Goal: Task Accomplishment & Management: Use online tool/utility

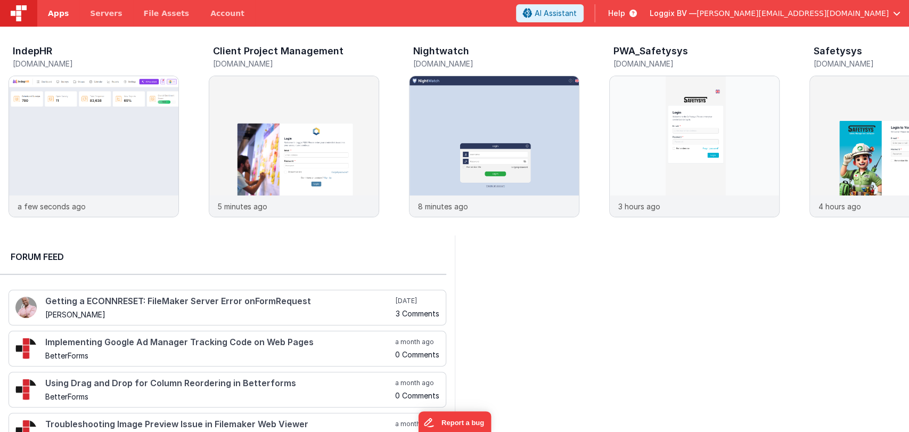
click at [61, 11] on span "Apps" at bounding box center [58, 13] width 21 height 11
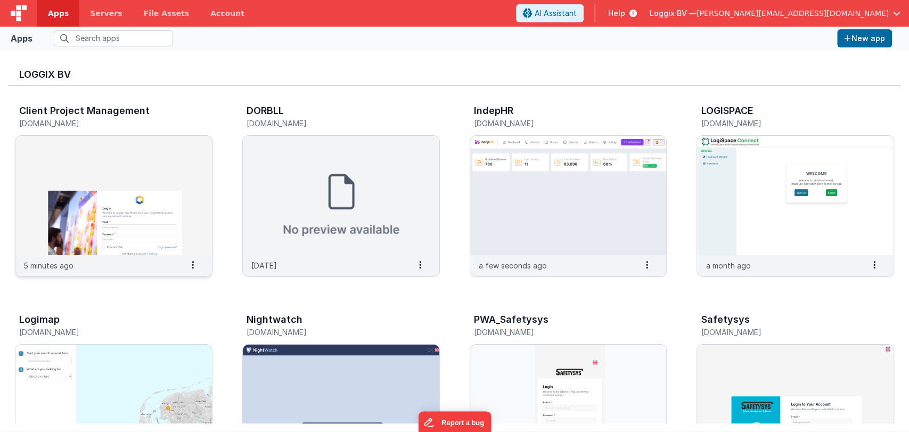
click at [155, 181] on img at bounding box center [113, 195] width 196 height 119
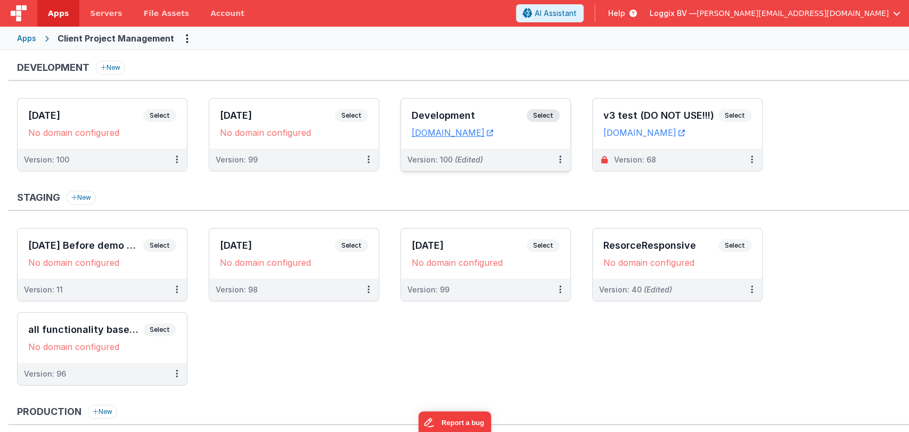
click at [460, 114] on h3 "Development" at bounding box center [469, 115] width 115 height 11
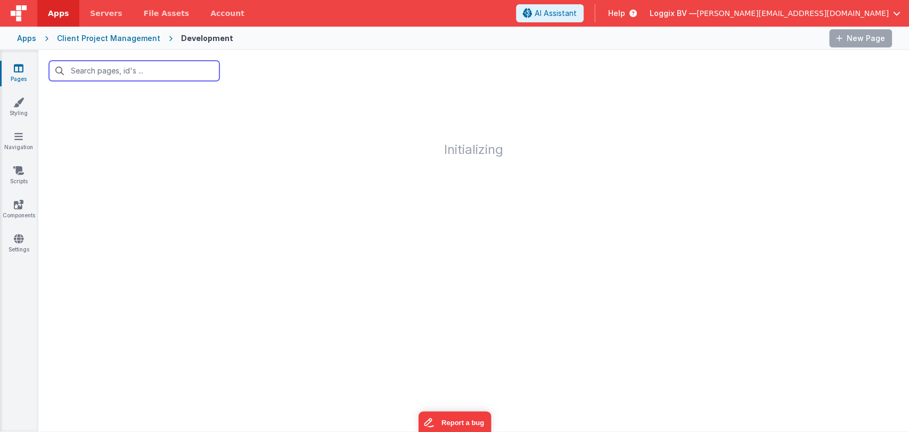
click at [135, 72] on input "text" at bounding box center [134, 71] width 170 height 20
type input "d"
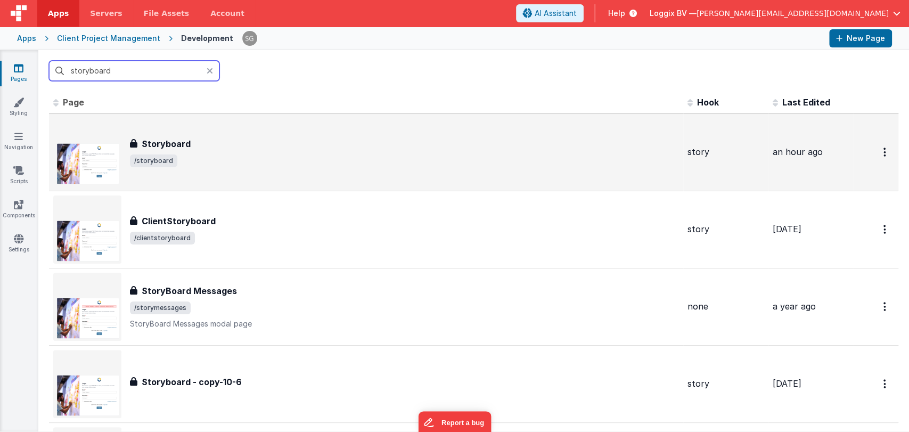
type input "storyboard"
click at [208, 142] on div "Storyboard" at bounding box center [404, 143] width 549 height 13
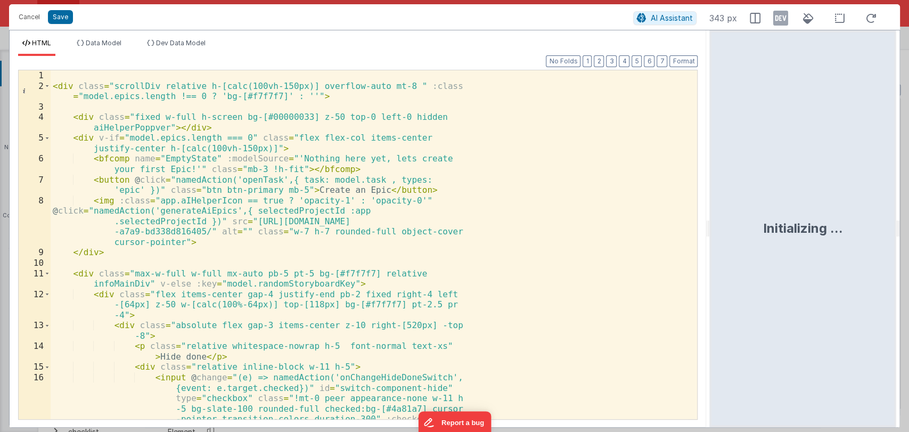
drag, startPoint x: 452, startPoint y: 228, endPoint x: 723, endPoint y: 210, distance: 272.2
click at [723, 210] on html "Cancel Save AI Assistant 343 px HTML Data Model Dev Data Model Format 7 6 5 4 3…" at bounding box center [454, 216] width 909 height 432
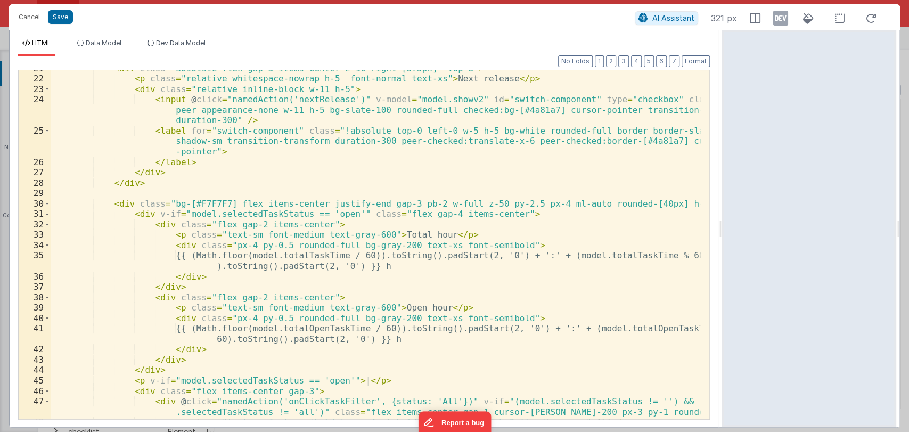
scroll to position [299, 0]
click at [21, 15] on button "Cancel" at bounding box center [29, 17] width 32 height 15
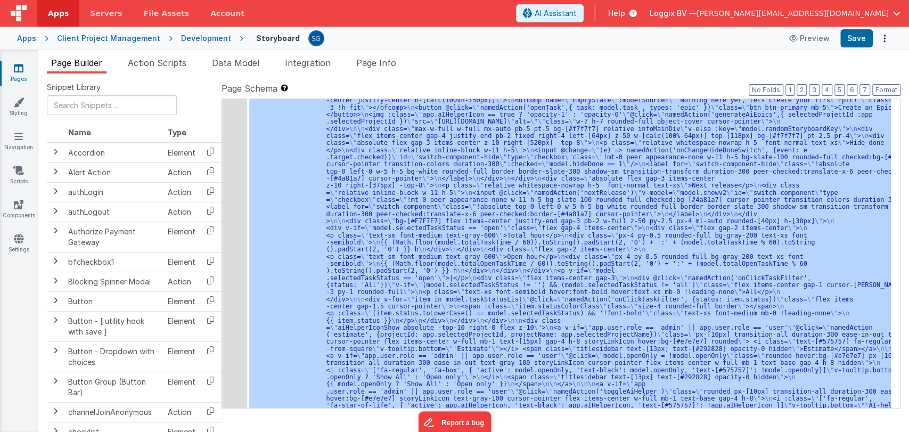
scroll to position [0, 0]
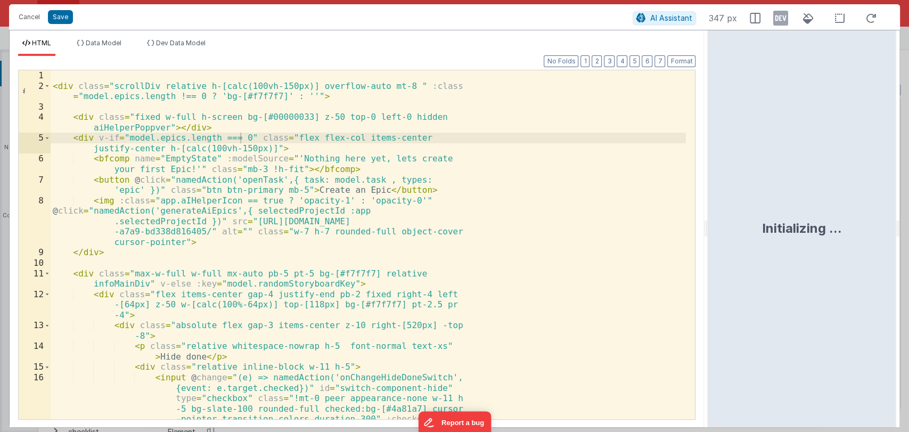
drag, startPoint x: 453, startPoint y: 226, endPoint x: 722, endPoint y: 234, distance: 269.0
click at [722, 234] on html "Cancel Save AI Assistant 347 px HTML Data Model Dev Data Model Format 7 6 5 4 3…" at bounding box center [454, 216] width 909 height 432
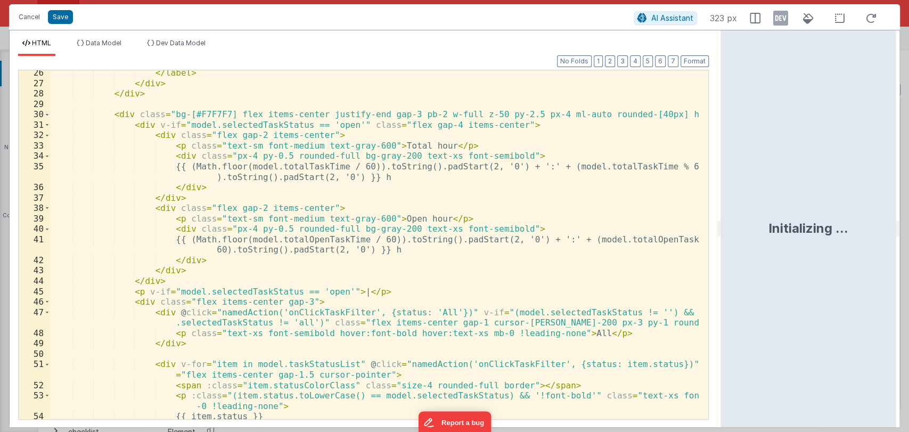
scroll to position [388, 0]
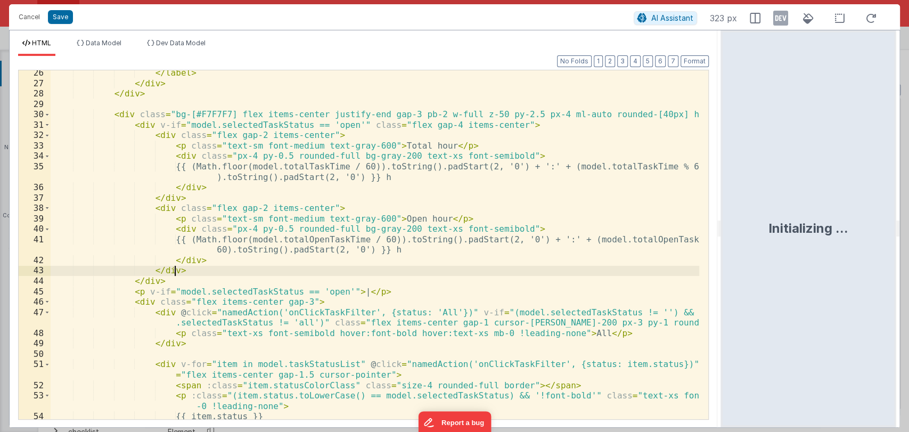
click at [404, 267] on div "</ label > </ div > </ div > < div class = "bg-[#F7F7F7] flex items-center just…" at bounding box center [375, 253] width 649 height 370
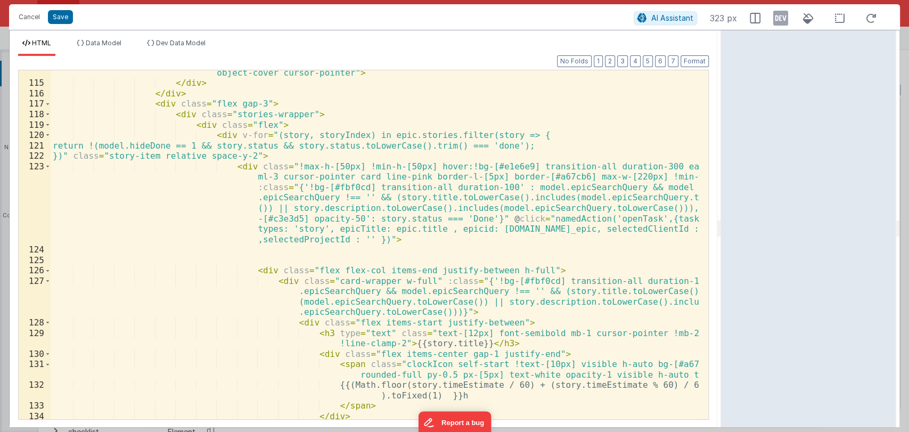
scroll to position [1658, 0]
click at [31, 18] on button "Cancel" at bounding box center [29, 17] width 32 height 15
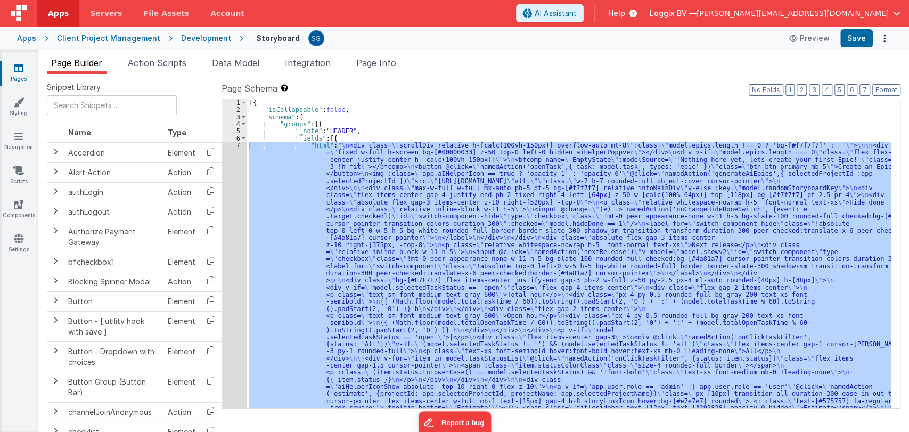
click at [18, 71] on icon at bounding box center [19, 68] width 10 height 11
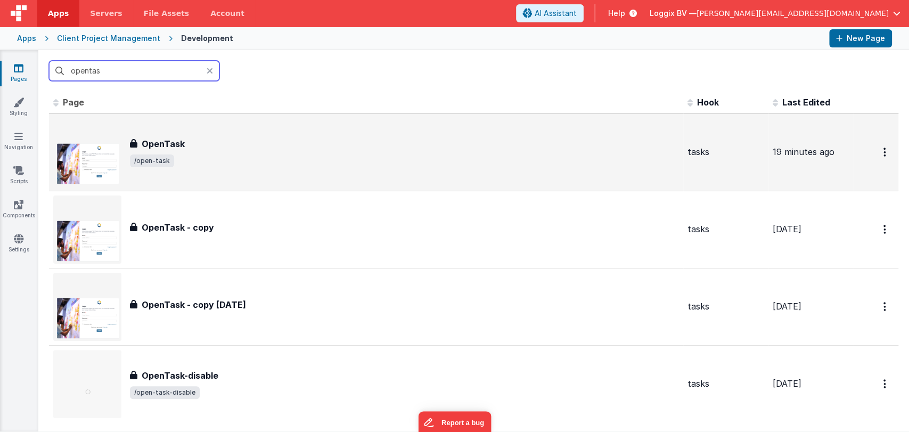
type input "opentas"
click at [208, 159] on span "/open-task" at bounding box center [404, 160] width 549 height 13
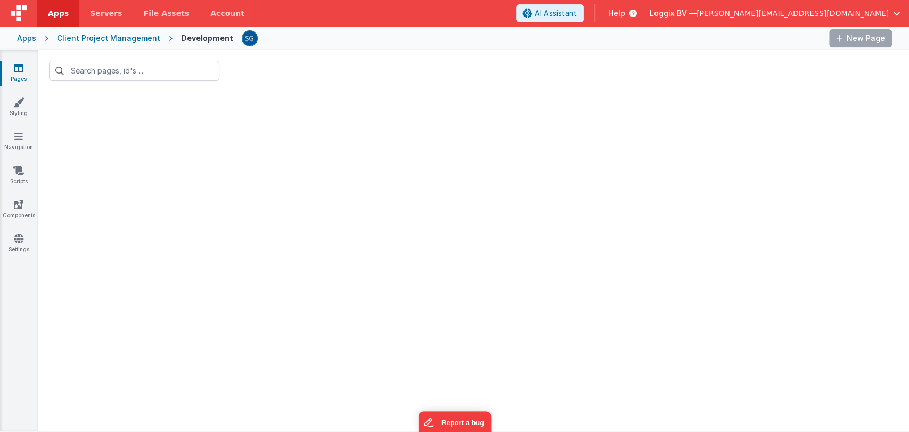
type input "opentas"
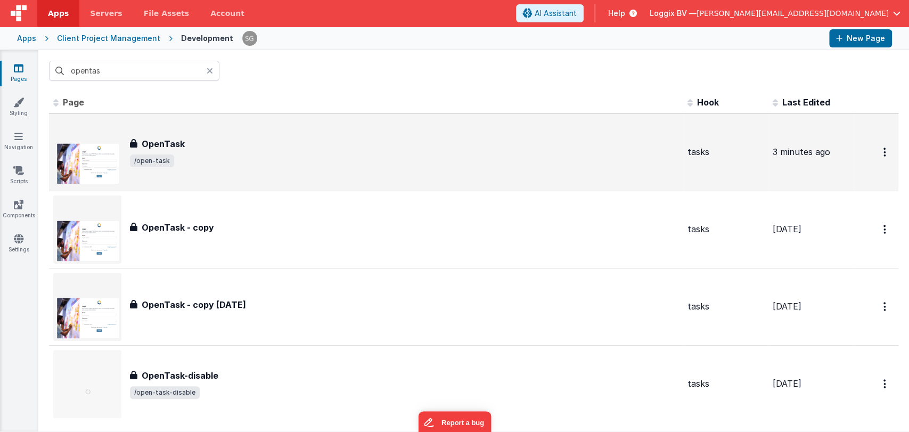
click at [178, 141] on h3 "OpenTask" at bounding box center [163, 143] width 43 height 13
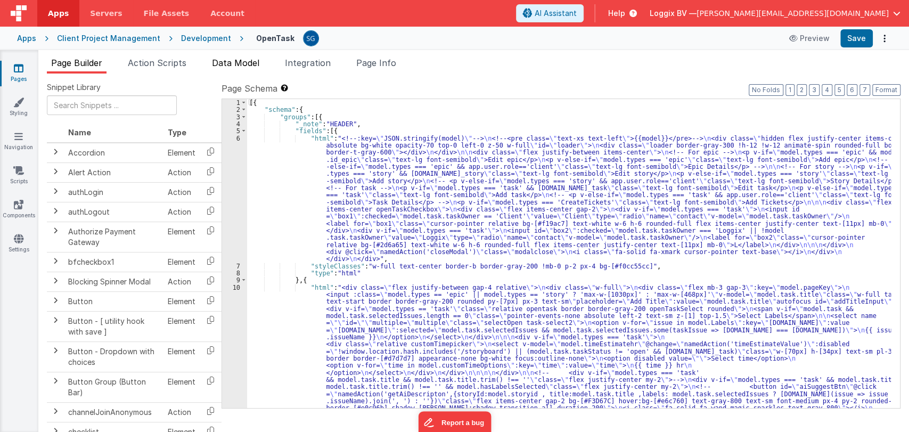
click at [226, 65] on span "Data Model" at bounding box center [235, 63] width 47 height 11
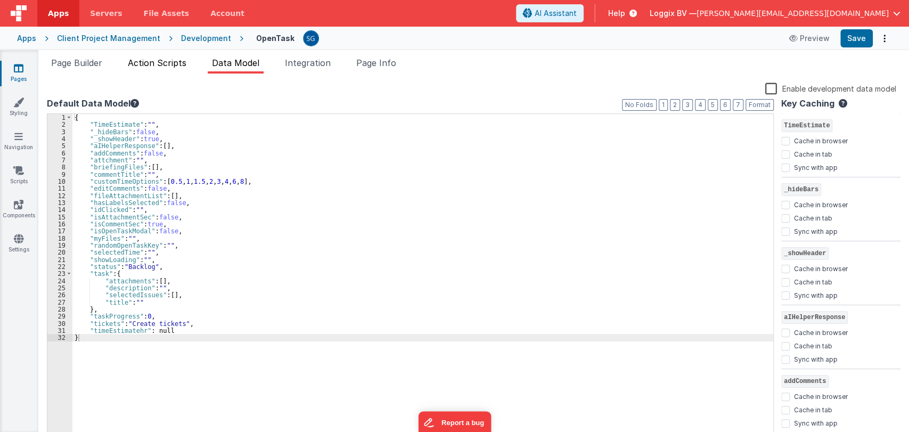
click at [175, 61] on span "Action Scripts" at bounding box center [157, 63] width 59 height 11
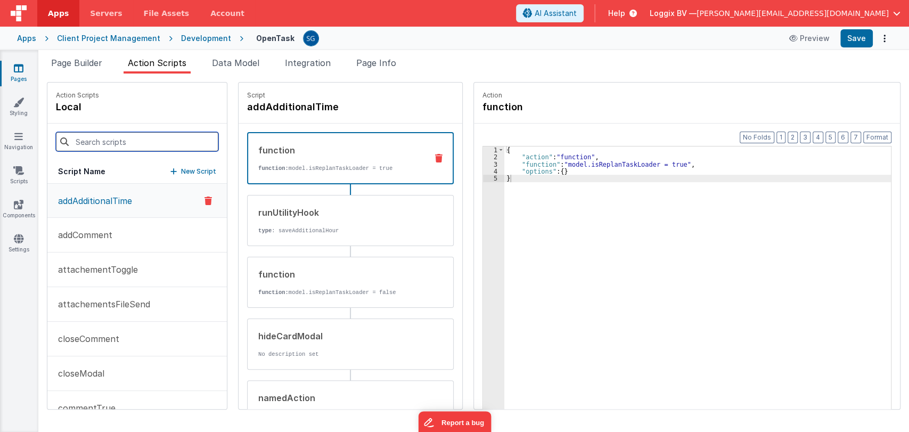
click at [116, 137] on input at bounding box center [137, 141] width 162 height 19
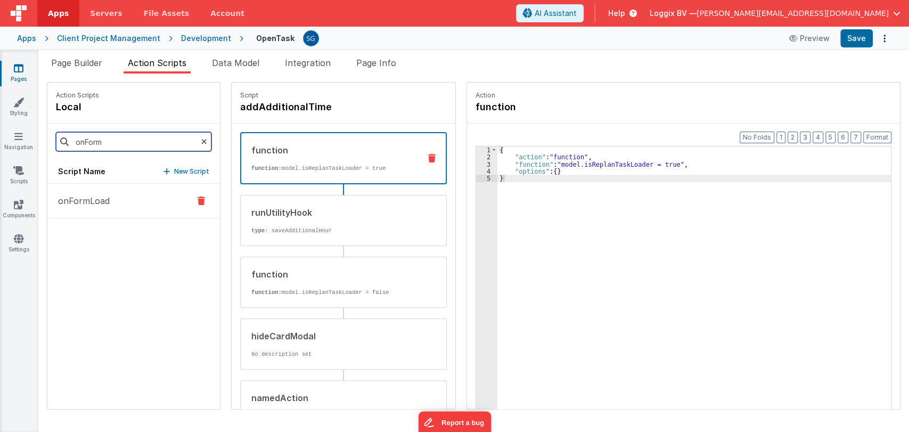
type input "onForm"
click at [88, 195] on p "onFormLoad" at bounding box center [81, 200] width 58 height 13
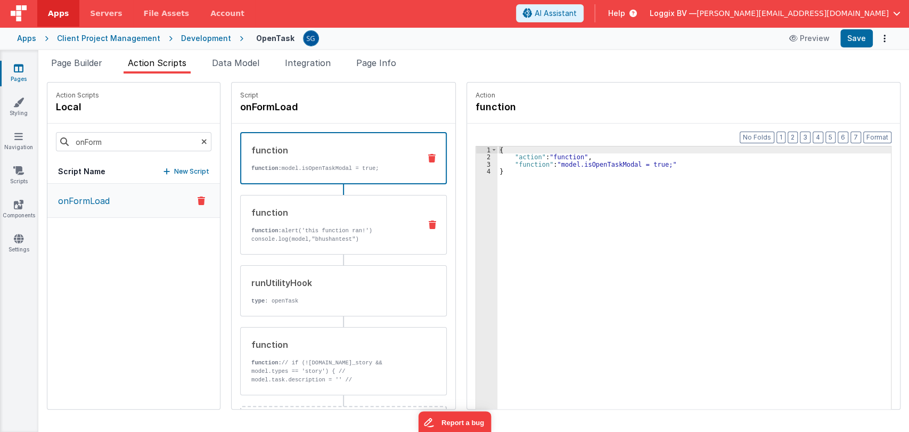
click at [294, 227] on p "function: alert('this function ran!') console.log(model,"bhushantest")" at bounding box center [331, 234] width 161 height 17
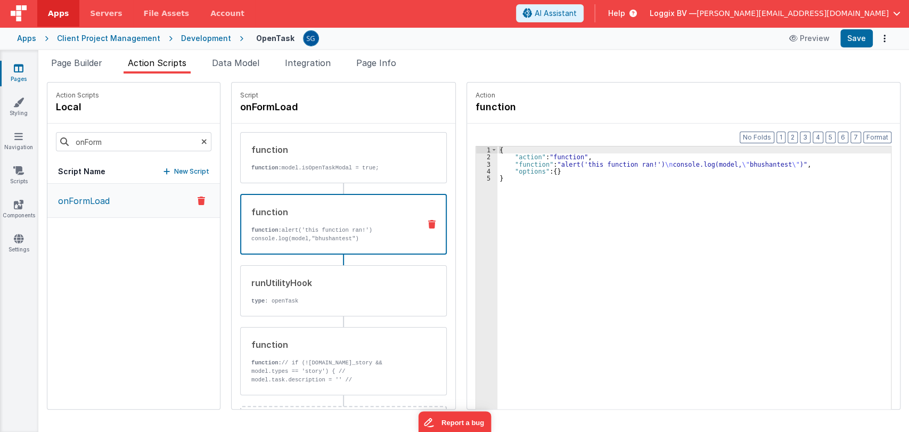
scroll to position [47, 0]
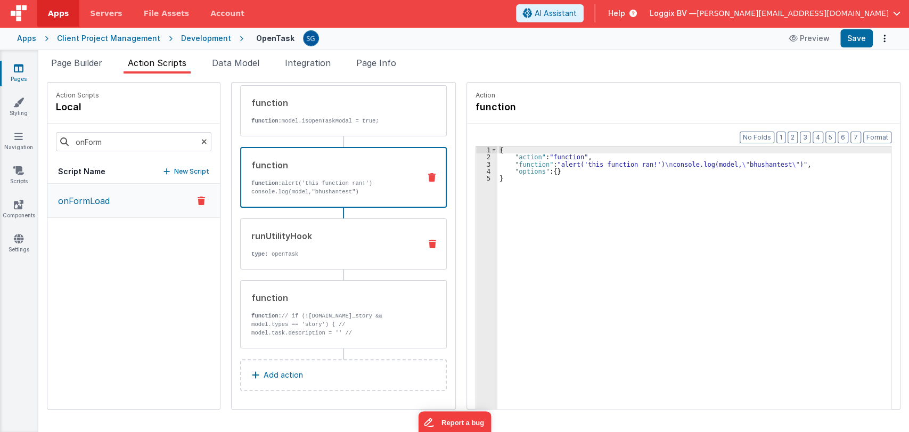
click at [275, 240] on div "runUtilityHook" at bounding box center [331, 235] width 161 height 13
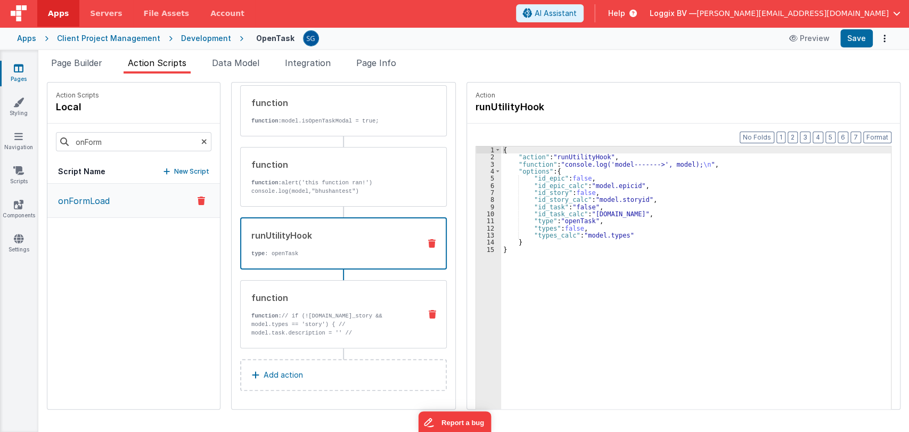
click at [307, 317] on p "function: // if (!model.task.id_story && model.types == 'story') { // model.tas…" at bounding box center [331, 332] width 161 height 43
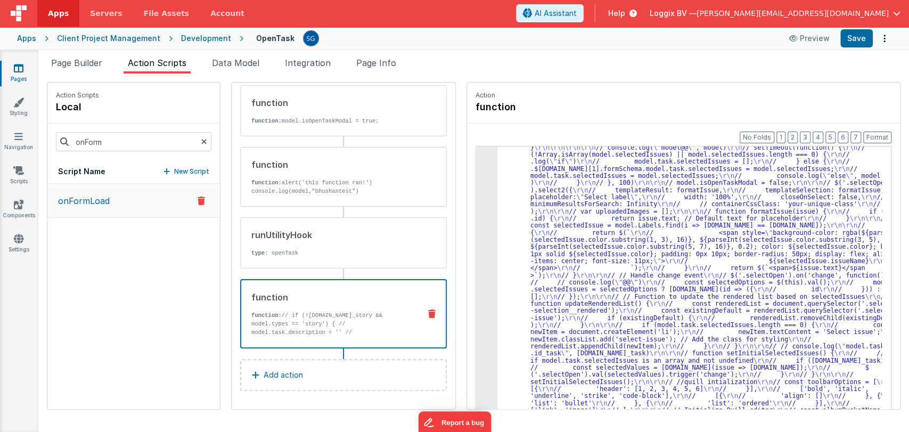
scroll to position [0, 0]
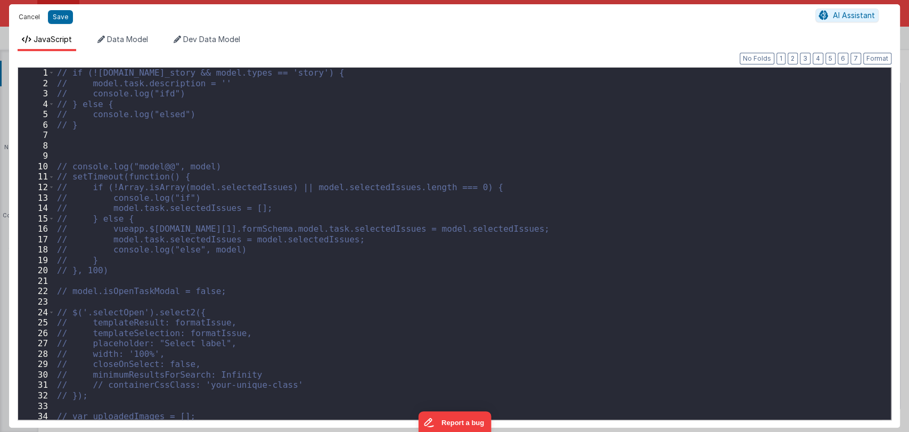
click at [34, 14] on button "Cancel" at bounding box center [29, 17] width 32 height 15
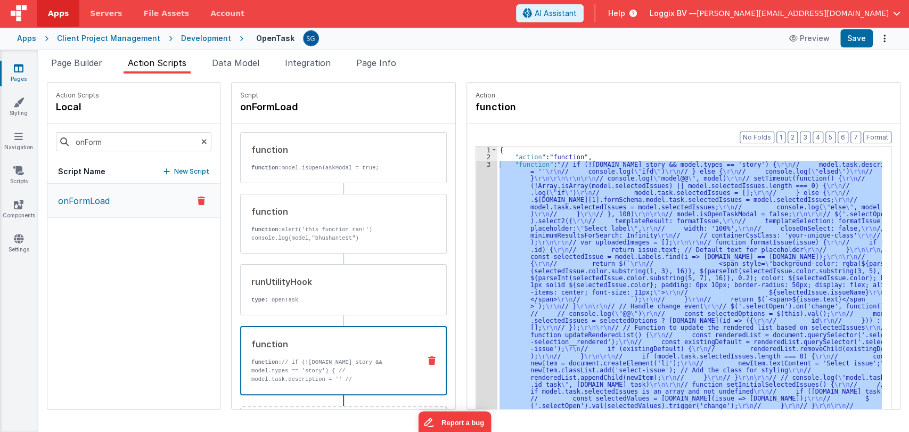
click at [147, 276] on div "onFormLoad" at bounding box center [133, 296] width 173 height 225
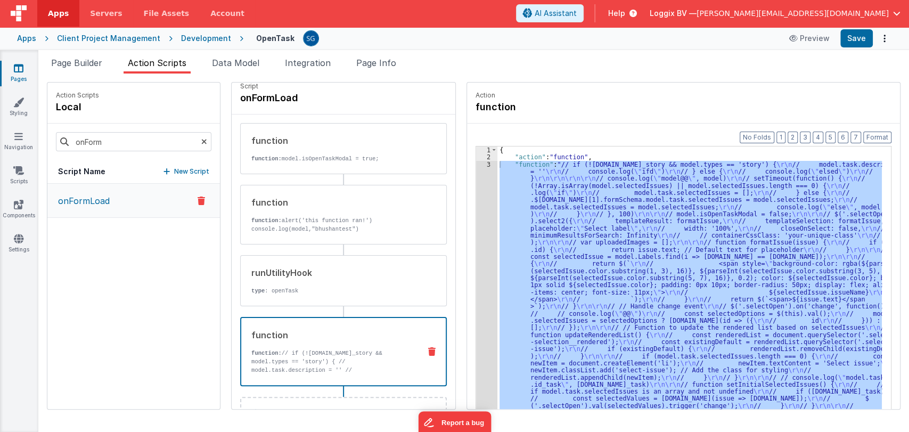
scroll to position [16, 0]
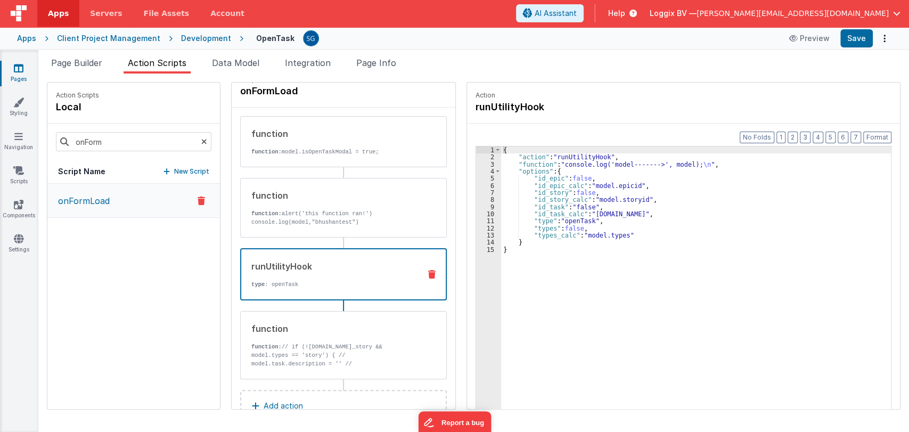
click at [296, 273] on div "runUtilityHook type : openTask" at bounding box center [326, 274] width 170 height 29
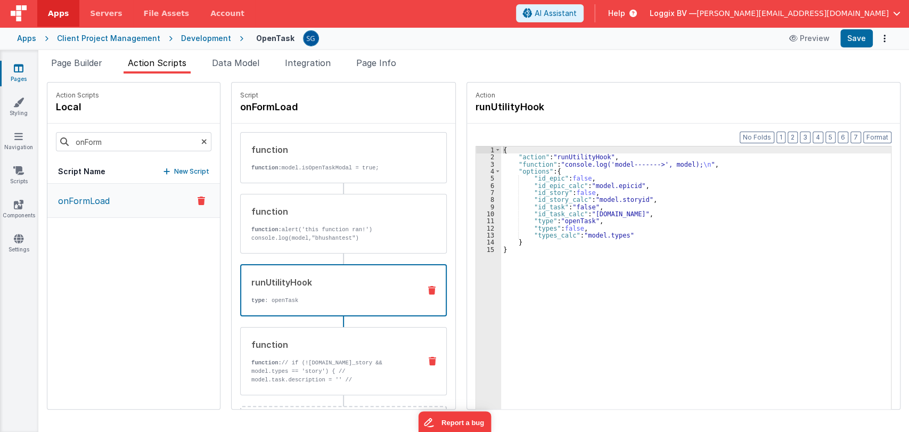
click at [327, 346] on div "function" at bounding box center [331, 344] width 161 height 13
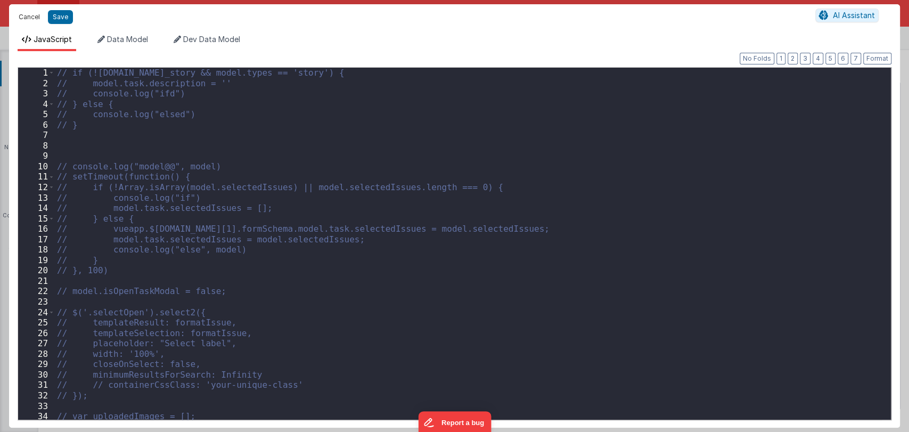
click at [32, 21] on button "Cancel" at bounding box center [29, 17] width 32 height 15
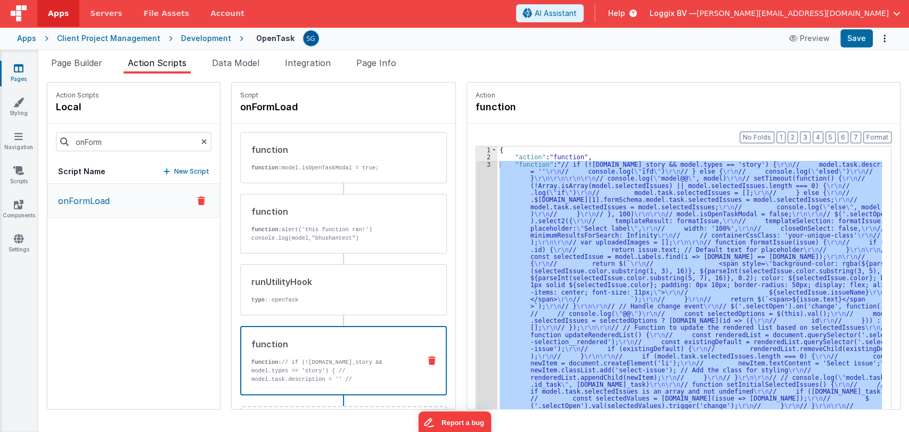
click at [511, 132] on div "Format 7 6 5 4 3 2 1 No Folds 1 2 3 { "action" : "function" , "function" : "// …" at bounding box center [683, 287] width 433 height 326
click at [503, 168] on div "{ "action" : "function" , "function" : "// if (!model.task.id_story && model.ty…" at bounding box center [689, 294] width 384 height 296
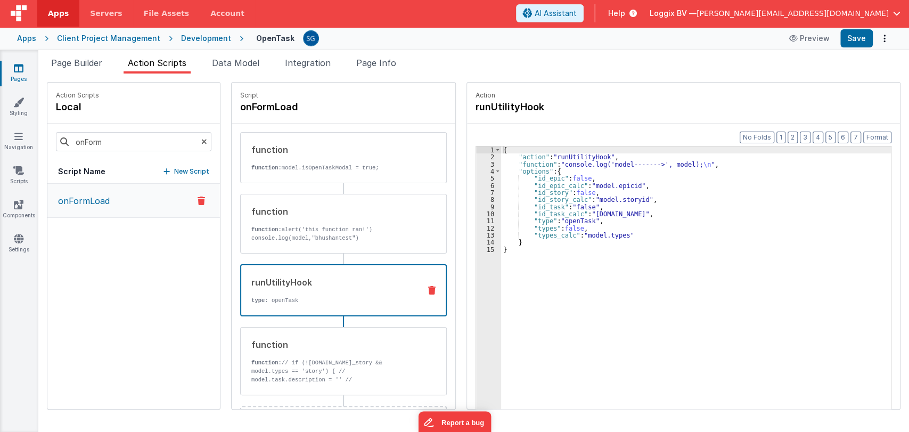
click at [273, 288] on div "runUtilityHook type : openTask" at bounding box center [326, 290] width 170 height 29
click at [78, 61] on span "Page Builder" at bounding box center [76, 63] width 51 height 11
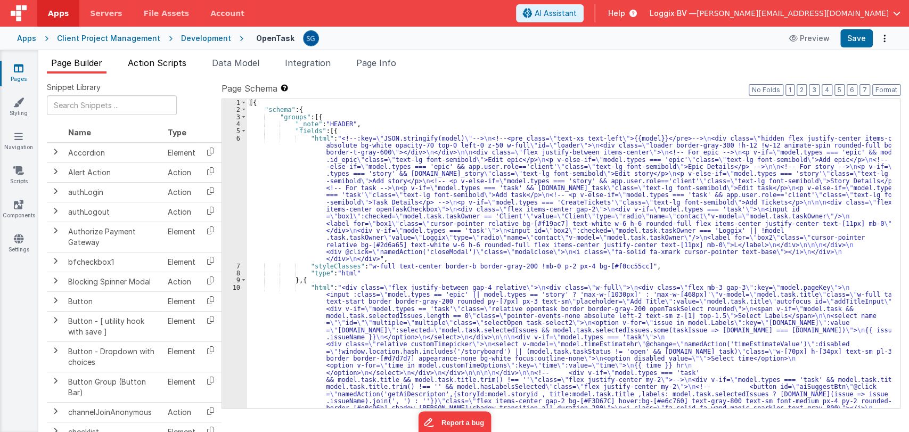
click at [159, 63] on span "Action Scripts" at bounding box center [157, 63] width 59 height 11
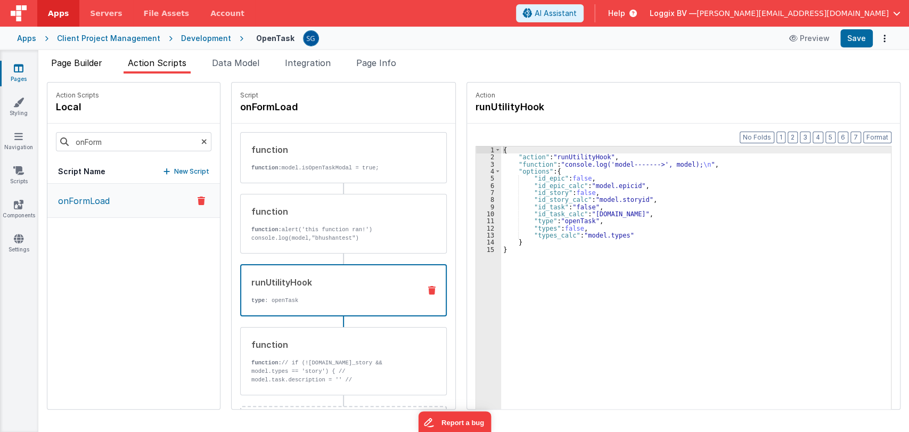
click at [82, 61] on span "Page Builder" at bounding box center [76, 63] width 51 height 11
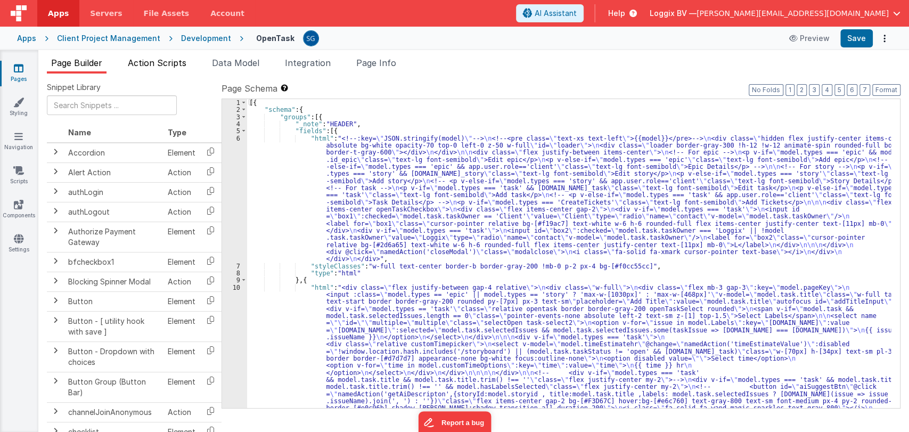
click at [145, 66] on span "Action Scripts" at bounding box center [157, 63] width 59 height 11
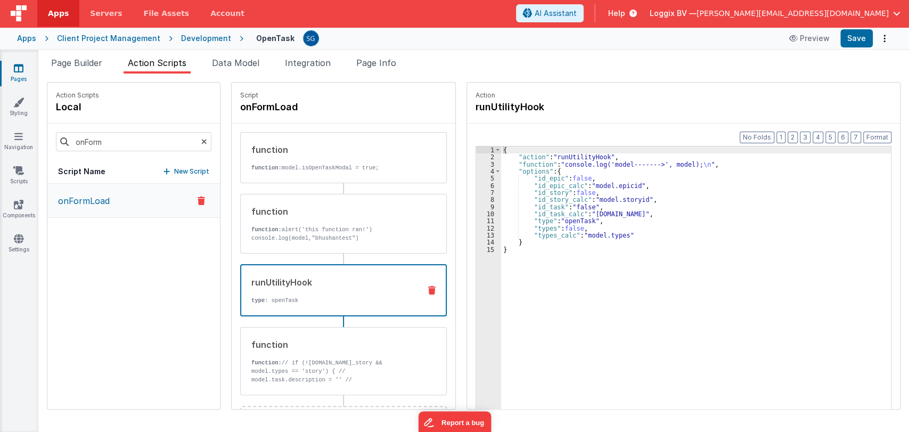
click at [213, 260] on div "Action Scripts local onForm Script Name New Script onFormLoad" at bounding box center [139, 245] width 184 height 327
click at [285, 211] on div "function" at bounding box center [331, 211] width 161 height 13
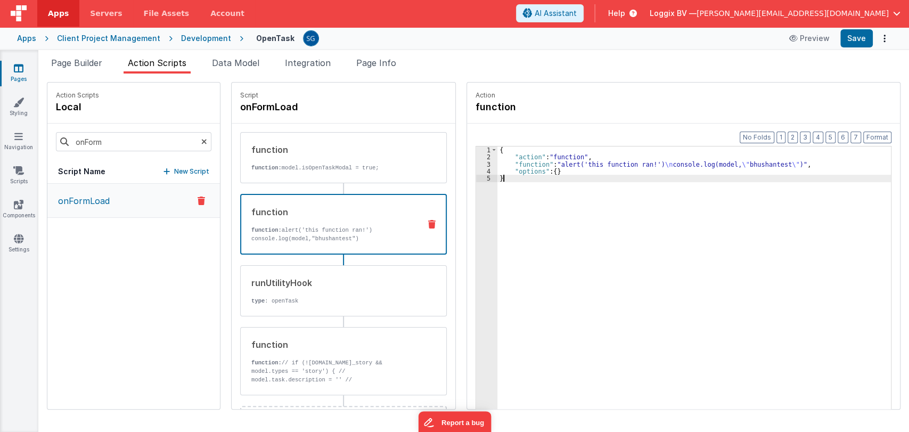
click at [516, 179] on div "{ "action" : "function" , "function" : "alert('this function ran!') \n console.…" at bounding box center [693, 301] width 393 height 310
click at [506, 179] on div "{ "action" : "function" , "function" : "alert('this function ran!') \n console.…" at bounding box center [693, 301] width 393 height 310
click at [89, 64] on span "Page Builder" at bounding box center [76, 63] width 51 height 11
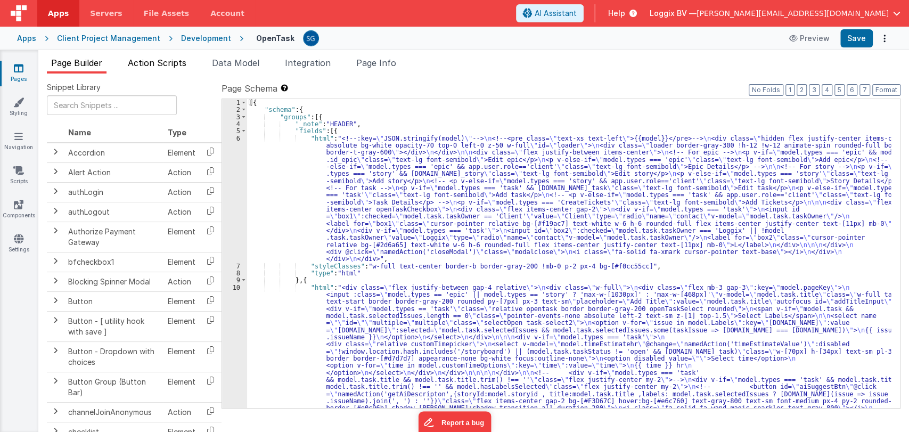
click at [162, 64] on span "Action Scripts" at bounding box center [157, 63] width 59 height 11
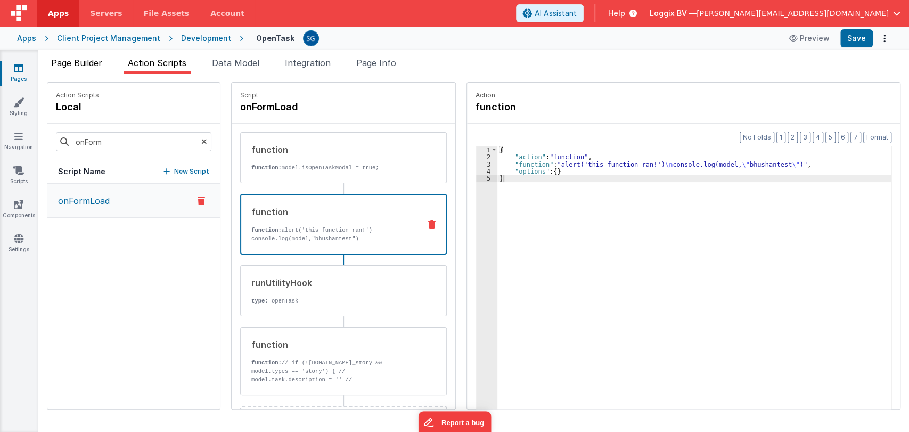
click at [98, 56] on li "Page Builder" at bounding box center [77, 64] width 60 height 17
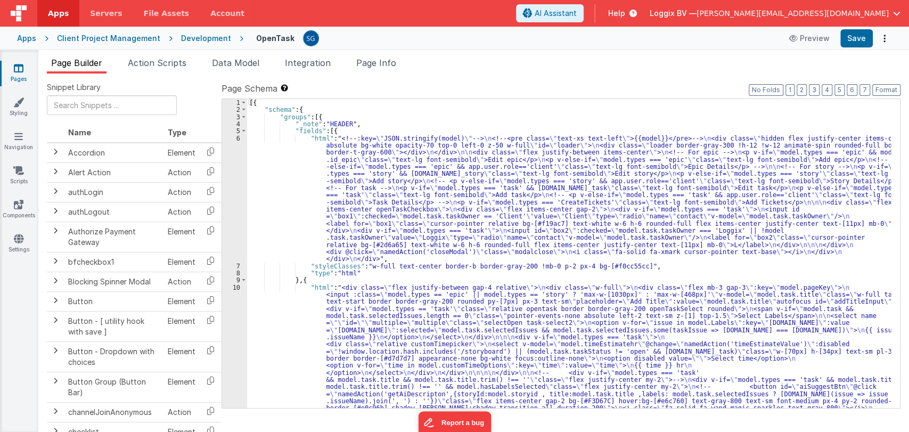
click at [26, 69] on link "Pages" at bounding box center [18, 73] width 38 height 21
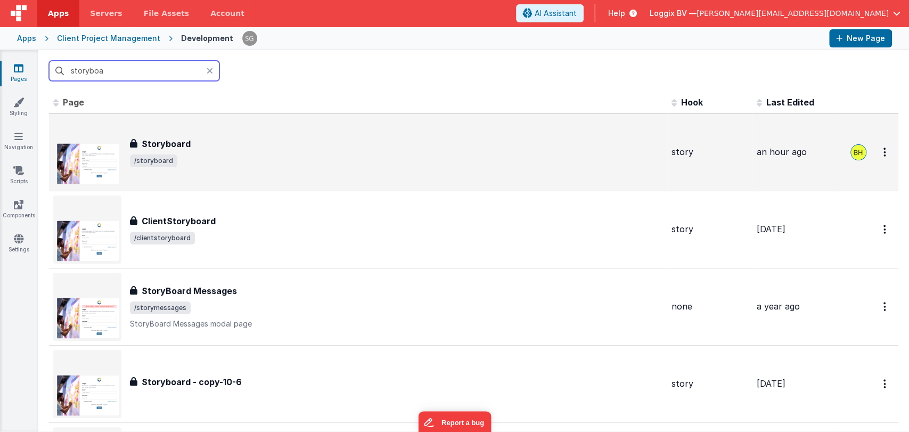
type input "storyboa"
click at [191, 151] on div "Storyboard Storyboard /storyboard" at bounding box center [396, 152] width 533 height 30
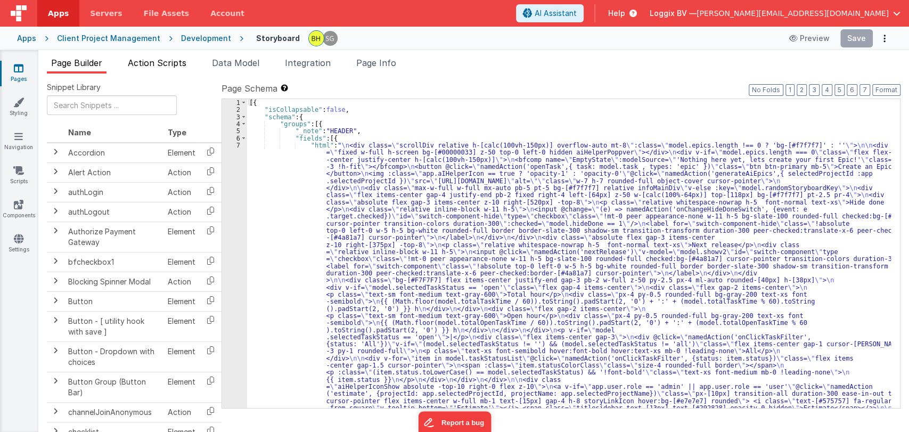
click at [149, 62] on span "Action Scripts" at bounding box center [157, 63] width 59 height 11
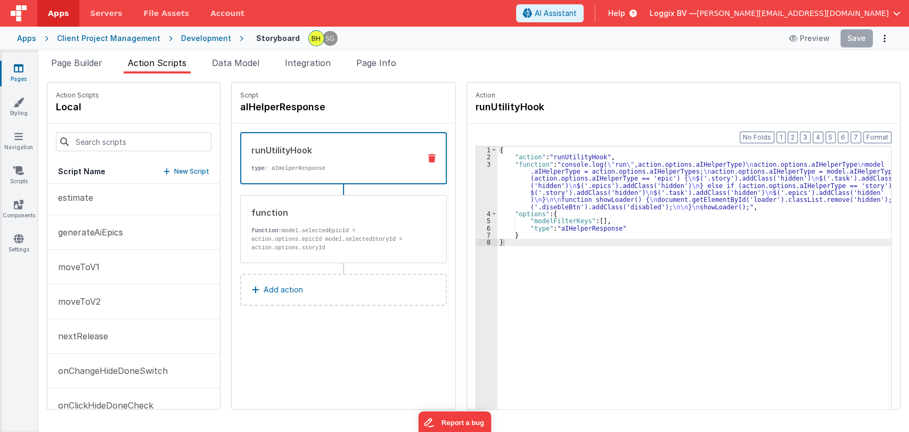
scroll to position [140, 0]
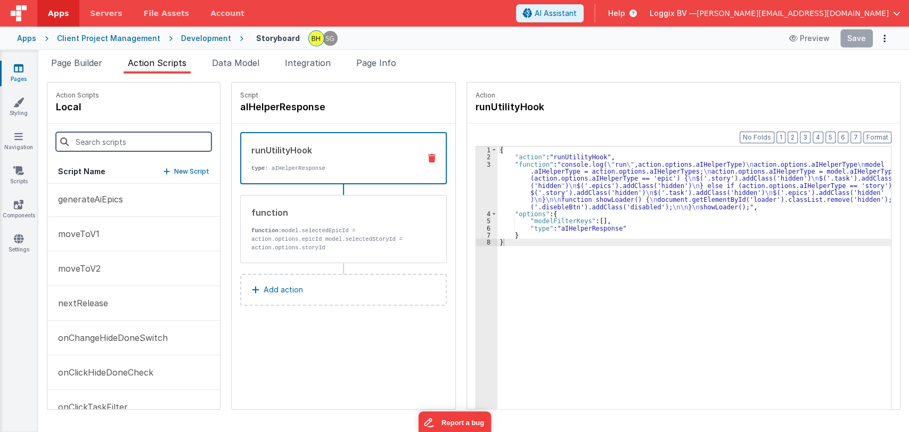
click at [102, 145] on input at bounding box center [133, 141] width 155 height 19
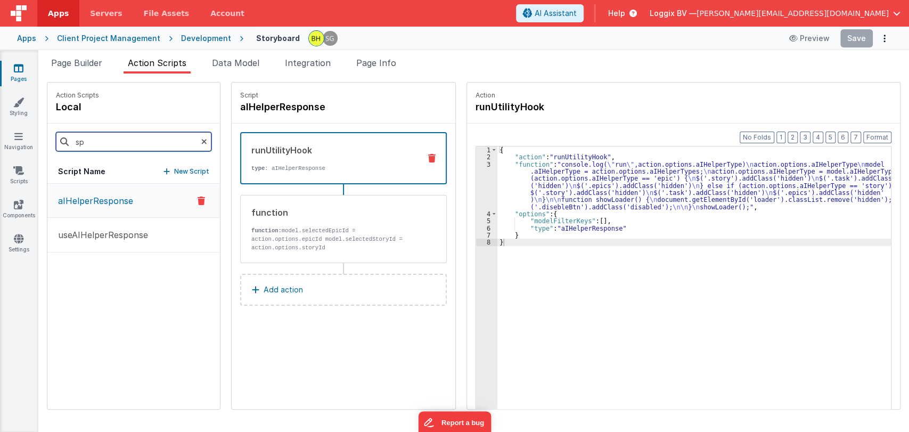
scroll to position [0, 0]
type input "s"
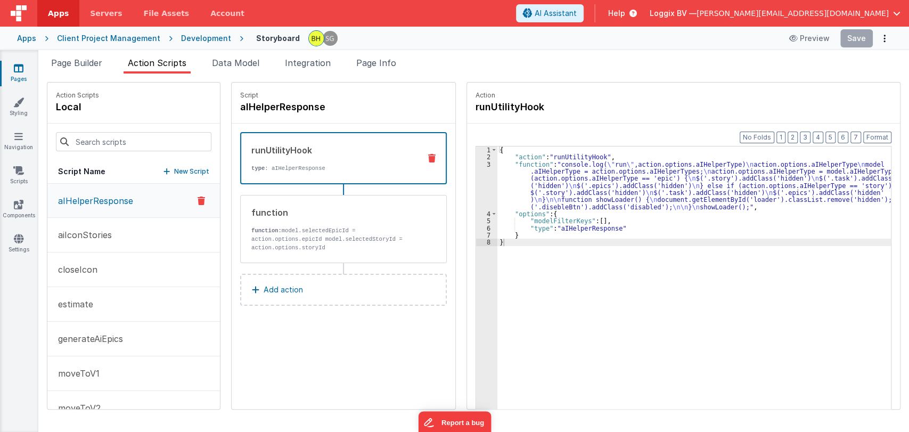
click at [30, 317] on div "Pages Styling Navigation Scripts Components Settings" at bounding box center [19, 241] width 38 height 382
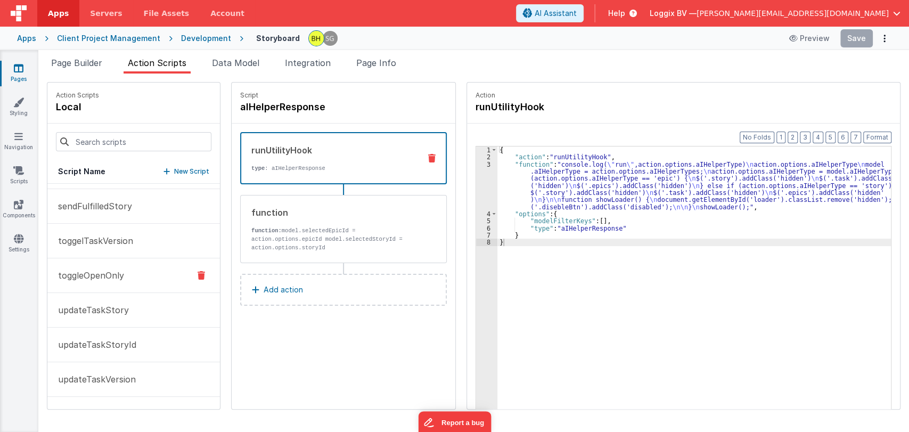
scroll to position [543, 0]
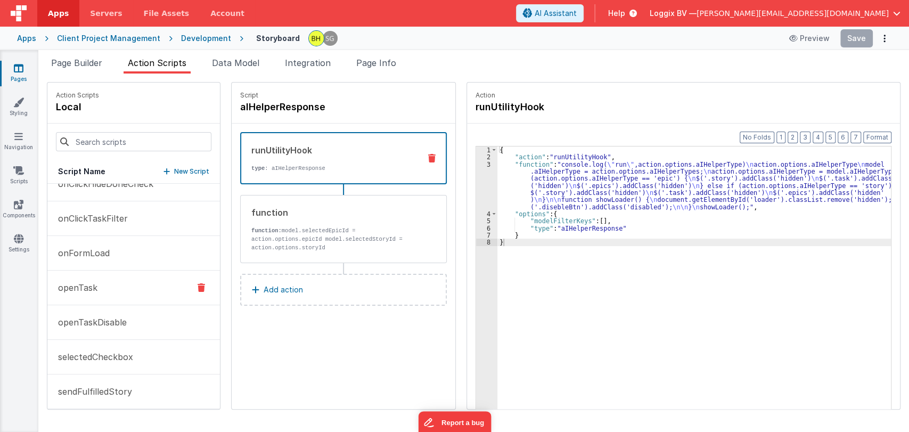
click at [83, 283] on p "openTask" at bounding box center [75, 287] width 46 height 13
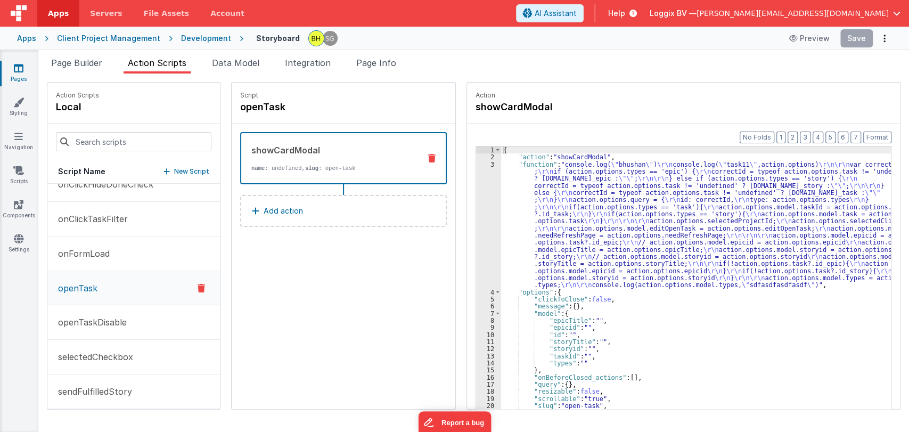
scroll to position [329, 0]
click at [504, 180] on div "{ "action" : "showCardModal" , "function" : "console.log( \" bhushan \" ) \r\n …" at bounding box center [701, 301] width 400 height 310
click at [483, 173] on div "3" at bounding box center [488, 225] width 25 height 128
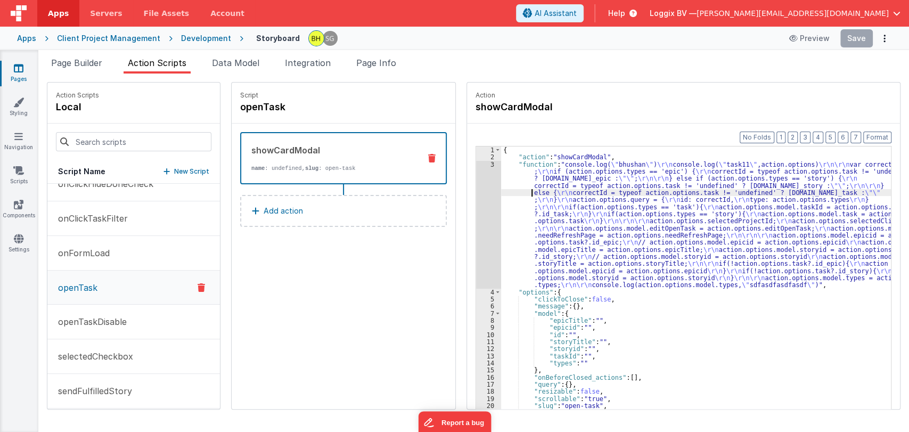
click at [501, 189] on div "{ "action" : "showCardModal" , "function" : "console.log( \" bhushan \" ) \r\n …" at bounding box center [701, 301] width 400 height 310
click at [482, 164] on div "3" at bounding box center [488, 225] width 25 height 128
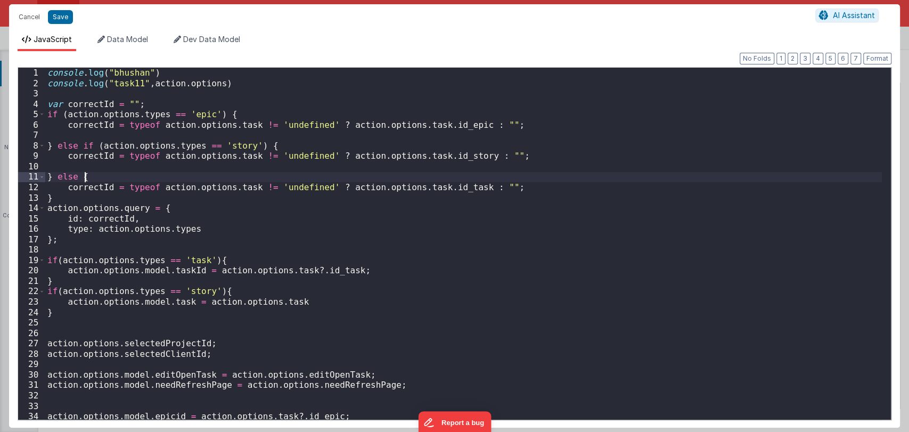
click at [482, 164] on div "console . log ( "bhushan" ) console . log ( "task11" , action . options ) var c…" at bounding box center [463, 254] width 837 height 373
click at [223, 84] on div "console . log ( "bhushan" ) console . log ( "task11" , action . options ) var c…" at bounding box center [463, 254] width 837 height 373
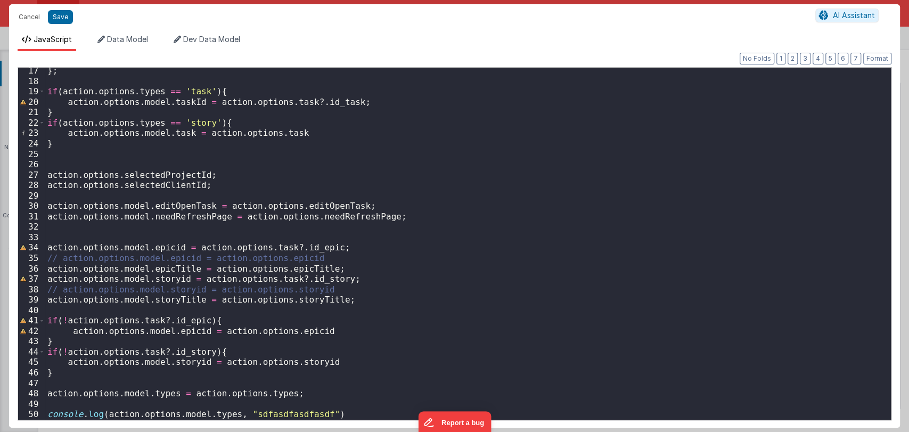
scroll to position [0, 0]
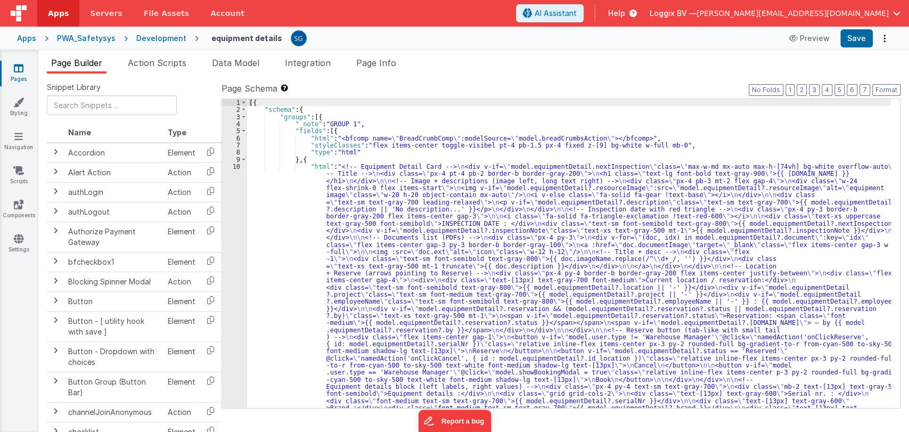
click at [289, 194] on div "[{ "schema" : { "groups" : [{ "_note" : "GROUP 1" , "fields" : [{ "html" : "<bf…" at bounding box center [569, 424] width 644 height 650
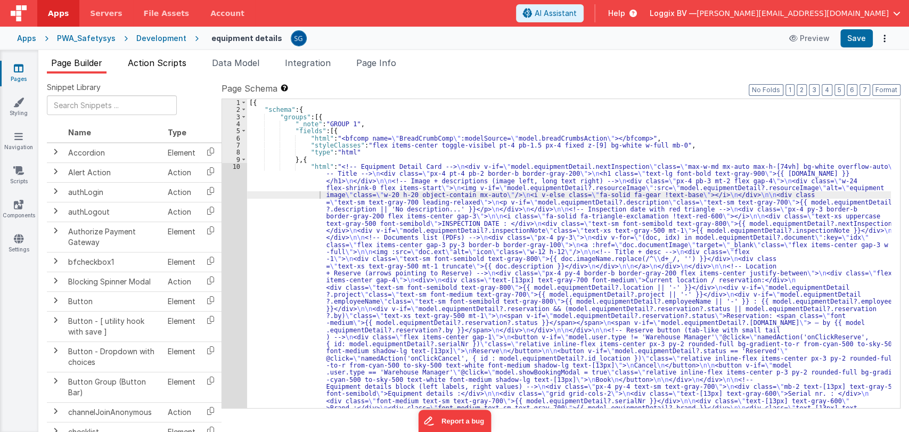
click at [186, 63] on span "Action Scripts" at bounding box center [157, 63] width 59 height 11
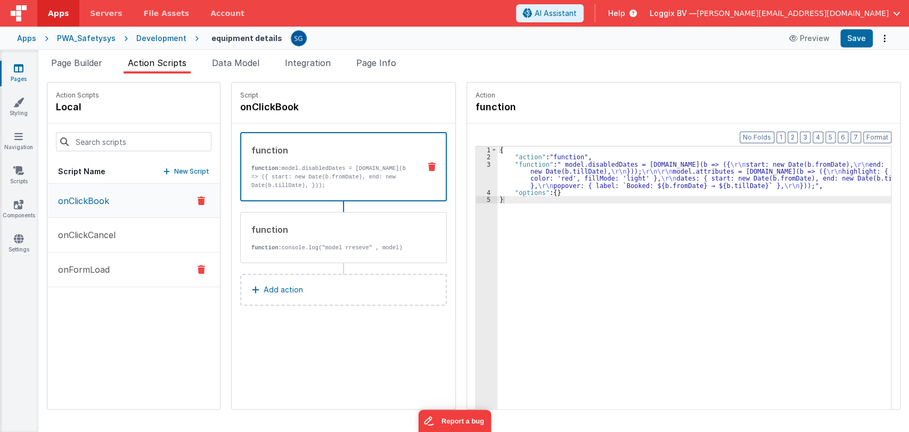
click at [88, 273] on p "onFormLoad" at bounding box center [81, 269] width 58 height 13
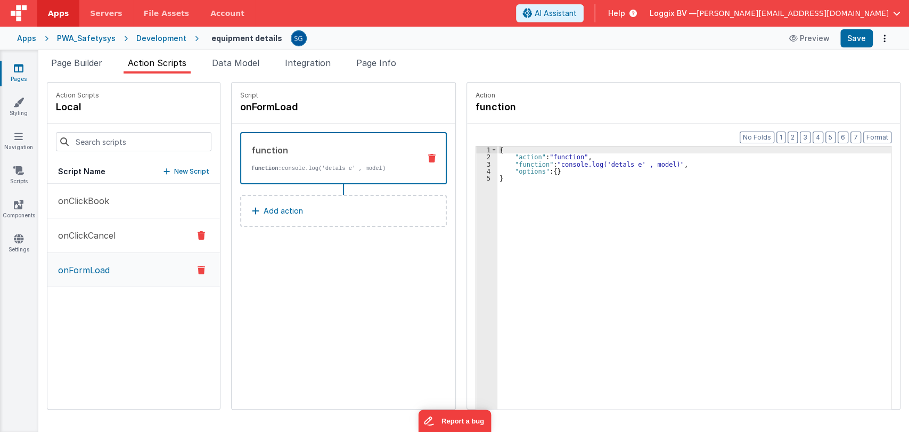
click at [96, 234] on p "onClickCancel" at bounding box center [84, 235] width 64 height 13
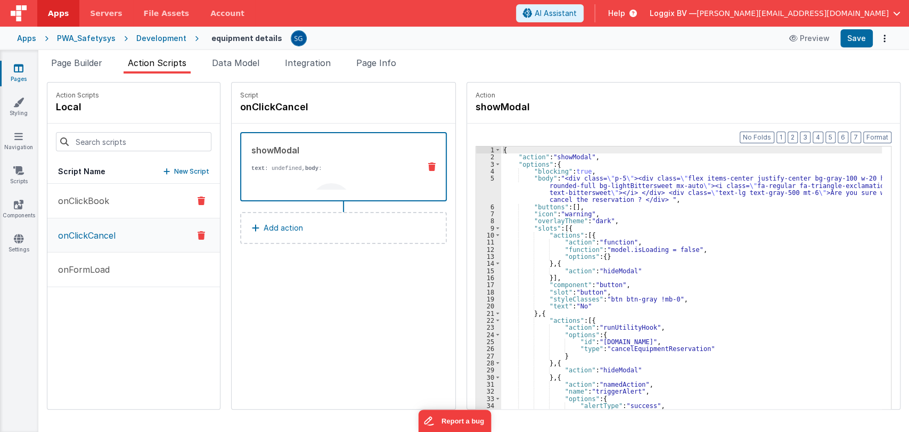
click at [86, 202] on p "onClickBook" at bounding box center [81, 200] width 58 height 13
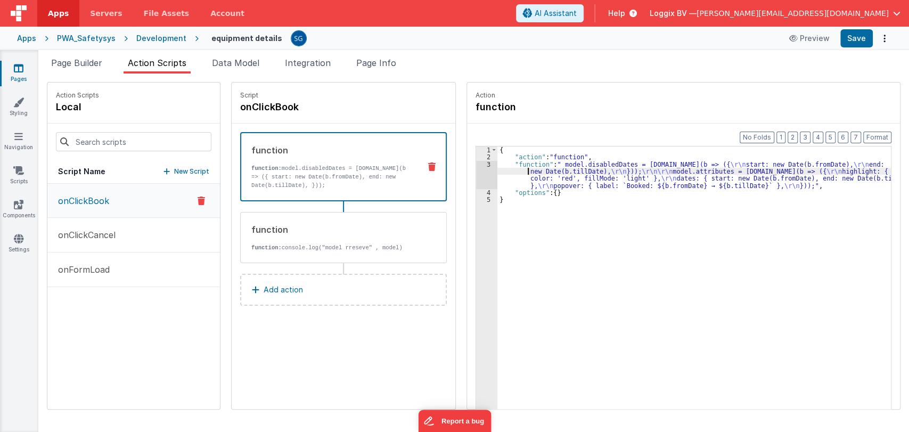
click at [501, 173] on div "{ "action" : "function" , "function" : " model.disabledDates = model.booking.ma…" at bounding box center [699, 301] width 404 height 310
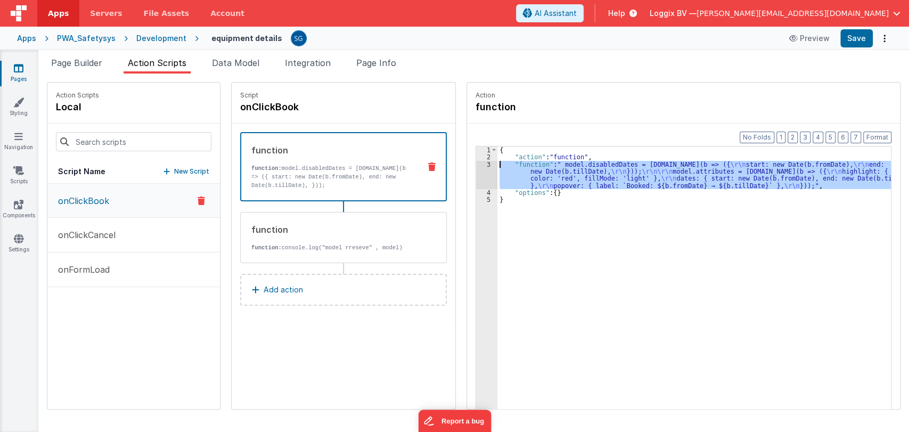
click at [478, 163] on div "3" at bounding box center [486, 175] width 21 height 28
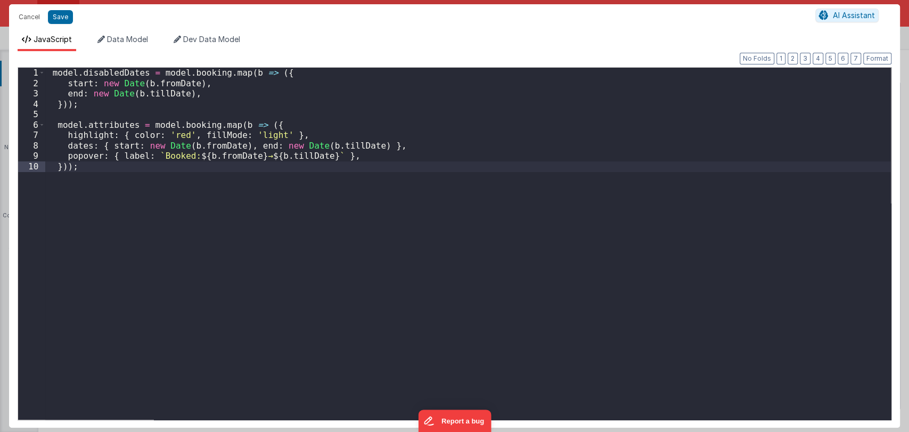
click at [220, 170] on div "model . disabledDates = model . booking . map ( b => ({ start : new Date ( b . …" at bounding box center [468, 254] width 846 height 373
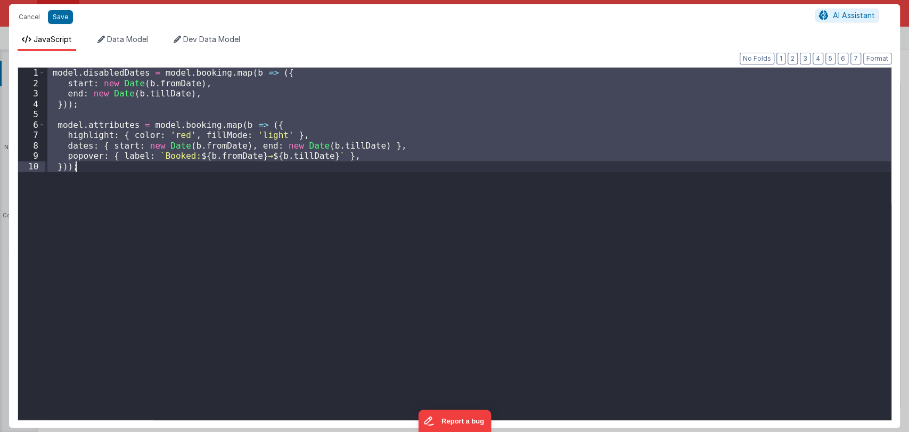
click at [165, 188] on div "model . disabledDates = model . booking . map ( b => ({ start : new Date ( b . …" at bounding box center [468, 244] width 846 height 352
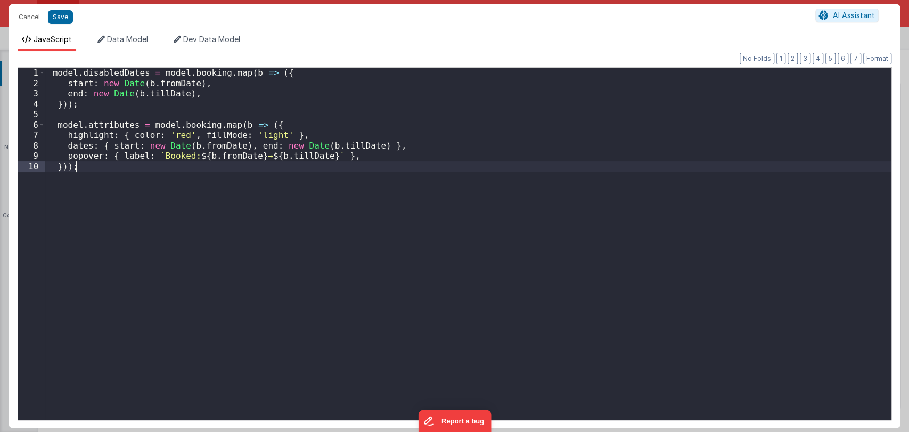
click at [92, 167] on div "model . disabledDates = model . booking . map ( b => ({ start : new Date ( b . …" at bounding box center [468, 254] width 846 height 373
click at [88, 168] on div "model . disabledDates = model . booking . map ( b => ({ start : new Date ( b . …" at bounding box center [468, 254] width 846 height 373
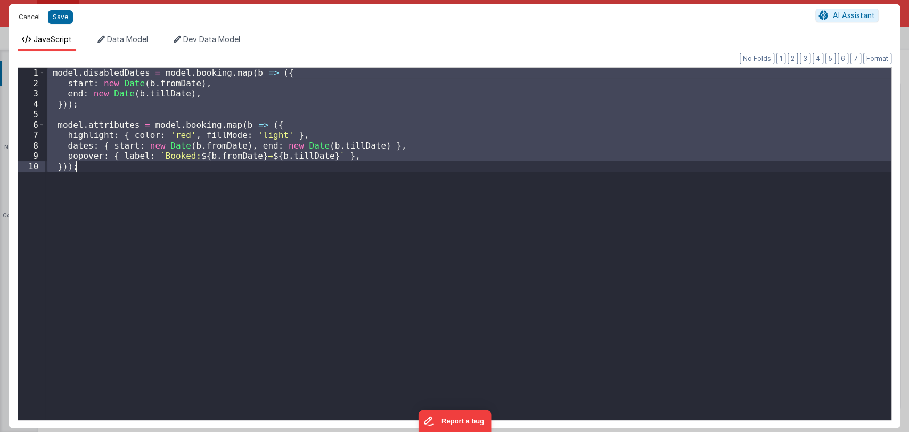
click at [27, 23] on button "Cancel" at bounding box center [29, 17] width 32 height 15
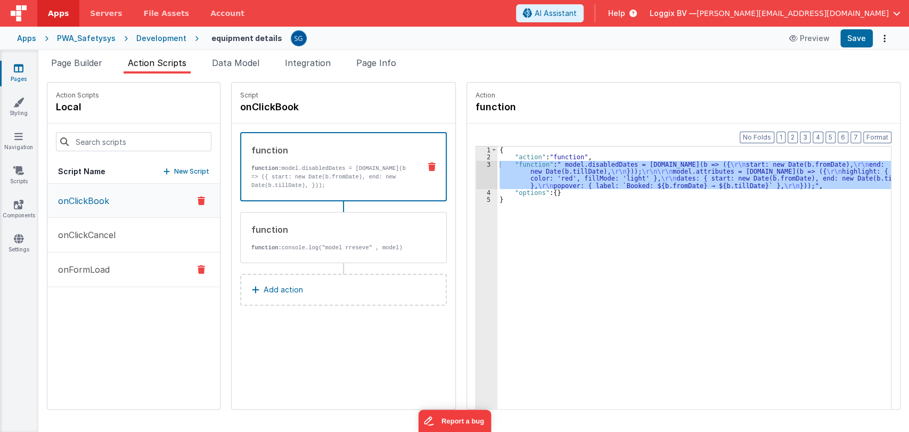
click at [94, 269] on p "onFormLoad" at bounding box center [81, 269] width 58 height 13
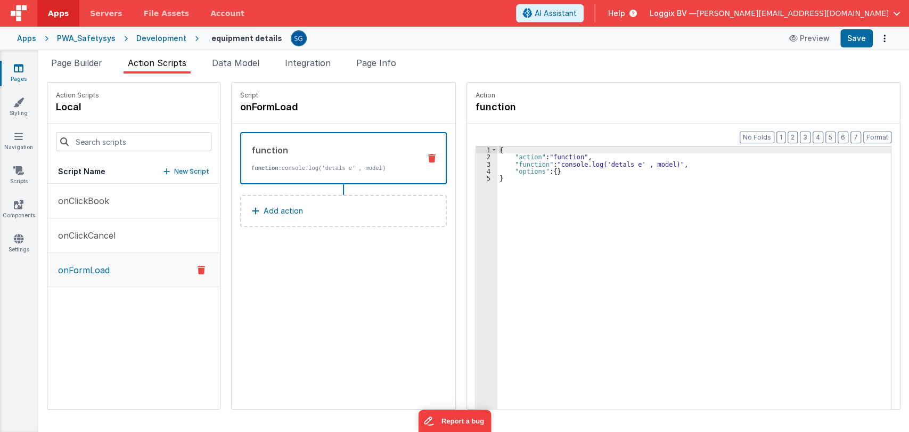
click at [258, 198] on button "Add action" at bounding box center [343, 211] width 207 height 32
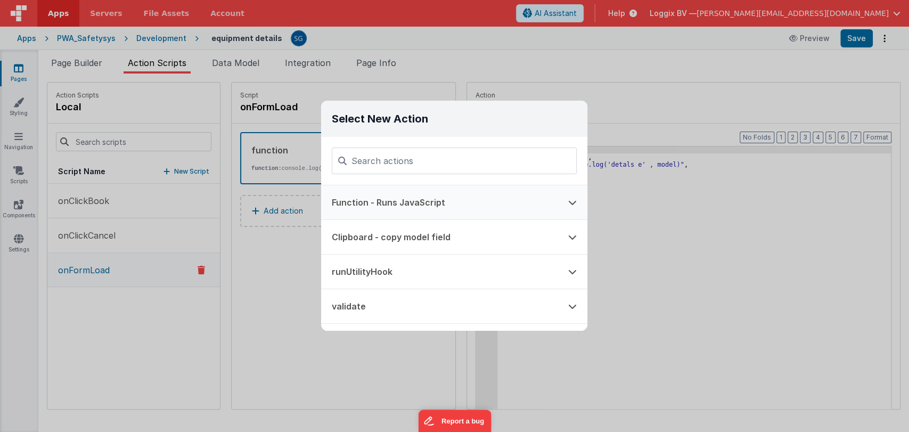
click at [370, 197] on button "Function - Runs JavaScript" at bounding box center [439, 202] width 236 height 34
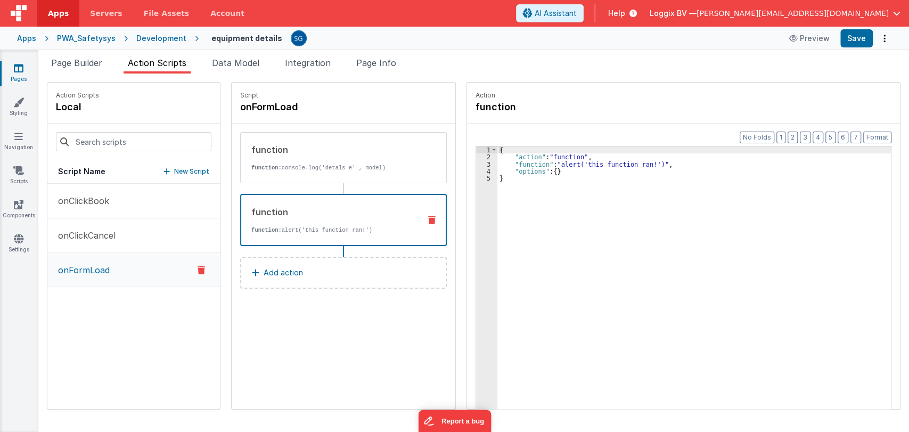
click at [503, 170] on div "{ "action" : "function" , "function" : "alert('this function ran!')" , "options…" at bounding box center [699, 301] width 404 height 310
click at [497, 167] on div "{ "action" : "function" , "function" : "alert('this function ran!')" , "options…" at bounding box center [699, 301] width 404 height 310
drag, startPoint x: 492, startPoint y: 163, endPoint x: 475, endPoint y: 163, distance: 17.0
click at [476, 163] on div "3" at bounding box center [486, 164] width 21 height 7
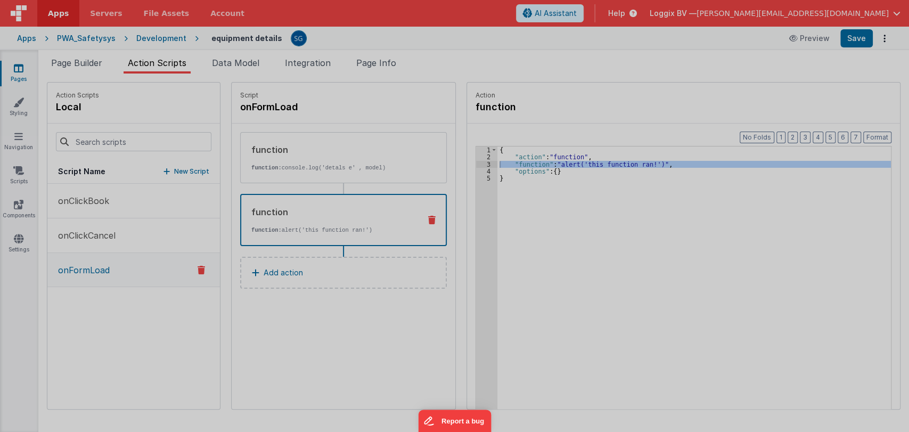
click at [475, 163] on div "alert ( 'this function ran!' )" at bounding box center [465, 243] width 850 height 373
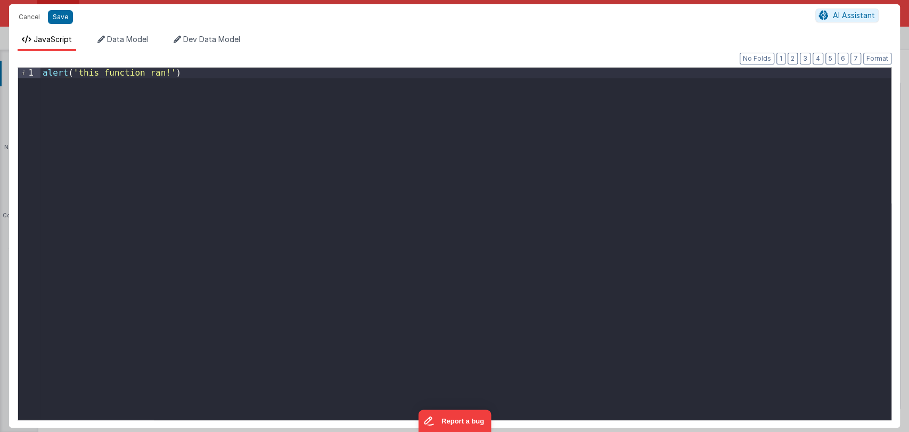
click at [300, 129] on div "alert ( 'this function ran!' )" at bounding box center [465, 254] width 850 height 373
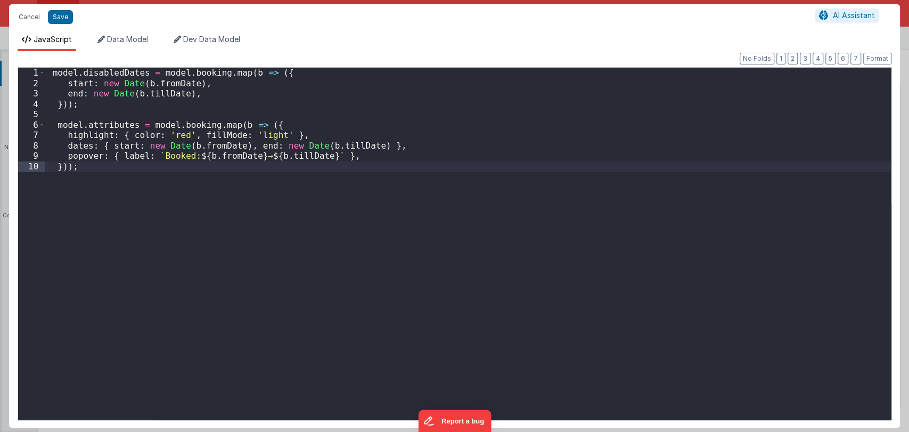
click at [88, 108] on div "model . disabledDates = model . booking . map ( b => ({ start : new Date ( b . …" at bounding box center [468, 254] width 846 height 373
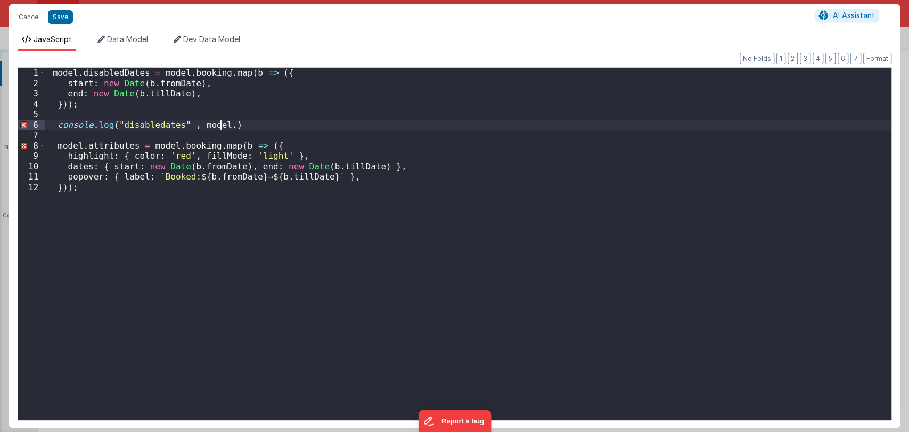
click at [93, 73] on div "model . disabledDates = model . booking . map ( b => ({ start : new Date ( b . …" at bounding box center [468, 254] width 846 height 373
click at [219, 128] on div "model . disabledDates = model . booking . map ( b => ({ start : new Date ( b . …" at bounding box center [468, 254] width 846 height 373
click at [318, 121] on div "model . disabledDates = model . booking . map ( b => ({ start : new Date ( b . …" at bounding box center [468, 254] width 846 height 373
click at [168, 191] on div "model . disabledDates = model . booking . map ( b => ({ start : new Date ( b . …" at bounding box center [468, 254] width 846 height 373
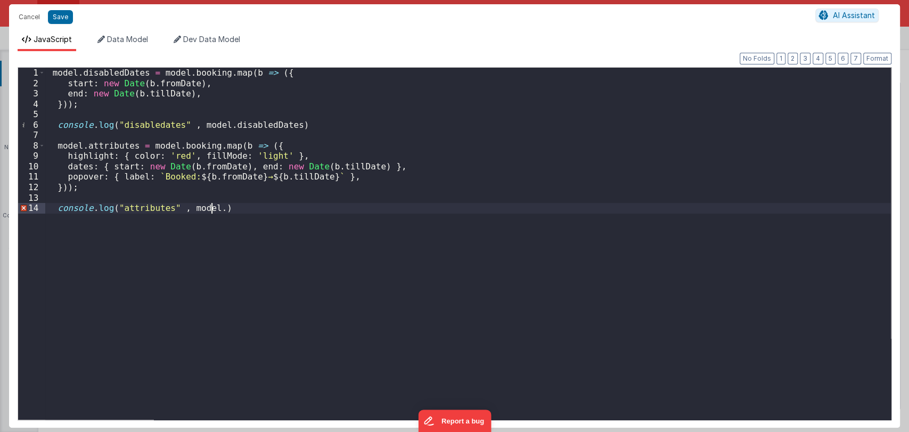
click at [105, 137] on div "model . disabledDates = model . booking . map ( b => ({ start : new Date ( b . …" at bounding box center [468, 254] width 846 height 373
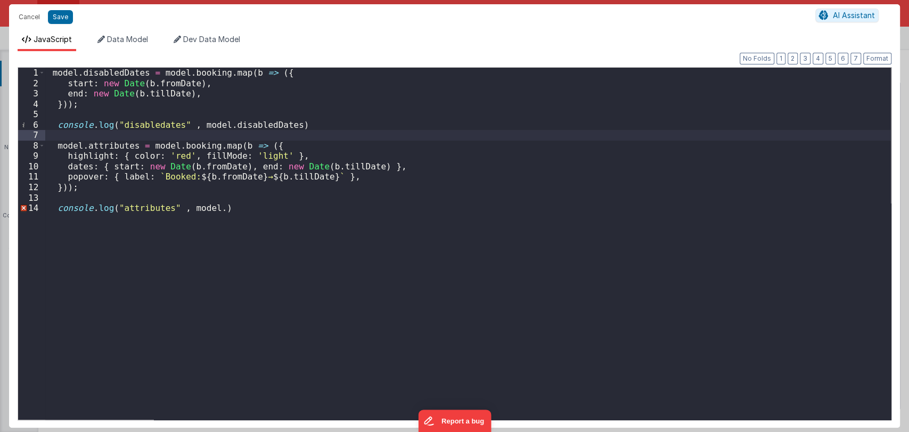
click at [108, 145] on div "model . disabledDates = model . booking . map ( b => ({ start : new Date ( b . …" at bounding box center [468, 254] width 846 height 373
click at [215, 206] on div "model . disabledDates = model . booking . map ( b => ({ start : new Date ( b . …" at bounding box center [468, 254] width 846 height 373
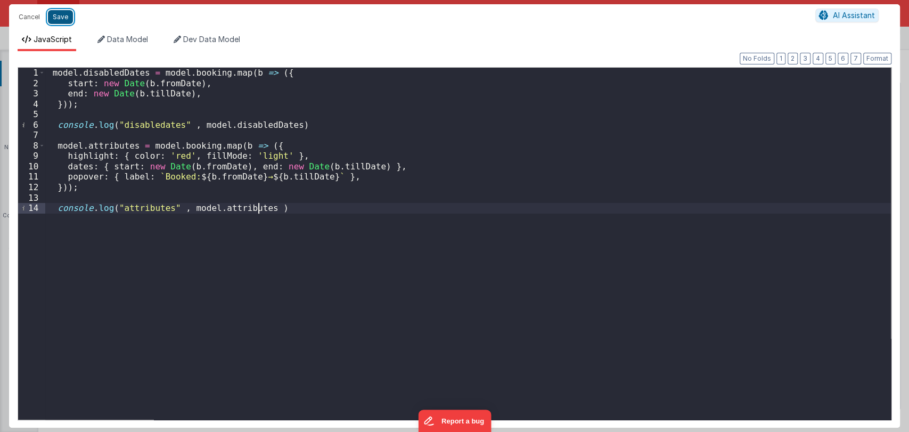
click at [61, 19] on button "Save" at bounding box center [60, 17] width 25 height 14
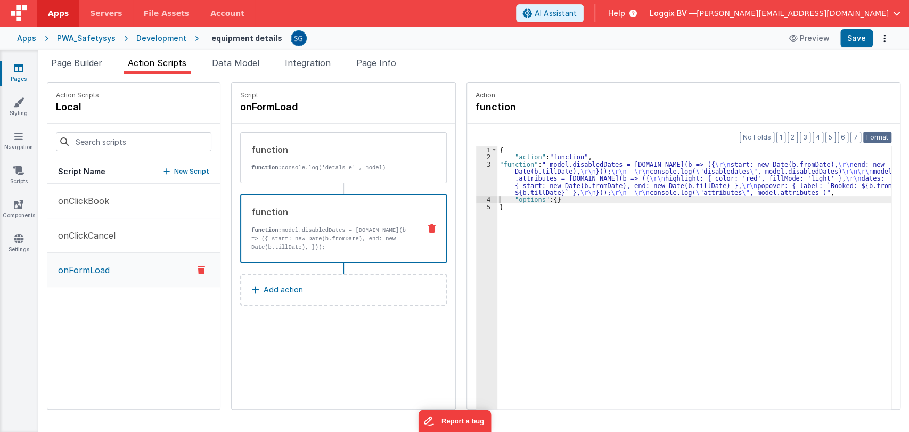
click at [876, 136] on button "Format" at bounding box center [877, 138] width 28 height 12
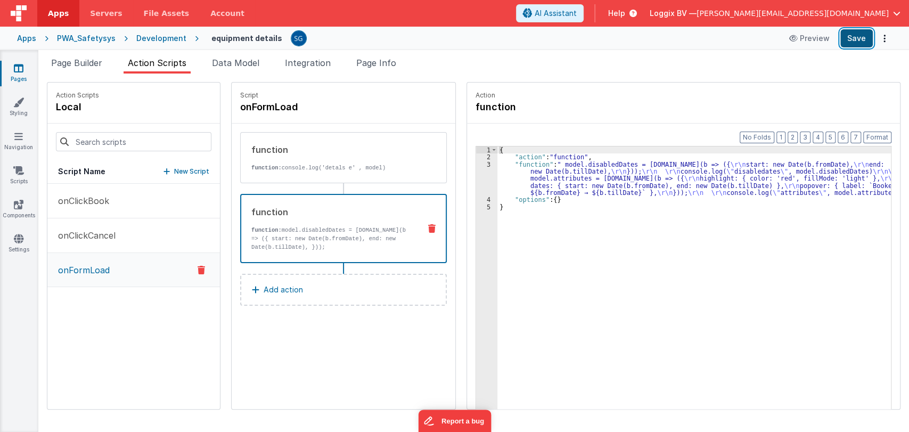
click at [852, 42] on button "Save" at bounding box center [856, 38] width 32 height 18
click at [517, 185] on div "{ "action" : "function" , "function" : " model.disabledDates = model.booking.ma…" at bounding box center [699, 301] width 404 height 310
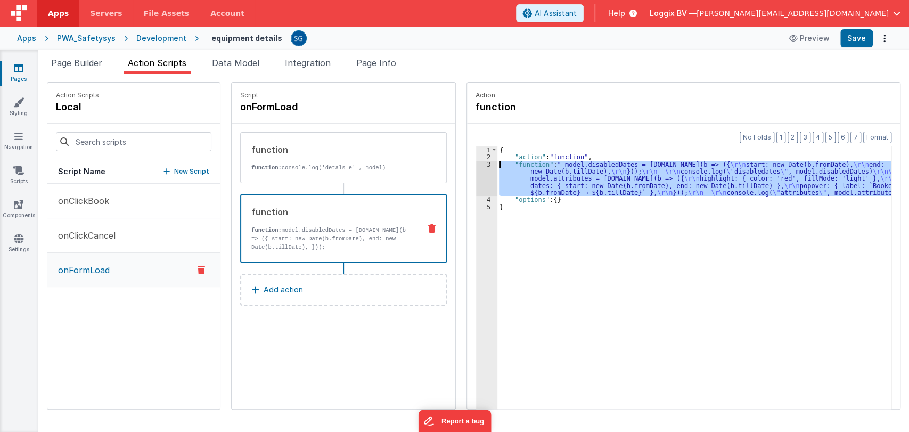
click at [479, 165] on div "3" at bounding box center [486, 179] width 21 height 36
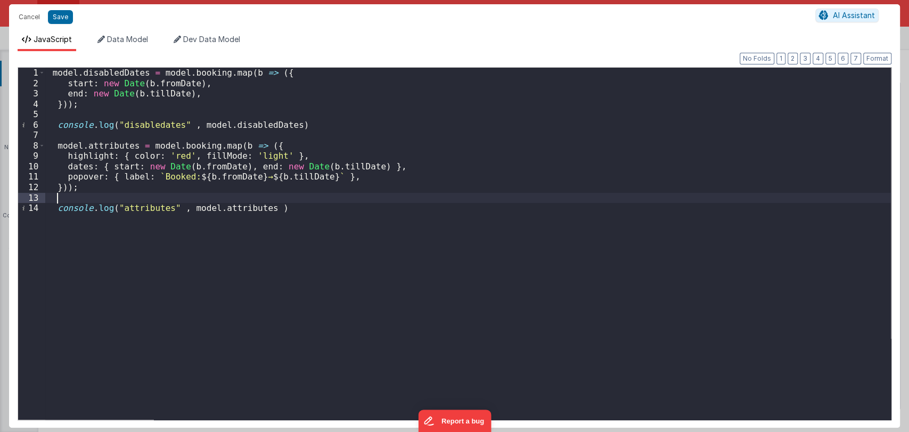
click at [199, 197] on div "model . disabledDates = model . booking . map ( b => ({ start : new Date ( b . …" at bounding box center [468, 254] width 846 height 373
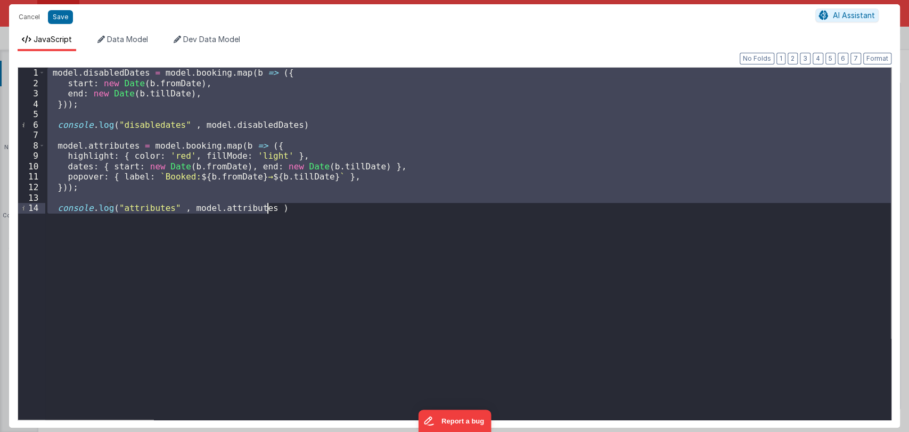
click at [251, 125] on div "model . disabledDates = model . booking . map ( b => ({ start : new Date ( b . …" at bounding box center [468, 244] width 846 height 352
click at [251, 125] on div "model . disabledDates = model . booking . map ( b => ({ start : new Date ( b . …" at bounding box center [468, 254] width 846 height 373
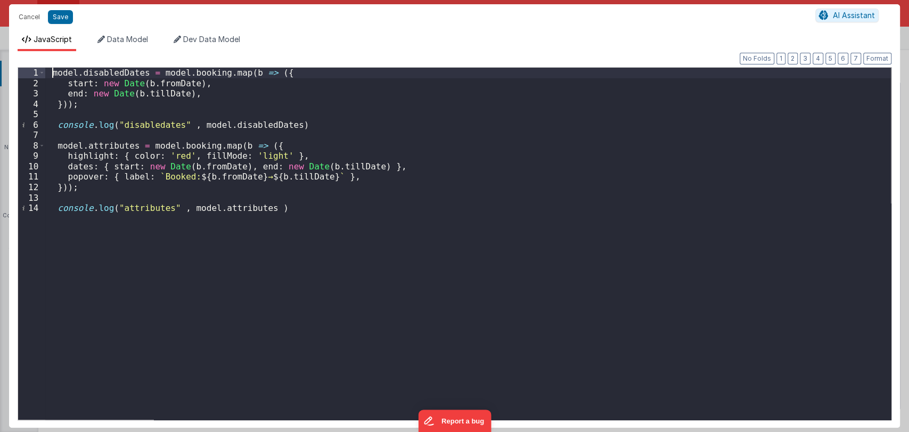
click at [52, 72] on div "model . disabledDates = model . booking . map ( b => ({ start : new Date ( b . …" at bounding box center [468, 254] width 846 height 373
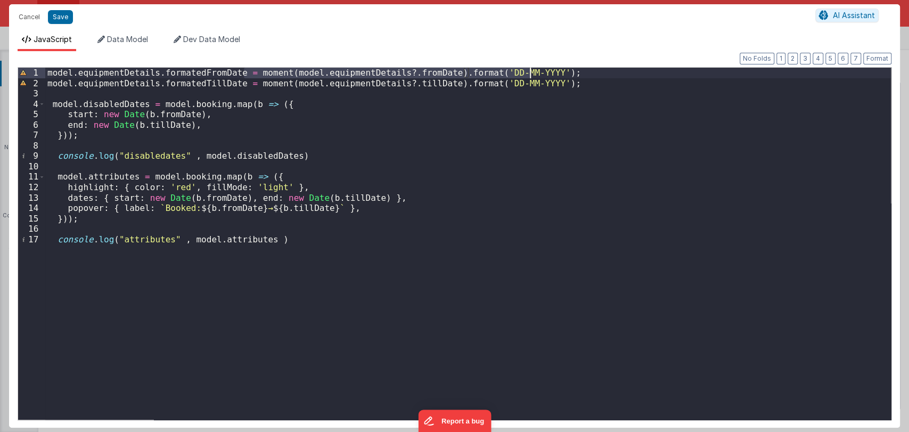
drag, startPoint x: 244, startPoint y: 73, endPoint x: 528, endPoint y: 73, distance: 283.8
click at [528, 73] on div "model . equipmentDetails . formatedFromDate = moment ( model . equipmentDetails…" at bounding box center [468, 254] width 846 height 373
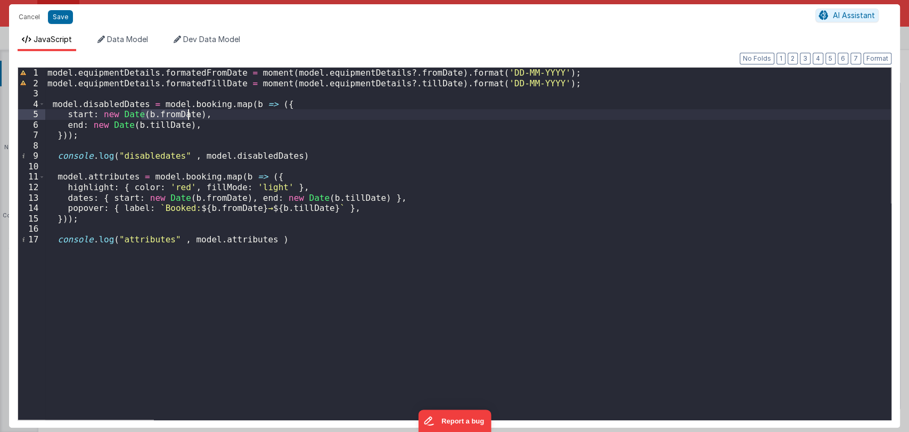
drag, startPoint x: 141, startPoint y: 113, endPoint x: 186, endPoint y: 118, distance: 46.0
click at [186, 118] on div "model . equipmentDetails . formatedFromDate = moment ( model . equipmentDetails…" at bounding box center [468, 254] width 846 height 373
click at [323, 113] on div "model . equipmentDetails . formatedFromDate = moment ( model . equipmentDetails…" at bounding box center [468, 254] width 846 height 373
click at [569, 87] on div "model . equipmentDetails . formatedFromDate = moment ( model . equipmentDetails…" at bounding box center [468, 254] width 846 height 373
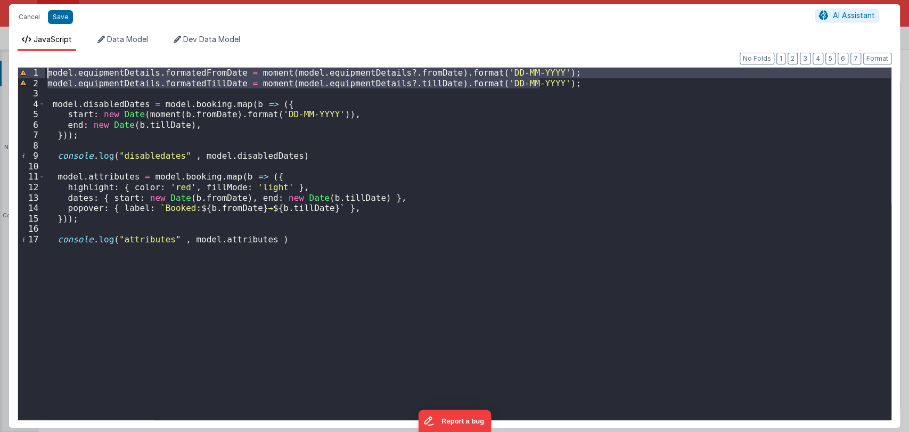
drag, startPoint x: 569, startPoint y: 87, endPoint x: 45, endPoint y: 74, distance: 524.6
click at [45, 74] on div "1 2 3 4 5 6 7 8 9 10 11 12 13 14 15 16 17 model . equipmentDetails . formatedFr…" at bounding box center [455, 243] width 874 height 353
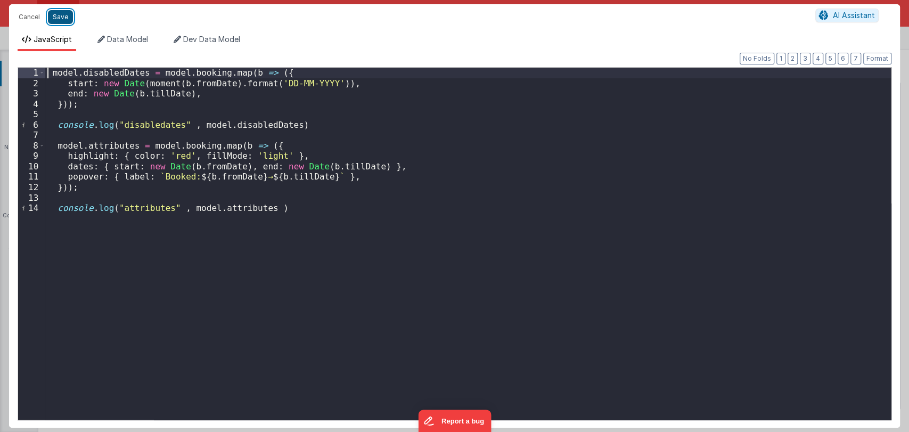
click at [64, 18] on button "Save" at bounding box center [60, 17] width 25 height 14
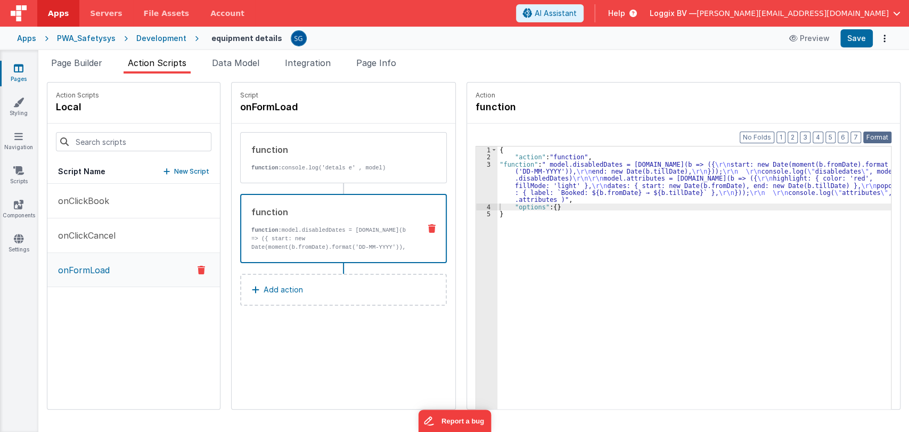
click at [873, 133] on button "Format" at bounding box center [877, 138] width 28 height 12
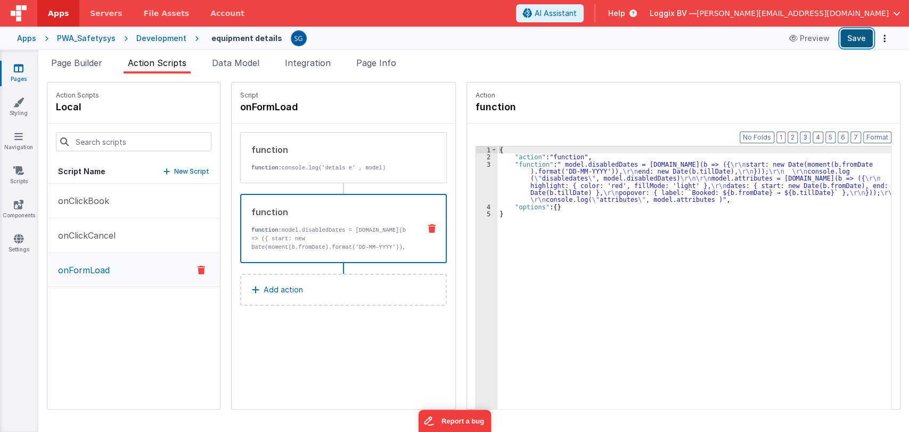
click at [850, 47] on button "Save" at bounding box center [856, 38] width 32 height 18
click at [510, 180] on div "{ "action" : "function" , "function" : " model.disabledDates = model.booking.ma…" at bounding box center [699, 301] width 404 height 310
click at [477, 163] on div "3" at bounding box center [486, 182] width 21 height 43
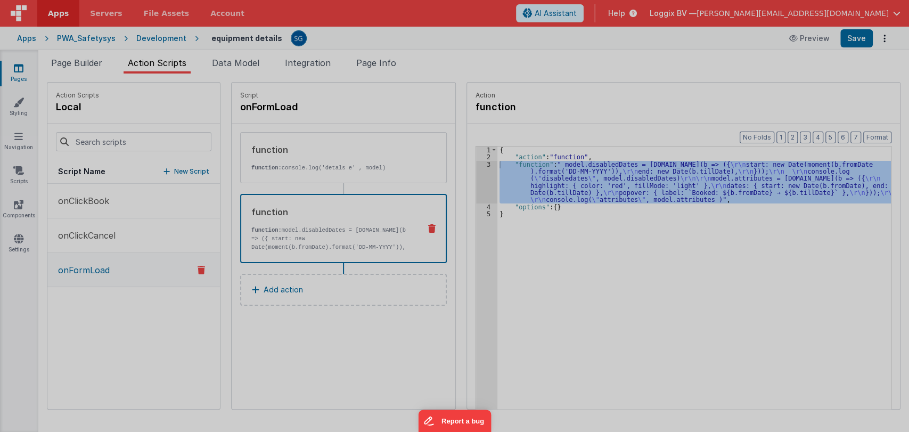
click at [477, 163] on div "model . disabledDates = model . booking . map ( b => ({ start : new Date ( mome…" at bounding box center [468, 243] width 846 height 373
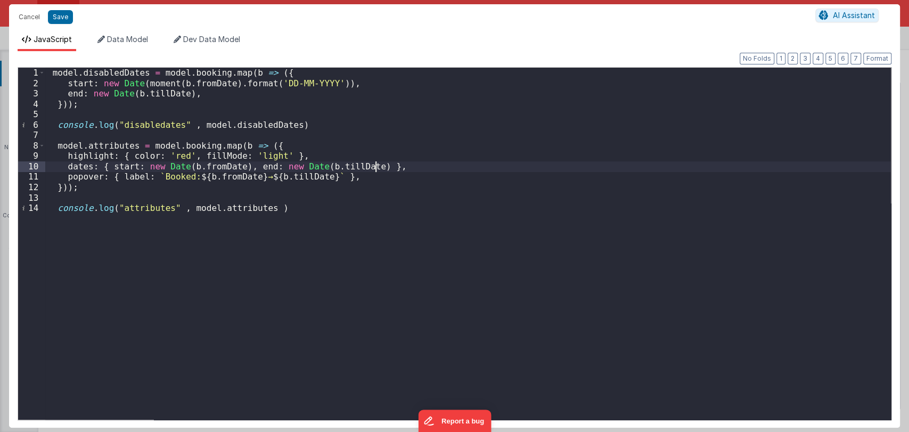
click at [281, 215] on div "model . disabledDates = model . booking . map ( b => ({ start : new Date ( mome…" at bounding box center [468, 254] width 846 height 373
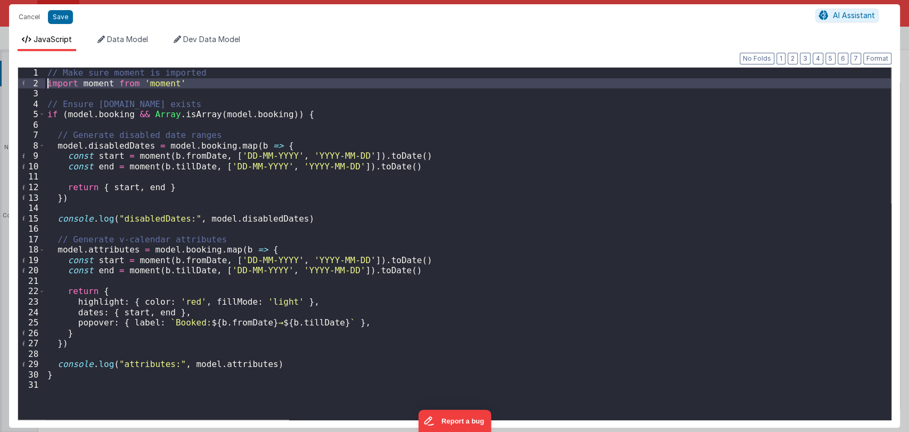
drag, startPoint x: 51, startPoint y: 97, endPoint x: 41, endPoint y: 73, distance: 25.3
click at [41, 73] on div "1 2 3 4 5 6 7 8 9 10 11 12 13 14 15 16 17 18 19 20 21 22 23 24 25 26 27 28 29 3…" at bounding box center [455, 243] width 874 height 353
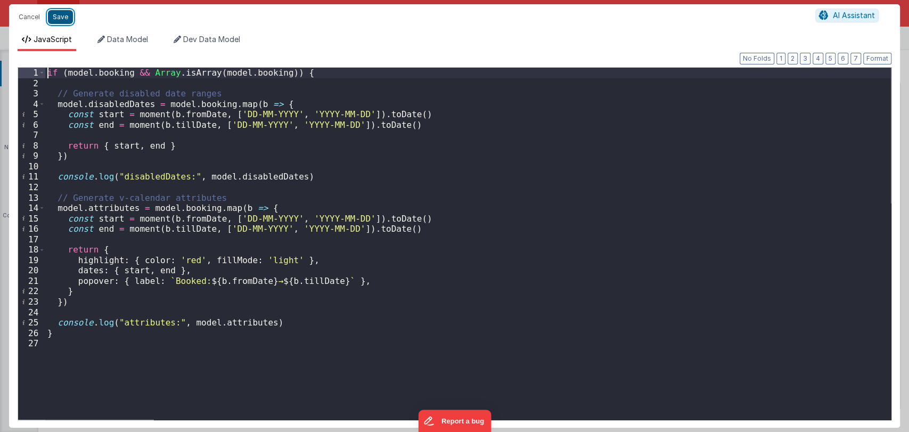
click at [60, 20] on button "Save" at bounding box center [60, 17] width 25 height 14
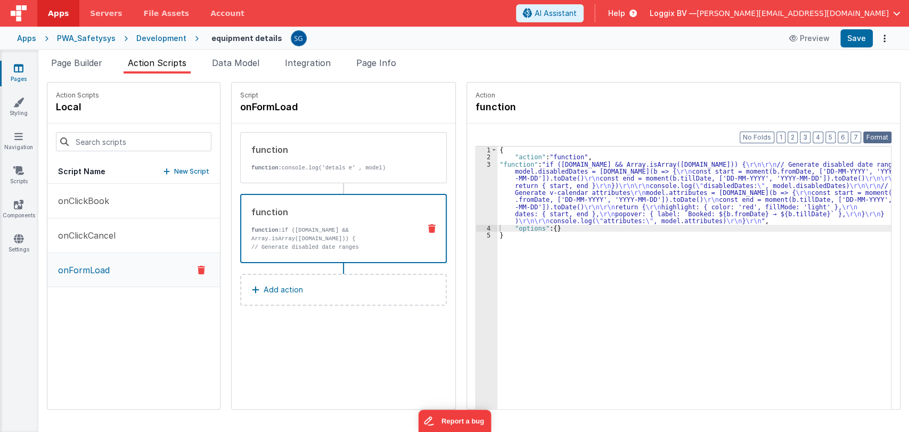
click at [874, 141] on button "Format" at bounding box center [877, 138] width 28 height 12
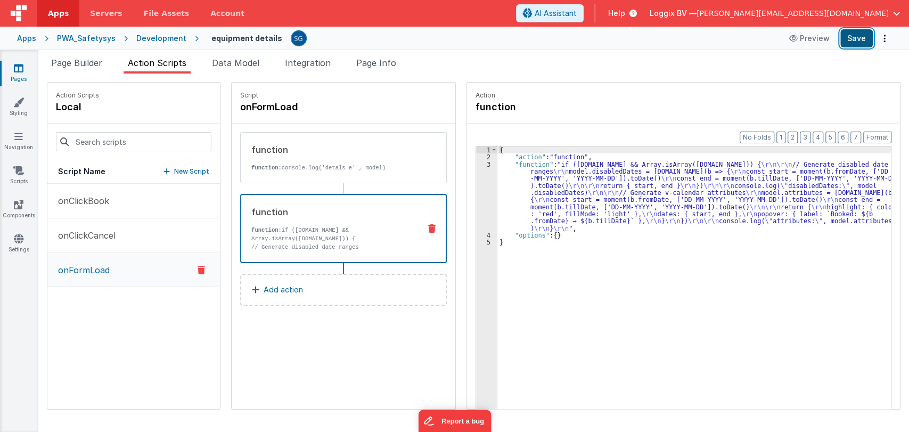
click at [851, 35] on button "Save" at bounding box center [856, 38] width 32 height 18
click at [515, 187] on div "{ "action" : "function" , "function" : "if (model.booking && Array.isArray(mode…" at bounding box center [699, 301] width 404 height 310
click at [476, 163] on div "3" at bounding box center [486, 196] width 21 height 71
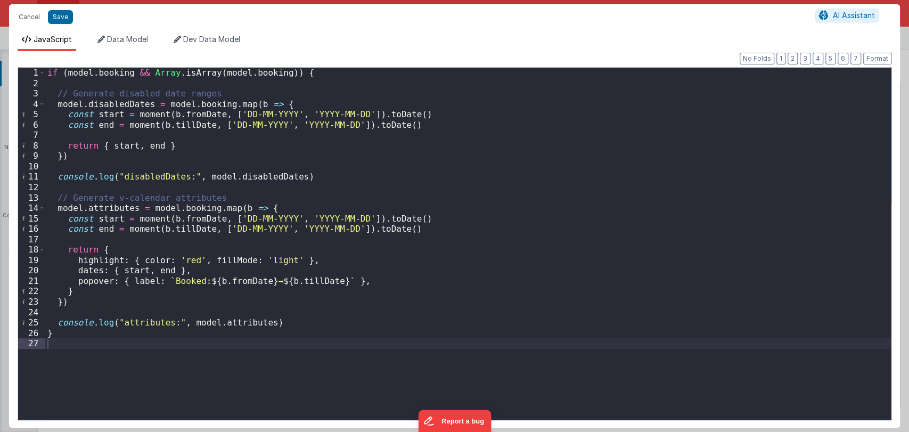
click at [80, 332] on div "if ( model . booking && Array . isArray ( model . booking )) { // Generate disa…" at bounding box center [468, 254] width 846 height 373
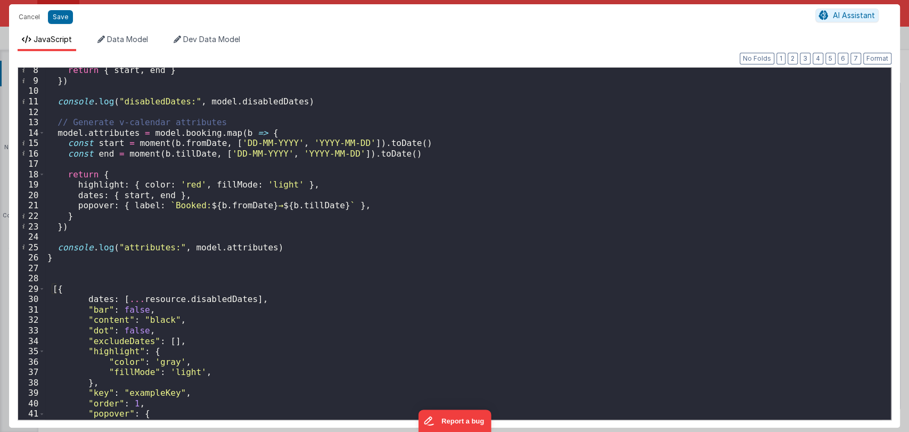
scroll to position [76, 0]
click at [43, 288] on span at bounding box center [42, 288] width 6 height 11
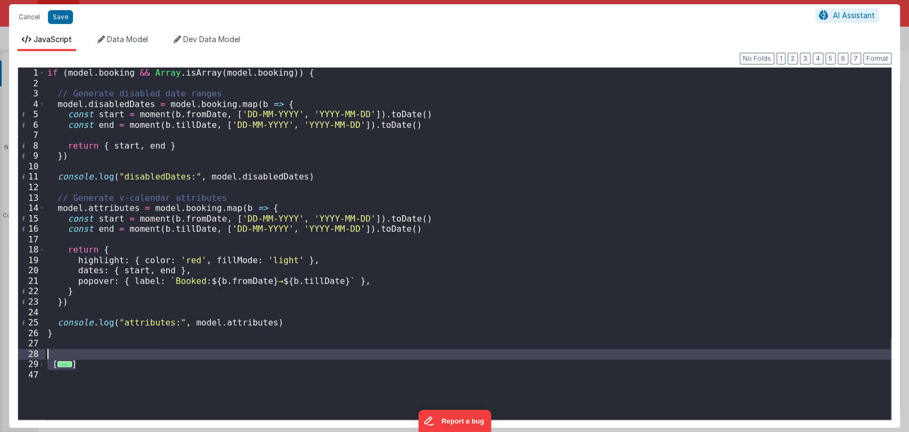
drag, startPoint x: 104, startPoint y: 366, endPoint x: 67, endPoint y: 351, distance: 40.3
click at [67, 351] on div "if ( model . booking && Array . isArray ( model . booking )) { // Generate disa…" at bounding box center [468, 254] width 846 height 373
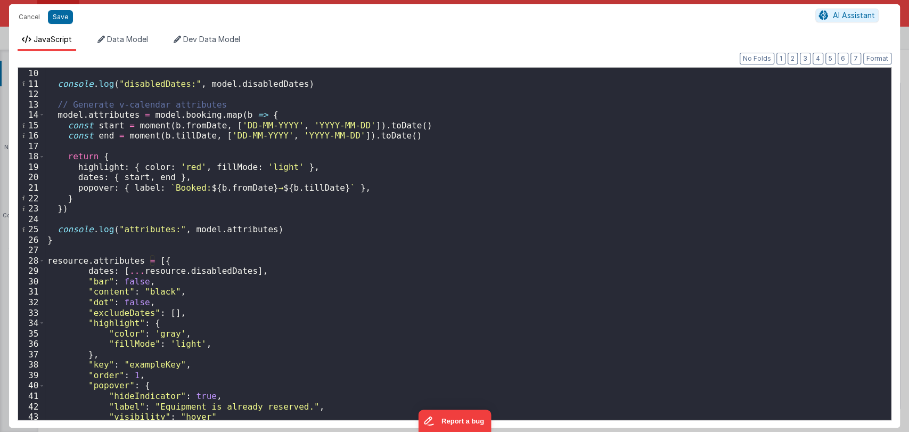
scroll to position [93, 0]
click at [64, 259] on div "}) console . log ( "disabledDates:" , model . disabledDates ) // Generate v-cal…" at bounding box center [463, 244] width 837 height 373
click at [161, 270] on div "}) console . log ( "disabledDates:" , model . disabledDates ) // Generate v-cal…" at bounding box center [463, 244] width 837 height 373
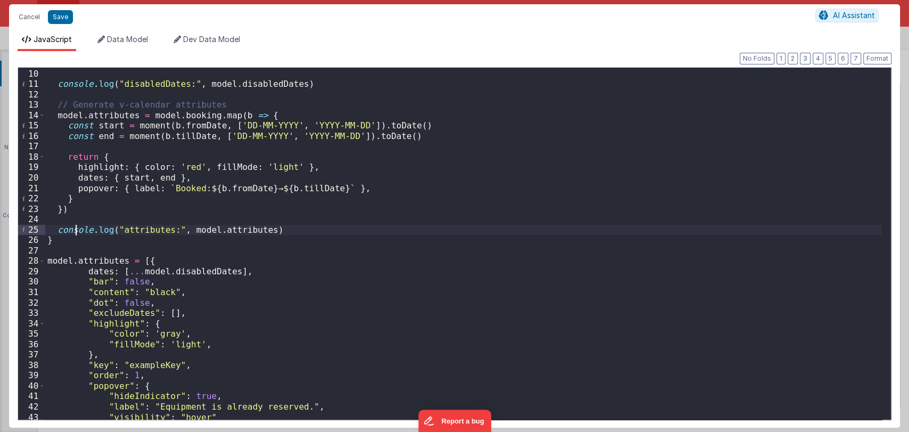
click at [75, 234] on div "}) console . log ( "disabledDates:" , model . disabledDates ) // Generate v-cal…" at bounding box center [463, 244] width 837 height 373
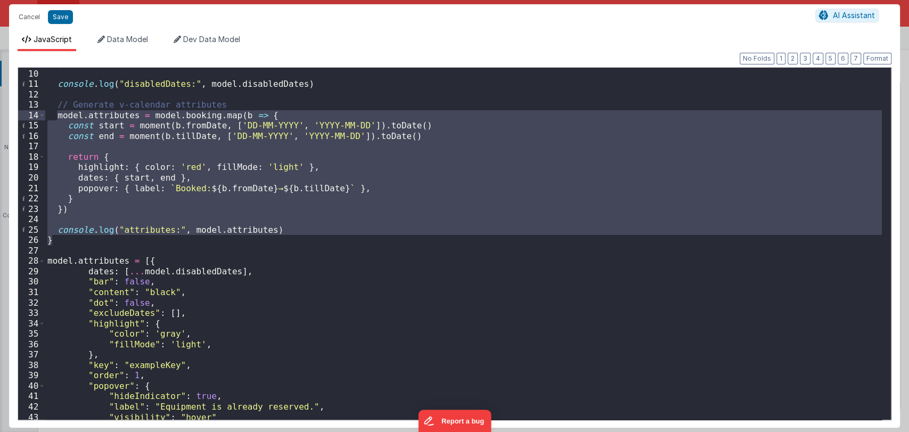
drag, startPoint x: 58, startPoint y: 243, endPoint x: 56, endPoint y: 119, distance: 124.1
click at [56, 119] on div "}) console . log ( "disabledDates:" , model . disabledDates ) // Generate v-cal…" at bounding box center [463, 244] width 837 height 373
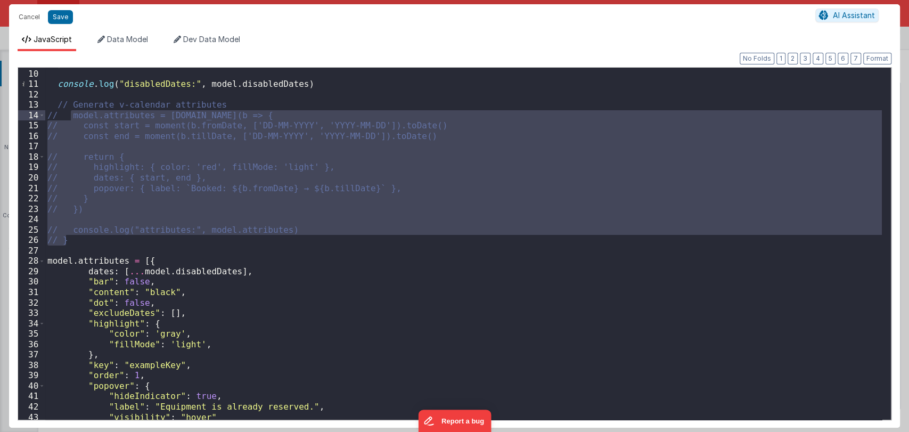
scroll to position [127, 0]
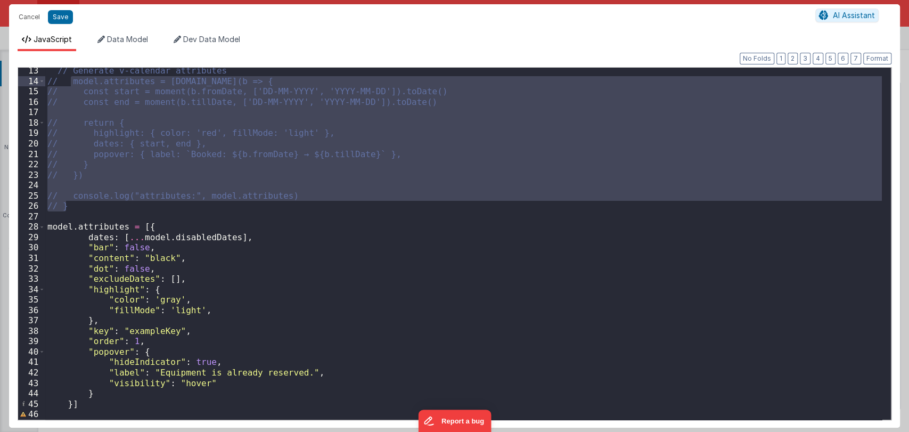
click at [88, 401] on div "// Generate v-calendar attributes // model.attributes = model.booking.map(b => …" at bounding box center [463, 251] width 837 height 373
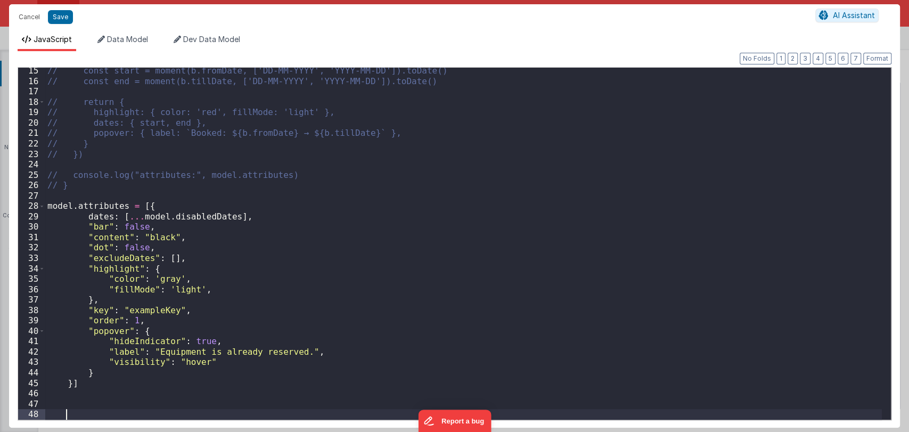
scroll to position [147, 0]
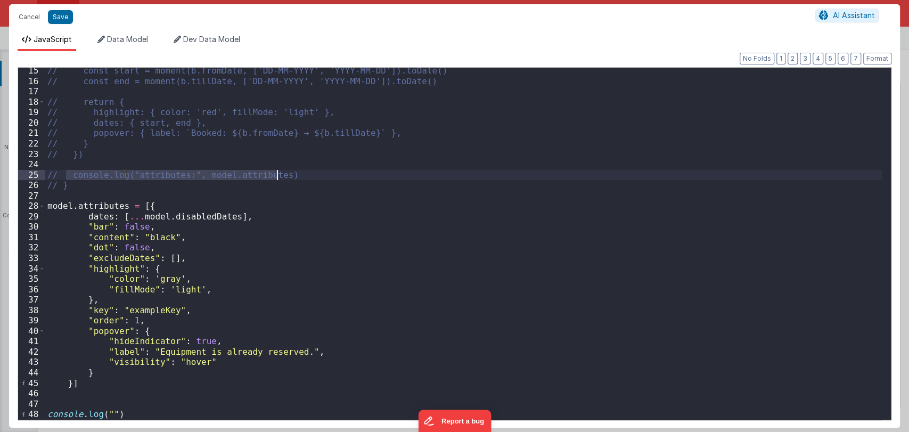
drag, startPoint x: 68, startPoint y: 172, endPoint x: 283, endPoint y: 176, distance: 214.6
click at [283, 176] on div "// const start = moment(b.fromDate, ['DD-MM-YYYY', 'YYYY-MM-DD']).toDate() // c…" at bounding box center [463, 251] width 837 height 373
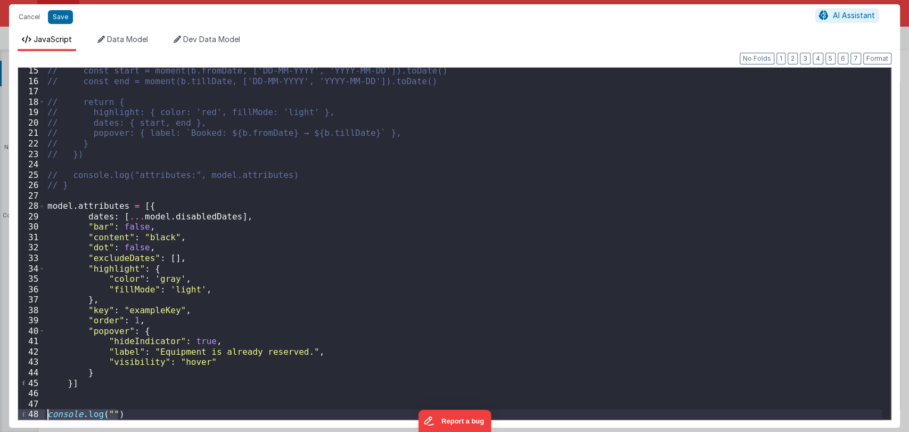
drag, startPoint x: 130, startPoint y: 412, endPoint x: 45, endPoint y: 417, distance: 85.9
click at [45, 417] on div "15 16 17 18 19 20 21 22 23 24 25 26 27 28 29 30 31 32 33 34 35 36 37 38 39 40 4…" at bounding box center [455, 243] width 874 height 353
click at [51, 22] on button "Save" at bounding box center [60, 17] width 25 height 14
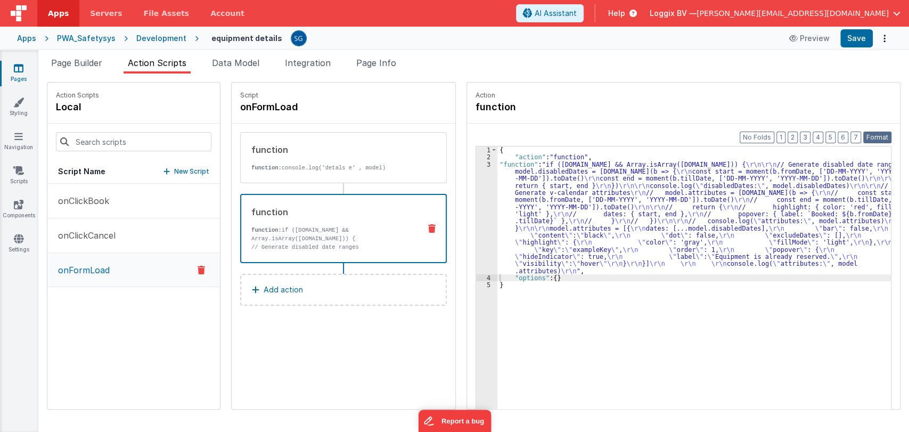
click at [874, 140] on button "Format" at bounding box center [877, 138] width 28 height 12
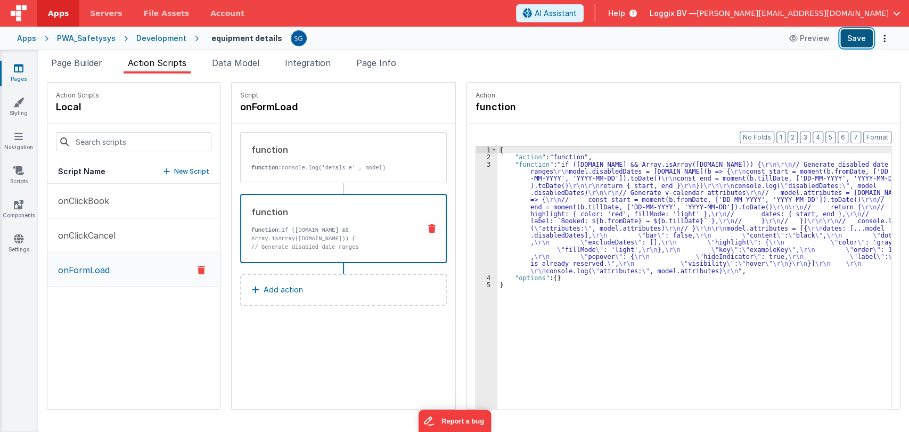
click at [860, 36] on button "Save" at bounding box center [856, 38] width 32 height 18
click at [504, 199] on div "{ "action" : "function" , "function" : "if (model.booking && Array.isArray(mode…" at bounding box center [699, 301] width 404 height 310
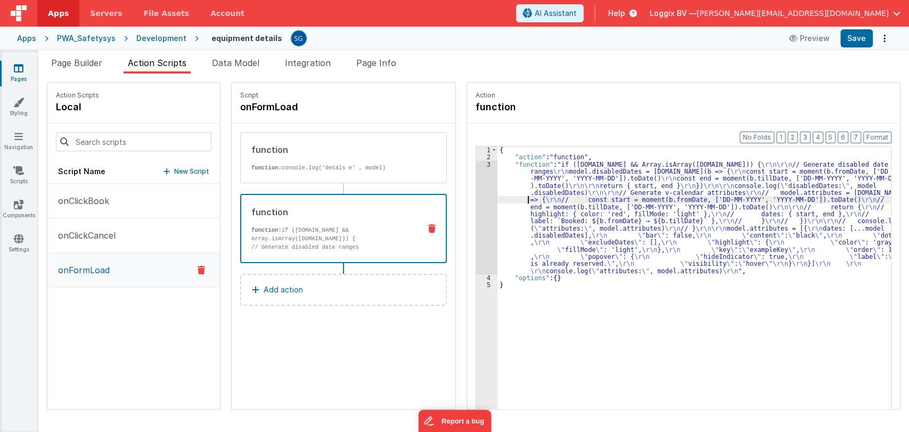
click at [480, 167] on div "3" at bounding box center [486, 217] width 21 height 113
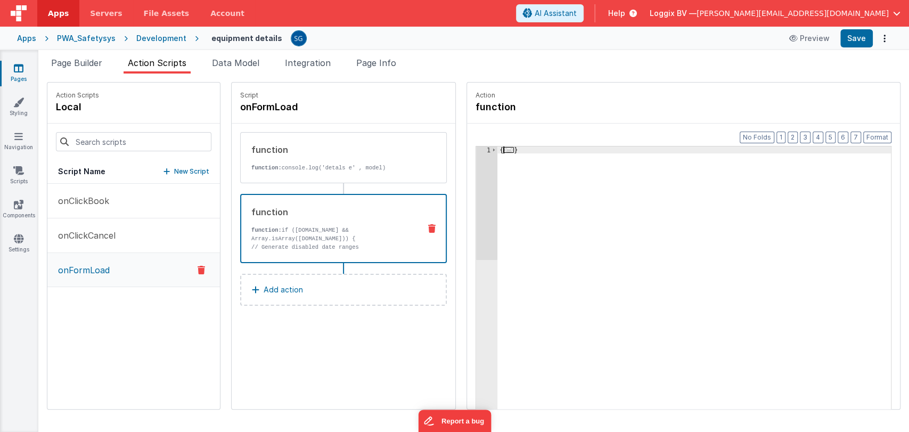
click at [503, 150] on span "..." at bounding box center [508, 150] width 11 height 6
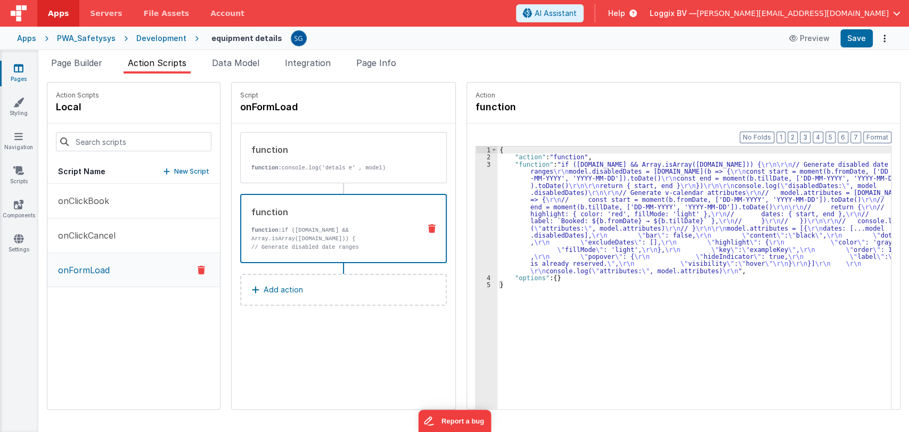
click at [497, 176] on div "{ "action" : "function" , "function" : "if (model.booking && Array.isArray(mode…" at bounding box center [699, 301] width 404 height 310
click at [476, 162] on div "3" at bounding box center [486, 217] width 21 height 113
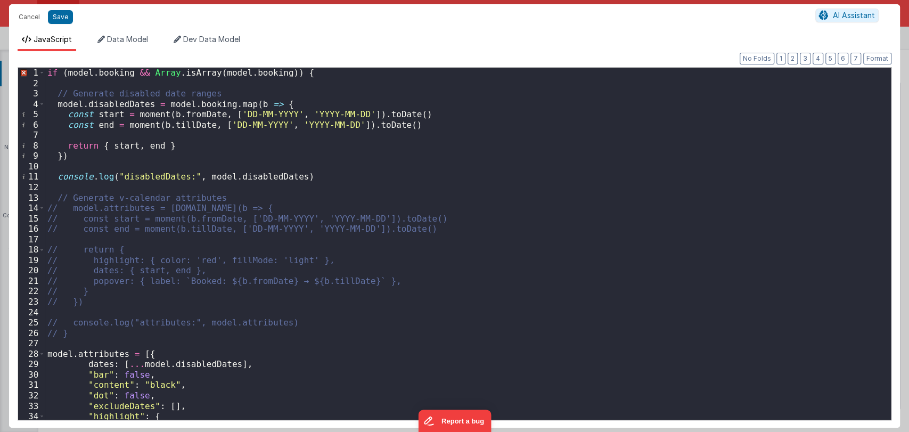
scroll to position [0, 0]
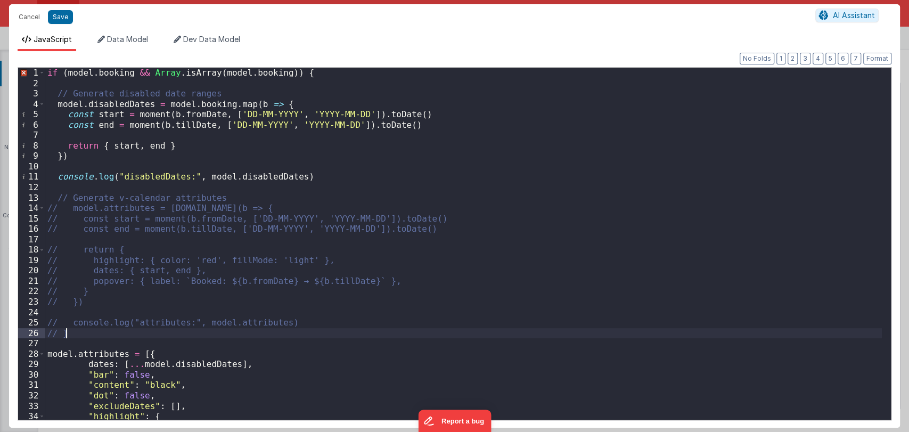
click at [76, 338] on div "if ( model . booking && Array . isArray ( model . booking )) { // Generate disa…" at bounding box center [463, 254] width 837 height 373
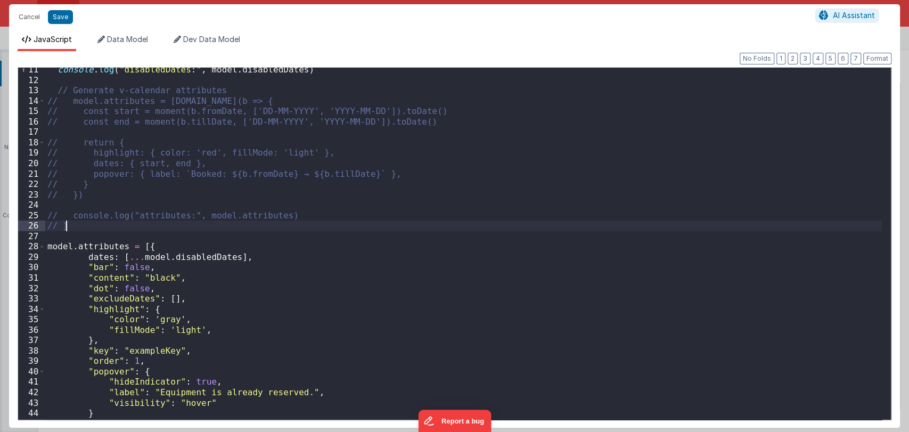
scroll to position [158, 0]
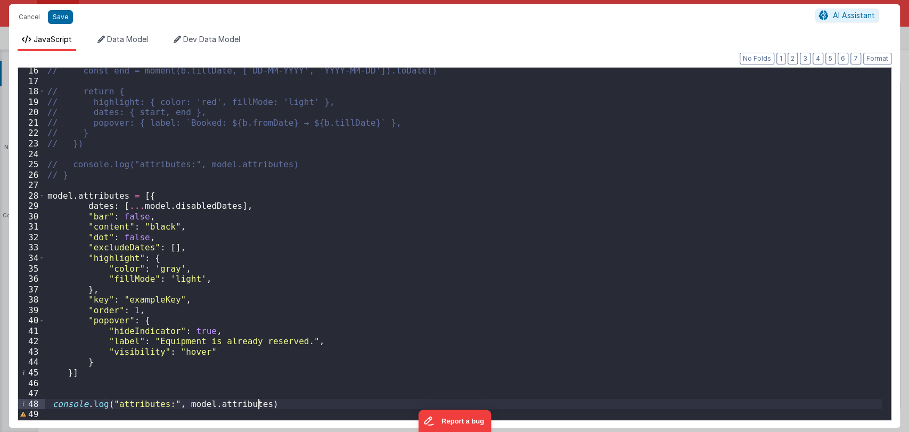
click at [266, 401] on div "// const end = moment(b.tillDate, ['DD-MM-YYYY', 'YYYY-MM-DD']).toDate() // ret…" at bounding box center [463, 251] width 837 height 373
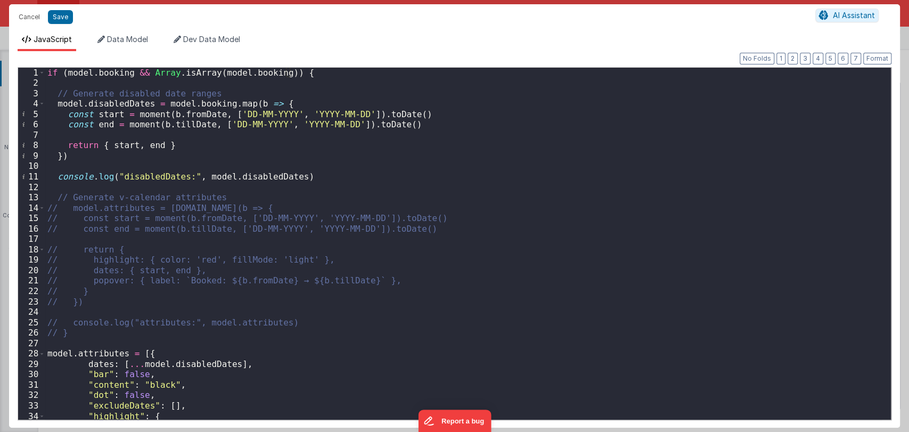
scroll to position [0, 0]
click at [70, 14] on button "Save" at bounding box center [60, 17] width 25 height 14
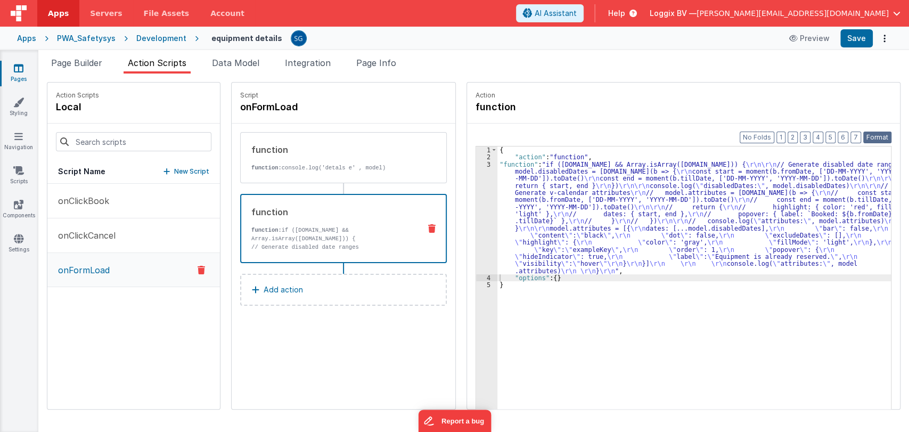
click at [872, 140] on button "Format" at bounding box center [877, 138] width 28 height 12
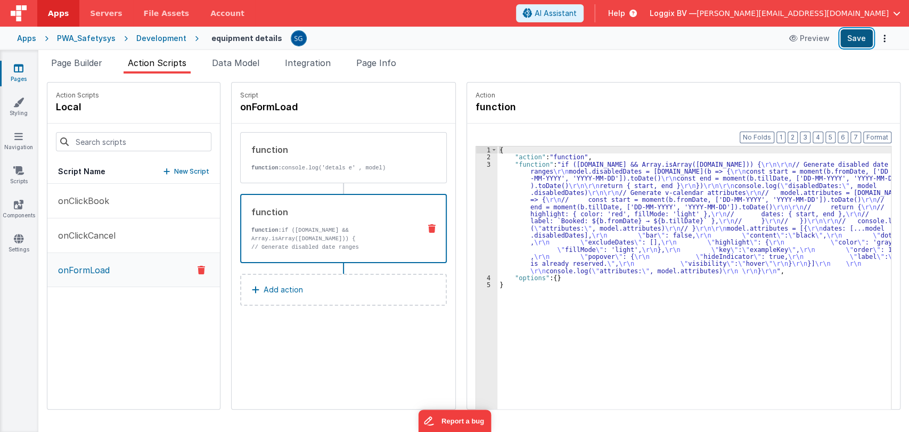
click at [858, 37] on button "Save" at bounding box center [856, 38] width 32 height 18
click at [66, 56] on li "Page Builder" at bounding box center [77, 64] width 60 height 17
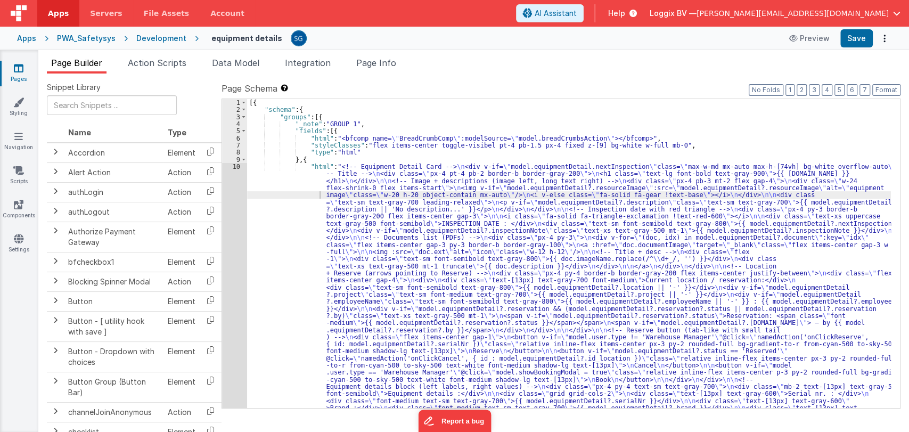
click at [276, 257] on div "[{ "schema" : { "groups" : [{ "_note" : "GROUP 1" , "fields" : [{ "html" : "<bf…" at bounding box center [569, 424] width 644 height 650
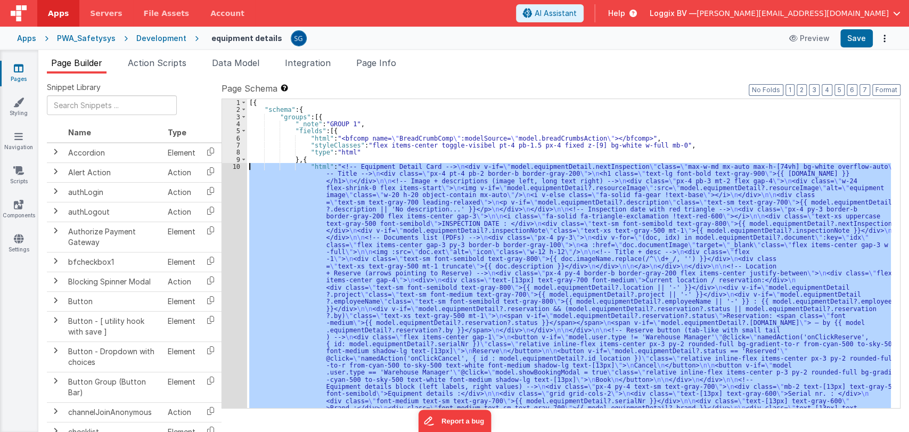
click at [239, 163] on div "10" at bounding box center [234, 330] width 25 height 334
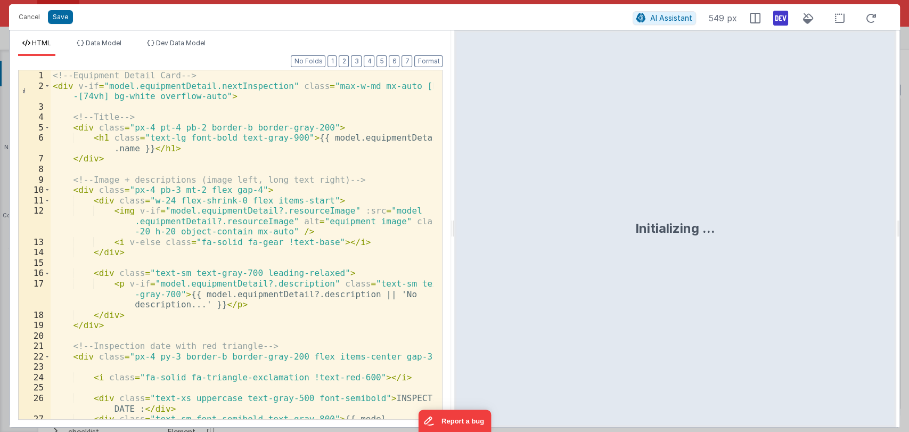
drag, startPoint x: 452, startPoint y: 229, endPoint x: 785, endPoint y: 252, distance: 334.1
click at [785, 252] on html "Cancel Save AI Assistant 549 px HTML Data Model Dev Data Model Format 7 6 5 4 3…" at bounding box center [454, 216] width 909 height 432
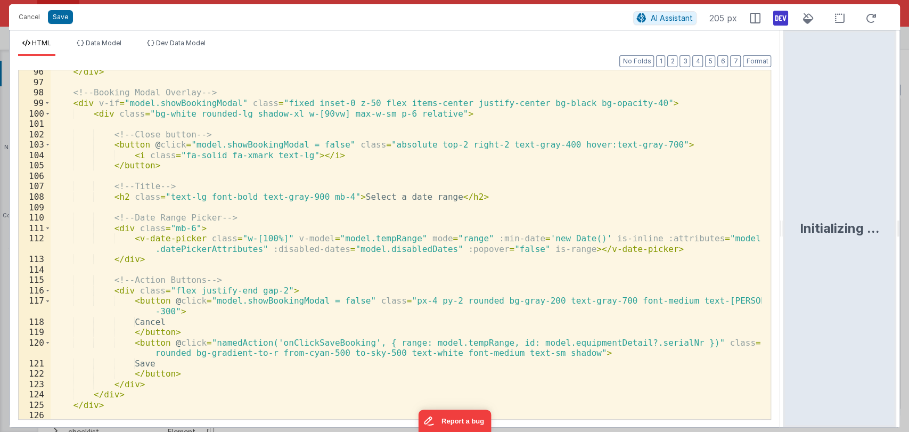
scroll to position [1140, 0]
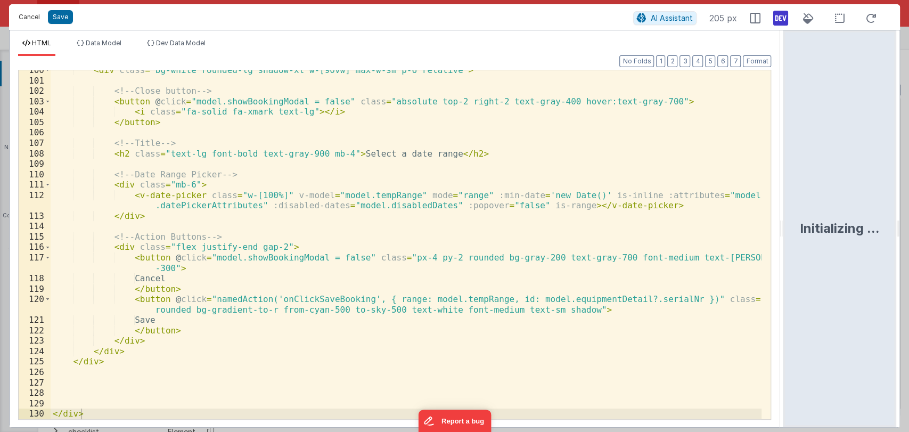
click at [24, 18] on button "Cancel" at bounding box center [29, 17] width 32 height 15
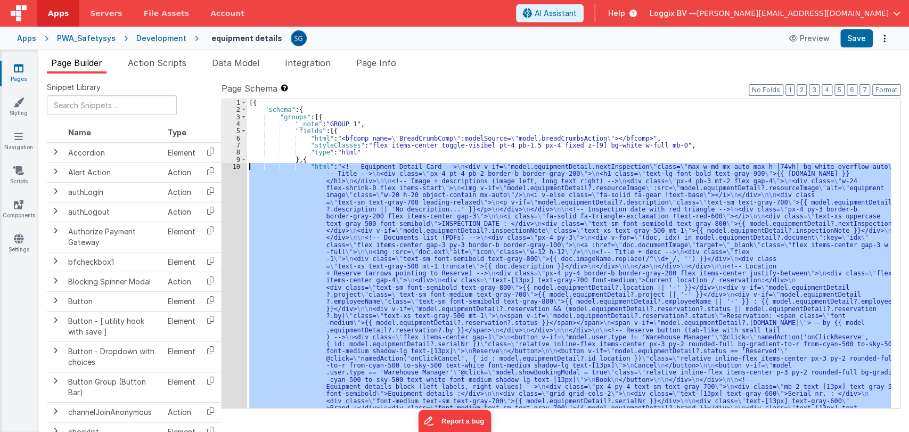
click at [237, 170] on div "10" at bounding box center [234, 330] width 25 height 334
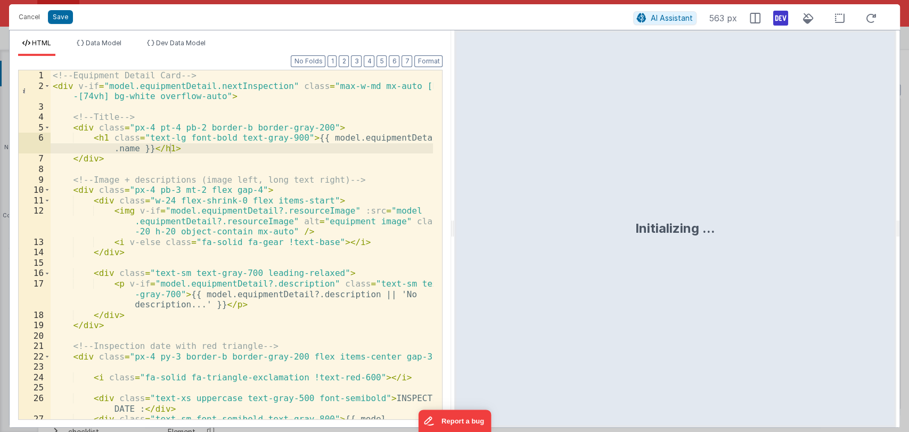
click at [450, 224] on div "Format 7 6 5 4 3 2 1 No Folds 1 2 3 4 5 6 7 8 9 10 11 12 13 14 15 16 17 18 19 2…" at bounding box center [230, 241] width 441 height 371
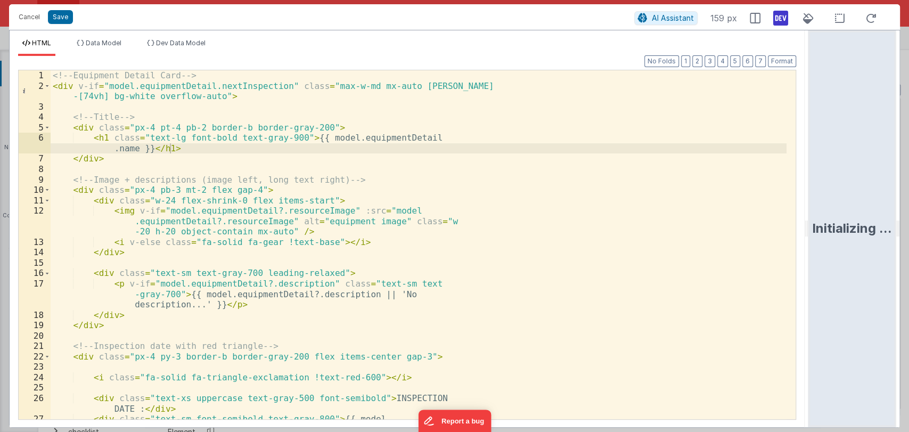
drag, startPoint x: 453, startPoint y: 226, endPoint x: 908, endPoint y: 321, distance: 465.0
click at [908, 321] on html "Cancel Save AI Assistant 159 px HTML Data Model Dev Data Model Format 7 6 5 4 3…" at bounding box center [454, 216] width 909 height 432
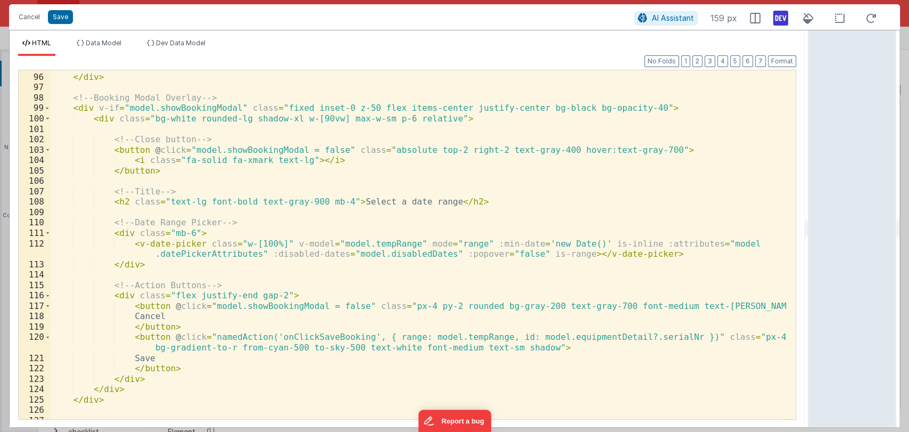
scroll to position [1119, 0]
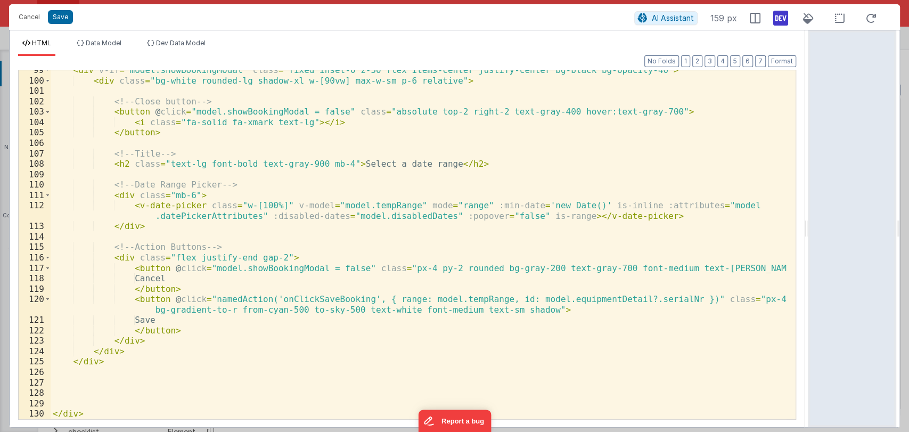
click at [487, 217] on div "< div v-if = "model.showBookingModal" class = "fixed inset-0 z-50 flex items-ce…" at bounding box center [419, 250] width 736 height 370
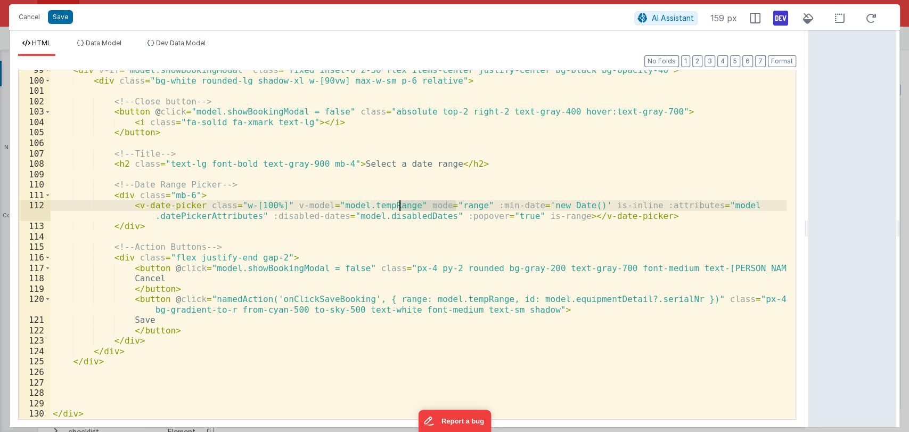
drag, startPoint x: 455, startPoint y: 206, endPoint x: 401, endPoint y: 206, distance: 53.8
click at [401, 206] on div "< div v-if = "model.showBookingModal" class = "fixed inset-0 z-50 flex items-ce…" at bounding box center [419, 250] width 736 height 370
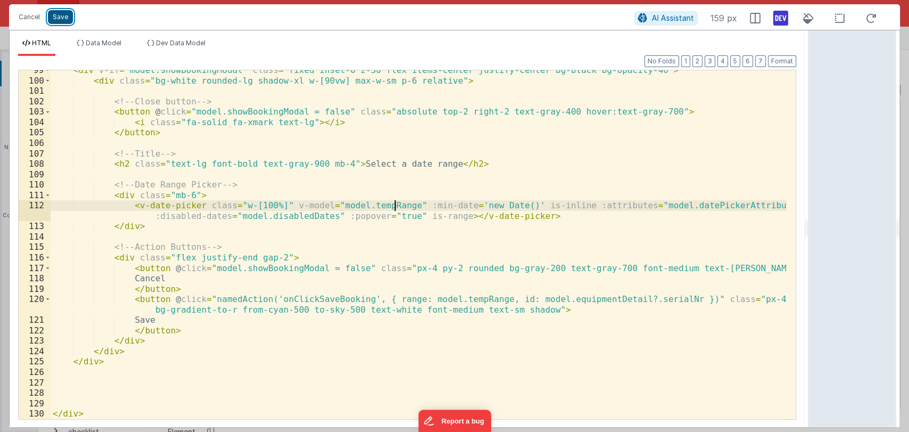
click at [61, 15] on button "Save" at bounding box center [60, 17] width 25 height 14
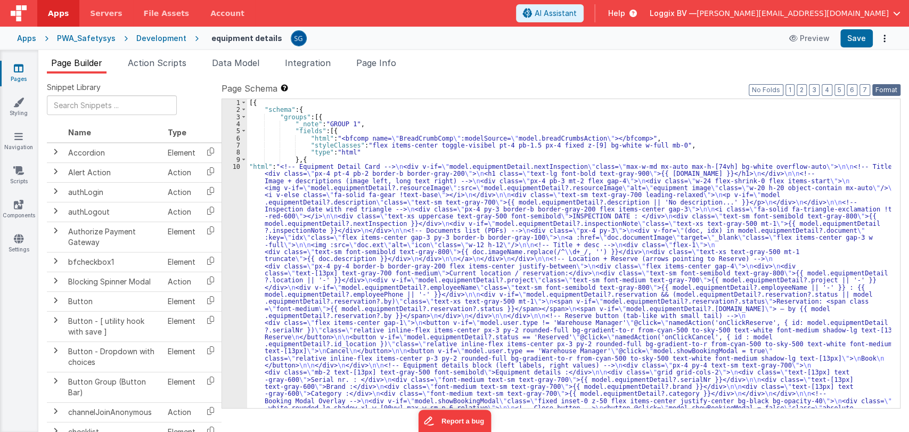
click at [877, 91] on button "Format" at bounding box center [886, 90] width 28 height 12
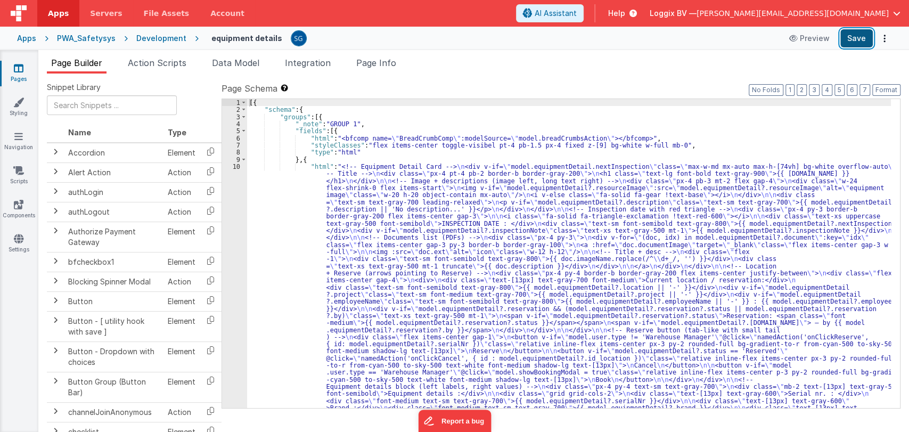
click at [849, 43] on button "Save" at bounding box center [856, 38] width 32 height 18
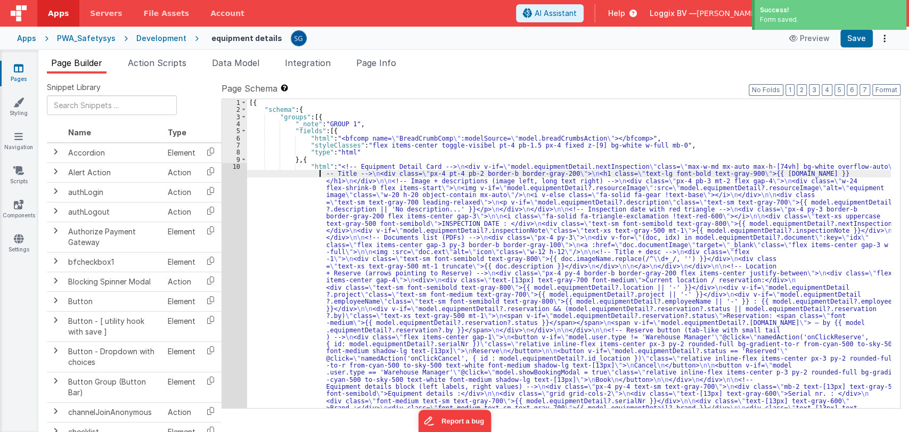
click at [268, 175] on div "[{ "schema" : { "groups" : [{ "_note" : "GROUP 1" , "fields" : [{ "html" : "<bf…" at bounding box center [569, 424] width 644 height 650
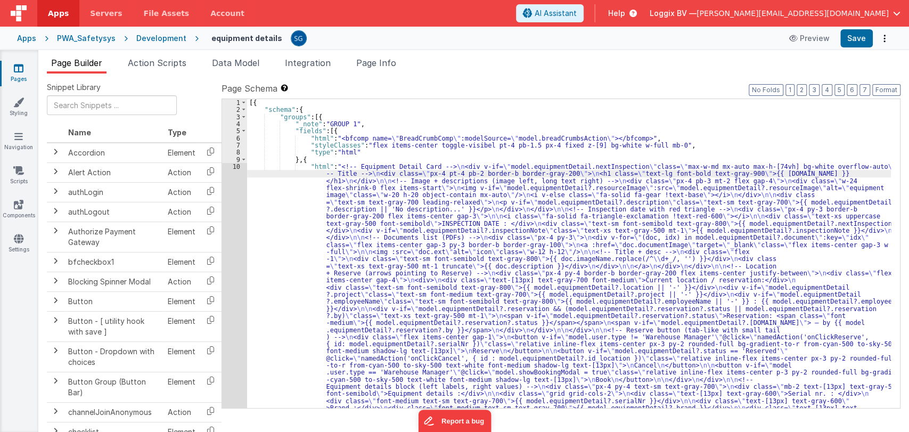
click at [239, 166] on div "10" at bounding box center [234, 330] width 25 height 334
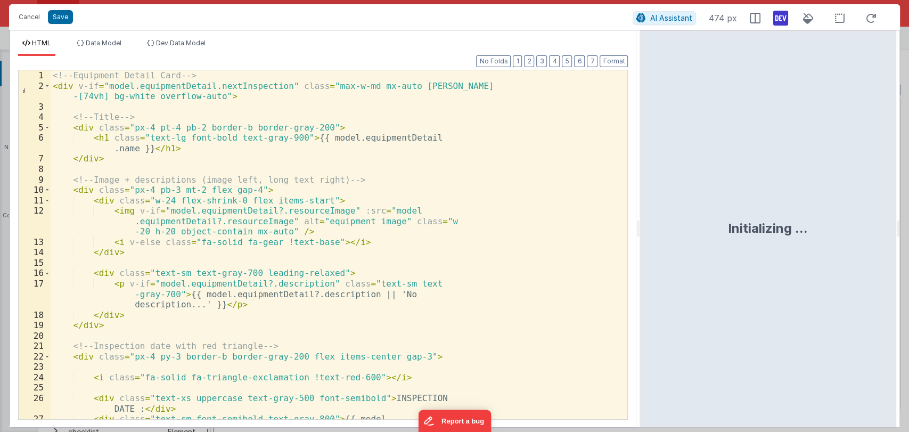
drag, startPoint x: 452, startPoint y: 235, endPoint x: 749, endPoint y: 239, distance: 296.6
click at [749, 239] on html "Cancel Save AI Assistant 474 px HTML Data Model Dev Data Model Format 7 6 5 4 3…" at bounding box center [454, 216] width 909 height 432
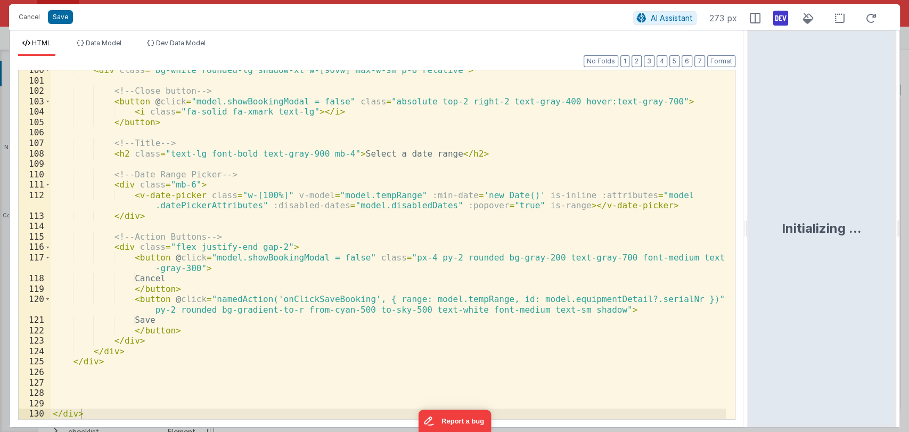
scroll to position [1150, 0]
click at [315, 299] on div "< div class = "bg-white rounded-lg shadow-xl w-[90vw] max-w-sm p-6 relative" > …" at bounding box center [388, 250] width 675 height 370
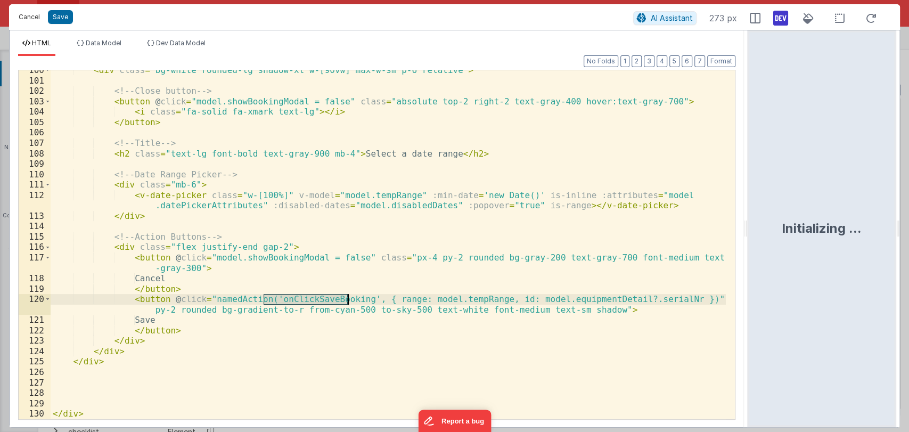
click at [35, 16] on button "Cancel" at bounding box center [29, 17] width 32 height 15
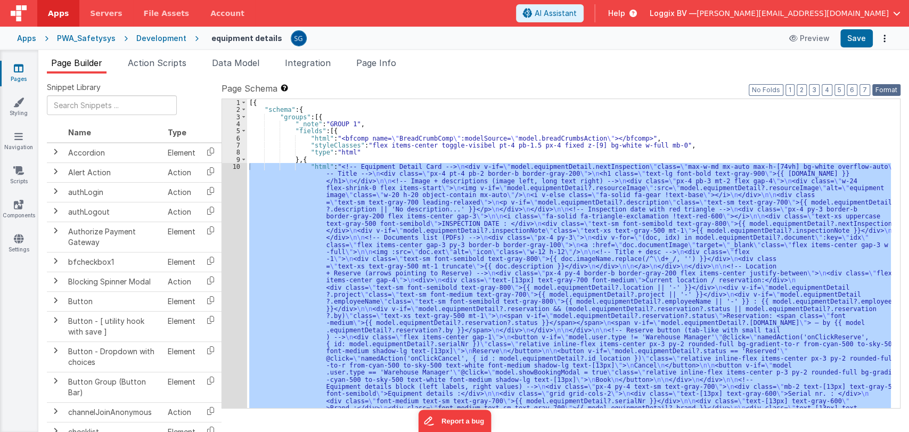
click at [885, 90] on button "Format" at bounding box center [886, 90] width 28 height 12
click at [158, 65] on span "Action Scripts" at bounding box center [157, 63] width 59 height 11
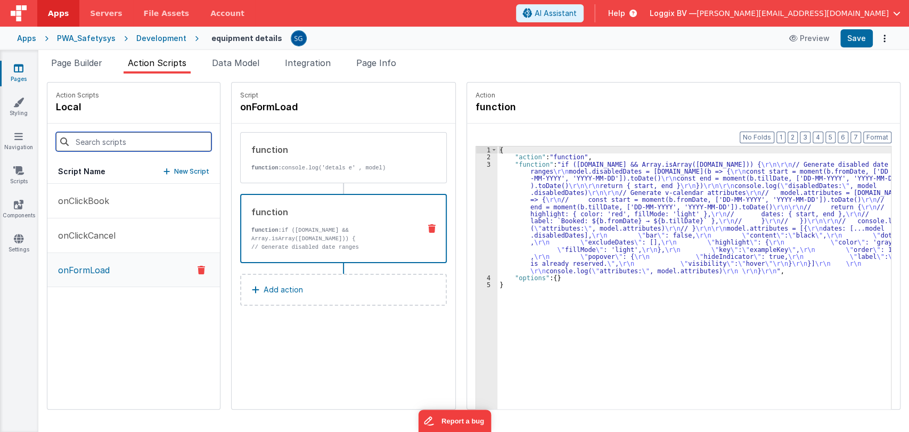
click at [119, 141] on input at bounding box center [133, 141] width 155 height 19
paste input "onClickSaveBooking"
type input "onClickSaveBooking"
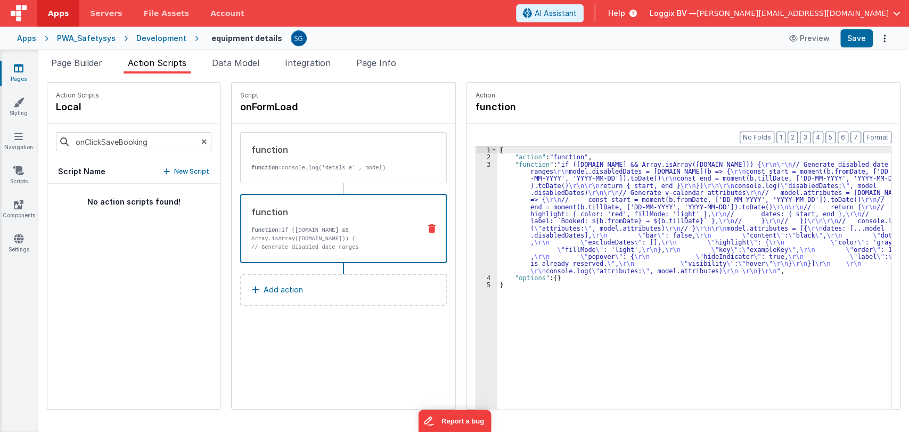
click at [182, 165] on div "Script Name New Script" at bounding box center [133, 172] width 173 height 24
click at [174, 173] on p "New Script" at bounding box center [191, 171] width 35 height 11
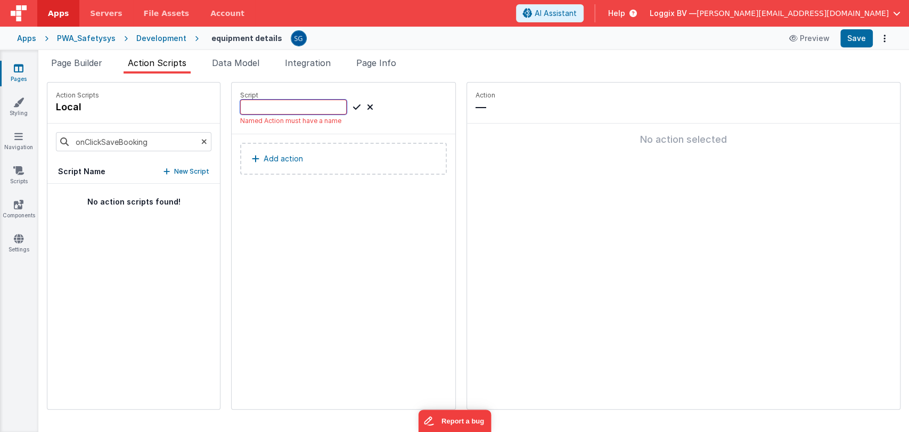
paste input "onClickSaveBooking"
type input "onClickSaveBooking"
click at [353, 105] on icon at bounding box center [356, 107] width 7 height 13
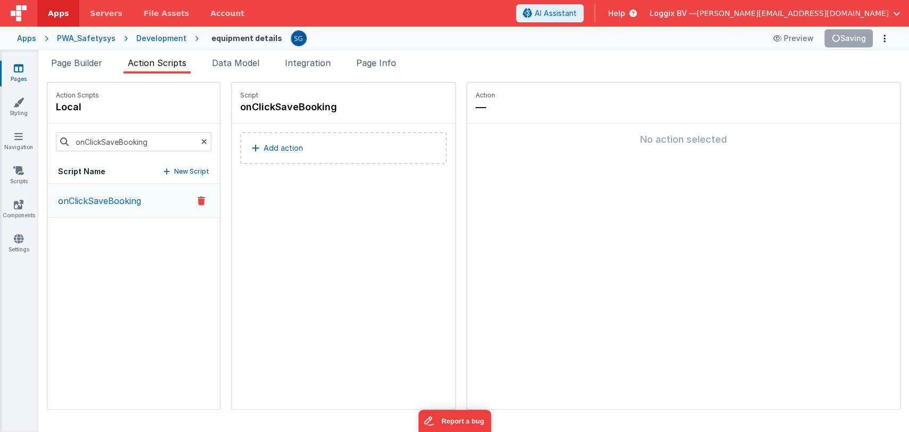
click at [274, 147] on p "Add action" at bounding box center [283, 148] width 39 height 13
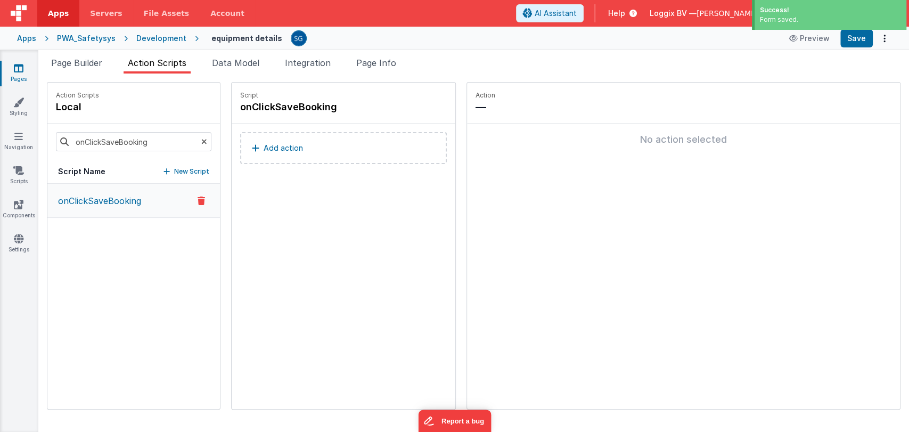
click at [264, 144] on p "Add action" at bounding box center [283, 148] width 39 height 13
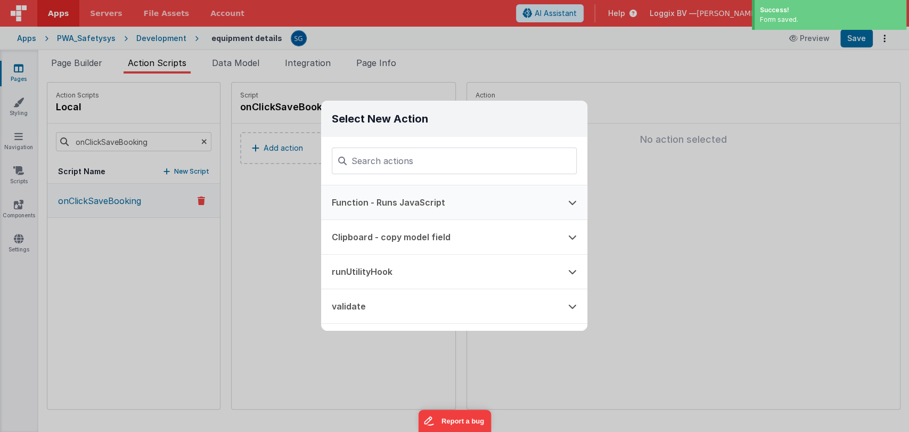
click at [370, 195] on button "Function - Runs JavaScript" at bounding box center [439, 202] width 236 height 34
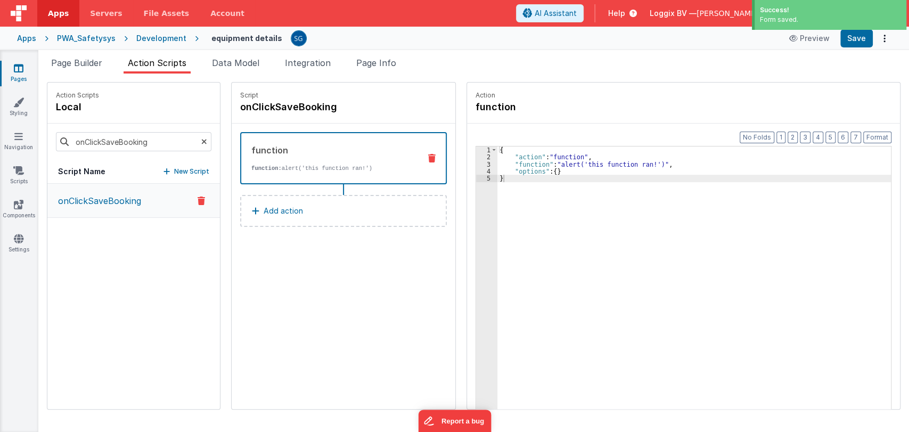
click at [507, 167] on div "{ "action" : "function" , "function" : "alert('this function ran!')" , "options…" at bounding box center [699, 301] width 404 height 310
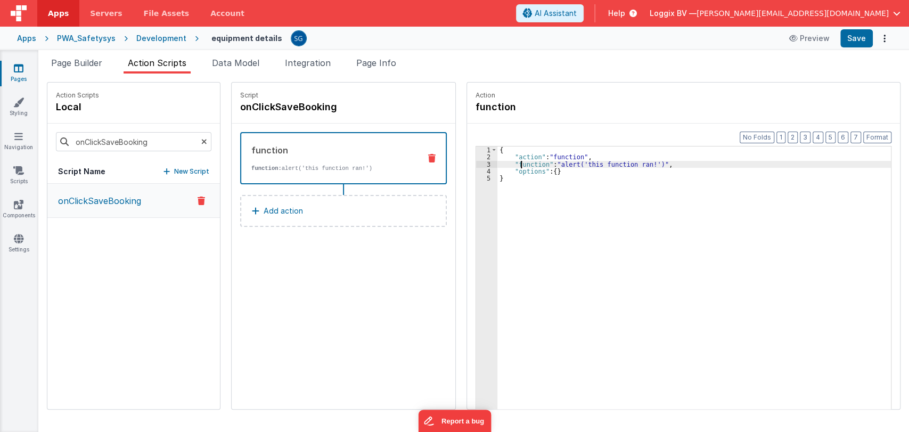
click at [511, 163] on div "{ "action" : "function" , "function" : "alert('this function ran!')" , "options…" at bounding box center [699, 301] width 404 height 310
click at [479, 162] on div "3" at bounding box center [486, 164] width 21 height 7
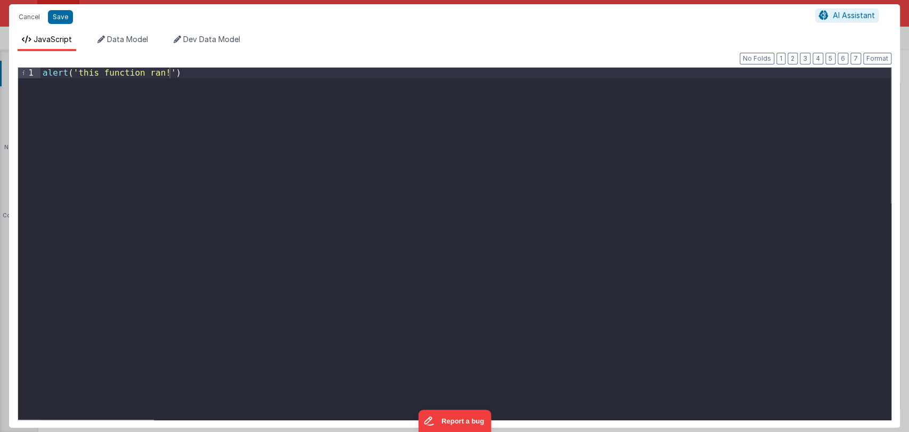
click at [212, 79] on div "alert ( 'this function ran!' )" at bounding box center [465, 254] width 850 height 373
click at [27, 15] on button "Cancel" at bounding box center [29, 17] width 32 height 15
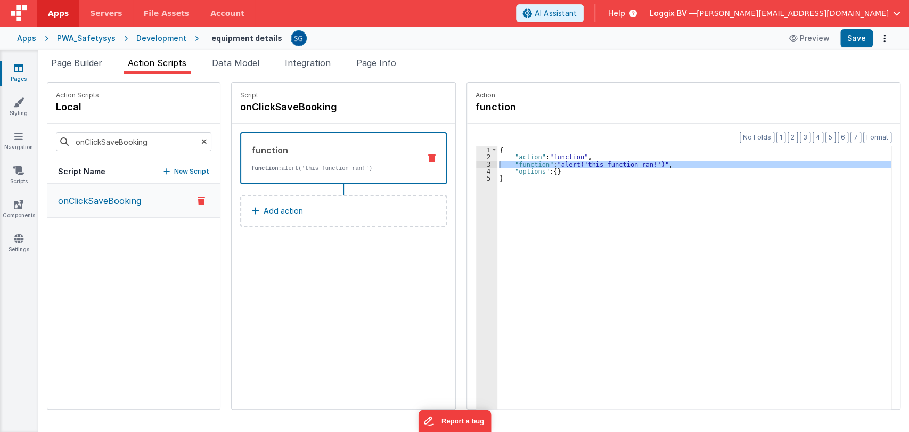
click at [342, 294] on div "Script onClickSaveBooking function function: alert('this function ran!') Add ac…" at bounding box center [344, 246] width 224 height 326
click at [84, 60] on span "Page Builder" at bounding box center [76, 63] width 51 height 11
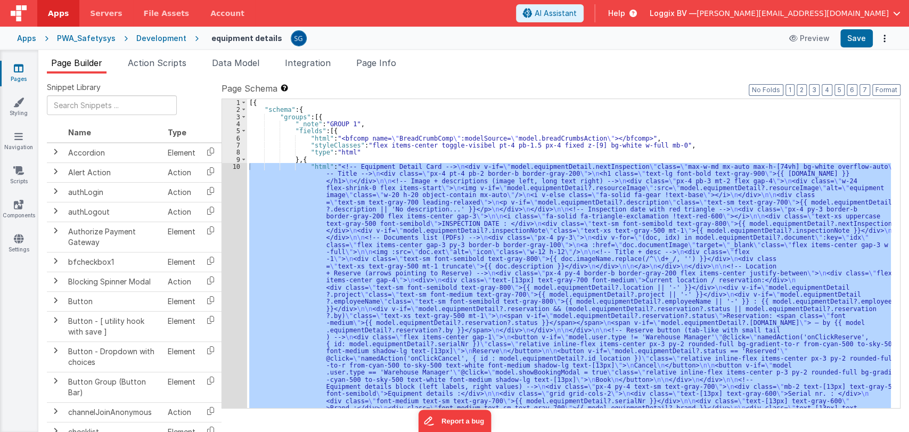
click at [237, 170] on div "10" at bounding box center [234, 330] width 25 height 334
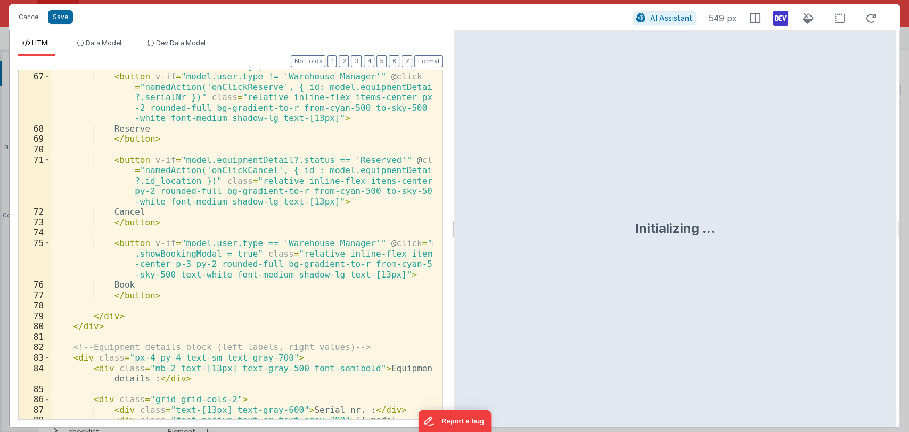
scroll to position [1009, 0]
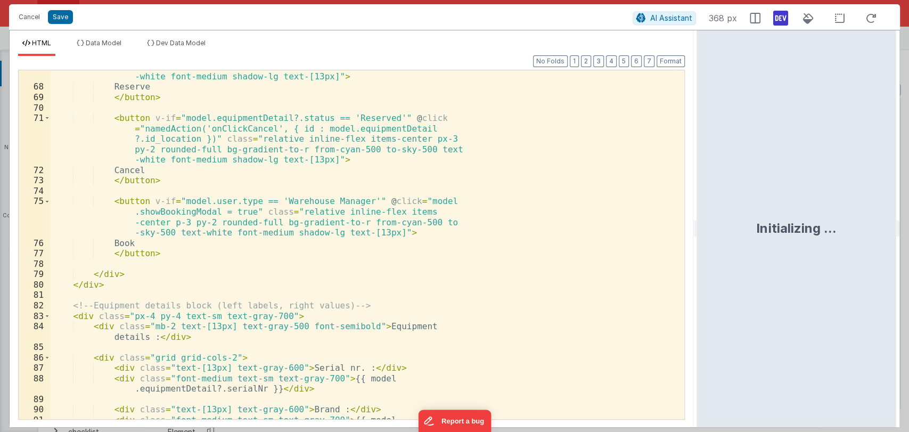
drag, startPoint x: 454, startPoint y: 235, endPoint x: 841, endPoint y: 248, distance: 387.3
click at [841, 248] on html "Cancel Save AI Assistant 368 px HTML Data Model Dev Data Model Format 7 6 5 4 3…" at bounding box center [454, 216] width 909 height 432
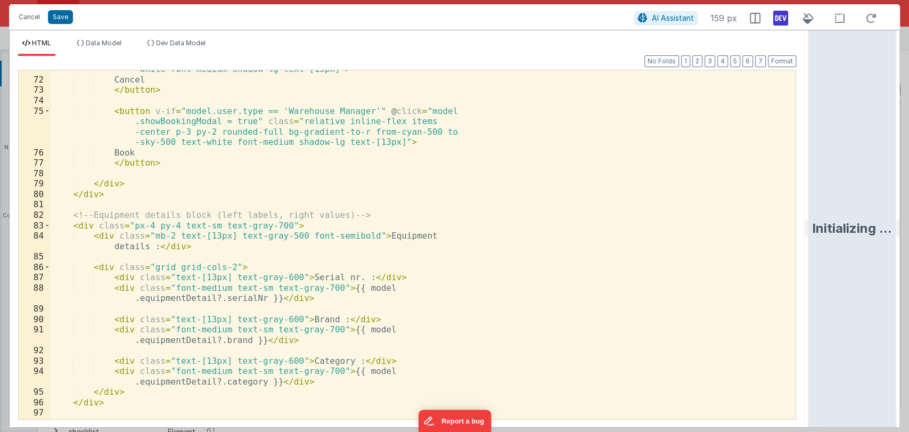
scroll to position [1119, 0]
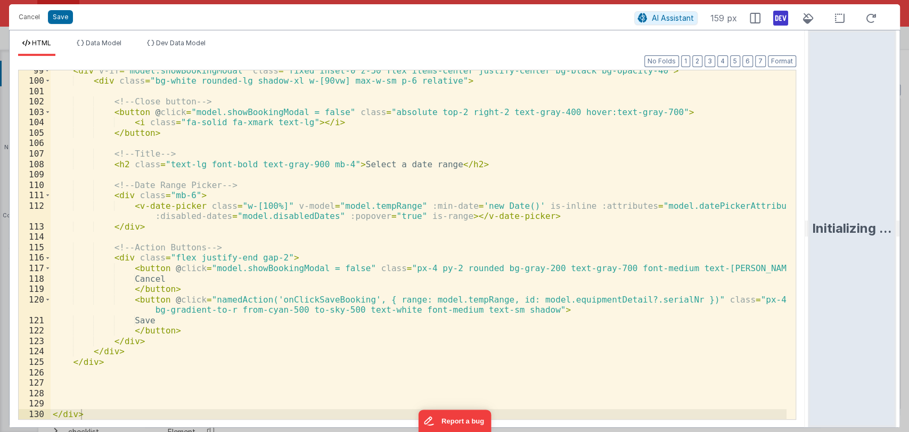
click at [635, 298] on div "< div v-if = "model.showBookingModal" class = "fixed inset-0 z-50 flex items-ce…" at bounding box center [419, 250] width 736 height 370
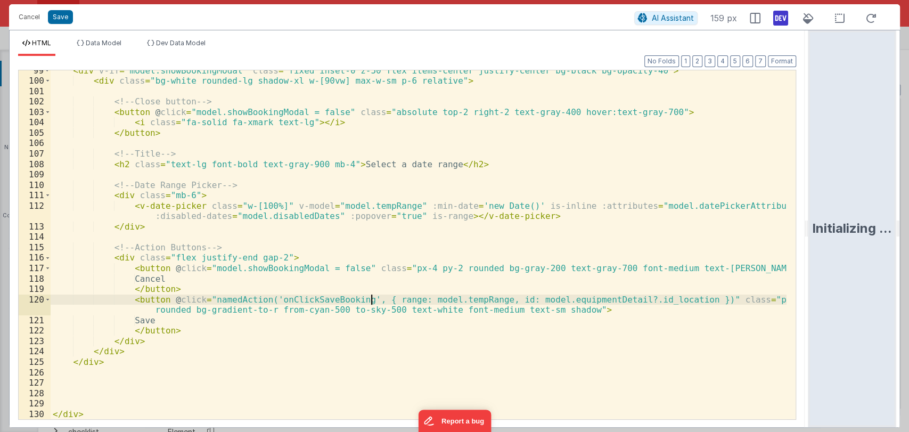
click at [373, 299] on div "< div v-if = "model.showBookingModal" class = "fixed inset-0 z-50 flex items-ce…" at bounding box center [419, 250] width 736 height 370
click at [376, 298] on div "< div v-if = "model.showBookingModal" class = "fixed inset-0 z-50 flex items-ce…" at bounding box center [419, 250] width 736 height 370
click at [408, 301] on div "< div v-if = "model.showBookingModal" class = "fixed inset-0 z-50 flex items-ce…" at bounding box center [419, 250] width 736 height 370
click at [430, 300] on div "< div v-if = "model.showBookingModal" class = "fixed inset-0 z-50 flex items-ce…" at bounding box center [419, 250] width 736 height 370
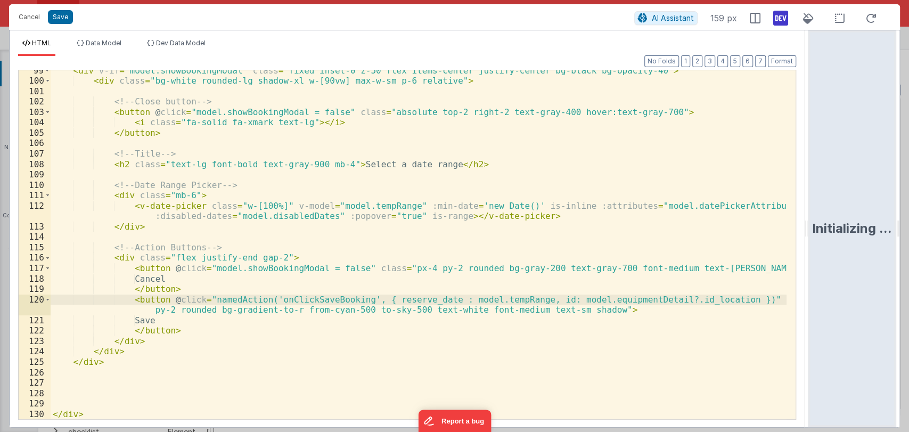
click at [407, 299] on div "< div v-if = "model.showBookingModal" class = "fixed inset-0 z-50 flex items-ce…" at bounding box center [419, 250] width 736 height 370
click at [58, 20] on button "Save" at bounding box center [60, 17] width 25 height 14
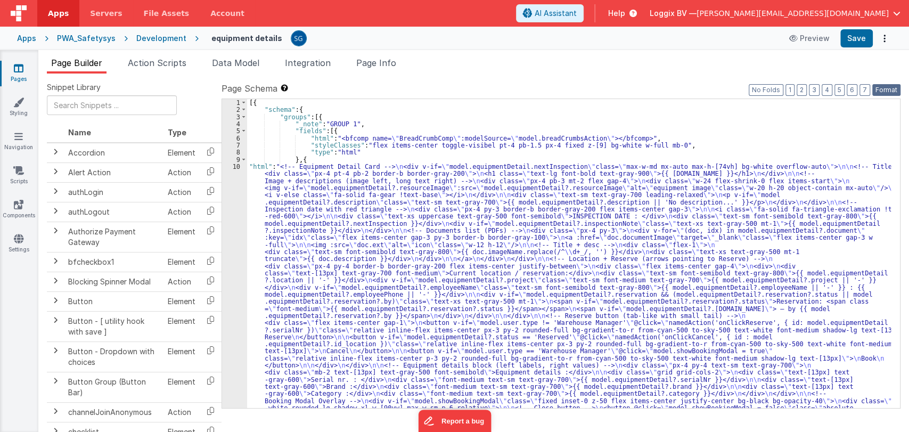
click at [886, 90] on button "Format" at bounding box center [886, 90] width 28 height 12
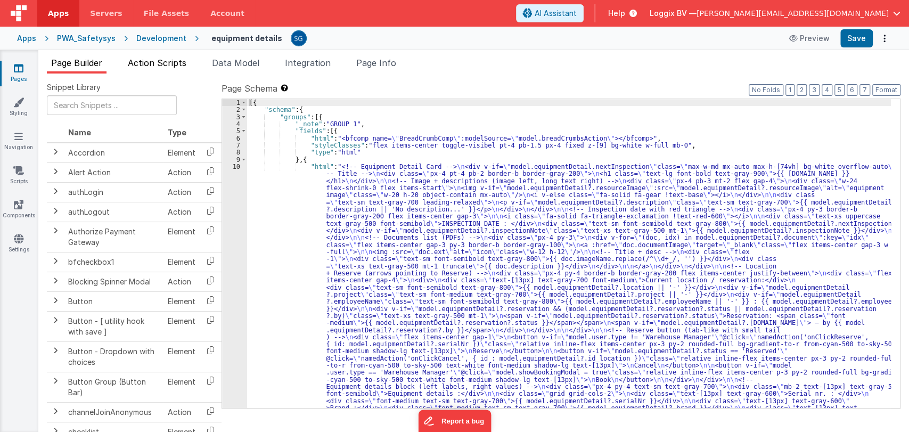
click at [159, 62] on span "Action Scripts" at bounding box center [157, 63] width 59 height 11
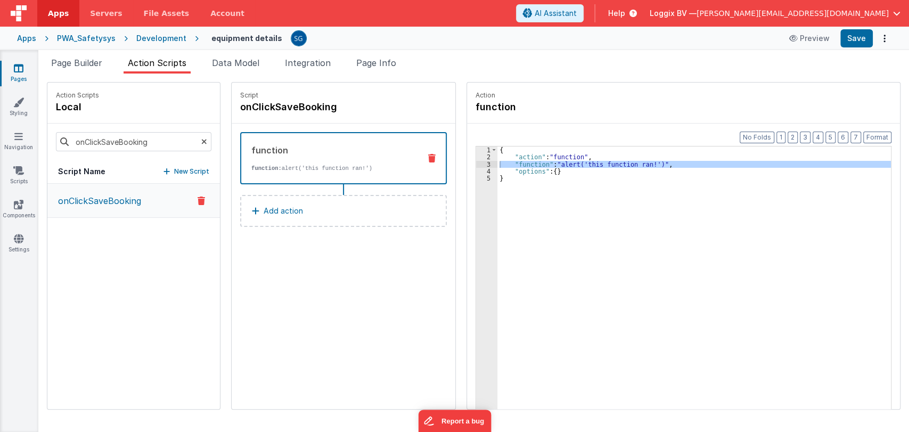
click at [269, 212] on p "Add action" at bounding box center [283, 210] width 39 height 13
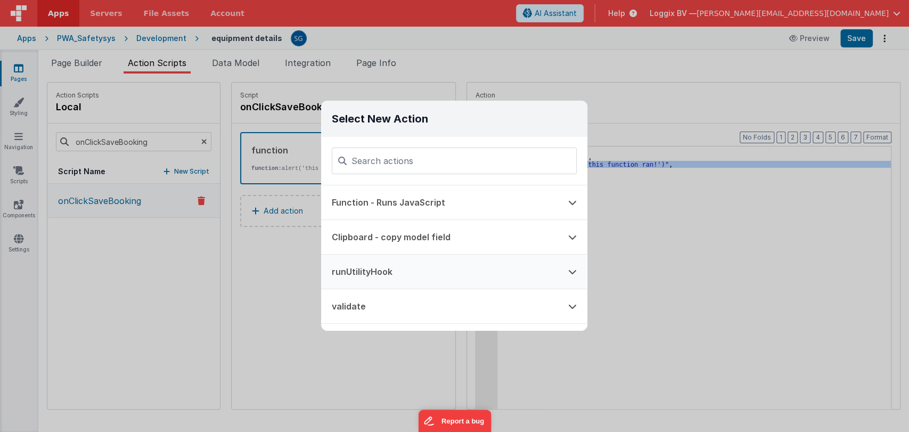
click at [395, 257] on button "runUtilityHook" at bounding box center [439, 272] width 236 height 34
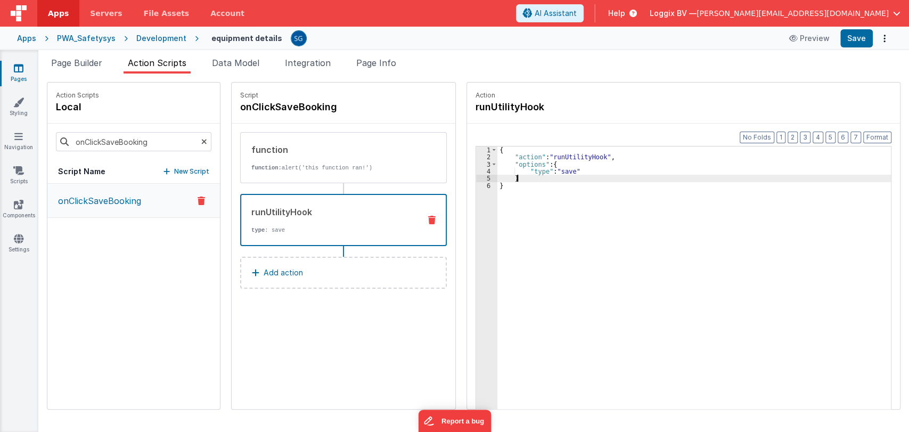
click at [550, 175] on div "{ "action" : "runUtilityHook" , "options" : { "type" : "save" } }" at bounding box center [699, 301] width 404 height 310
click at [556, 170] on div "{ "action" : "runUtilityHook" , "options" : { "type" : "save" } }" at bounding box center [699, 301] width 404 height 310
click at [554, 161] on div "{ "action" : "runUtilityHook" , "options" : { "type" : "newEquipmentReserve" } }" at bounding box center [699, 301] width 404 height 310
paste textarea
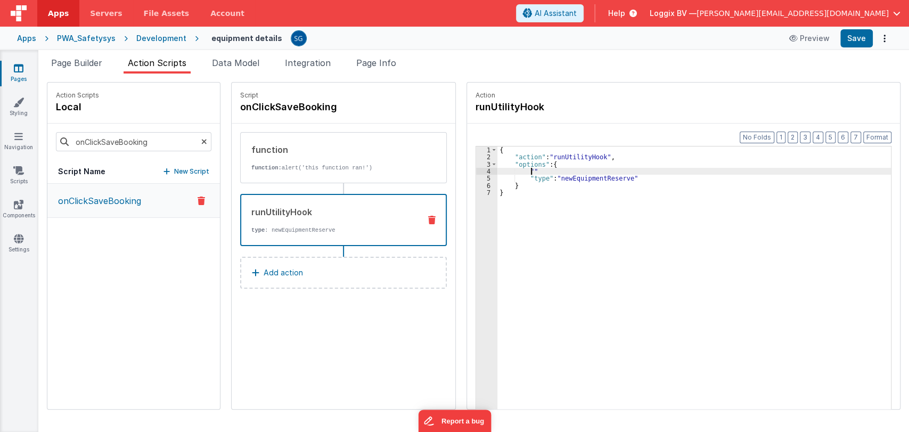
paste textarea
click at [688, 170] on div "{ "action" : "runUtilityHook" , "options" : { "reserve_date" : "action.options.…" at bounding box center [699, 301] width 404 height 310
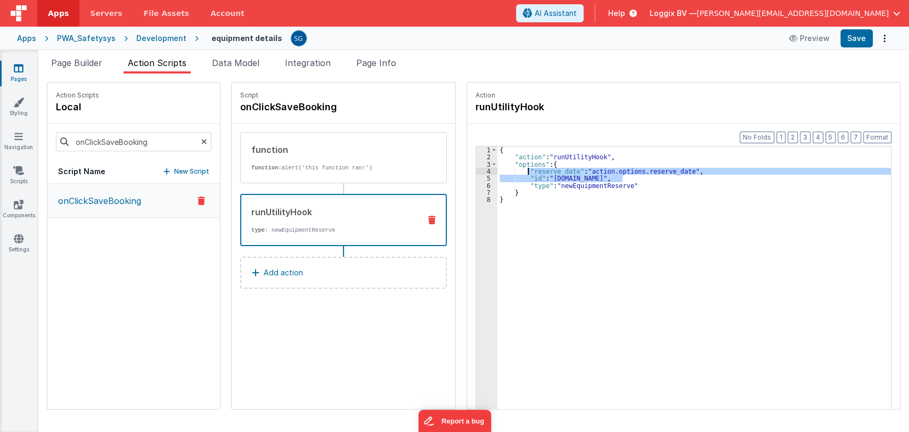
drag, startPoint x: 613, startPoint y: 177, endPoint x: 519, endPoint y: 171, distance: 94.9
click at [519, 171] on div "{ "action" : "runUtilityHook" , "options" : { "reserve_date" : "action.options.…" at bounding box center [699, 301] width 404 height 310
click at [316, 150] on div "function" at bounding box center [331, 149] width 161 height 13
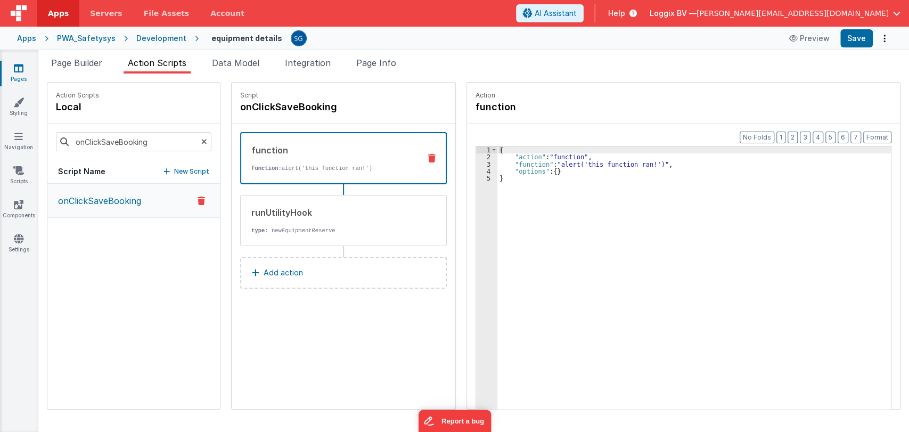
click at [524, 163] on div "{ "action" : "function" , "function" : "alert('this function ran!')" , "options…" at bounding box center [699, 301] width 404 height 310
click at [478, 163] on div "3" at bounding box center [486, 164] width 21 height 7
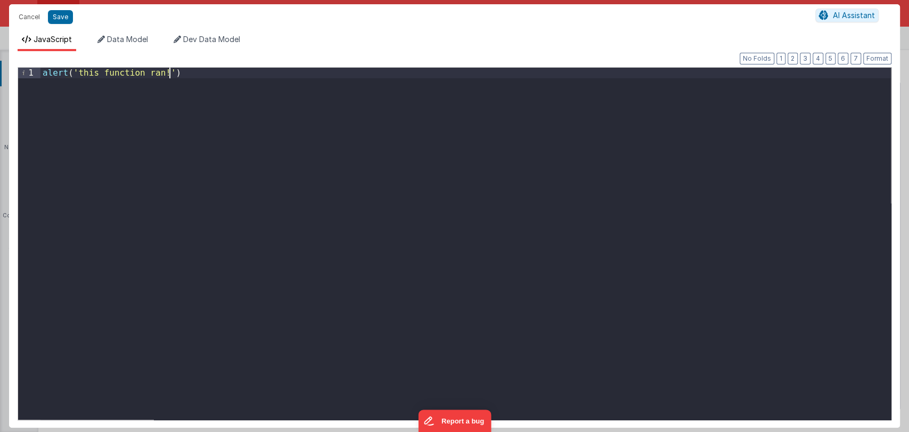
click at [146, 78] on div "alert ( 'this function ran!' )" at bounding box center [465, 254] width 850 height 373
paste textarea
click at [102, 73] on div "console . log ( reserve_date ": " action . options . reserve_date ", "id" : "ac…" at bounding box center [465, 254] width 850 height 373
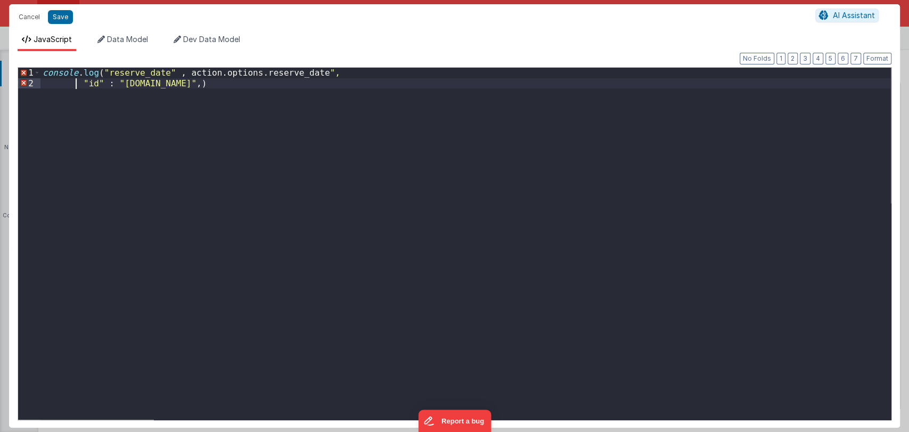
click at [77, 83] on div "console . log ( "reserve_date" , action . options . reserve_date ", "id" : "act…" at bounding box center [465, 254] width 850 height 373
click at [233, 86] on div "console . log ( "reserve_date" , action . options . reserve_date ", "id" : "act…" at bounding box center [465, 254] width 850 height 373
click at [60, 15] on button "Save" at bounding box center [60, 17] width 25 height 14
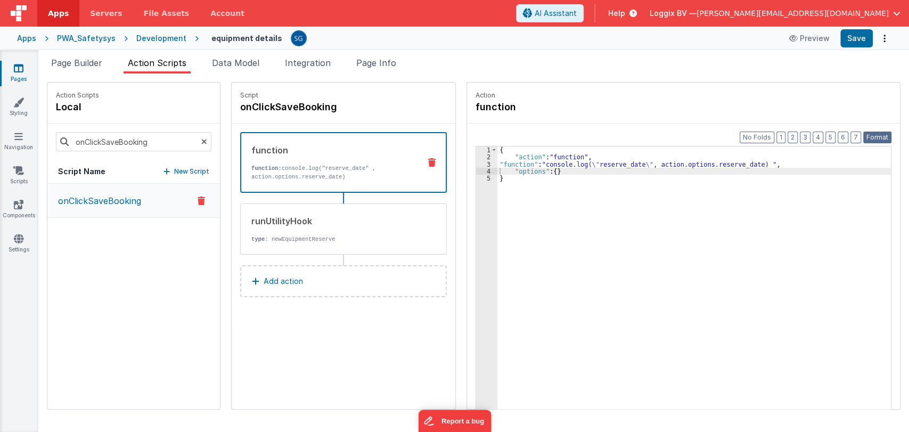
click at [874, 137] on button "Format" at bounding box center [877, 138] width 28 height 12
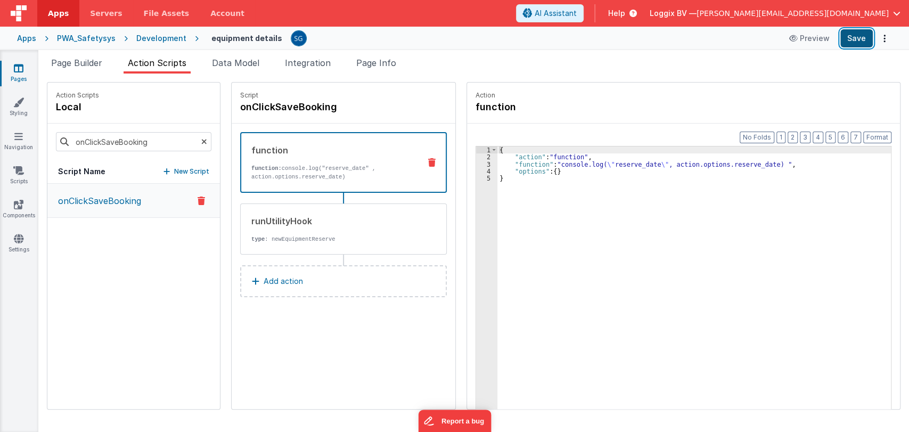
click at [859, 42] on button "Save" at bounding box center [856, 38] width 32 height 18
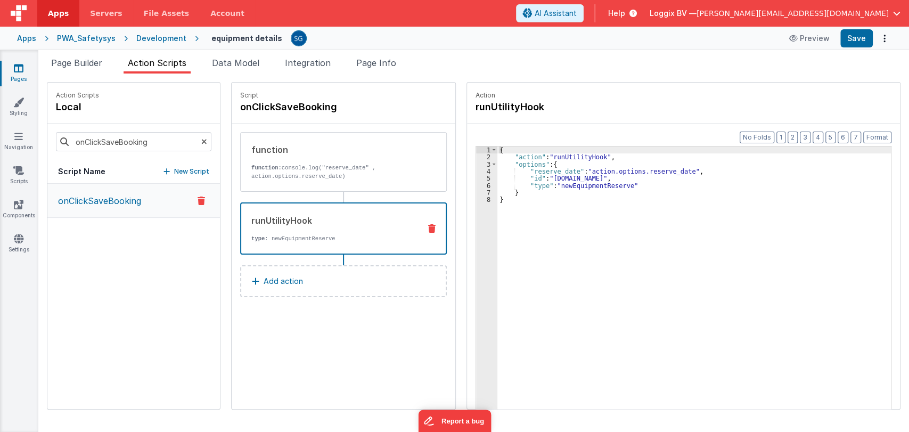
click at [337, 214] on div "runUtilityHook" at bounding box center [331, 220] width 160 height 13
click at [576, 236] on div "{ "action" : "runUtilityHook" , "options" : { "reserve_date" : "action.options.…" at bounding box center [699, 301] width 404 height 310
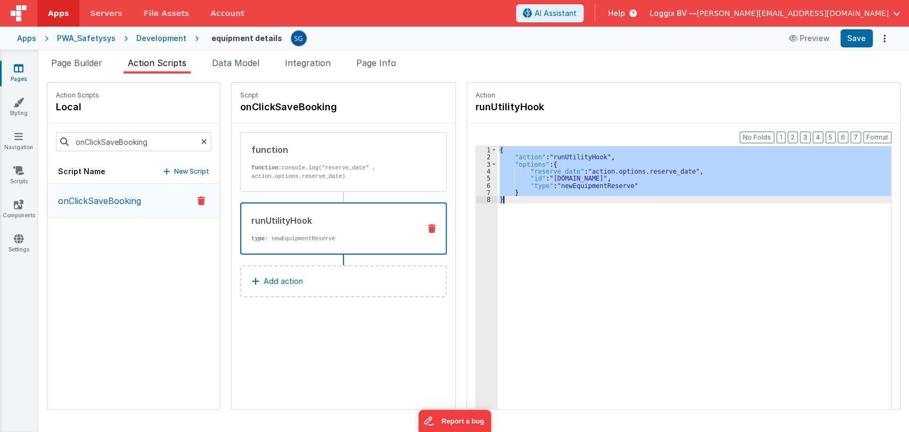
click at [283, 284] on p "Add action" at bounding box center [283, 281] width 39 height 13
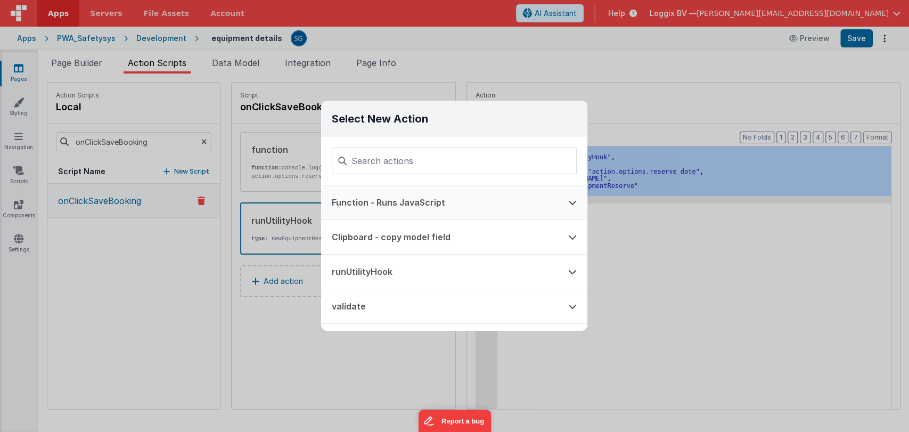
click at [397, 194] on button "Function - Runs JavaScript" at bounding box center [439, 202] width 236 height 34
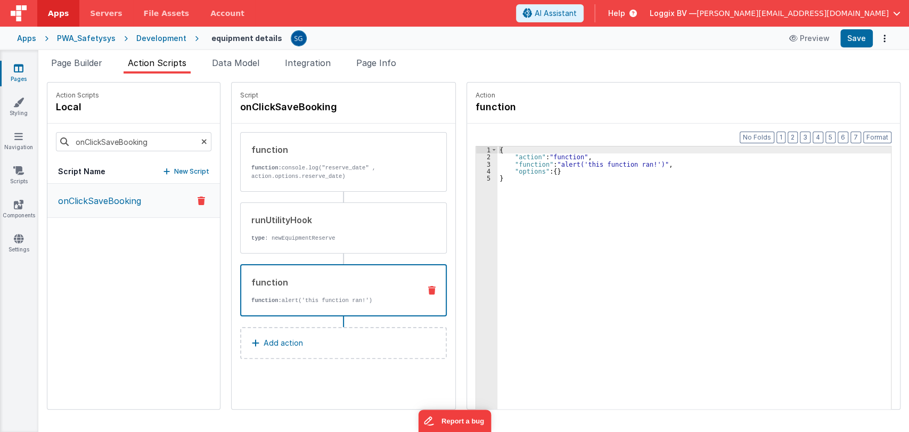
click at [527, 161] on div "{ "action" : "function" , "function" : "alert('this function ran!')" , "options…" at bounding box center [699, 301] width 404 height 310
click at [478, 162] on div "3" at bounding box center [486, 164] width 21 height 7
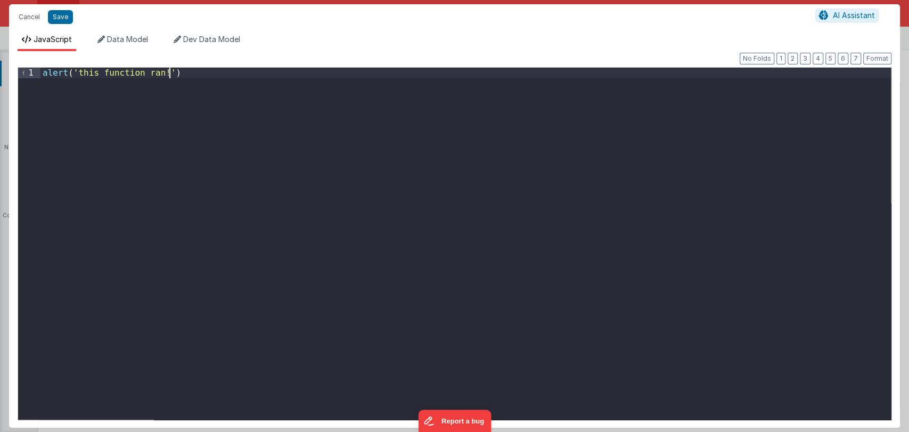
click at [478, 162] on div "alert ( 'this function ran!' )" at bounding box center [465, 254] width 850 height 373
click at [117, 35] on span "Data Model" at bounding box center [127, 39] width 41 height 9
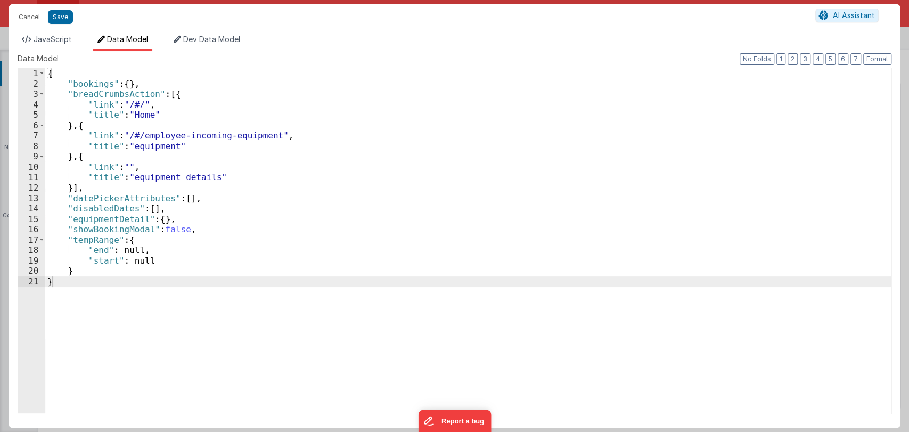
click at [106, 228] on div "{ "bookings" : { } , "breadCrumbsAction" : [{ "link" : "/#/" , "title" : "Home"…" at bounding box center [468, 251] width 846 height 366
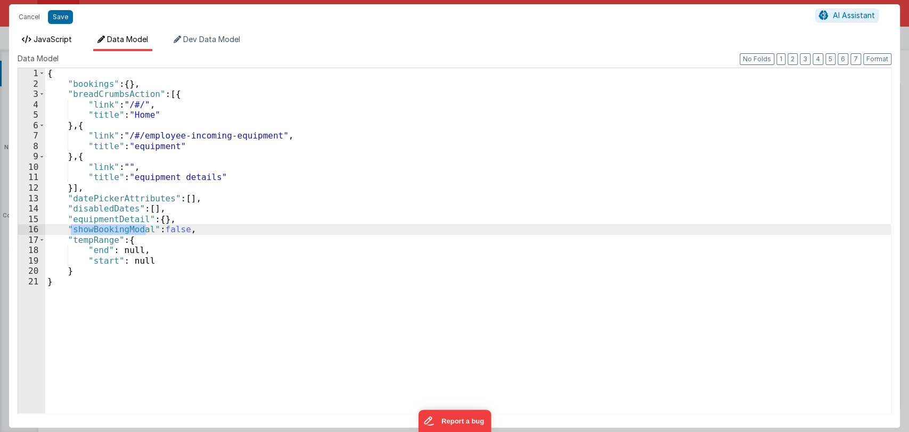
click at [51, 37] on span "JavaScript" at bounding box center [53, 39] width 38 height 9
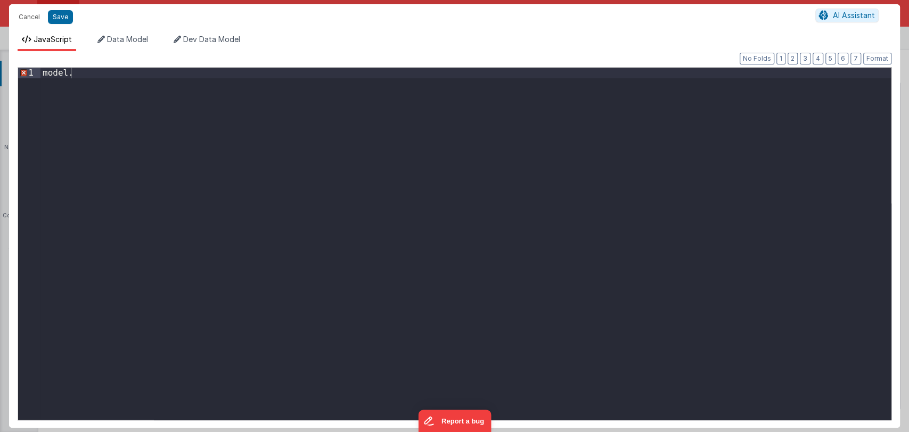
click at [119, 75] on div "model ." at bounding box center [465, 254] width 850 height 373
paste textarea
click at [60, 20] on button "Save" at bounding box center [60, 17] width 25 height 14
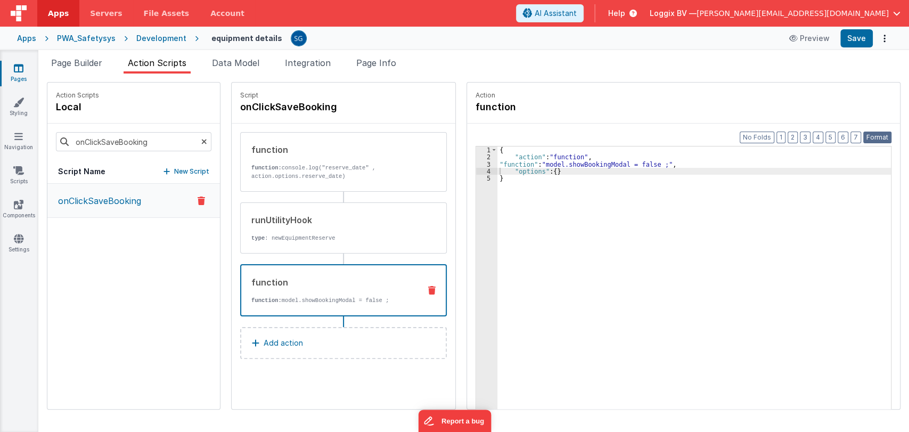
click at [885, 133] on button "Format" at bounding box center [877, 138] width 28 height 12
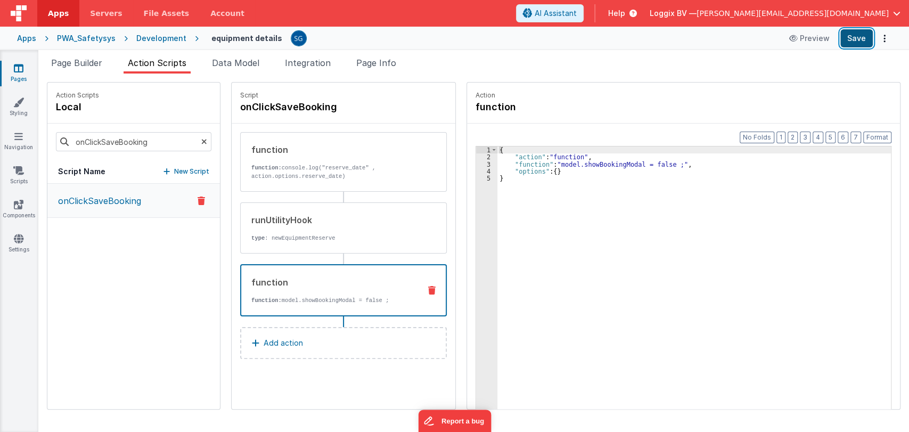
click at [859, 44] on button "Save" at bounding box center [856, 38] width 32 height 18
click at [19, 75] on link "Pages" at bounding box center [18, 73] width 38 height 21
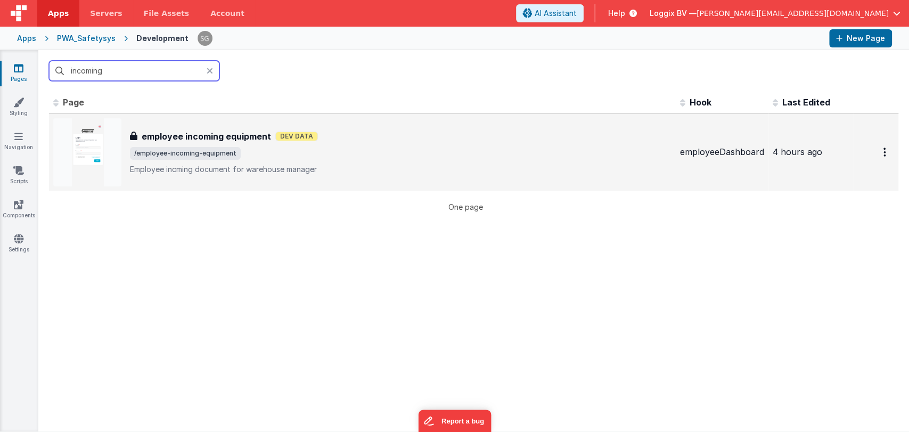
type input "incoming"
click at [174, 132] on h3 "employee incoming equipment" at bounding box center [206, 136] width 129 height 13
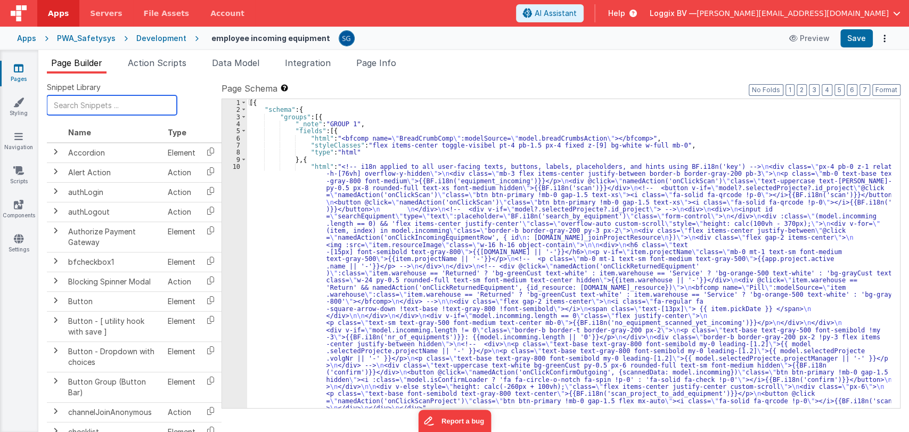
click at [117, 110] on input "text" at bounding box center [112, 105] width 130 height 20
click at [277, 193] on div "[{ "schema" : { "groups" : [{ "_note" : "GROUP 1" , "fields" : [{ "html" : "<bf…" at bounding box center [569, 260] width 644 height 323
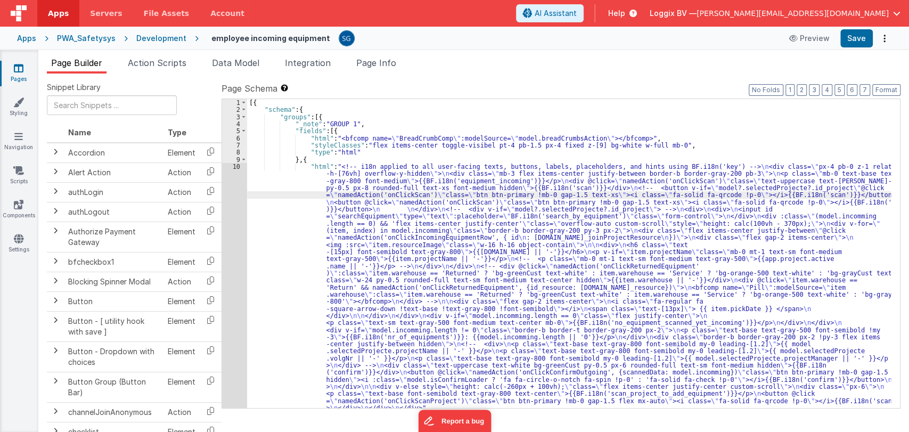
click at [238, 167] on div "10" at bounding box center [234, 287] width 25 height 249
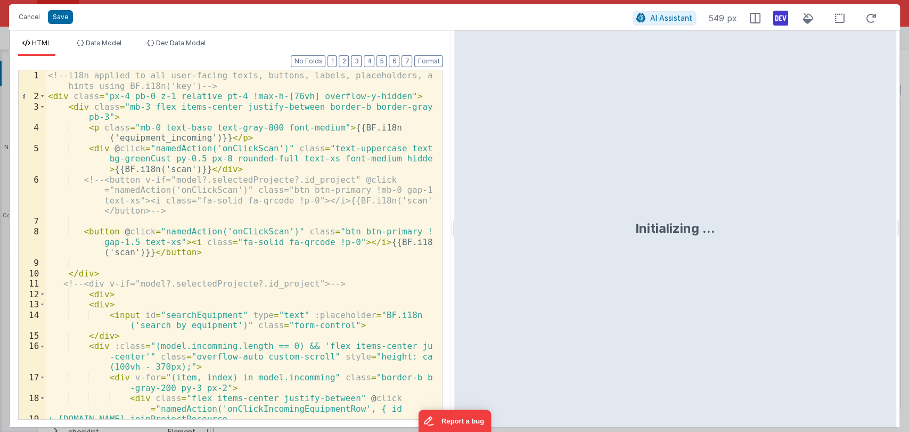
drag, startPoint x: 454, startPoint y: 226, endPoint x: 908, endPoint y: 211, distance: 454.4
click at [908, 211] on html "Cancel Save AI Assistant 549 px HTML Data Model Dev Data Model Format 7 6 5 4 3…" at bounding box center [454, 216] width 909 height 432
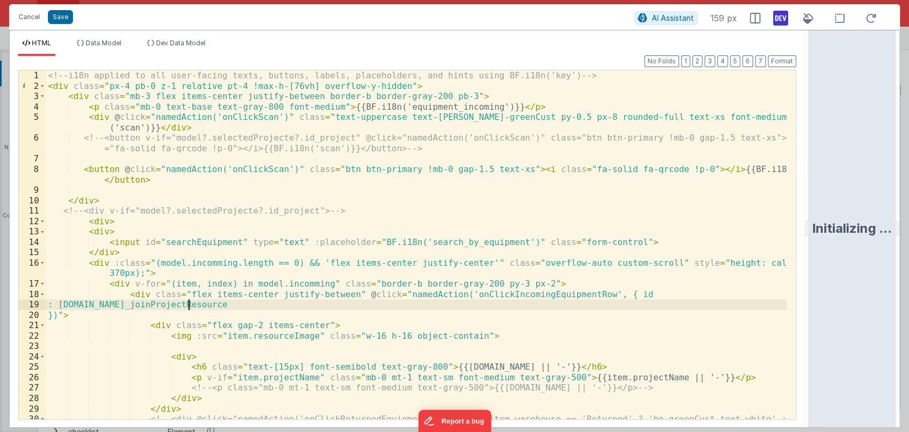
click at [597, 300] on div "<!-- i18n applied to all user-facing texts, buttons, labels, placeholders, and …" at bounding box center [416, 265] width 741 height 390
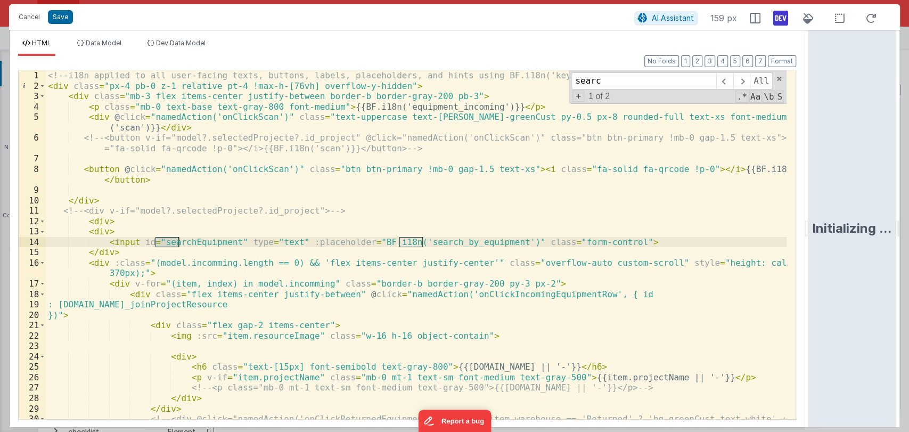
type input "search"
click at [661, 82] on input "search" at bounding box center [643, 80] width 145 height 17
click at [201, 244] on div "<!-- i18n applied to all user-facing texts, buttons, labels, placeholders, and …" at bounding box center [416, 265] width 741 height 390
click at [597, 86] on input at bounding box center [643, 80] width 145 height 17
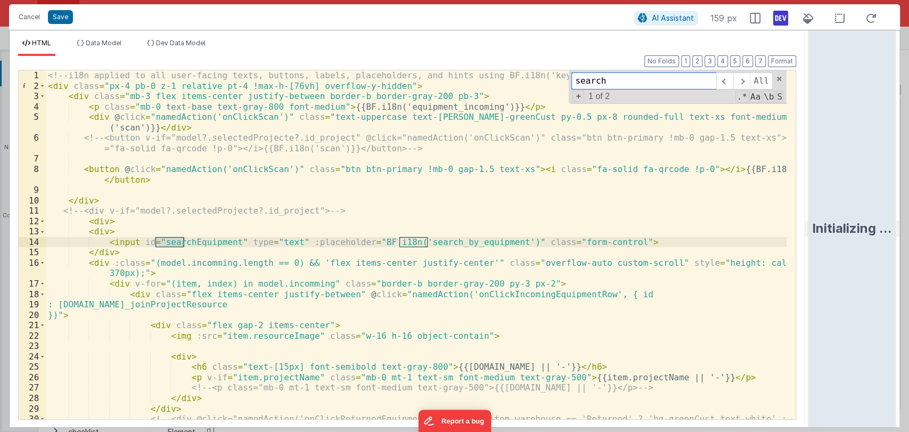
type input "search"
click at [200, 242] on div "<!-- i18n applied to all user-facing texts, buttons, labels, placeholders, and …" at bounding box center [416, 265] width 741 height 390
click at [33, 13] on button "Cancel" at bounding box center [29, 17] width 32 height 15
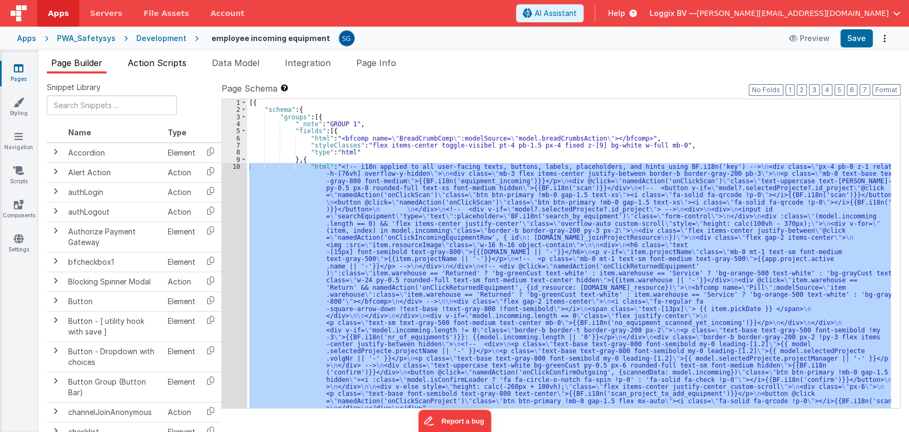
click at [141, 61] on span "Action Scripts" at bounding box center [157, 63] width 59 height 11
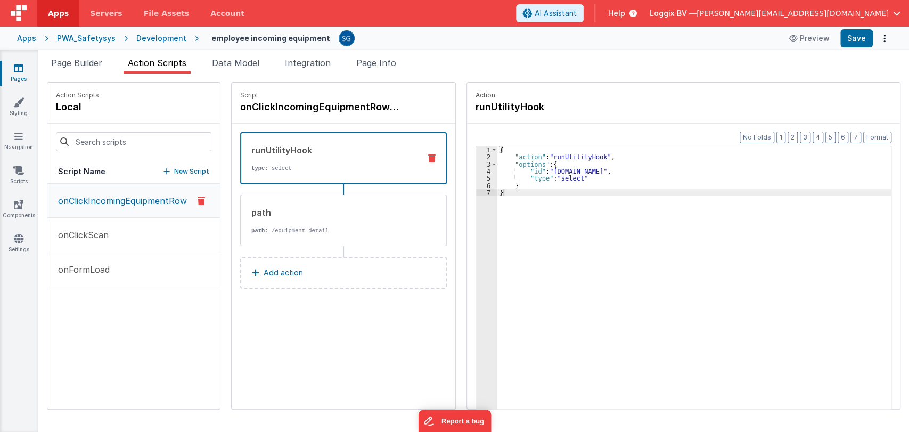
click at [134, 339] on div "onClickIncomingEquipmentRow onClickScan onFormLoad" at bounding box center [133, 296] width 173 height 225
click at [95, 67] on span "Page Builder" at bounding box center [76, 63] width 51 height 11
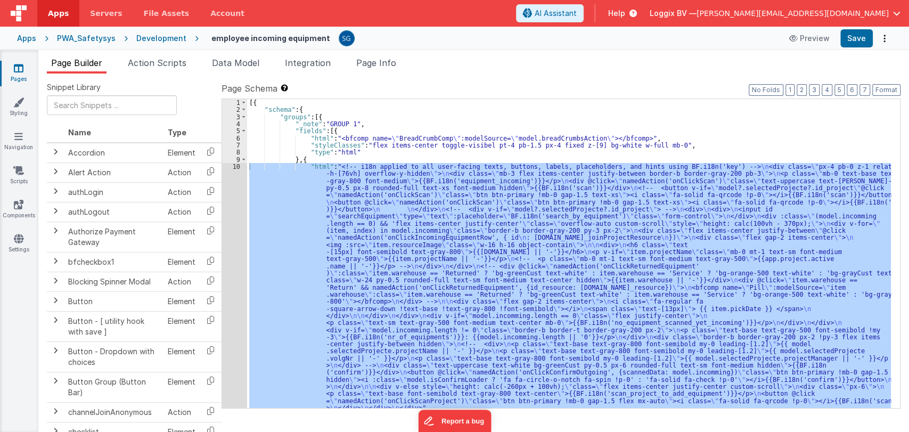
click at [312, 158] on div "[{ "schema" : { "groups" : [{ "_note" : "GROUP 1" , "fields" : [{ "html" : "<bf…" at bounding box center [569, 260] width 644 height 323
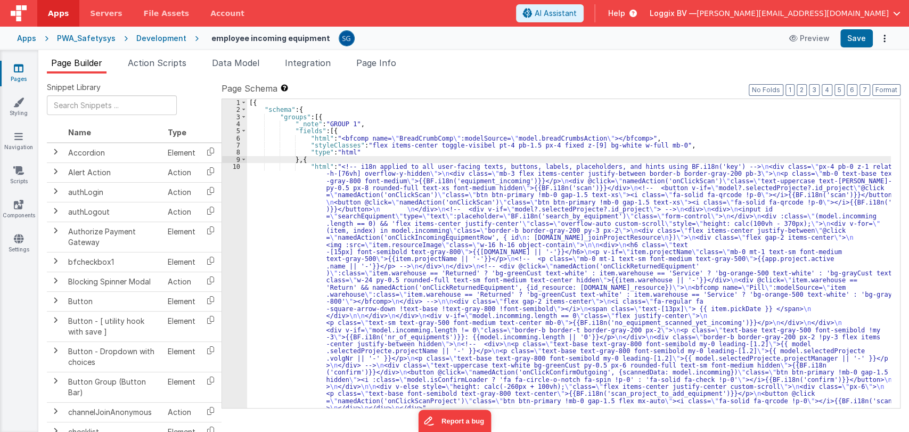
click at [265, 178] on div "[{ "schema" : { "groups" : [{ "_note" : "GROUP 1" , "fields" : [{ "html" : "<bf…" at bounding box center [569, 260] width 644 height 323
click at [234, 165] on div "10" at bounding box center [234, 287] width 25 height 249
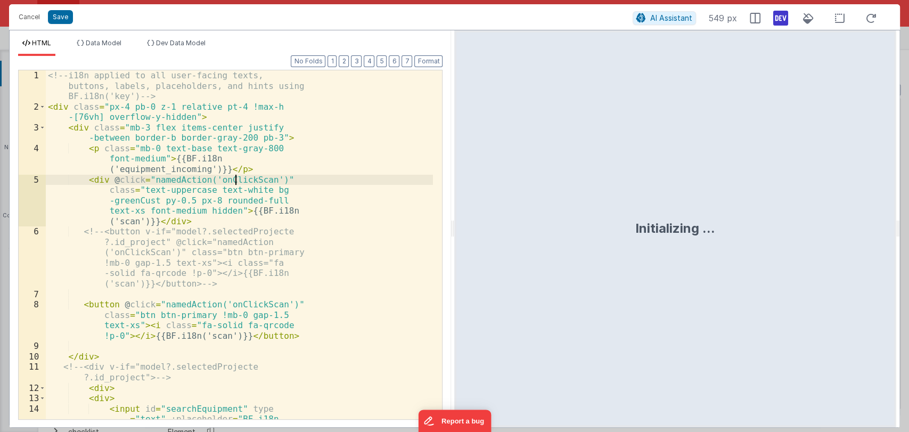
click at [234, 165] on div "<!-- i18n applied to all user-facing texts, buttons, labels, placeholders, and …" at bounding box center [239, 281] width 387 height 422
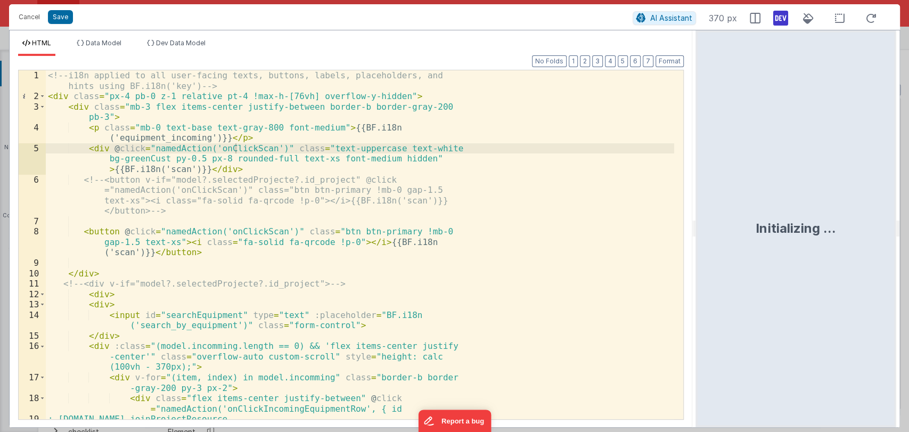
drag, startPoint x: 454, startPoint y: 233, endPoint x: 752, endPoint y: 212, distance: 298.9
click at [752, 212] on html "Cancel Save AI Assistant 370 px HTML Data Model Dev Data Model Format 7 6 5 4 3…" at bounding box center [454, 216] width 909 height 432
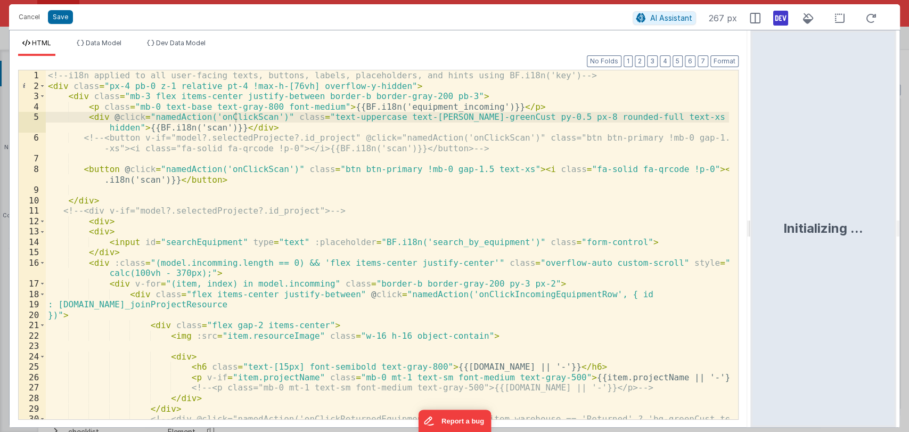
click at [747, 224] on div "HTML Data Model Dev Data Model Format 7 6 5 4 3 2 1 No Folds 1 2 3 4 5 6 7 8 9 …" at bounding box center [454, 229] width 891 height 398
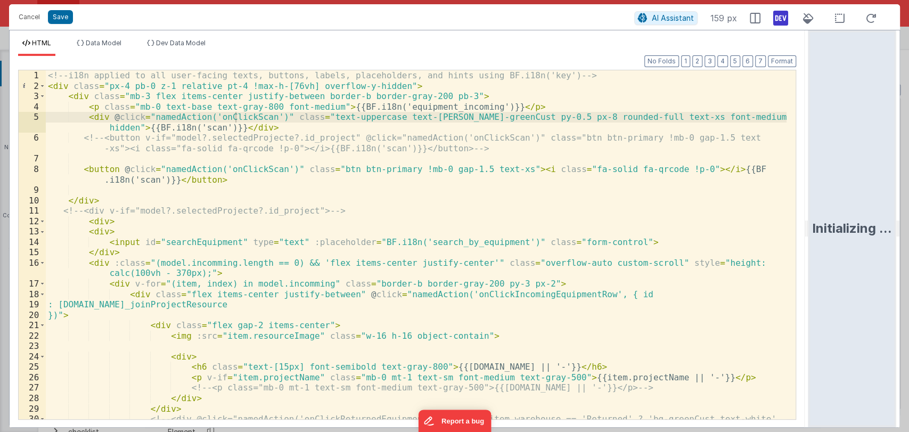
drag, startPoint x: 747, startPoint y: 224, endPoint x: 842, endPoint y: 211, distance: 95.6
click at [842, 211] on html "Cancel Save AI Assistant 159 px HTML Data Model Dev Data Model Format 7 6 5 4 3…" at bounding box center [454, 216] width 909 height 432
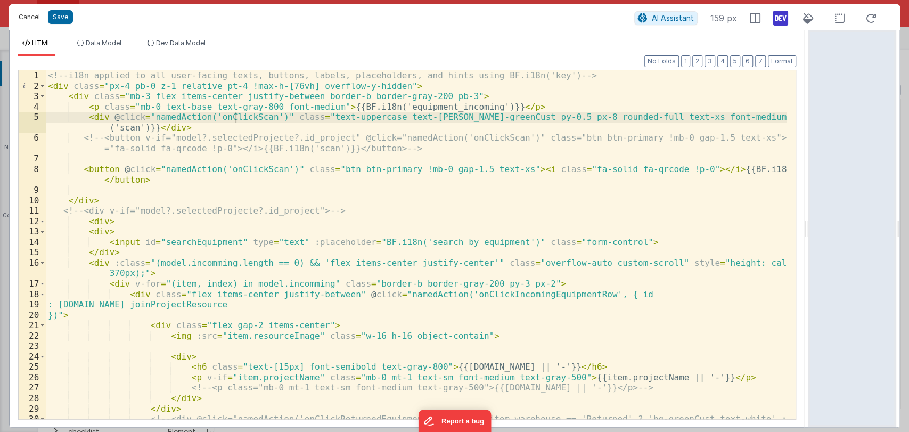
click at [30, 20] on button "Cancel" at bounding box center [29, 17] width 32 height 15
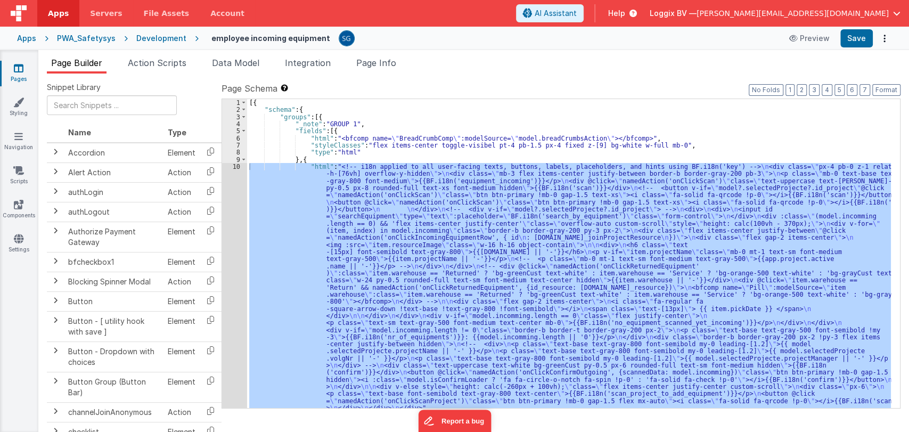
click at [16, 73] on link "Pages" at bounding box center [18, 73] width 38 height 21
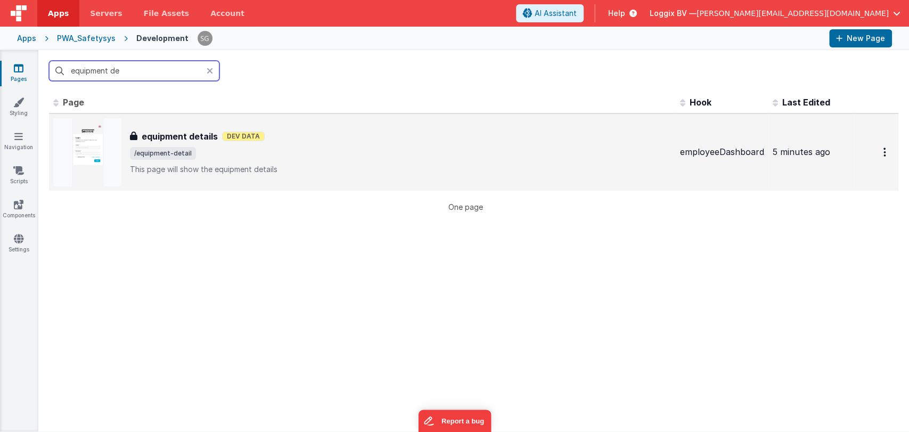
type input "equipment de"
click at [197, 134] on h3 "equipment details" at bounding box center [180, 136] width 76 height 13
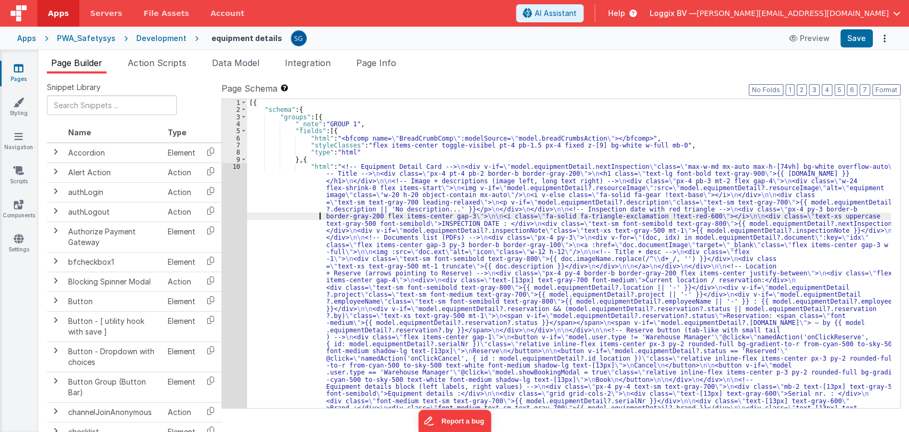
click at [277, 212] on div "[{ "schema" : { "groups" : [{ "_note" : "GROUP 1" , "fields" : [{ "html" : "<bf…" at bounding box center [569, 424] width 644 height 650
click at [237, 164] on div "10" at bounding box center [234, 330] width 25 height 334
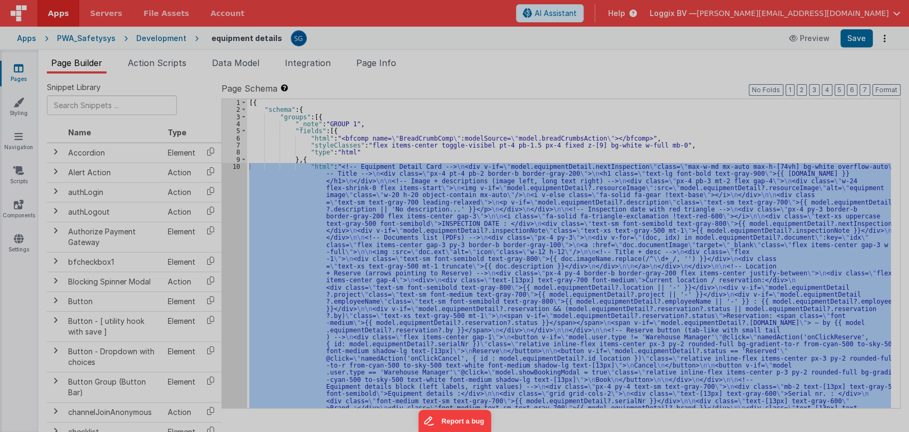
click at [237, 164] on div "<!-- Equipment Detail Card --> < div v-if = "model.equipmentDetail.nextInspecti…" at bounding box center [242, 245] width 382 height 370
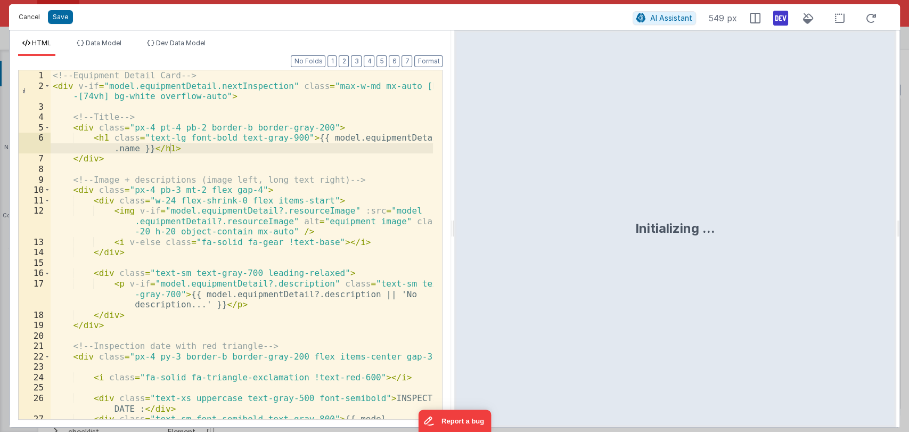
click at [31, 15] on button "Cancel" at bounding box center [29, 17] width 32 height 15
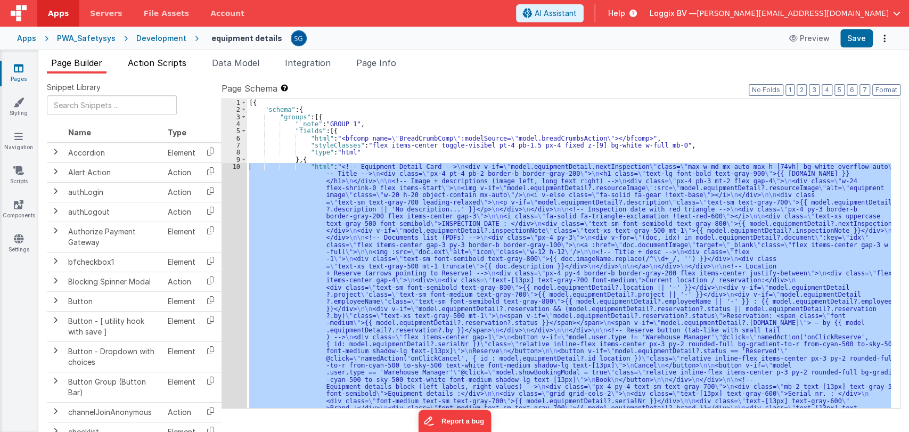
click at [162, 64] on span "Action Scripts" at bounding box center [157, 63] width 59 height 11
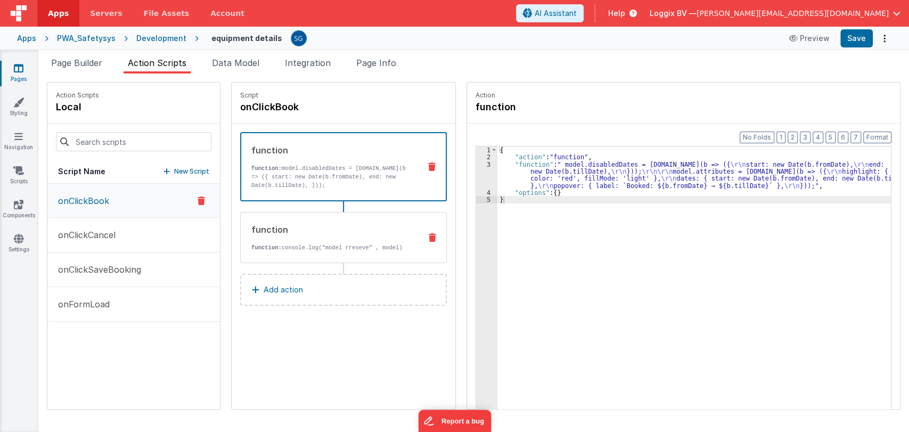
click at [325, 227] on div "function" at bounding box center [331, 229] width 161 height 13
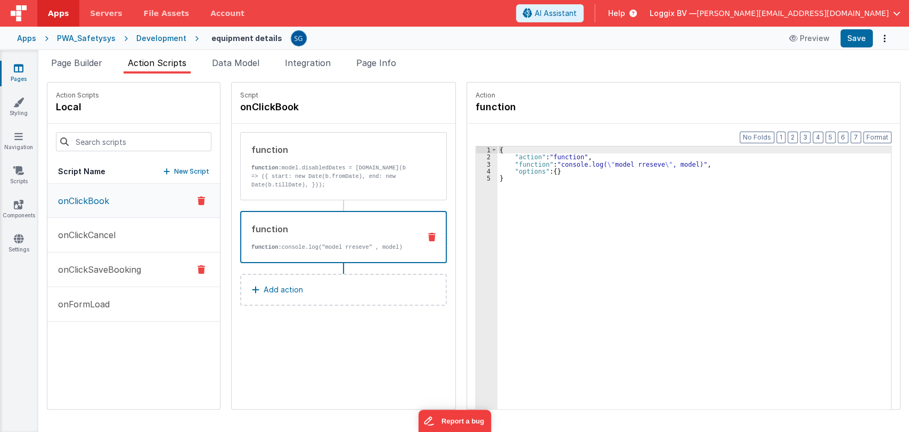
click at [106, 269] on p "onClickSaveBooking" at bounding box center [96, 269] width 89 height 13
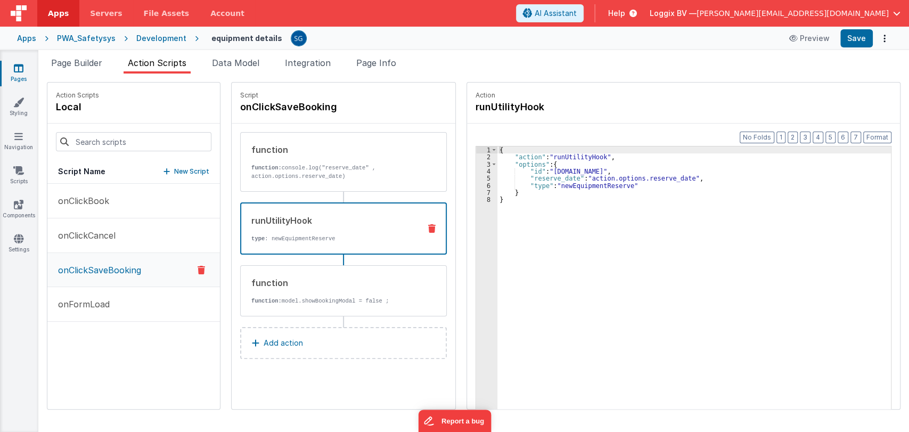
click at [323, 228] on div "runUtilityHook type : newEquipmentReserve" at bounding box center [326, 228] width 170 height 29
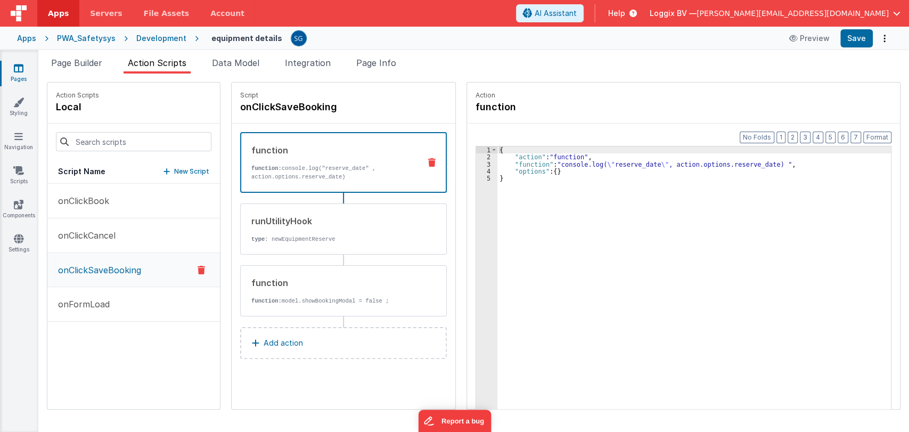
click at [348, 154] on div "function" at bounding box center [331, 150] width 160 height 13
click at [582, 163] on div "{ "action" : "function" , "function" : "console.log( \" reserve_date \" , actio…" at bounding box center [699, 301] width 404 height 310
click at [477, 163] on div "3" at bounding box center [486, 164] width 21 height 7
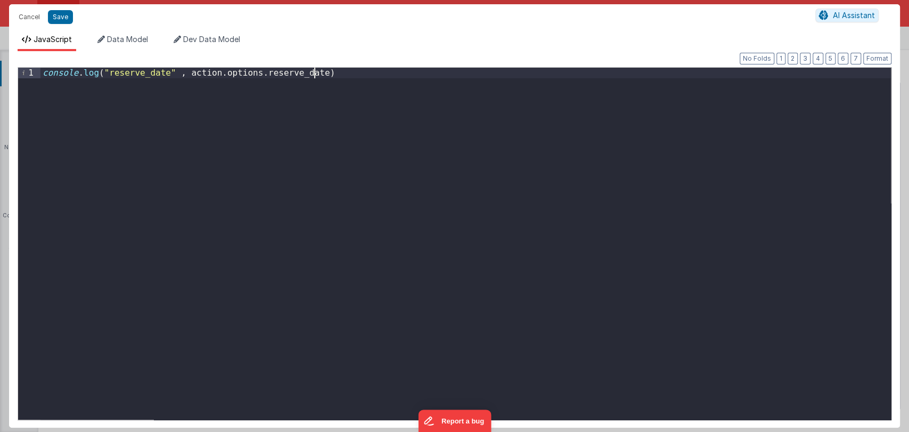
click at [324, 72] on div "console . log ( "reserve_date" , action . options . reserve_date )" at bounding box center [465, 254] width 850 height 373
click at [27, 9] on div "Cancel Save AI Assistant" at bounding box center [454, 17] width 891 height 26
click at [29, 14] on button "Cancel" at bounding box center [29, 17] width 32 height 15
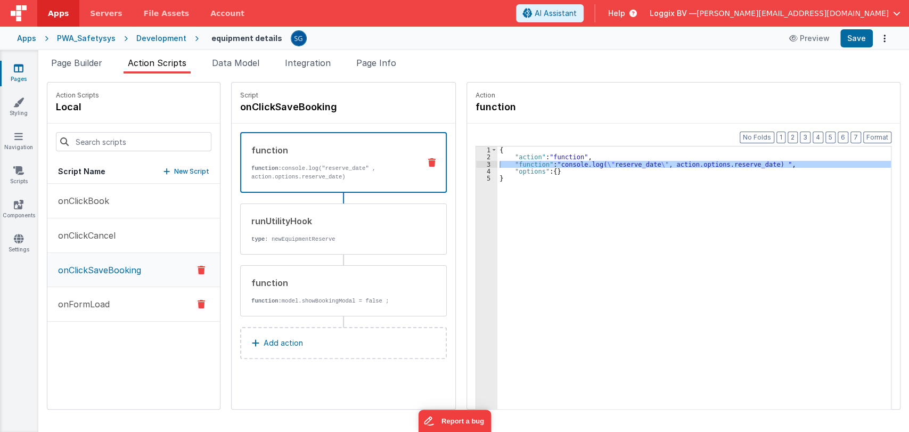
click at [106, 298] on p "onFormLoad" at bounding box center [81, 304] width 58 height 13
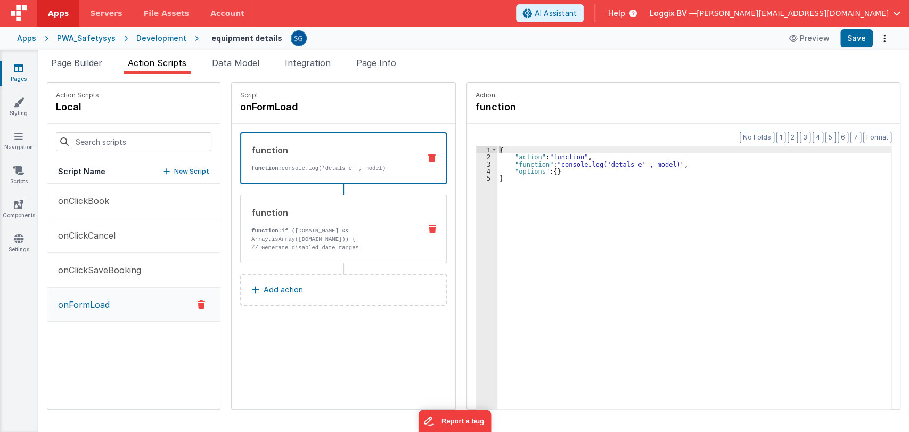
click at [299, 243] on p "// Generate disabled date ranges model.disabledDates = model.booking.map(b => {…" at bounding box center [331, 268] width 161 height 51
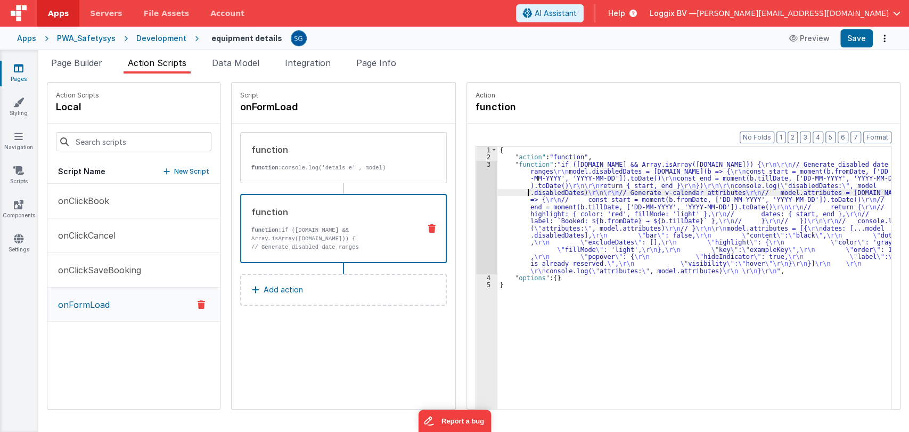
click at [505, 188] on div "{ "action" : "function" , "function" : "if (model.booking && Array.isArray(mode…" at bounding box center [699, 301] width 404 height 310
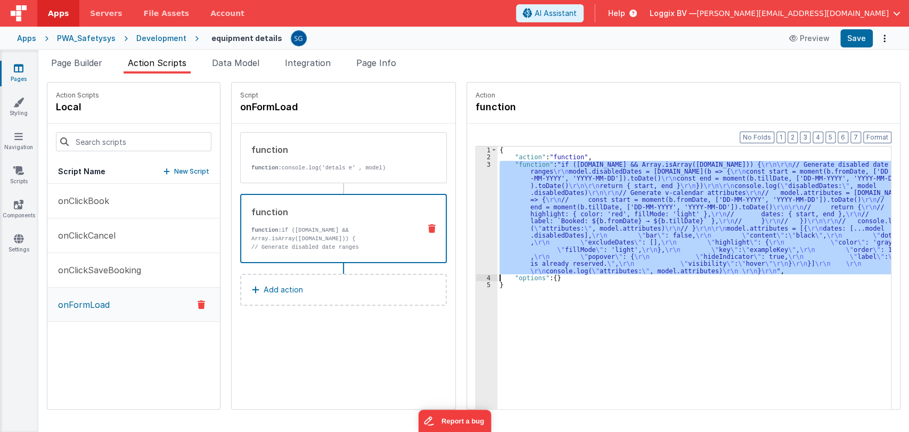
click at [478, 168] on div "3" at bounding box center [486, 217] width 21 height 113
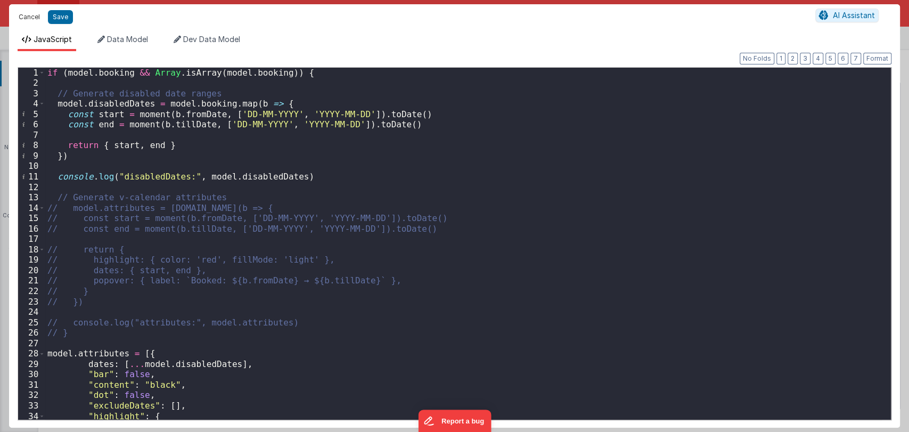
click at [26, 16] on button "Cancel" at bounding box center [29, 17] width 32 height 15
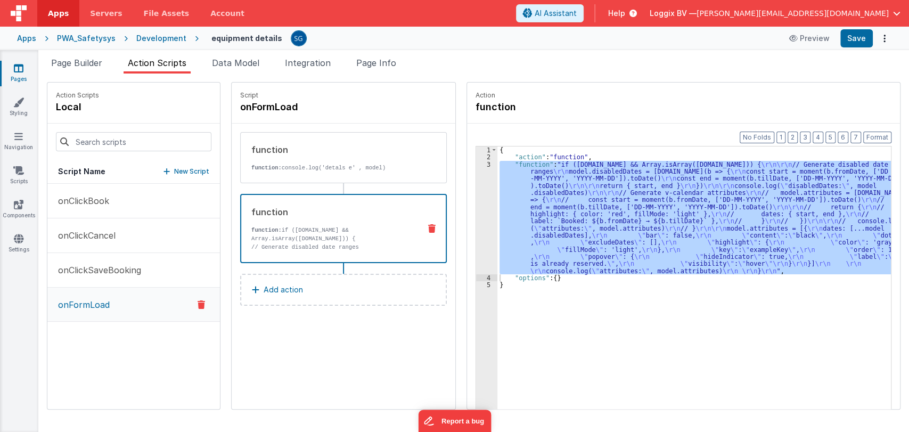
click at [79, 73] on div "Snippet Library Name Type Accordion Element Alert Action Action authLogin Actio…" at bounding box center [473, 252] width 871 height 358
click at [85, 68] on li "Page Builder" at bounding box center [77, 64] width 60 height 17
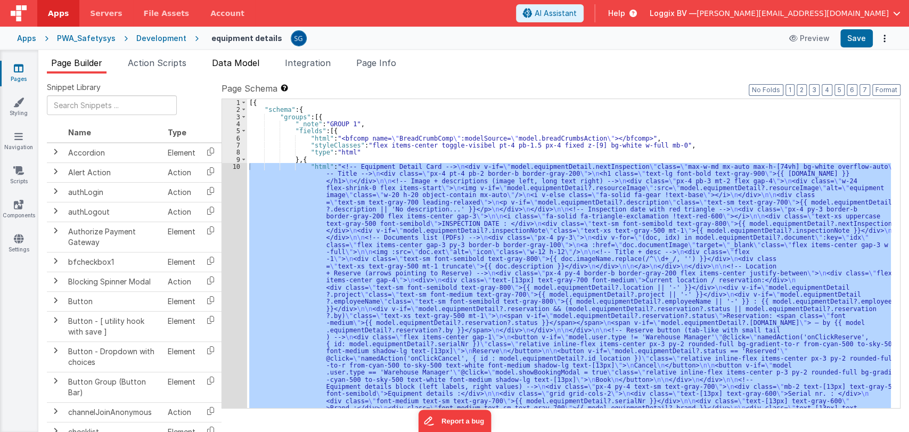
click at [216, 67] on span "Data Model" at bounding box center [235, 63] width 47 height 11
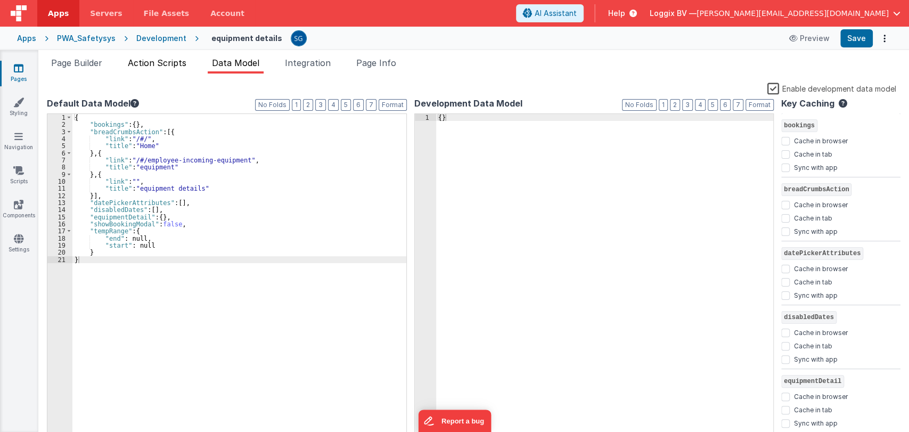
click at [151, 64] on span "Action Scripts" at bounding box center [157, 63] width 59 height 11
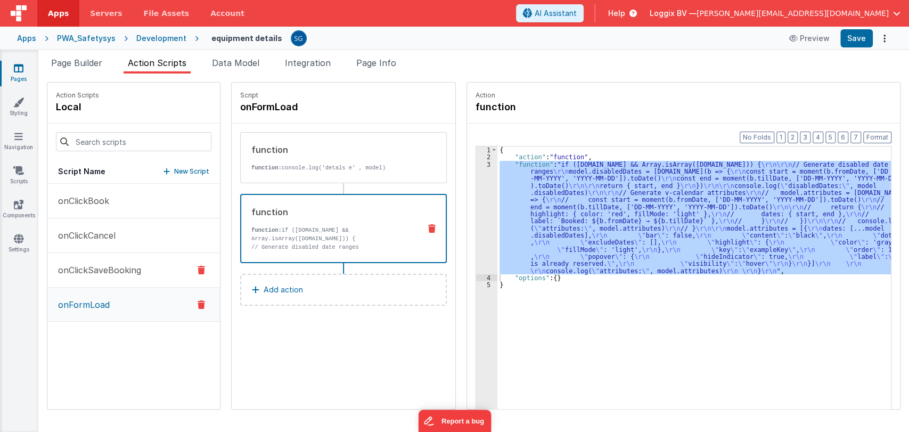
click at [91, 268] on p "onClickSaveBooking" at bounding box center [96, 270] width 89 height 13
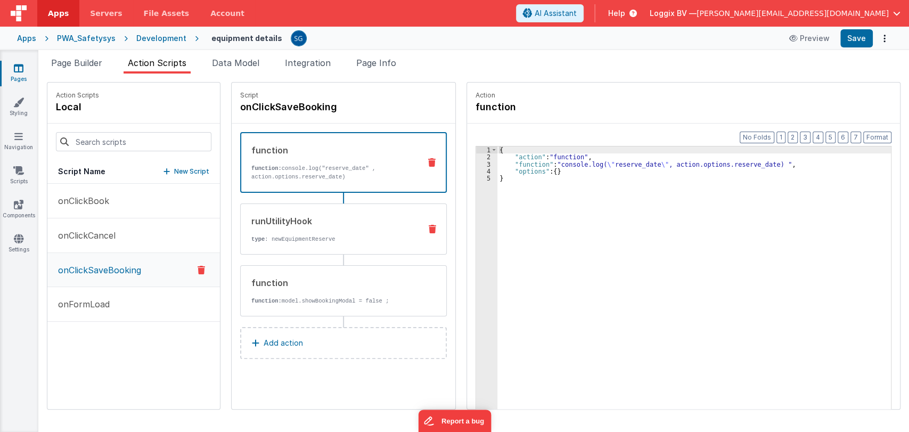
click at [293, 235] on p "type : newEquipmentReserve" at bounding box center [331, 239] width 161 height 9
click at [351, 157] on div "function function: console.log("reserve_date" , action.options.reserve_date)" at bounding box center [326, 162] width 170 height 37
click at [541, 161] on div "{ "action" : "function" , "function" : "console.log( \" reserve_date \" , actio…" at bounding box center [699, 301] width 404 height 310
click at [477, 161] on div "3" at bounding box center [486, 164] width 21 height 7
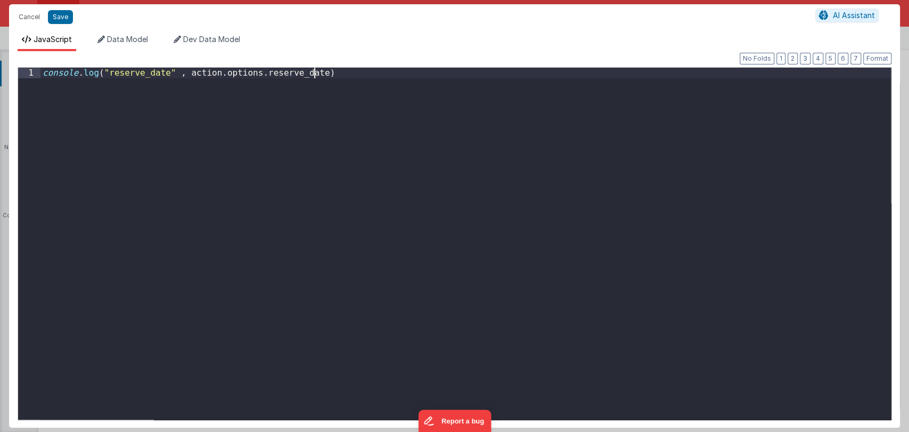
click at [477, 161] on div "console . log ( "reserve_date" , action . options . reserve_date )" at bounding box center [465, 254] width 850 height 373
click at [335, 76] on div "console . log ( "reserve_date" , action . options . reserve_date )" at bounding box center [465, 254] width 850 height 373
click at [213, 106] on div "console . log ( "reserve_date" , action . options . reserve_date )" at bounding box center [465, 254] width 850 height 373
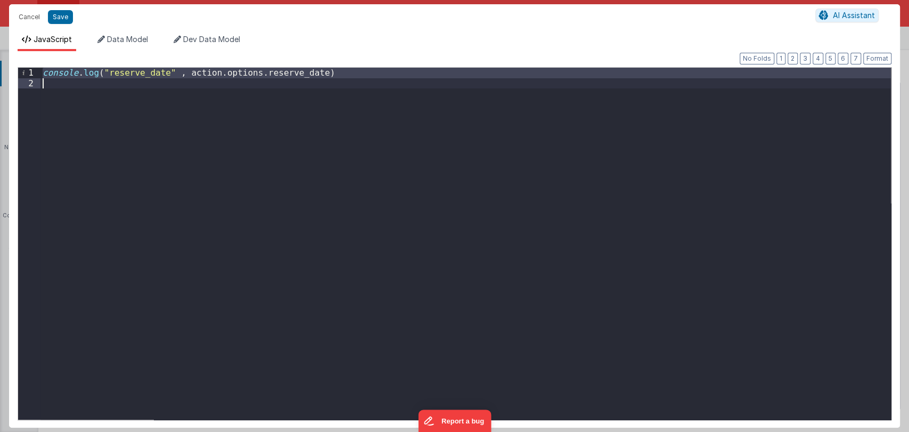
click at [130, 95] on div "console . log ( "reserve_date" , action . options . reserve_date )" at bounding box center [465, 244] width 850 height 352
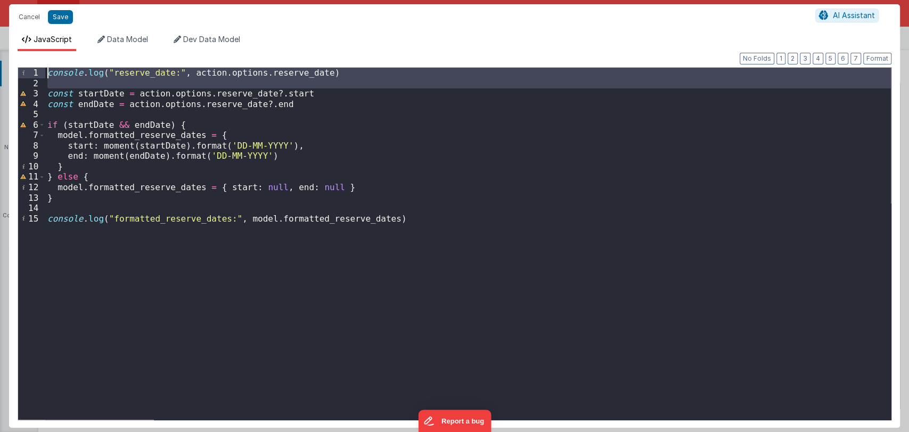
drag, startPoint x: 47, startPoint y: 93, endPoint x: 42, endPoint y: 73, distance: 20.4
click at [42, 73] on div "1 2 3 4 5 6 7 8 9 10 11 12 13 14 15 console . log ( "reserve_date:" , action . …" at bounding box center [455, 243] width 874 height 353
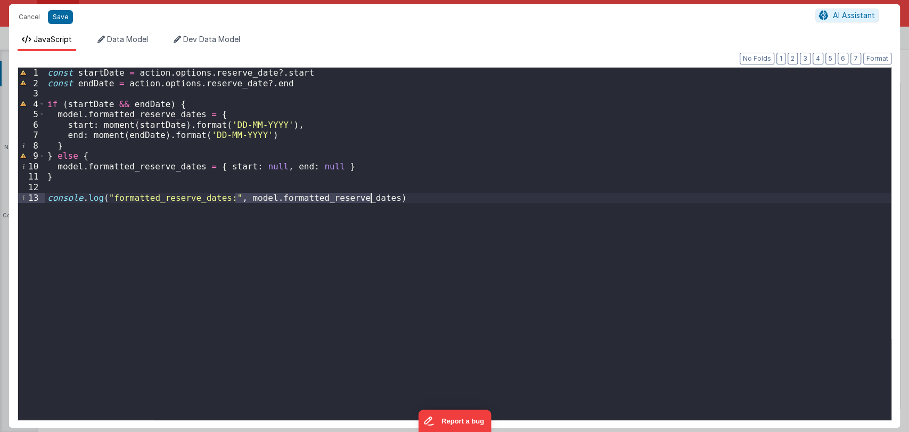
drag, startPoint x: 234, startPoint y: 197, endPoint x: 372, endPoint y: 194, distance: 137.4
click at [372, 194] on div "const startDate = action . options . reserve_date ?. start const endDate = acti…" at bounding box center [468, 254] width 846 height 373
click at [51, 14] on button "Save" at bounding box center [60, 17] width 25 height 14
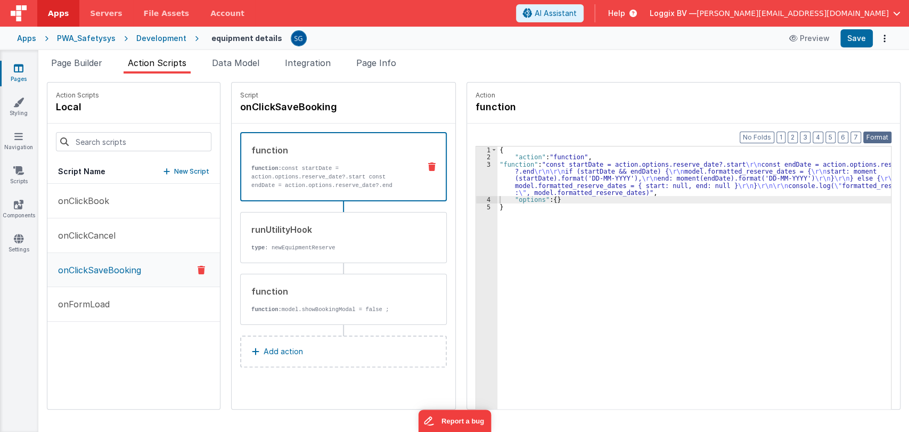
click at [869, 135] on button "Format" at bounding box center [877, 138] width 28 height 12
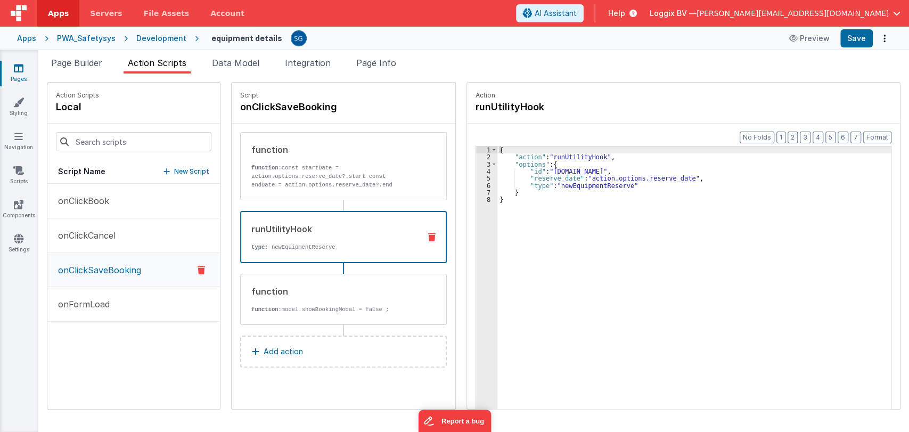
click at [313, 239] on div "runUtilityHook type : newEquipmentReserve" at bounding box center [326, 237] width 170 height 29
click at [563, 178] on div "{ "action" : "runUtilityHook" , "options" : { "id" : "action.options.id" , "res…" at bounding box center [699, 301] width 404 height 310
click at [686, 179] on div "{ "action" : "runUtilityHook" , "options" : { "id" : "action.options.id" , "res…" at bounding box center [699, 301] width 404 height 310
click at [611, 180] on div "{ "action" : "runUtilityHook" , "options" : { "id" : "action.options.id" , "res…" at bounding box center [699, 301] width 404 height 310
click at [859, 37] on button "Save" at bounding box center [856, 38] width 32 height 18
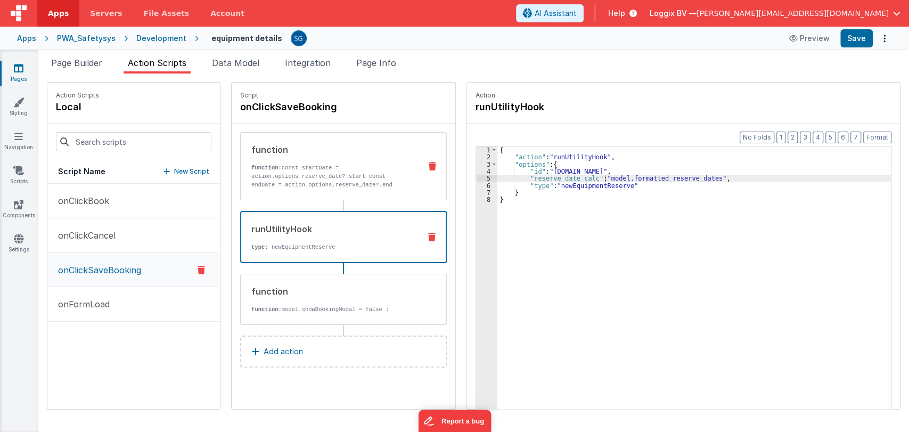
click at [282, 163] on div "function function: const startDate = action.options.reserve_date?.start const e…" at bounding box center [326, 166] width 171 height 46
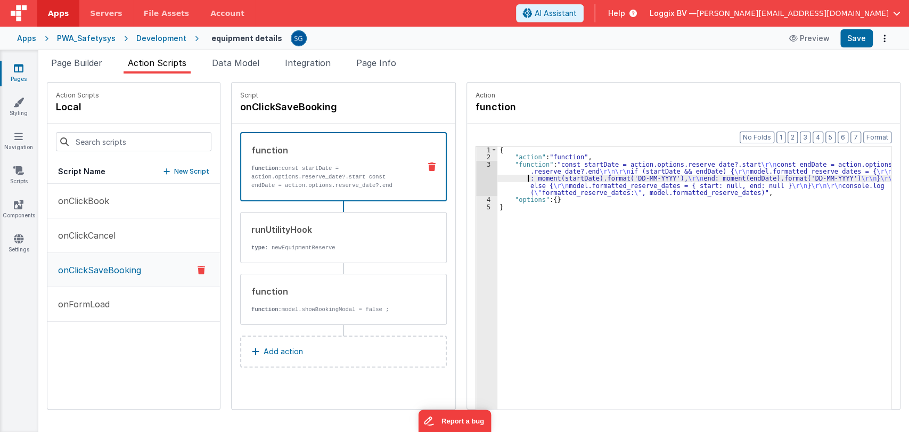
click at [498, 179] on div "{ "action" : "function" , "function" : "const startDate = action.options.reserv…" at bounding box center [699, 301] width 404 height 310
click at [478, 165] on div "3" at bounding box center [486, 179] width 21 height 36
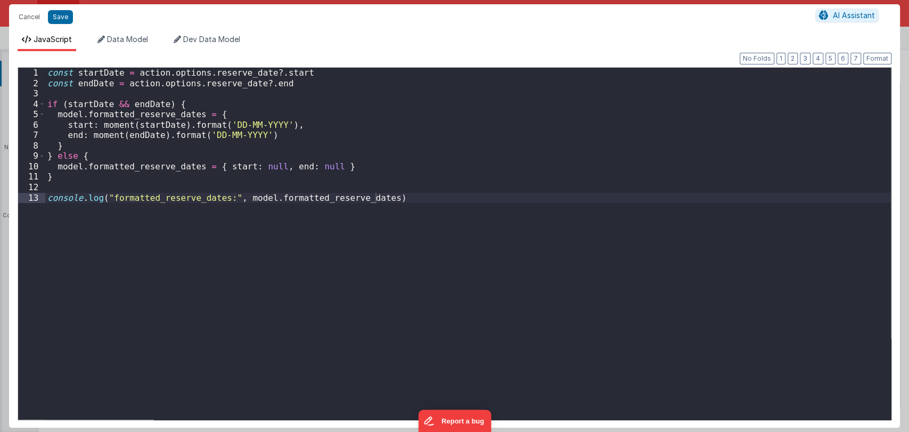
click at [478, 165] on div "Cancel Save AI Assistant JavaScript Data Model Dev Data Model Format 7 6 5 4 3 …" at bounding box center [454, 216] width 909 height 432
click at [31, 19] on button "Cancel" at bounding box center [29, 17] width 32 height 15
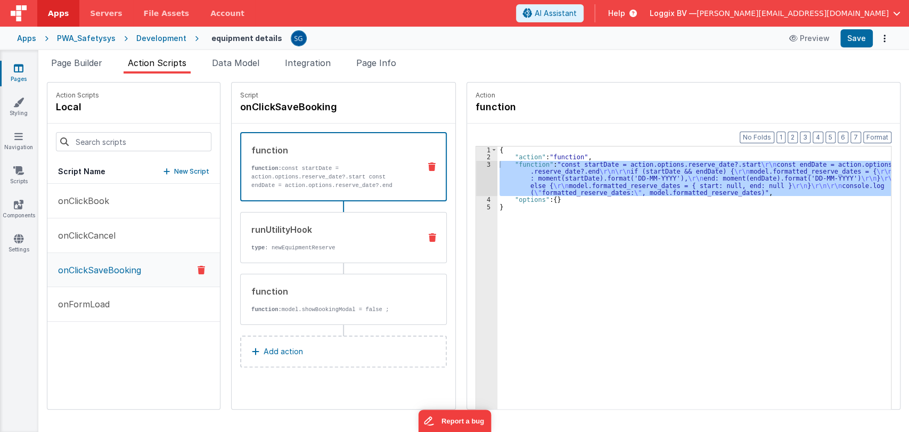
click at [300, 243] on p "type : newEquipmentReserve" at bounding box center [331, 247] width 161 height 9
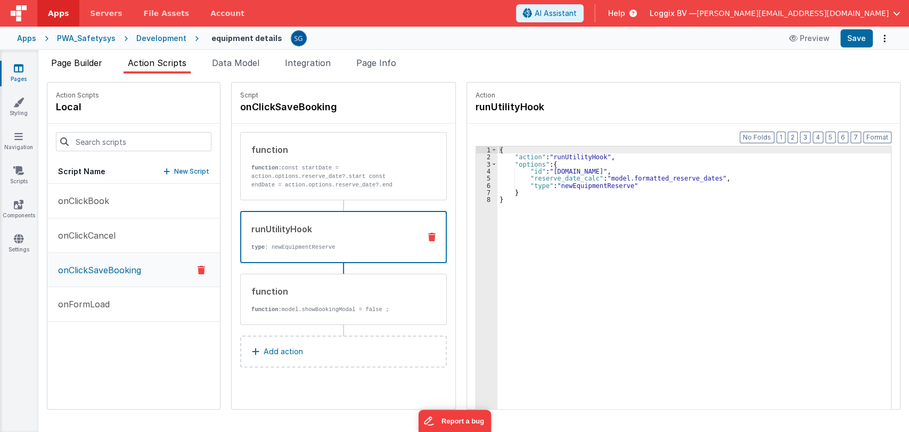
click at [67, 66] on span "Page Builder" at bounding box center [76, 63] width 51 height 11
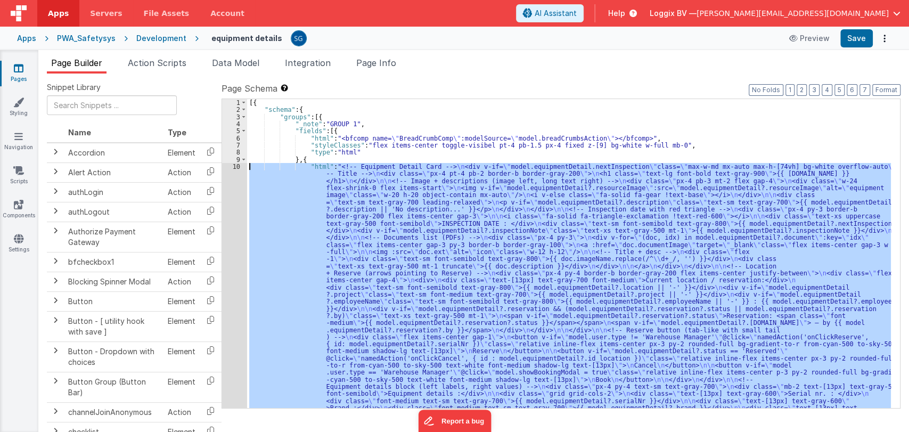
click at [388, 218] on div "[{ "schema" : { "groups" : [{ "_note" : "GROUP 1" , "fields" : [{ "html" : "<bf…" at bounding box center [569, 253] width 644 height 309
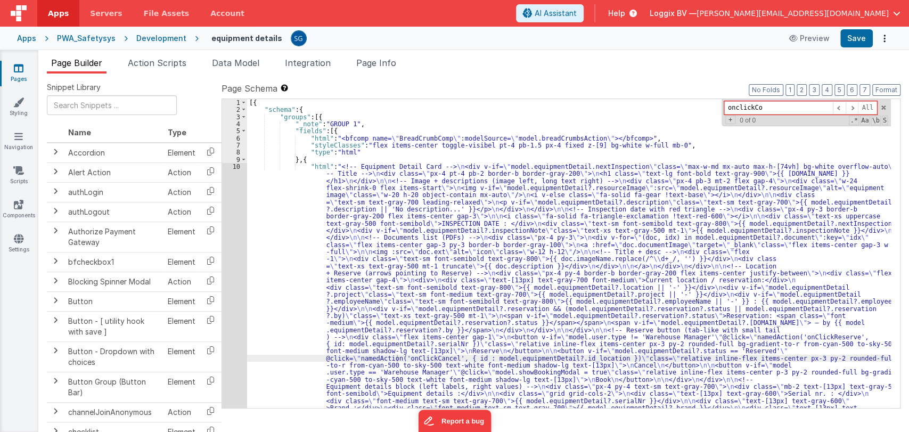
type input "onclickCon"
click at [26, 73] on link "Pages" at bounding box center [18, 73] width 38 height 21
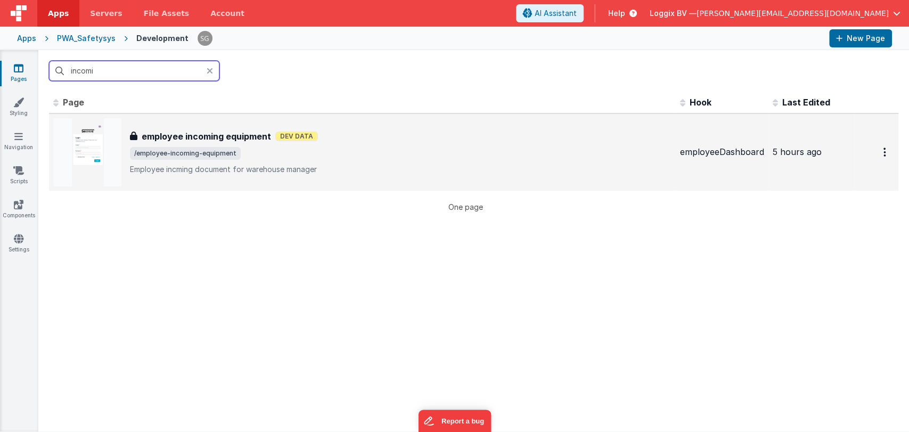
type input "incomi"
click at [169, 140] on h3 "employee incoming equipment" at bounding box center [206, 136] width 129 height 13
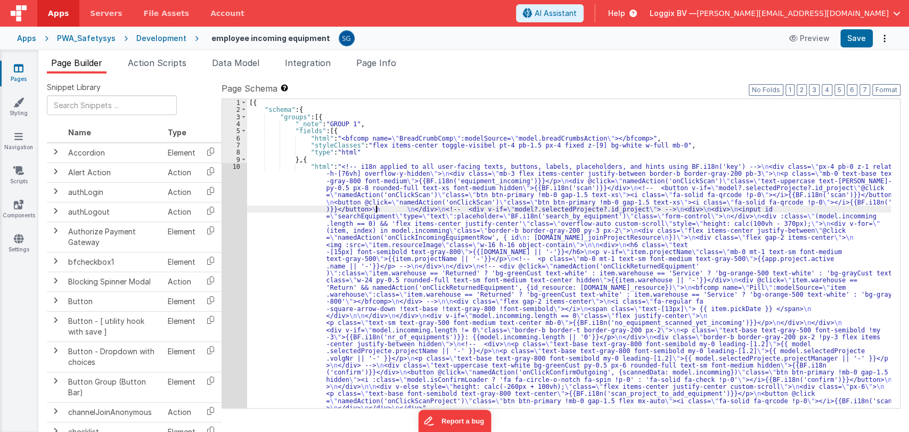
click at [376, 209] on div "[{ "schema" : { "groups" : [{ "_note" : "GROUP 1" , "fields" : [{ "html" : "<bf…" at bounding box center [569, 260] width 644 height 323
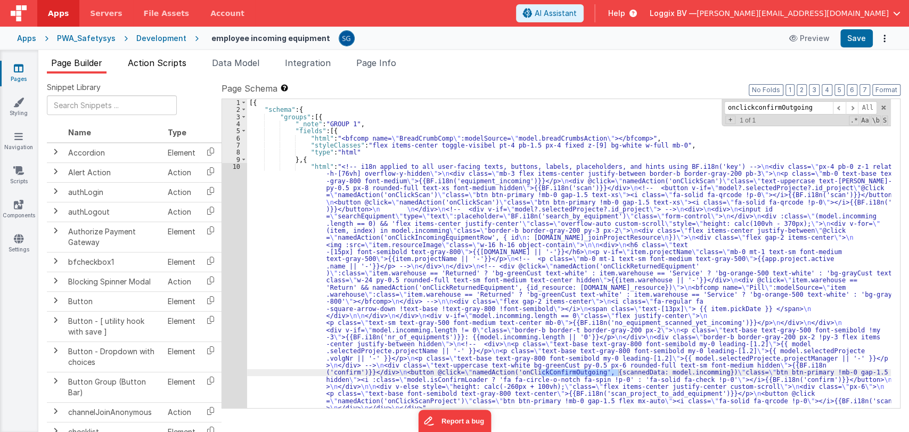
type input "onclickconfirmOutgoing"
click at [153, 62] on span "Action Scripts" at bounding box center [157, 63] width 59 height 11
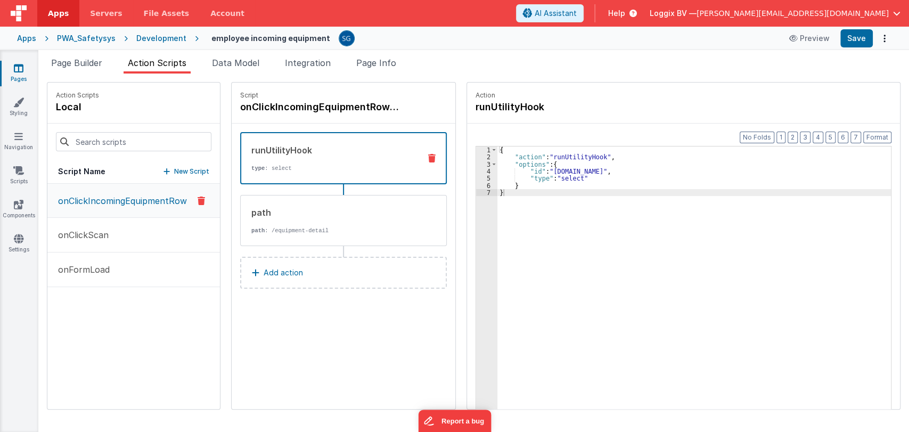
click at [117, 325] on div "onClickIncomingEquipmentRow onClickScan onFormLoad" at bounding box center [133, 296] width 173 height 225
click at [128, 323] on div "onClickIncomingEquipmentRow onClickScan onFormLoad" at bounding box center [133, 296] width 173 height 225
click at [128, 322] on div "onClickIncomingEquipmentRow onClickScan onFormLoad" at bounding box center [133, 296] width 173 height 225
click at [129, 197] on p "onClickIncomingEquipmentRow" at bounding box center [119, 200] width 135 height 13
click at [186, 166] on p "New Script" at bounding box center [191, 171] width 35 height 11
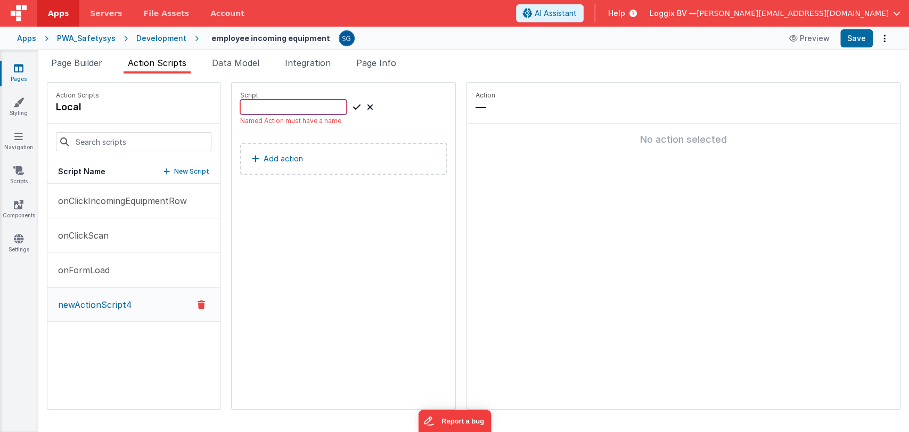
paste input "onClickConfirmOutgoing"
type input "onClickConfirmOutgoing"
click at [353, 108] on icon at bounding box center [356, 107] width 7 height 13
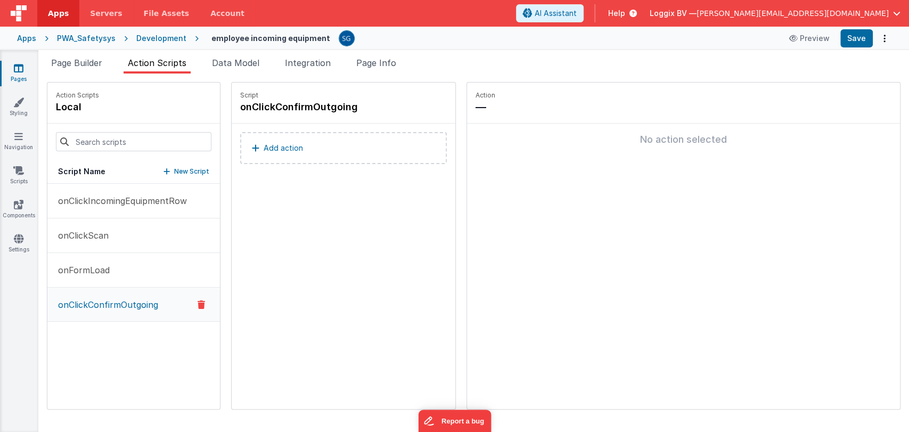
click at [281, 146] on p "Add action" at bounding box center [283, 148] width 39 height 13
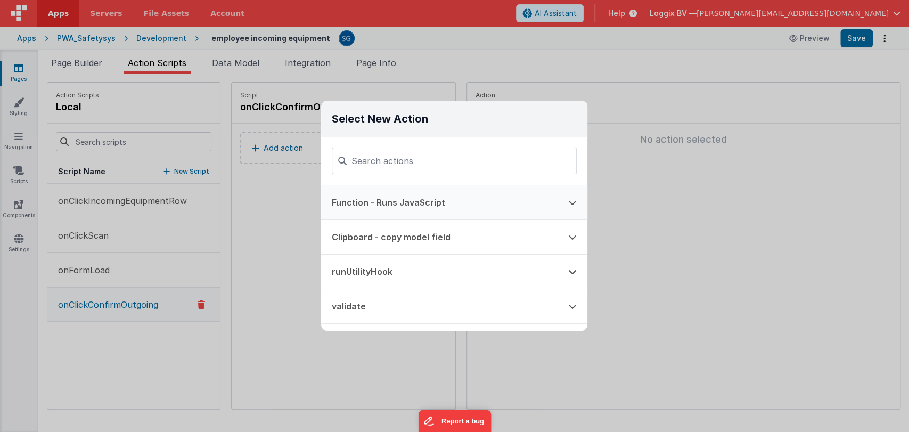
click at [399, 210] on button "Function - Runs JavaScript" at bounding box center [439, 202] width 236 height 34
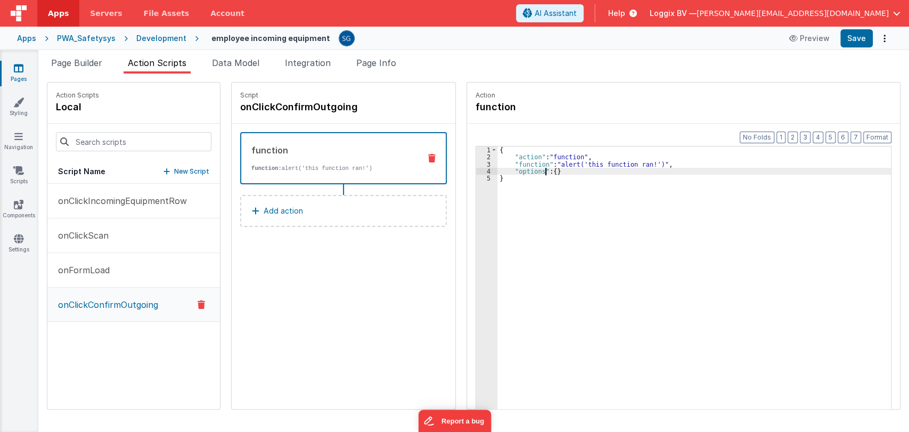
click at [542, 168] on div "{ "action" : "function" , "function" : "alert('this function ran!')" , "options…" at bounding box center [694, 301] width 395 height 310
click at [297, 214] on p "Add action" at bounding box center [283, 210] width 39 height 13
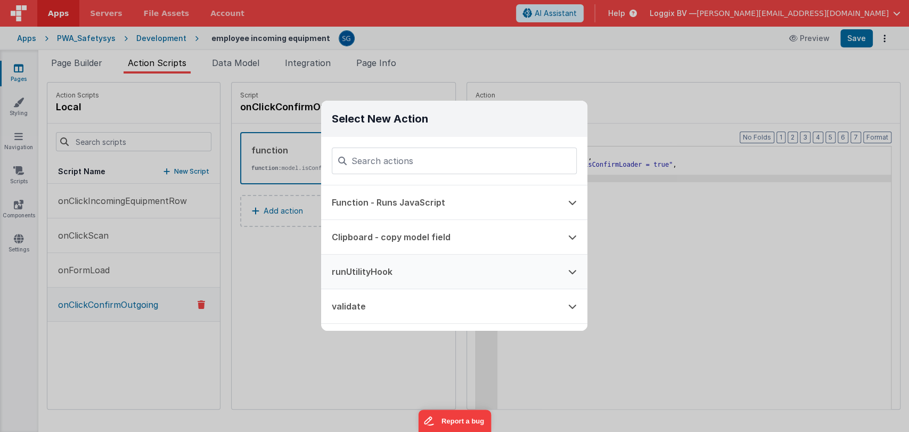
click at [372, 261] on button "runUtilityHook" at bounding box center [439, 272] width 236 height 34
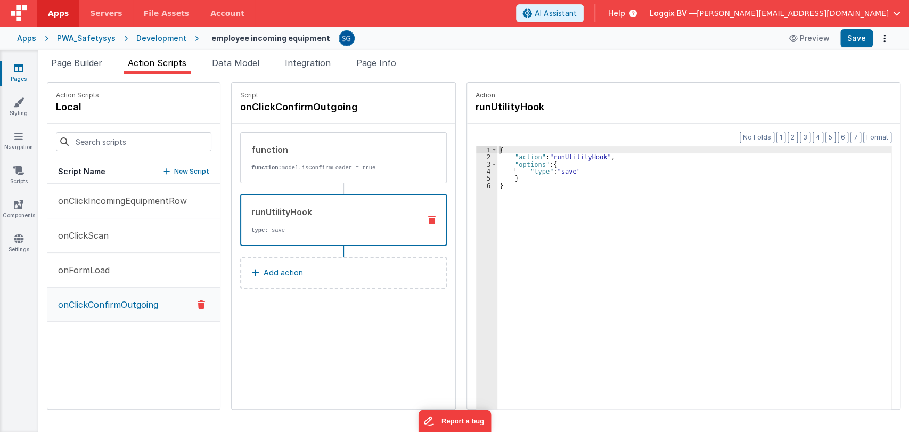
click at [384, 221] on div "runUtilityHook type : save" at bounding box center [326, 220] width 170 height 29
click at [535, 204] on div "{ "action" : "runUtilityHook" , "options" : { "type" : "save" } }" at bounding box center [694, 301] width 395 height 310
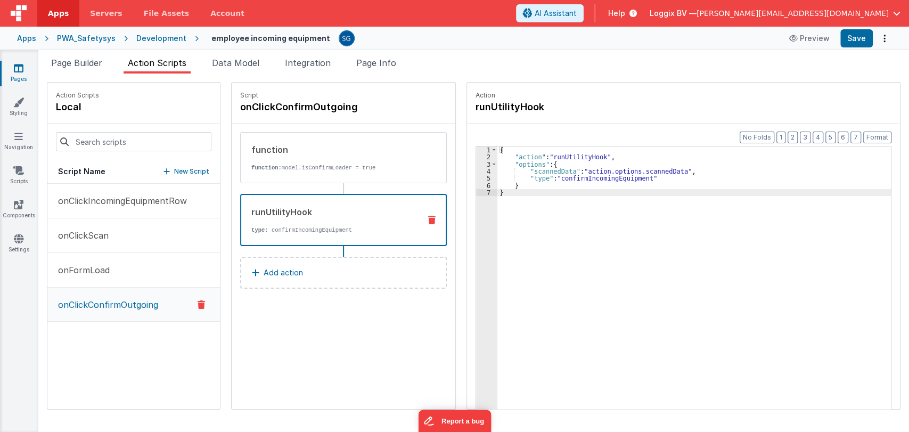
click at [283, 264] on button "Add action" at bounding box center [343, 273] width 207 height 32
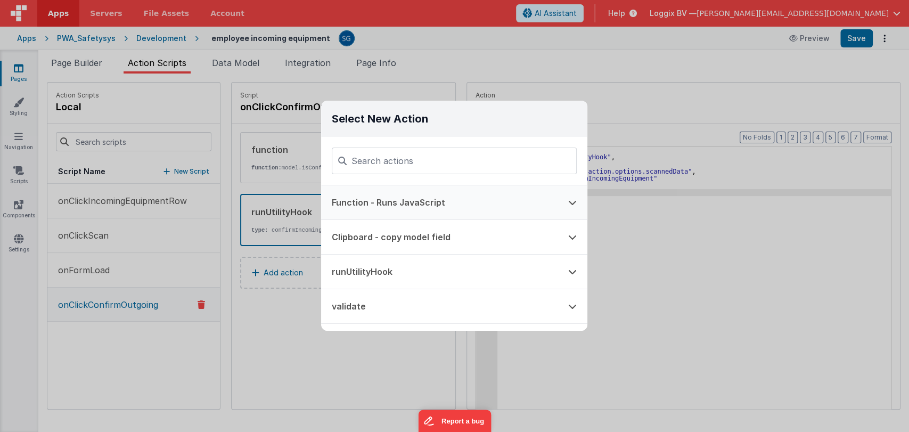
click at [419, 201] on button "Function - Runs JavaScript" at bounding box center [439, 202] width 236 height 34
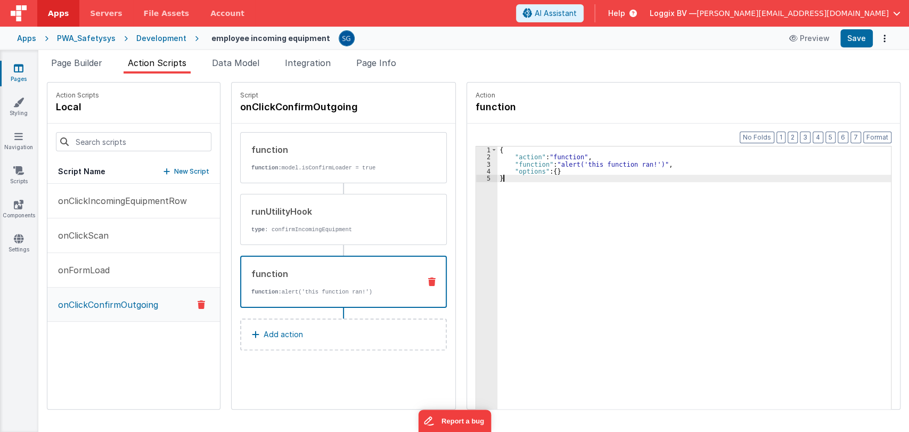
click at [596, 186] on div "{ "action" : "function" , "function" : "alert('this function ran!')" , "options…" at bounding box center [694, 301] width 395 height 310
click at [851, 35] on button "Save" at bounding box center [856, 38] width 32 height 18
click at [179, 171] on p "New Script" at bounding box center [191, 171] width 35 height 11
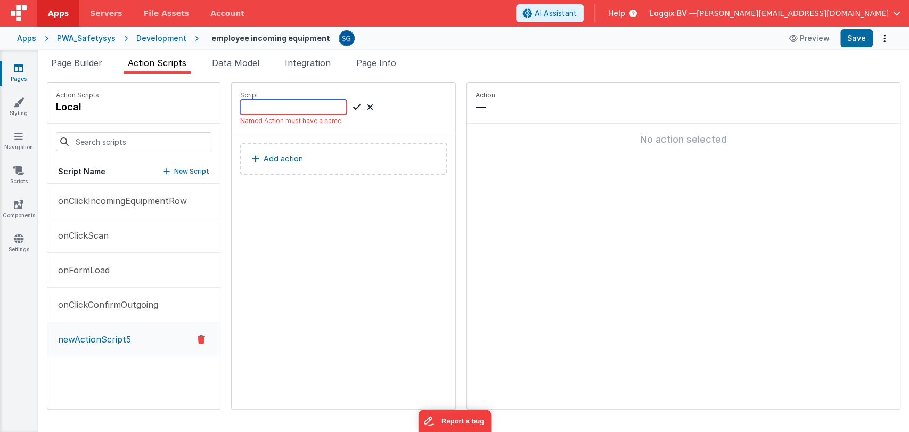
paste input "onClickReportForService"
type input "onClickReportForService"
click at [357, 103] on icon at bounding box center [356, 107] width 7 height 13
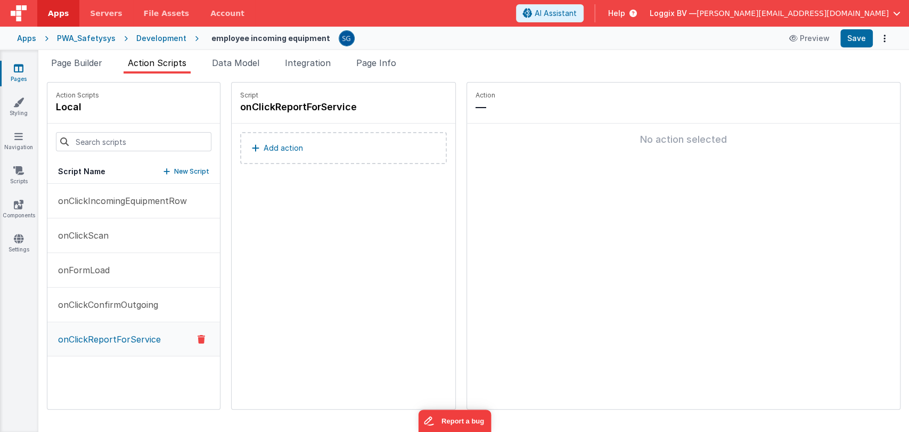
click at [260, 149] on button "Add action" at bounding box center [343, 148] width 207 height 32
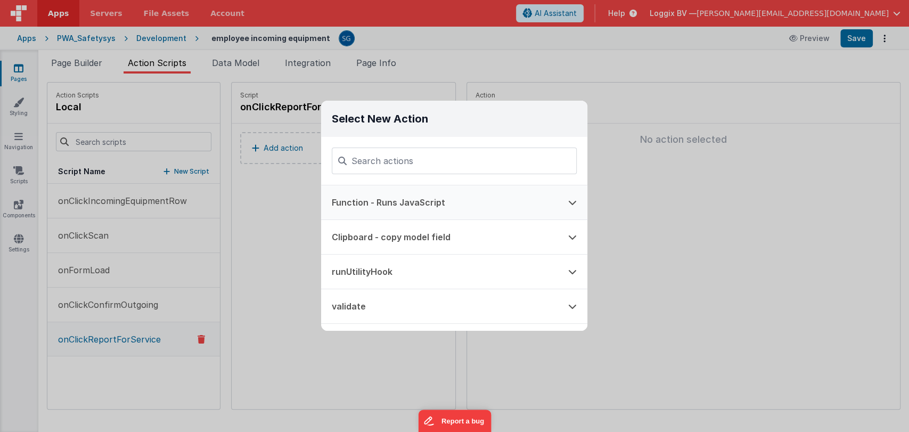
click at [380, 196] on button "Function - Runs JavaScript" at bounding box center [439, 202] width 236 height 34
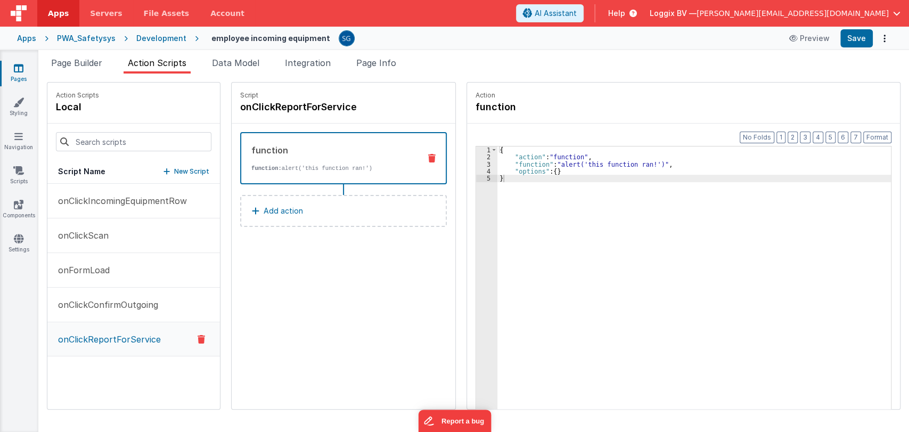
click at [540, 178] on div "{ "action" : "function" , "function" : "alert('this function ran!')" , "options…" at bounding box center [694, 301] width 395 height 310
click at [299, 210] on p "Add action" at bounding box center [283, 210] width 39 height 13
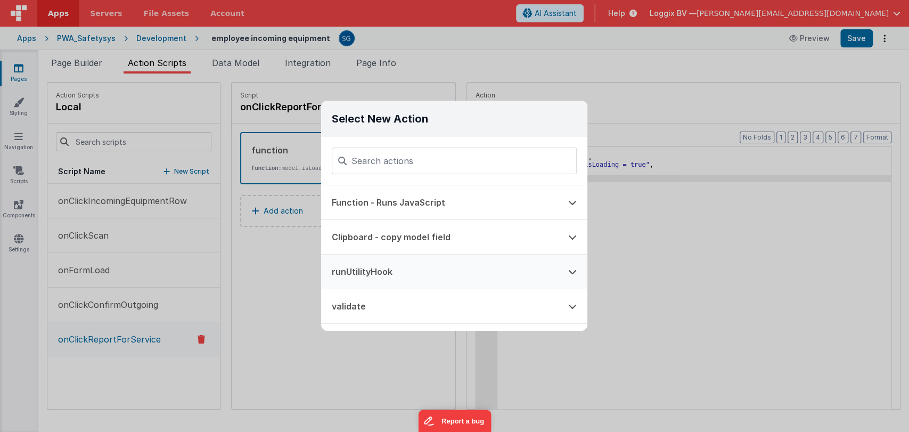
click at [385, 263] on button "runUtilityHook" at bounding box center [439, 272] width 236 height 34
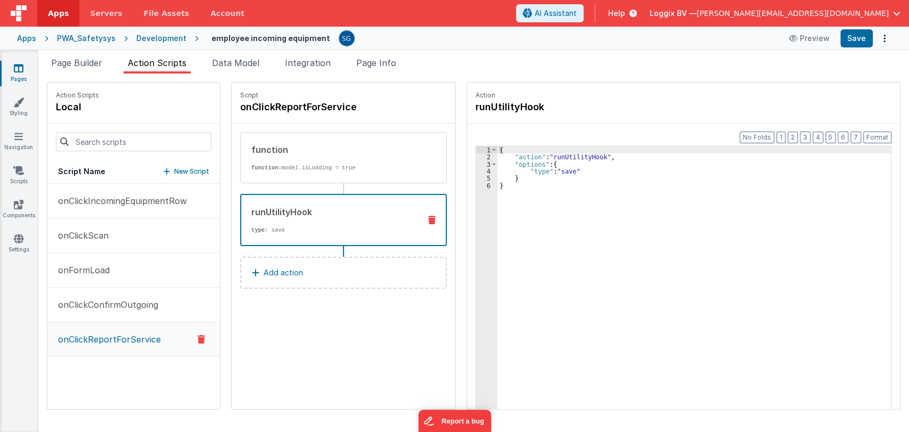
click at [562, 214] on div "{ "action" : "runUtilityHook" , "options" : { "type" : "save" } }" at bounding box center [694, 301] width 395 height 310
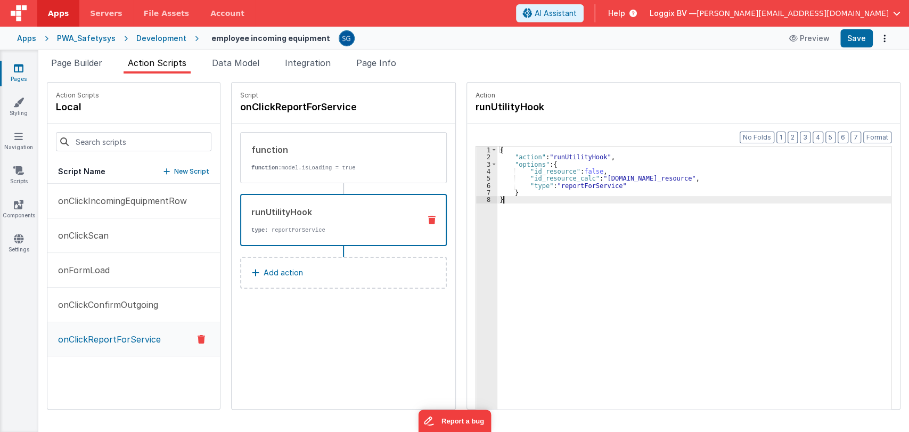
click at [275, 265] on button "Add action" at bounding box center [343, 273] width 207 height 32
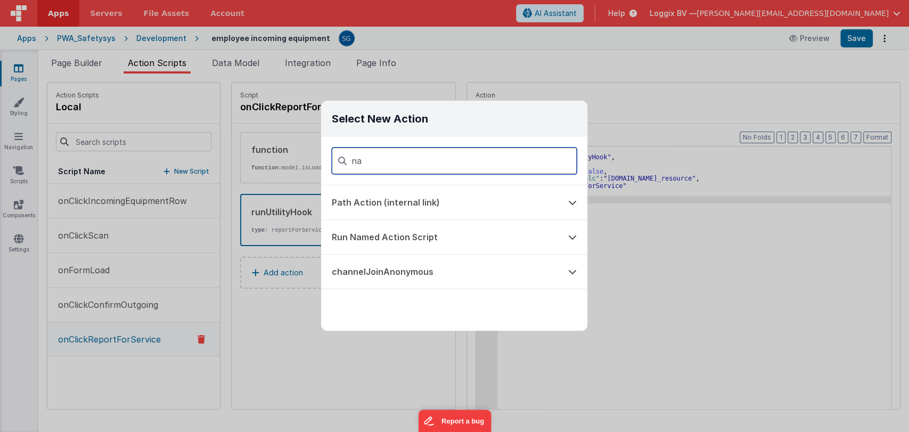
type input "n"
type input "ale"
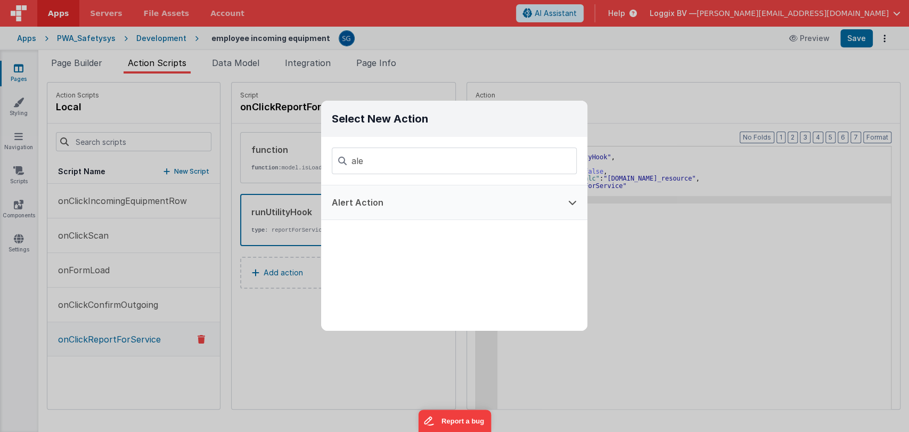
click at [388, 203] on button "Alert Action" at bounding box center [439, 202] width 236 height 34
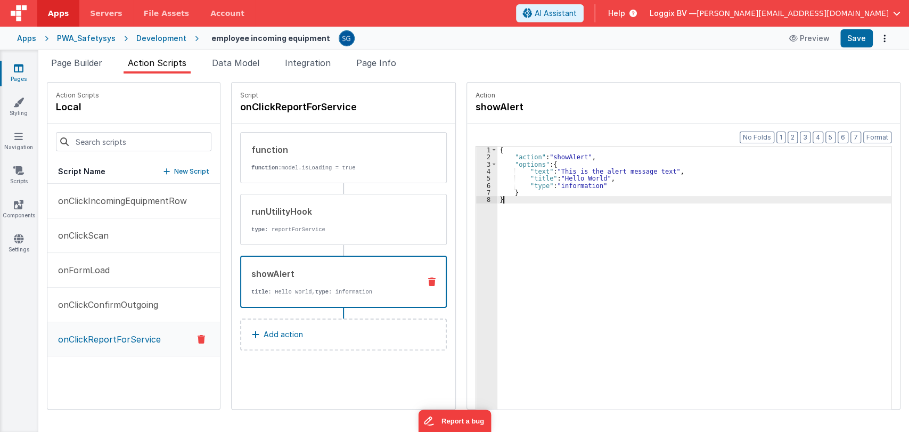
click at [522, 209] on div "{ "action" : "showAlert" , "options" : { "text" : "This is the alert message te…" at bounding box center [694, 301] width 395 height 310
click at [281, 334] on p "Add action" at bounding box center [283, 334] width 39 height 13
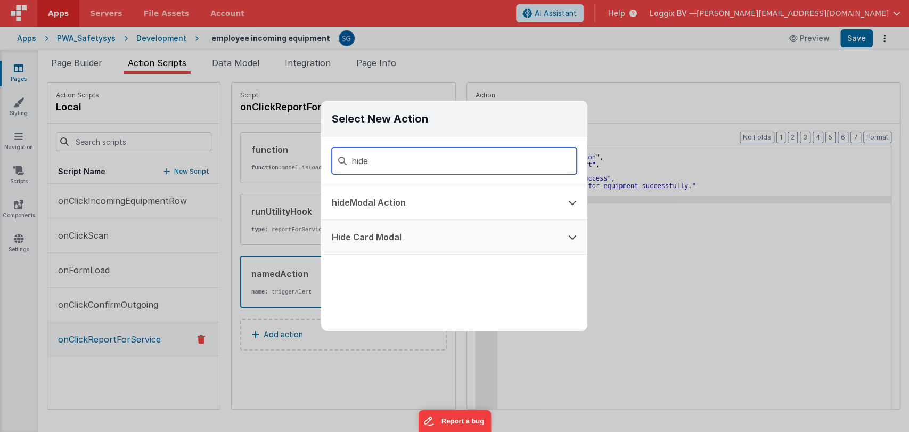
type input "hide"
click at [434, 248] on button "Hide Card Modal" at bounding box center [439, 237] width 236 height 34
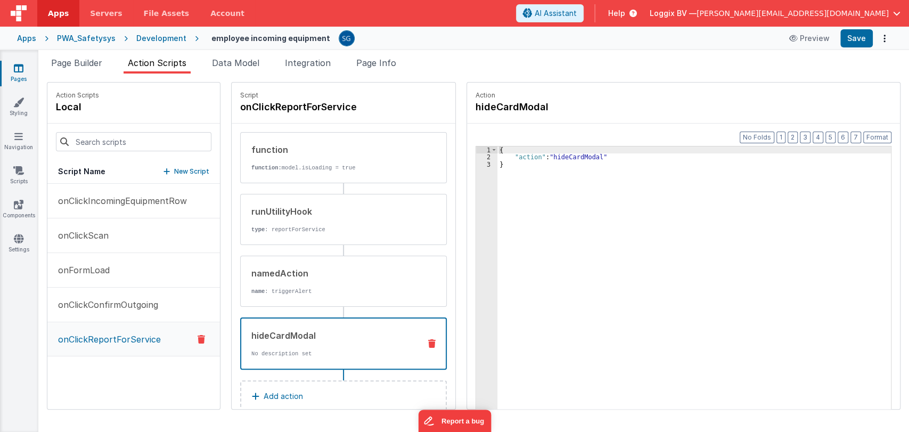
click at [552, 177] on div "{ "action" : "hideCardModal" }" at bounding box center [694, 301] width 395 height 310
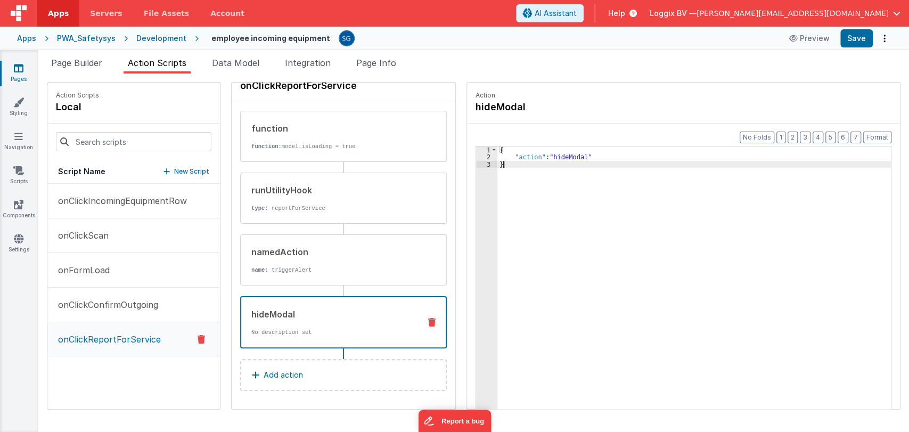
click at [277, 372] on p "Add action" at bounding box center [283, 374] width 39 height 13
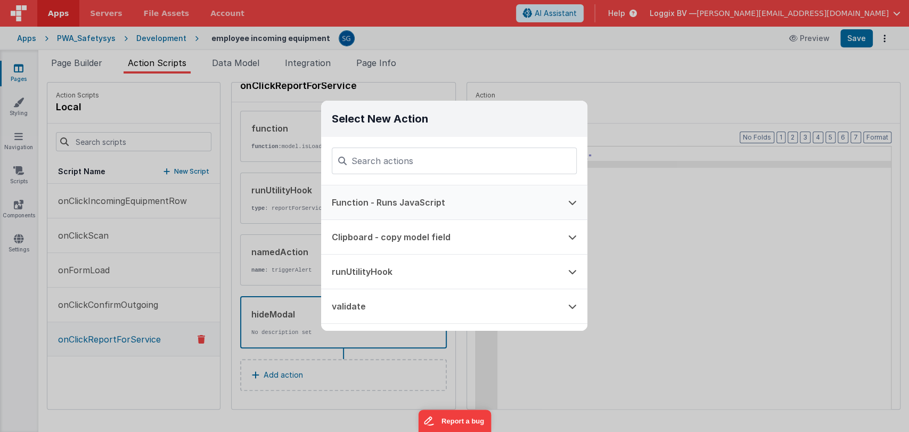
click at [377, 191] on button "Function - Runs JavaScript" at bounding box center [439, 202] width 236 height 34
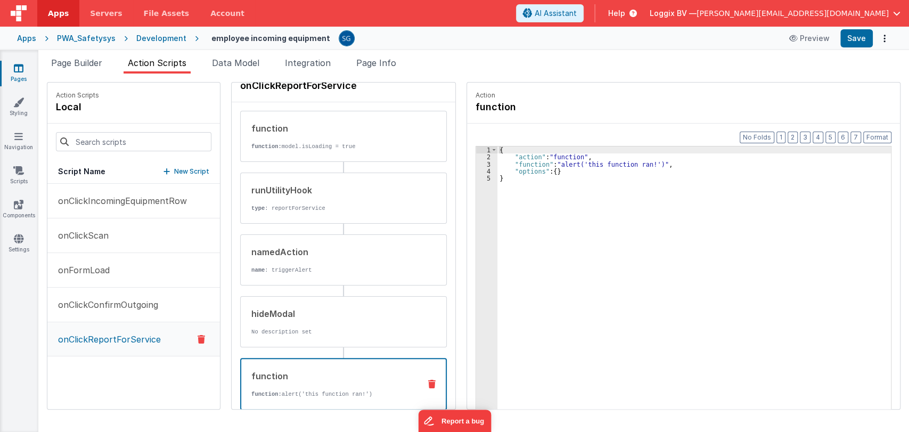
click at [508, 200] on div "{ "action" : "function" , "function" : "alert('this function ran!')" , "options…" at bounding box center [694, 301] width 395 height 310
click at [857, 31] on button "Save" at bounding box center [856, 38] width 32 height 18
click at [83, 235] on p "onClickScan" at bounding box center [80, 235] width 57 height 13
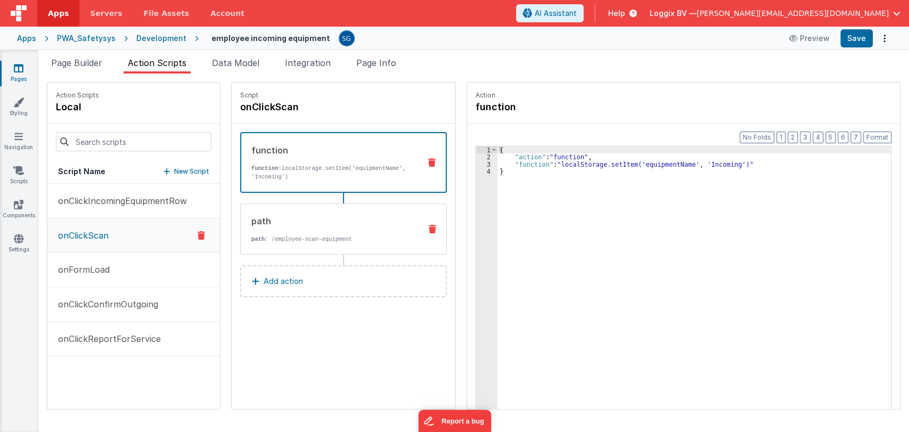
click at [353, 237] on p "path : /employee-scan-equipment" at bounding box center [331, 239] width 161 height 9
click at [375, 147] on div "function" at bounding box center [331, 150] width 160 height 13
click at [149, 365] on div "onClickIncomingEquipmentRow onClickScan onFormLoad onClickConfirmOutgoing onCli…" at bounding box center [133, 296] width 173 height 225
click at [99, 235] on p "onClickScan" at bounding box center [80, 235] width 57 height 13
click at [169, 167] on button "New Script" at bounding box center [186, 171] width 46 height 11
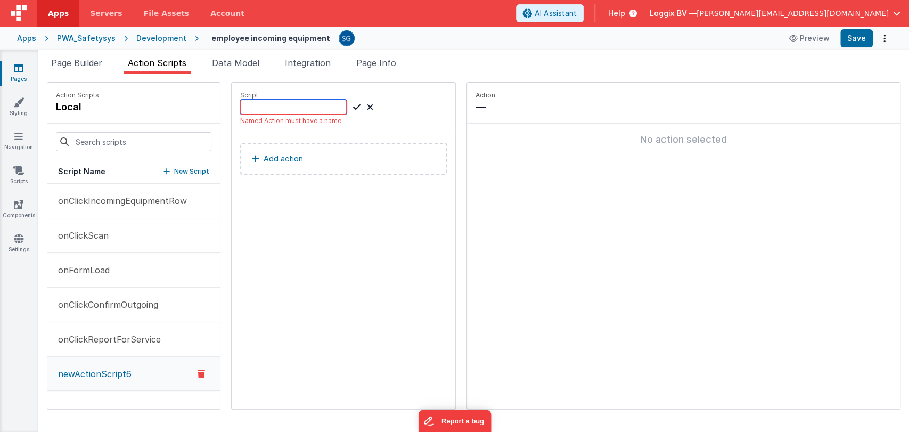
paste input "onClickScanProject"
type input "onClickScanProject"
click at [353, 107] on icon at bounding box center [356, 107] width 7 height 13
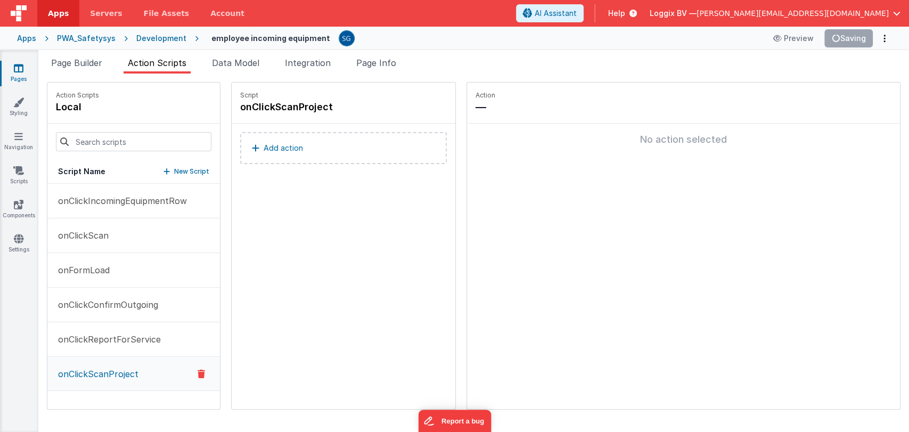
click at [279, 155] on button "Add action" at bounding box center [343, 148] width 207 height 32
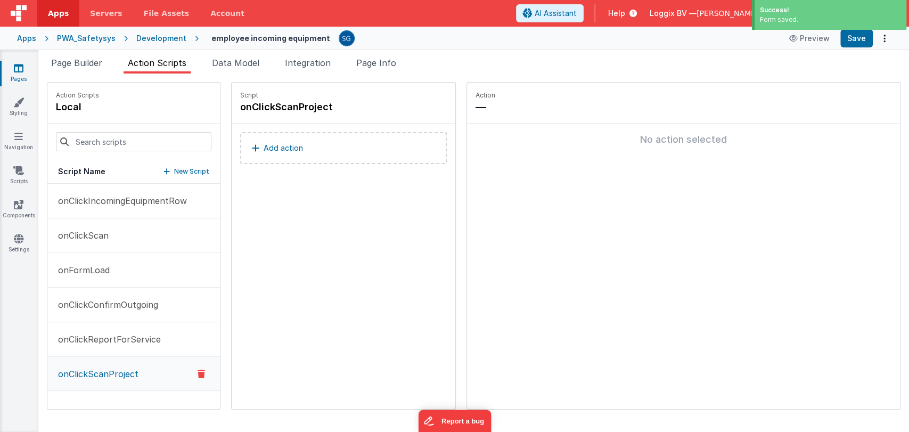
click at [275, 142] on p "Add action" at bounding box center [283, 148] width 39 height 13
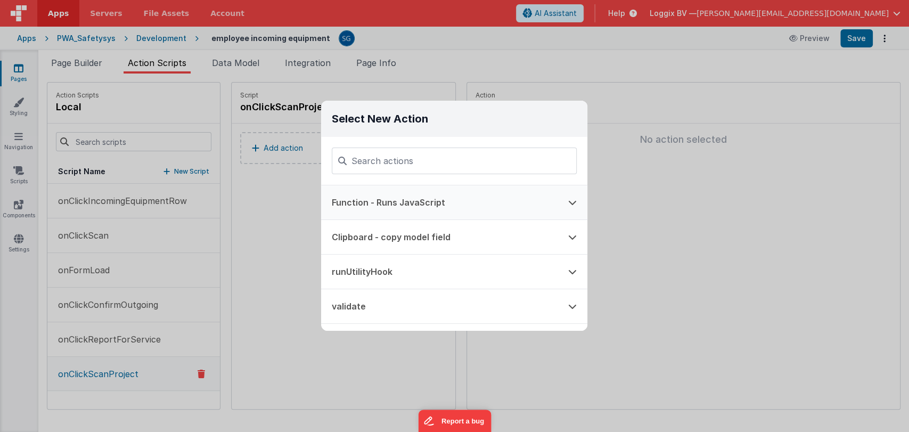
click at [363, 203] on button "Function - Runs JavaScript" at bounding box center [439, 202] width 236 height 34
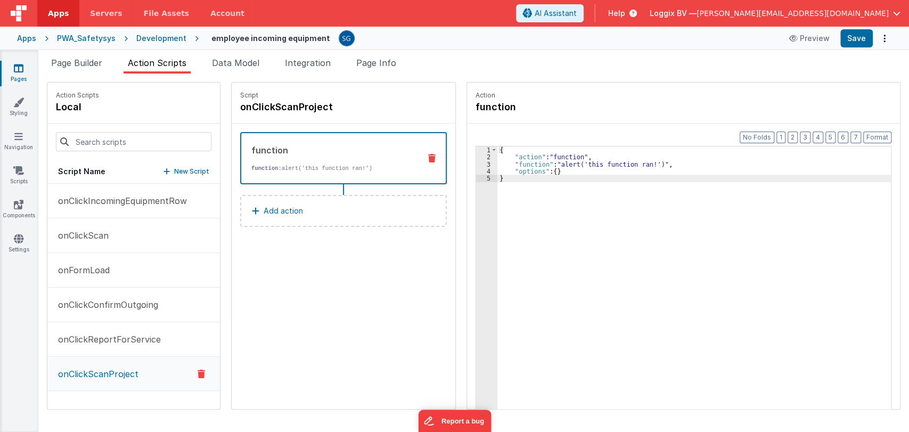
drag, startPoint x: 526, startPoint y: 190, endPoint x: 509, endPoint y: 179, distance: 20.4
click at [509, 179] on div "{ "action" : "function" , "function" : "alert('this function ran!')" , "options…" at bounding box center [694, 301] width 395 height 310
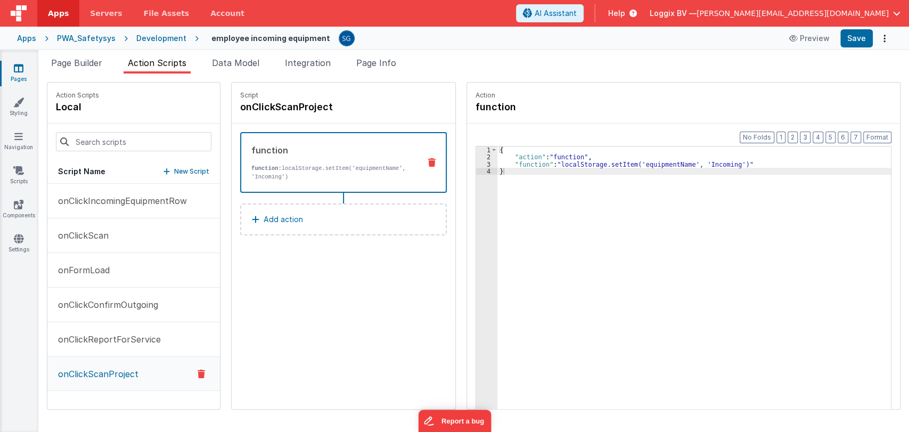
click at [271, 220] on p "Add action" at bounding box center [283, 219] width 39 height 13
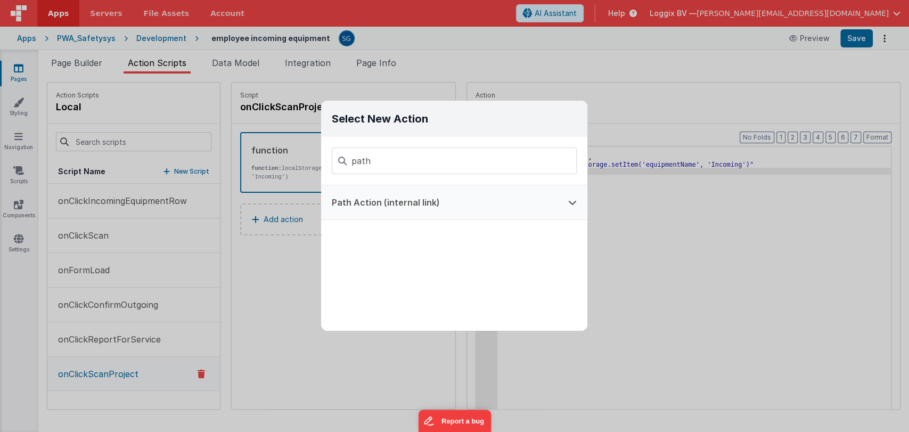
type input "path"
click at [401, 200] on button "Path Action (internal link)" at bounding box center [439, 202] width 236 height 34
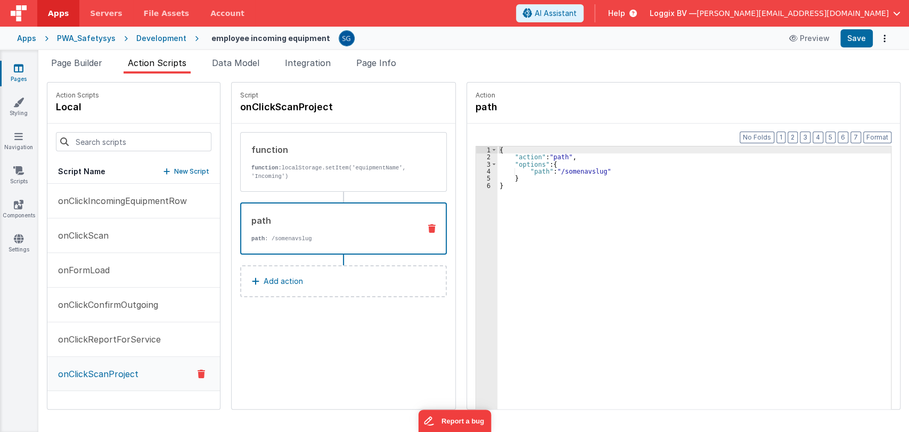
click at [531, 193] on div "{ "action" : "path" , "options" : { "path" : "/somenavslug" } }" at bounding box center [694, 301] width 395 height 310
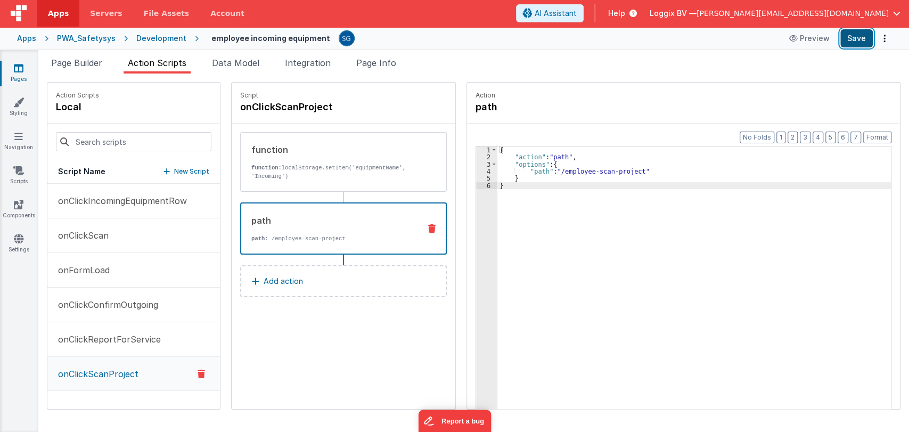
click at [860, 38] on button "Save" at bounding box center [856, 38] width 32 height 18
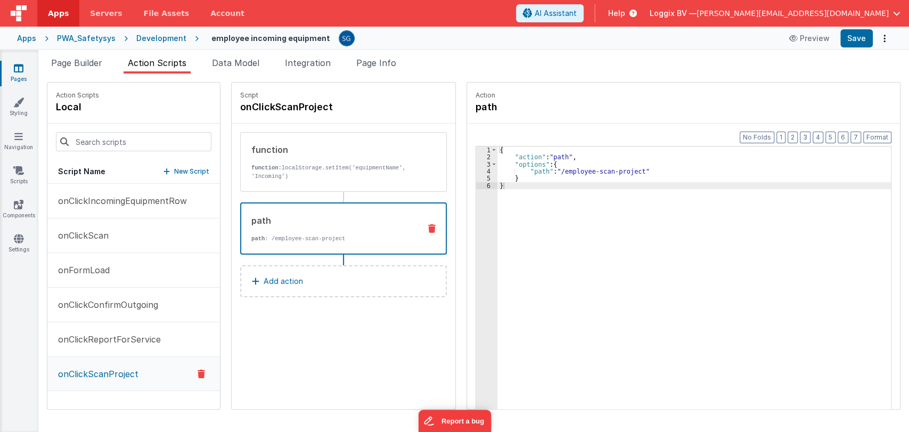
click at [26, 72] on link "Pages" at bounding box center [18, 73] width 38 height 21
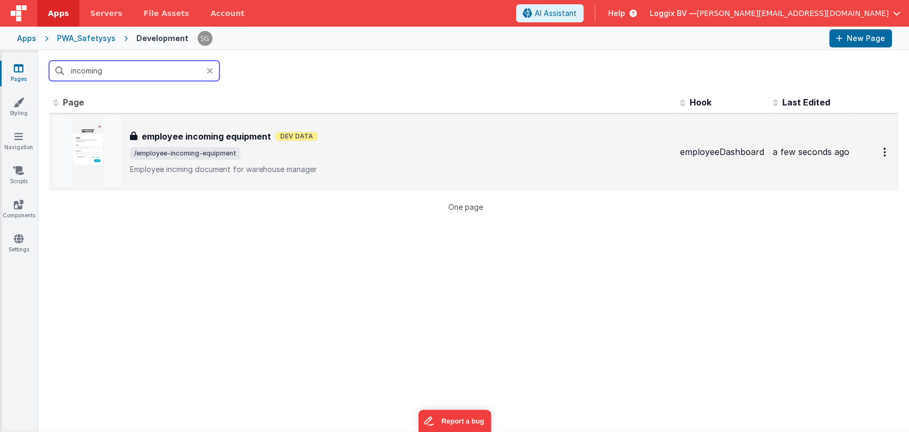
type input "incoming"
click at [178, 132] on h3 "employee incoming equipment" at bounding box center [206, 136] width 129 height 13
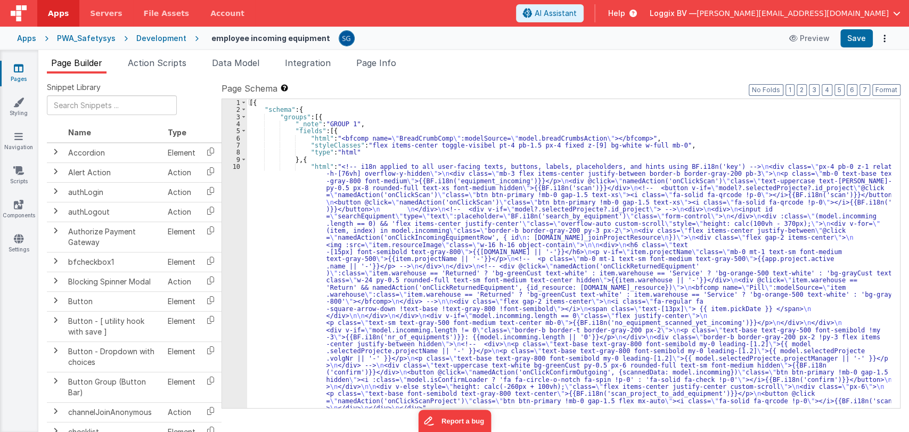
click at [291, 205] on div "[{ "schema" : { "groups" : [{ "_note" : "GROUP 1" , "fields" : [{ "html" : "<bf…" at bounding box center [569, 260] width 644 height 323
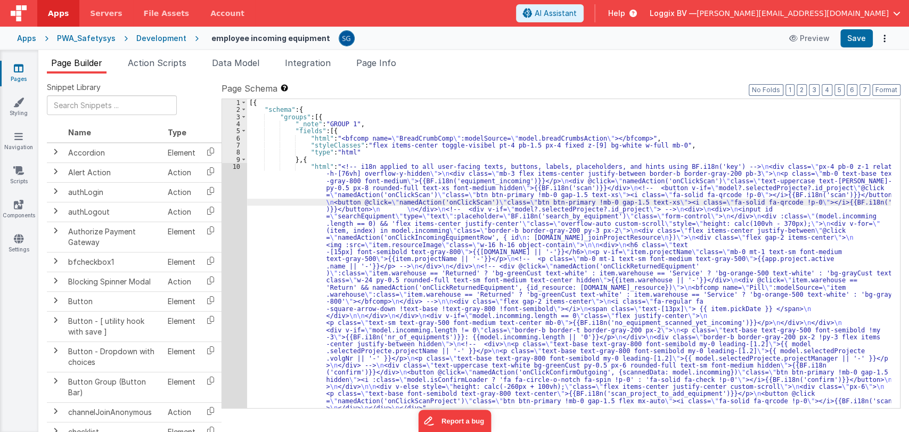
click at [239, 167] on div "10" at bounding box center [234, 287] width 25 height 249
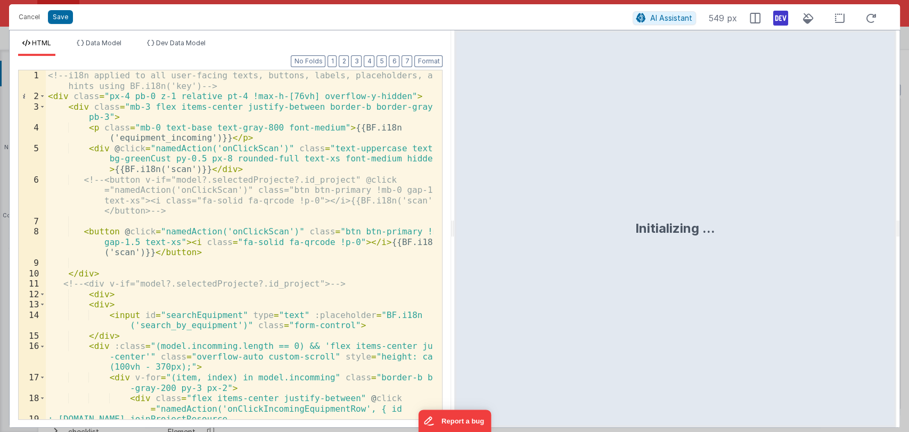
drag, startPoint x: 453, startPoint y: 224, endPoint x: 810, endPoint y: 214, distance: 357.9
click at [810, 214] on html "Cancel Save AI Assistant 549 px HTML Data Model Dev Data Model Format 7 6 5 4 3…" at bounding box center [454, 216] width 909 height 432
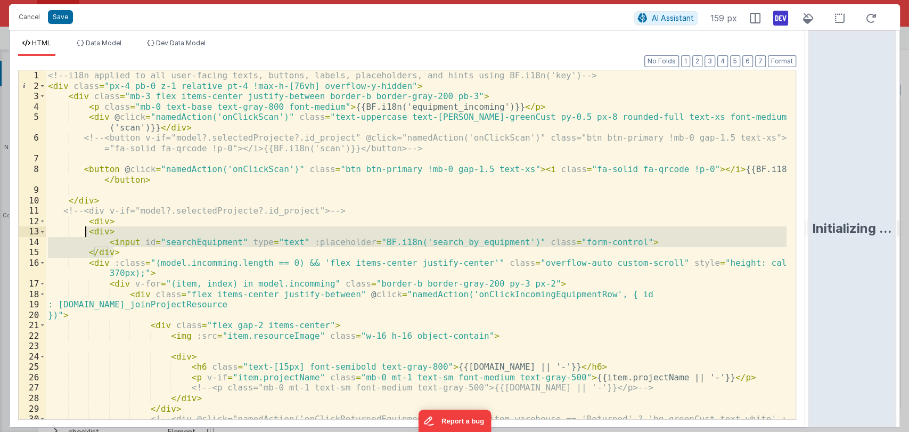
drag, startPoint x: 124, startPoint y: 248, endPoint x: 86, endPoint y: 232, distance: 41.0
click at [86, 232] on div "<!-- i18n applied to all user-facing texts, buttons, labels, placeholders, and …" at bounding box center [416, 265] width 741 height 390
click at [257, 253] on div "<!-- i18n applied to all user-facing texts, buttons, labels, placeholders, and …" at bounding box center [416, 244] width 741 height 349
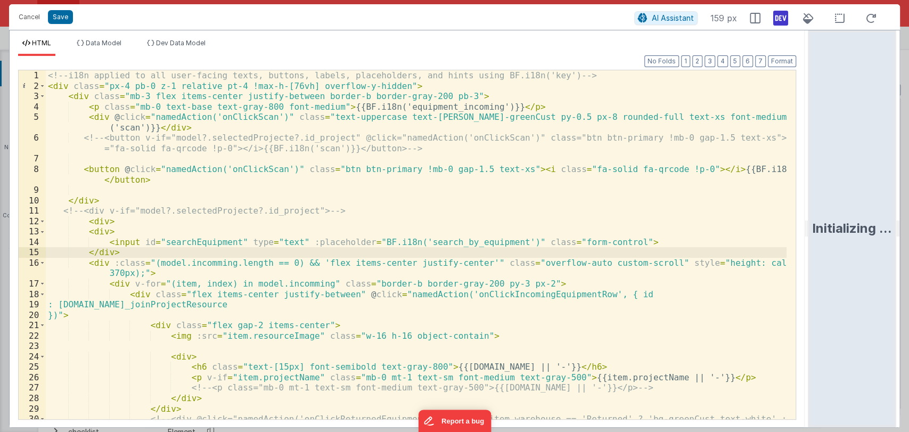
click at [226, 226] on div "<!-- i18n applied to all user-facing texts, buttons, labels, placeholders, and …" at bounding box center [416, 265] width 741 height 390
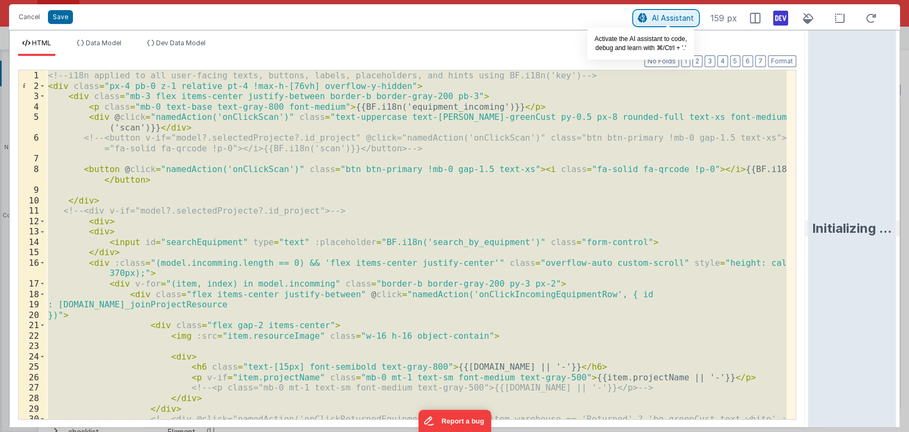
click at [670, 21] on span "AI Assistant" at bounding box center [673, 17] width 42 height 9
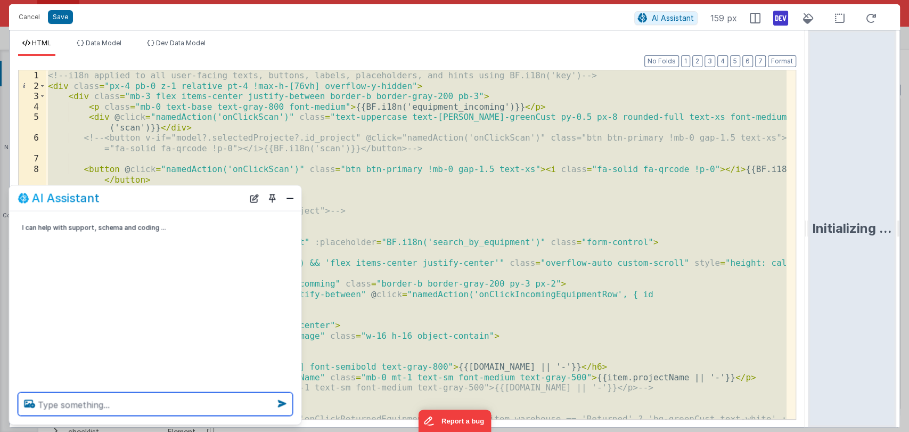
click at [133, 403] on textarea at bounding box center [155, 403] width 275 height 23
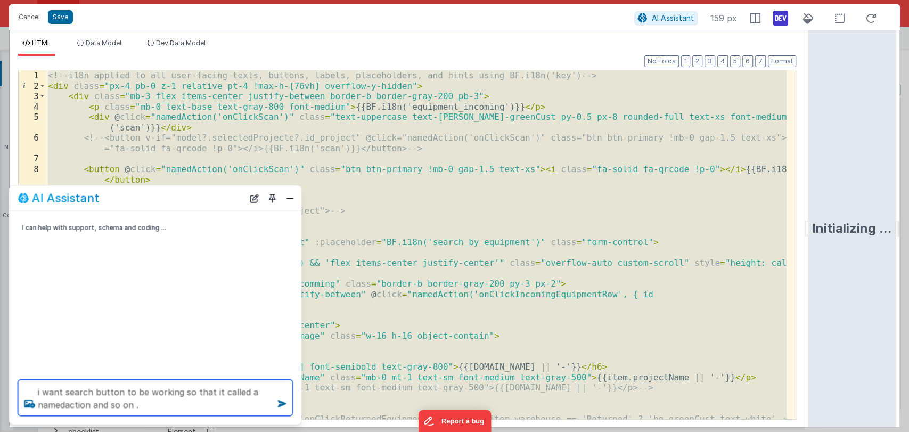
type textarea "i want search button to be working so that it called a namedaction and so on ."
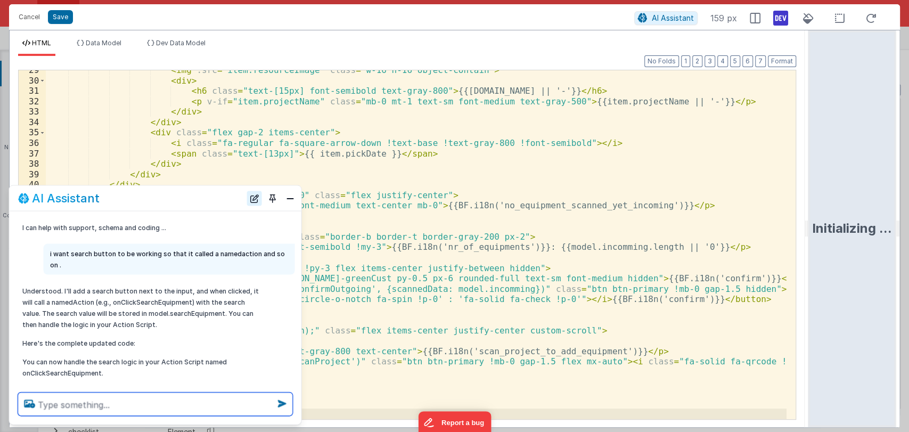
scroll to position [15, 0]
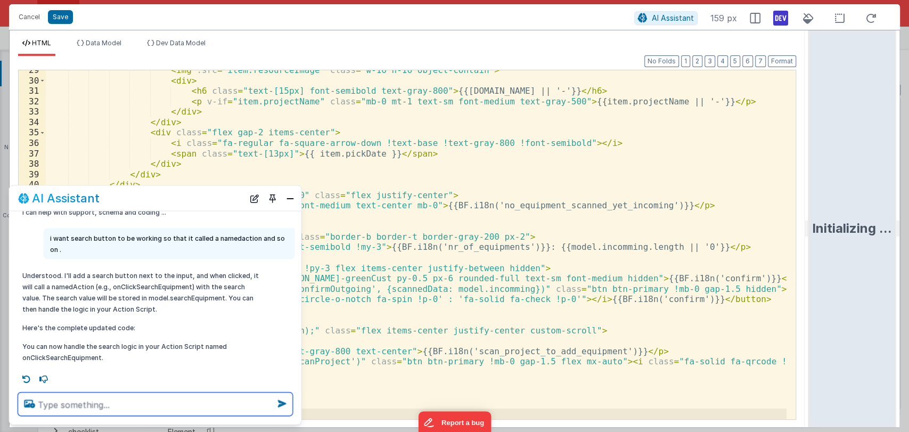
click at [124, 400] on textarea at bounding box center [155, 403] width 275 height 23
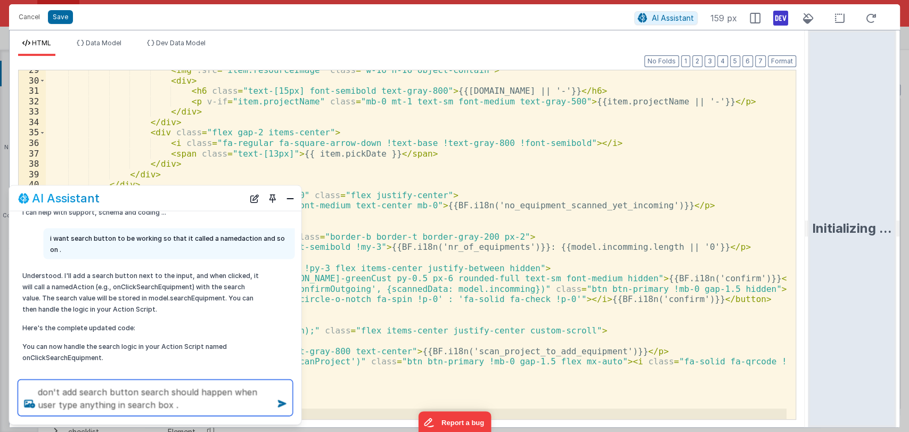
type textarea "don't add search button search should happen when user type anything in search …"
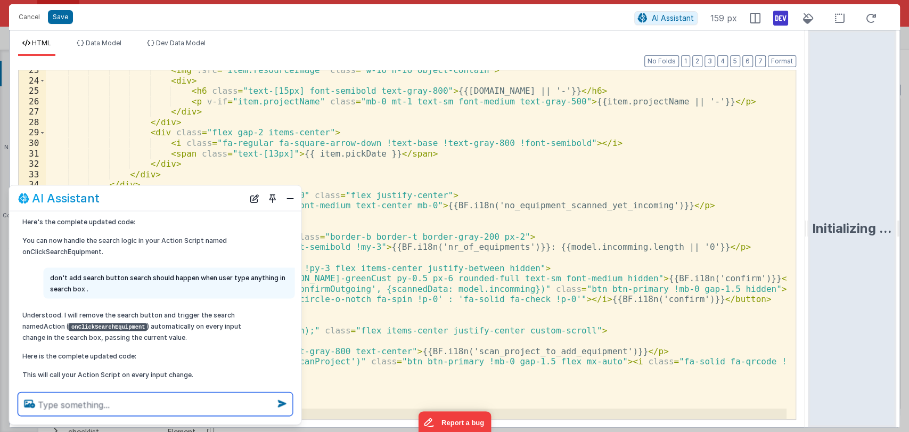
scroll to position [142, 0]
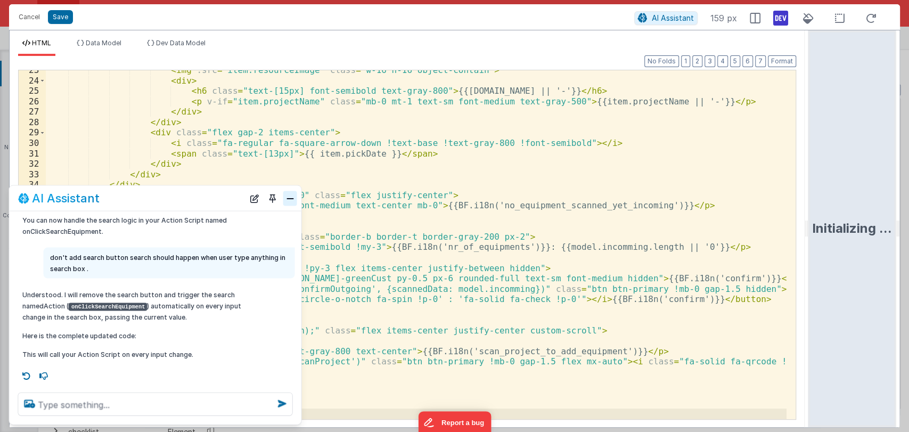
click at [293, 196] on button "Close" at bounding box center [290, 198] width 14 height 15
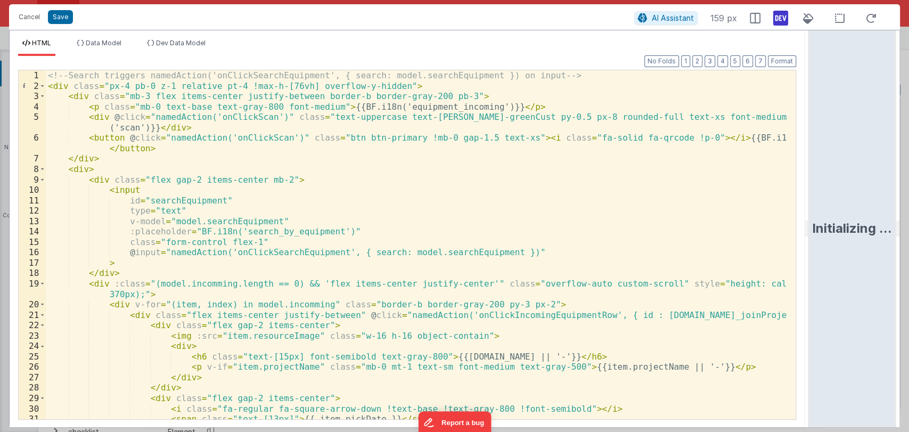
scroll to position [0, 0]
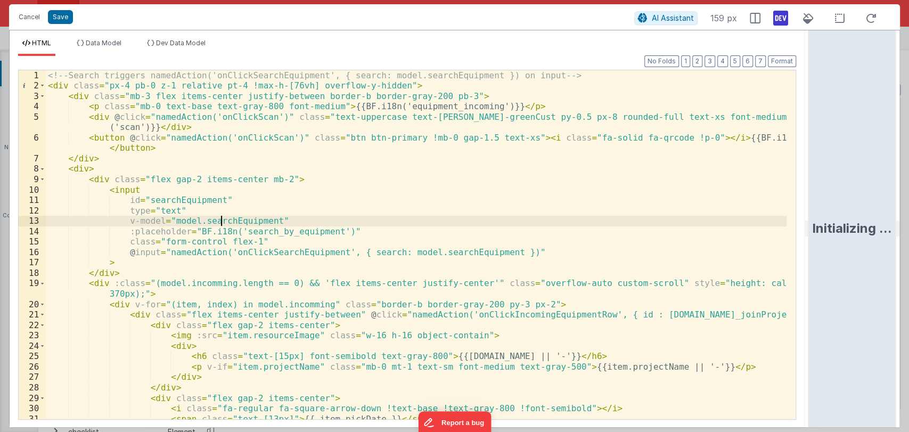
click at [223, 220] on div "<!-- Search triggers namedAction('onClickSearchEquipment', { search: model.sear…" at bounding box center [416, 255] width 741 height 370
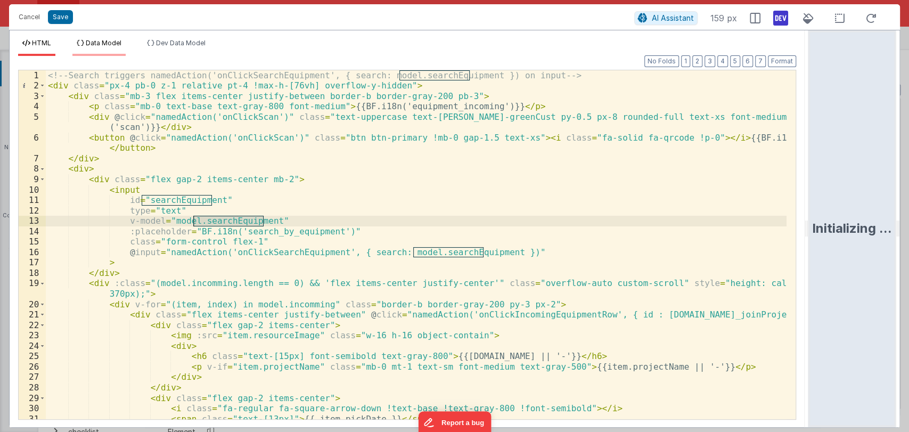
click at [111, 44] on span "Data Model" at bounding box center [104, 43] width 36 height 8
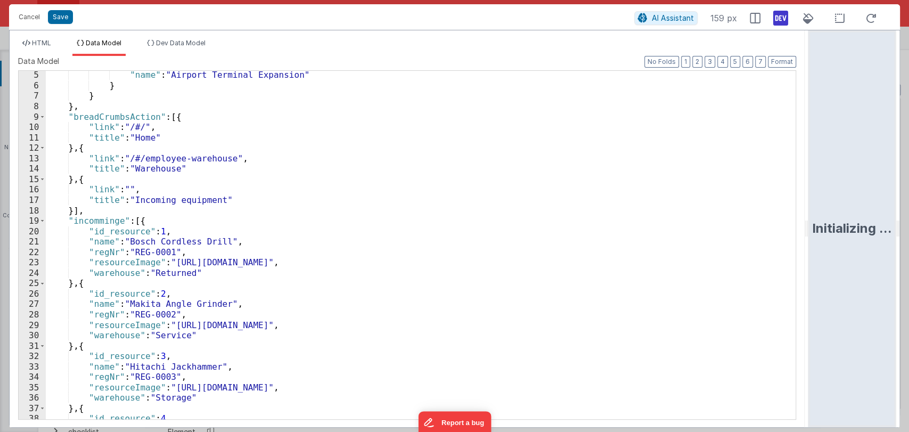
scroll to position [42, 0]
click at [42, 221] on span at bounding box center [42, 221] width 6 height 11
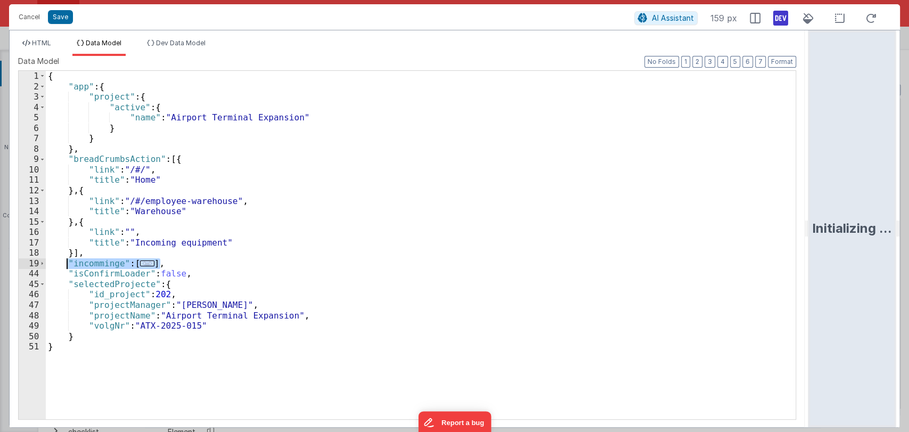
drag, startPoint x: 166, startPoint y: 263, endPoint x: 64, endPoint y: 263, distance: 102.2
click at [64, 263] on div "{ "app" : { "project" : { "active" : { "name" : "Airport Terminal Expansion" } …" at bounding box center [421, 255] width 750 height 369
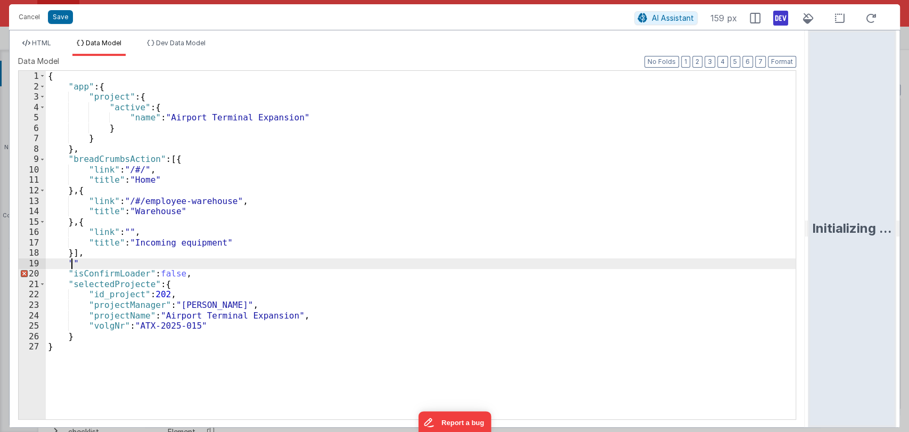
paste textarea
click at [179, 263] on div "{ "app" : { "project" : { "active" : { "name" : "Airport Terminal Expansion" } …" at bounding box center [421, 255] width 750 height 369
click at [43, 44] on span "HTML" at bounding box center [41, 43] width 19 height 8
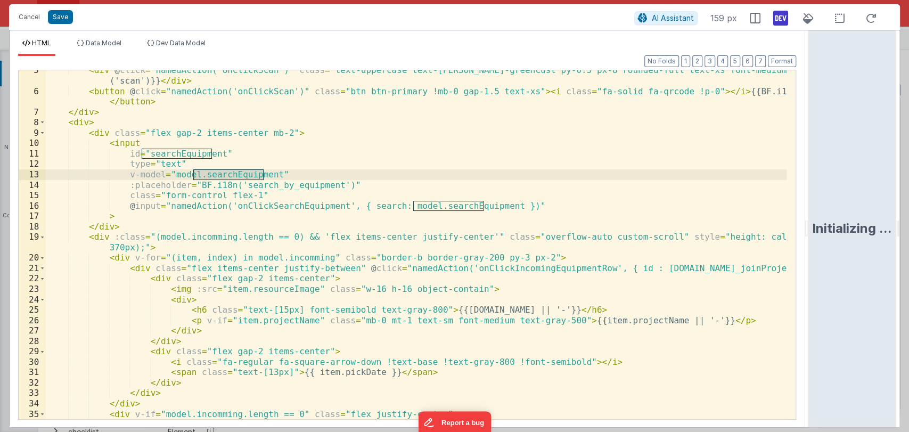
scroll to position [0, 0]
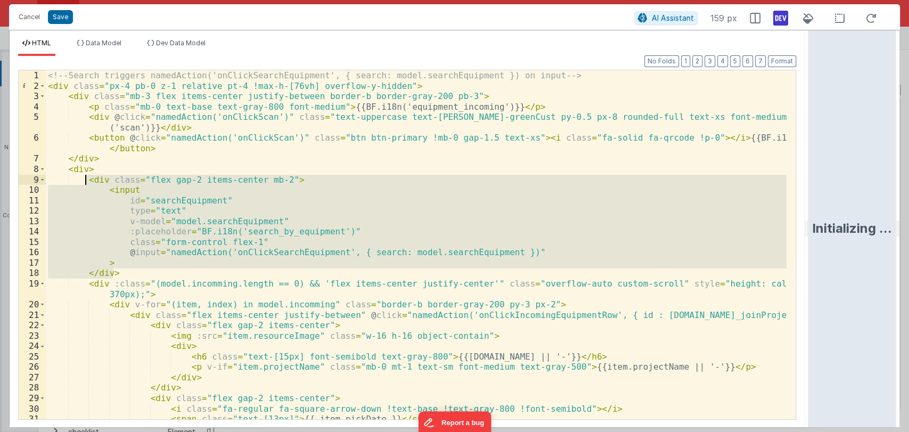
drag, startPoint x: 119, startPoint y: 272, endPoint x: 86, endPoint y: 184, distance: 93.2
click at [86, 184] on div "<!-- Search triggers namedAction('onClickSearchEquipment', { search: model.sear…" at bounding box center [416, 255] width 741 height 370
click at [294, 177] on div "<!-- Search triggers namedAction('onClickSearchEquipment', { search: model.sear…" at bounding box center [416, 244] width 741 height 349
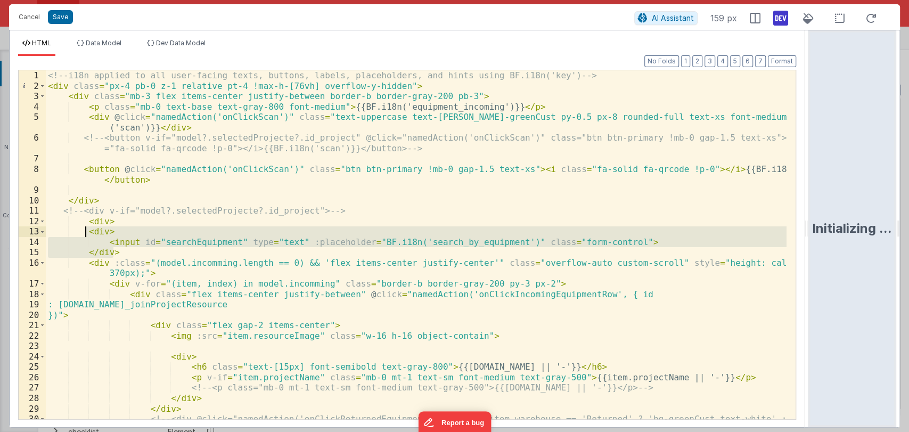
drag, startPoint x: 122, startPoint y: 249, endPoint x: 85, endPoint y: 233, distance: 40.1
click at [85, 233] on div "<!-- i18n applied to all user-facing texts, buttons, labels, placeholders, and …" at bounding box center [416, 265] width 741 height 390
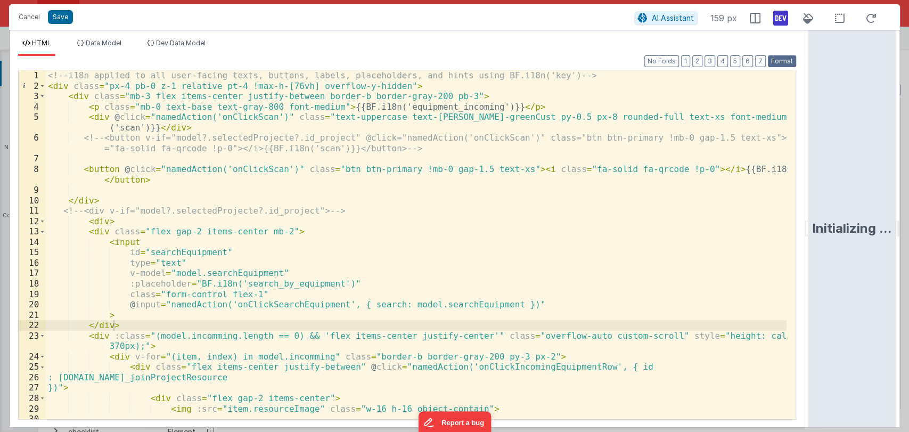
click at [781, 58] on button "Format" at bounding box center [782, 61] width 28 height 12
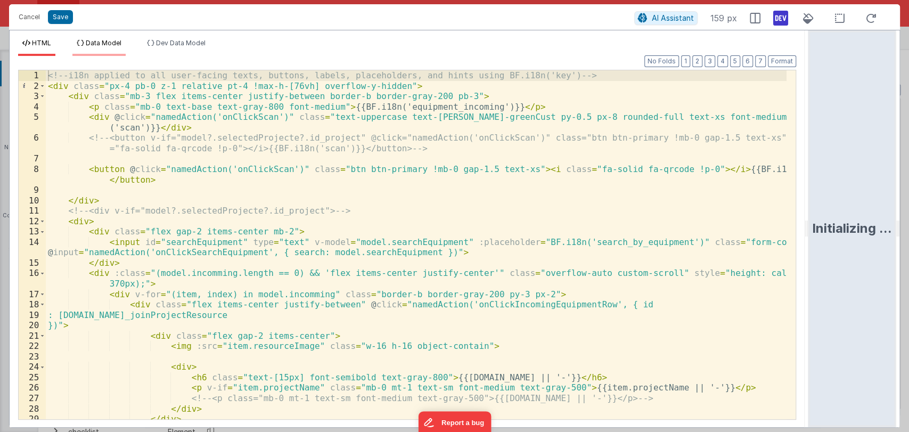
click at [103, 47] on li "Data Model" at bounding box center [98, 47] width 53 height 17
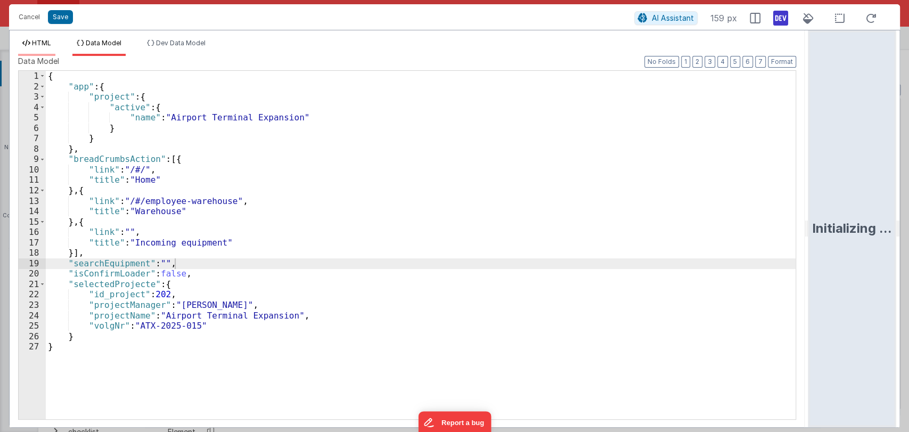
click at [48, 40] on span "HTML" at bounding box center [41, 43] width 19 height 8
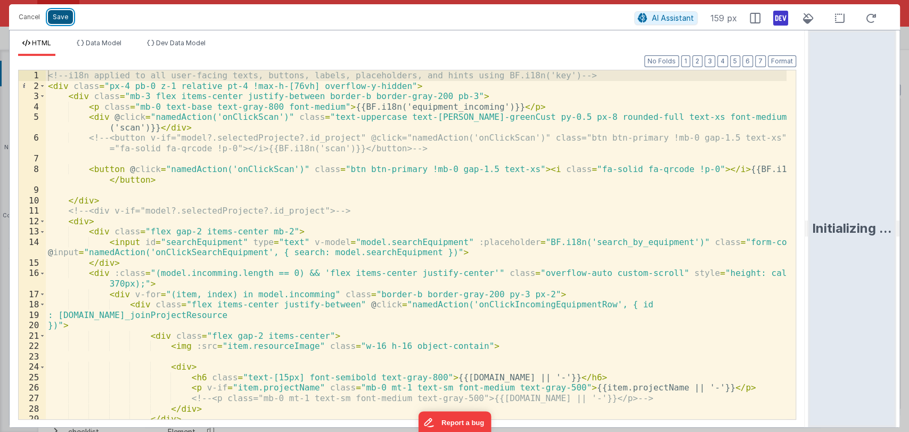
click at [63, 19] on button "Save" at bounding box center [60, 17] width 25 height 14
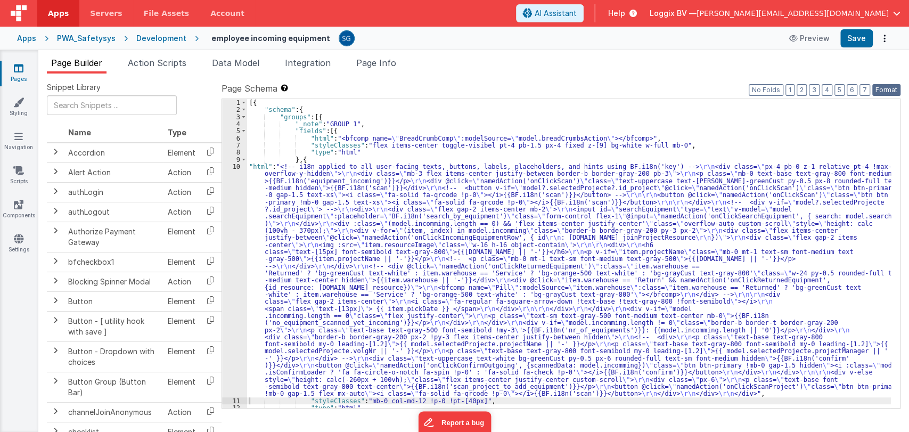
click at [884, 91] on button "Format" at bounding box center [886, 90] width 28 height 12
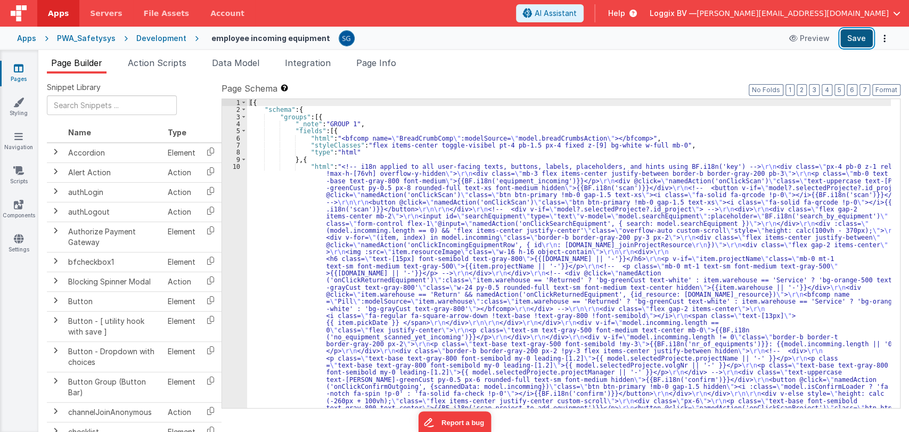
click at [854, 43] on button "Save" at bounding box center [856, 38] width 32 height 18
click at [307, 190] on div "[{ "schema" : { "groups" : [{ "_note" : "GROUP 1" , "fields" : [{ "html" : "<bf…" at bounding box center [569, 384] width 644 height 571
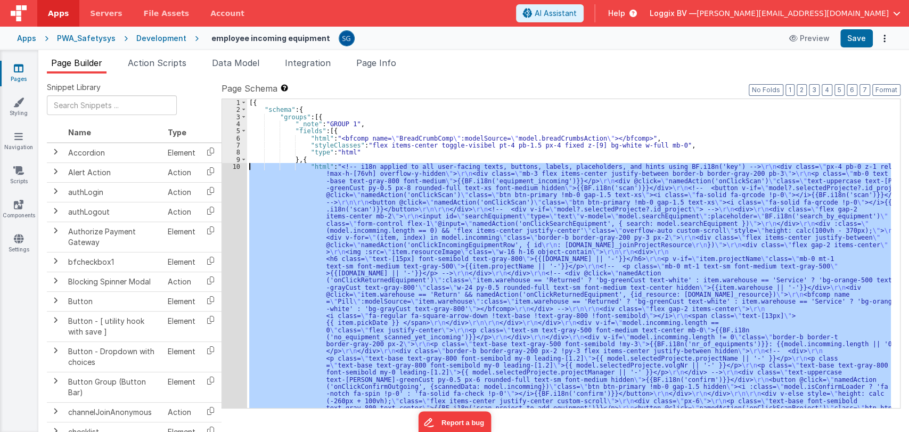
click at [239, 167] on div "10" at bounding box center [234, 291] width 25 height 256
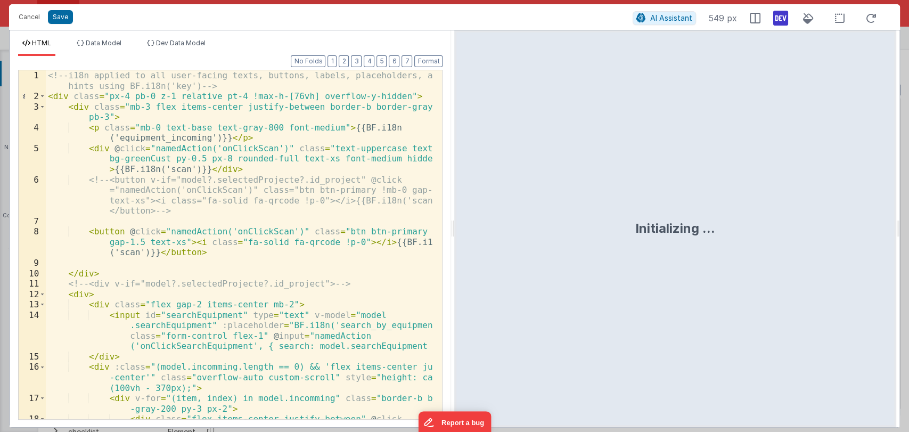
drag, startPoint x: 453, startPoint y: 225, endPoint x: 748, endPoint y: 212, distance: 295.3
click at [748, 212] on html "Cancel Save AI Assistant 549 px HTML Data Model Dev Data Model Format 7 6 5 4 3…" at bounding box center [454, 216] width 909 height 432
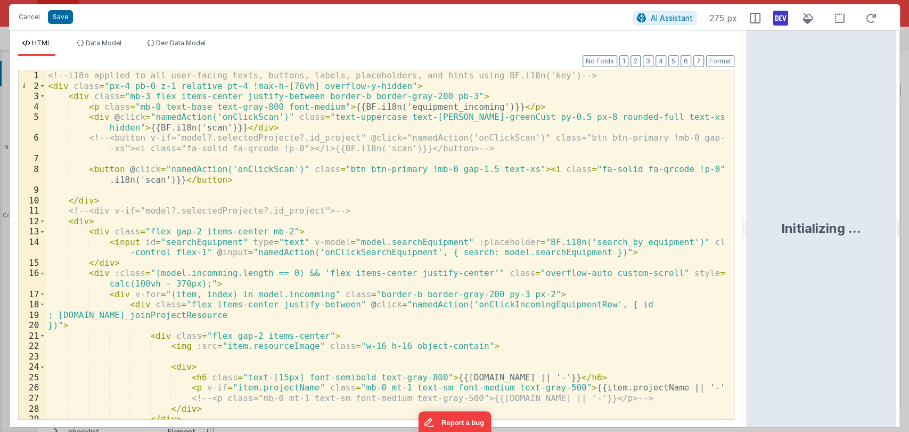
click at [175, 251] on div "<!-- i18n applied to all user-facing texts, buttons, labels, placeholders, and …" at bounding box center [385, 265] width 679 height 390
click at [216, 251] on div "<!-- i18n applied to all user-facing texts, buttons, labels, placeholders, and …" at bounding box center [385, 265] width 679 height 390
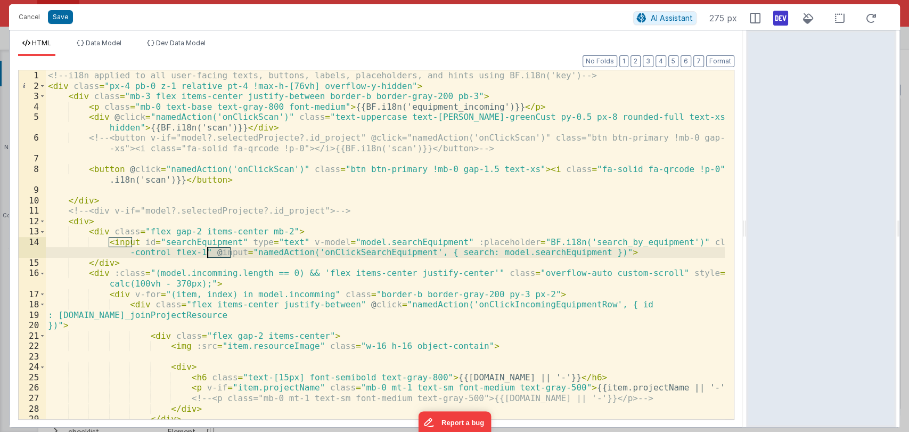
click at [216, 251] on div "<!-- i18n applied to all user-facing texts, buttons, labels, placeholders, and …" at bounding box center [385, 265] width 679 height 390
click at [324, 251] on div "<!-- i18n applied to all user-facing texts, buttons, labels, placeholders, and …" at bounding box center [385, 265] width 679 height 390
click at [217, 252] on div "<!-- i18n applied to all user-facing texts, buttons, labels, placeholders, and …" at bounding box center [385, 265] width 679 height 390
click at [286, 240] on div "<!-- i18n applied to all user-facing texts, buttons, labels, placeholders, and …" at bounding box center [385, 265] width 679 height 390
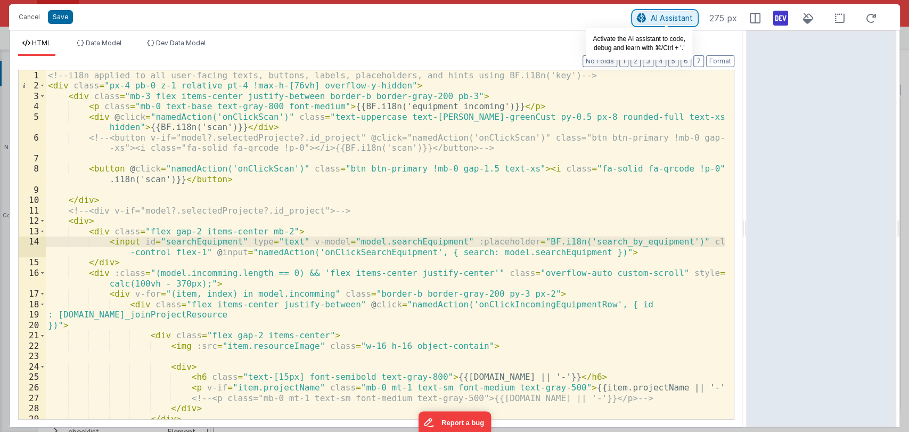
click at [676, 16] on span "AI Assistant" at bounding box center [672, 17] width 42 height 9
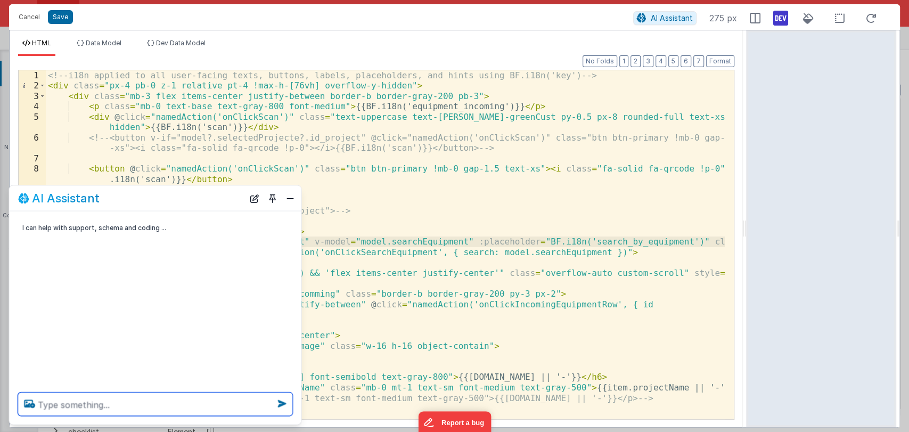
click at [115, 401] on textarea at bounding box center [155, 403] width 275 height 23
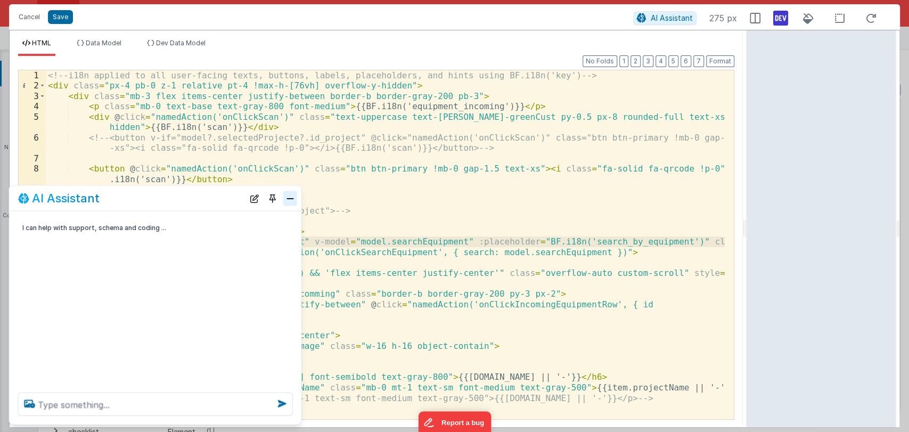
click at [289, 198] on button "Close" at bounding box center [290, 198] width 14 height 15
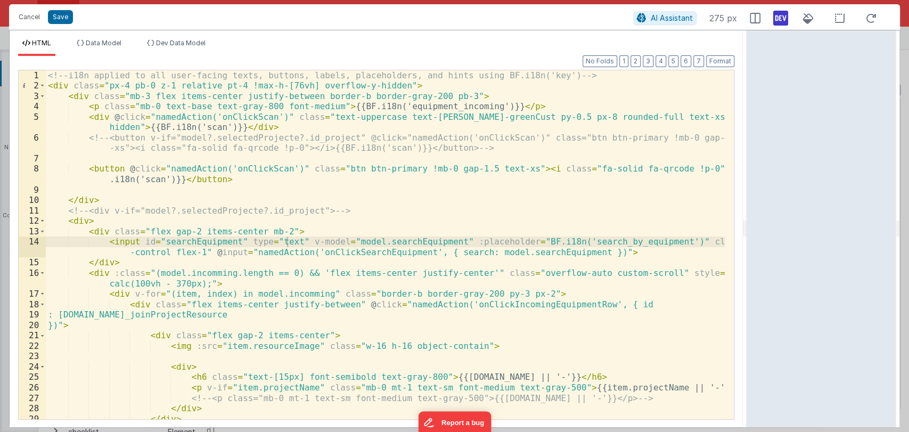
click at [352, 249] on div "<!-- i18n applied to all user-facing texts, buttons, labels, placeholders, and …" at bounding box center [385, 265] width 679 height 390
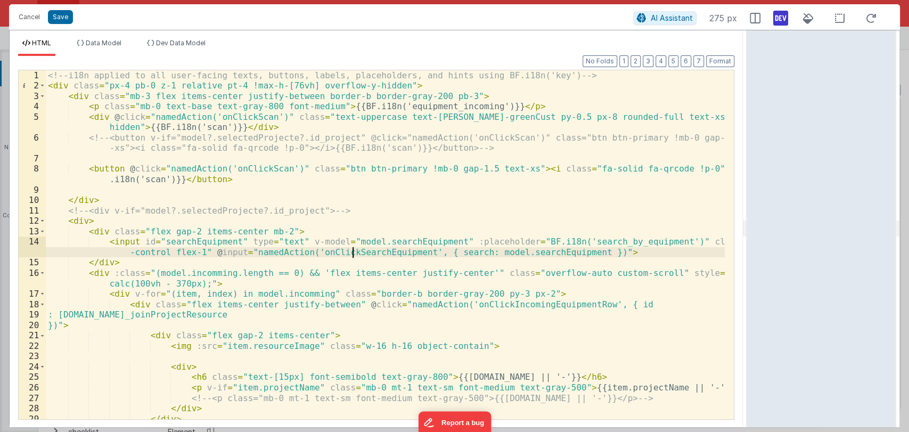
click at [352, 249] on div "<!-- i18n applied to all user-facing texts, buttons, labels, placeholders, and …" at bounding box center [385, 265] width 679 height 390
click at [29, 17] on button "Cancel" at bounding box center [29, 17] width 32 height 15
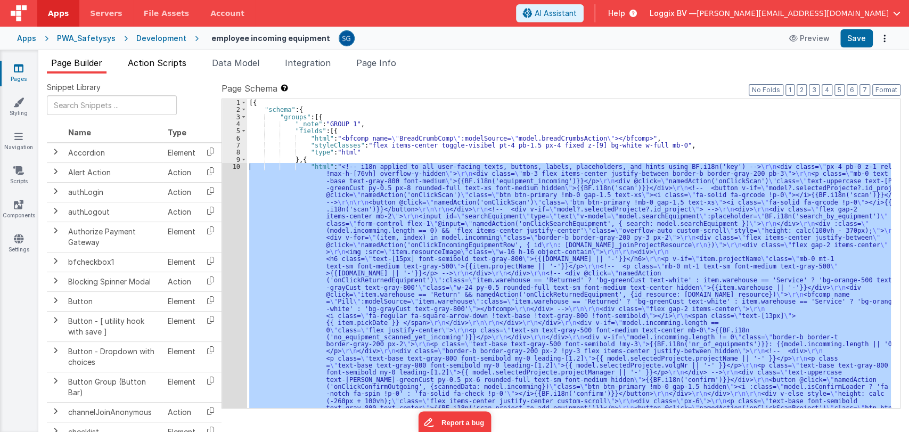
click at [152, 62] on span "Action Scripts" at bounding box center [157, 63] width 59 height 11
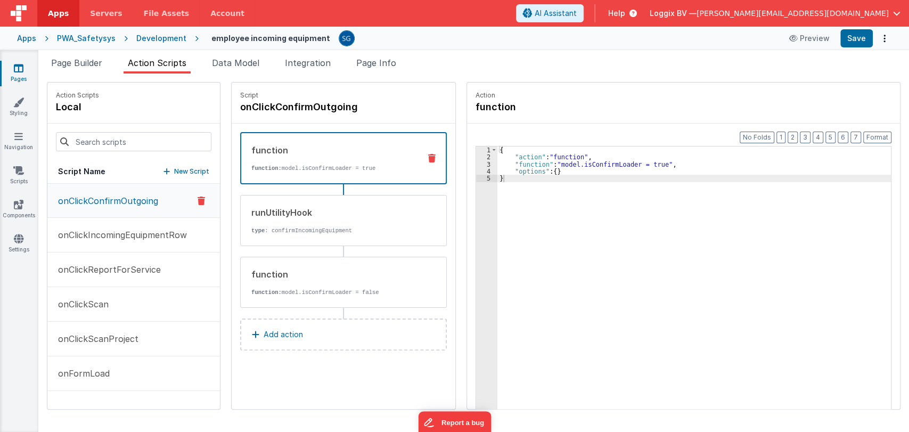
click at [170, 169] on button "New Script" at bounding box center [186, 171] width 46 height 11
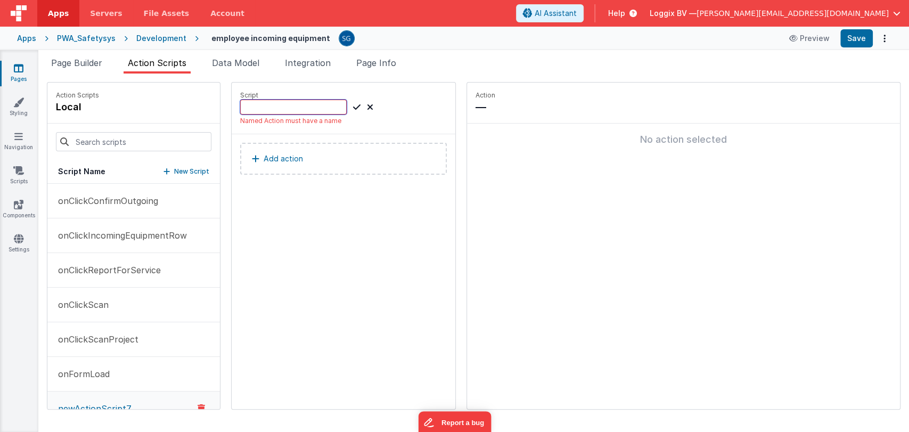
paste input "onClickSearchEquipment"
type input "onClickSearchEquipment"
click at [349, 108] on div "onClickSearchEquipment" at bounding box center [306, 107] width 133 height 15
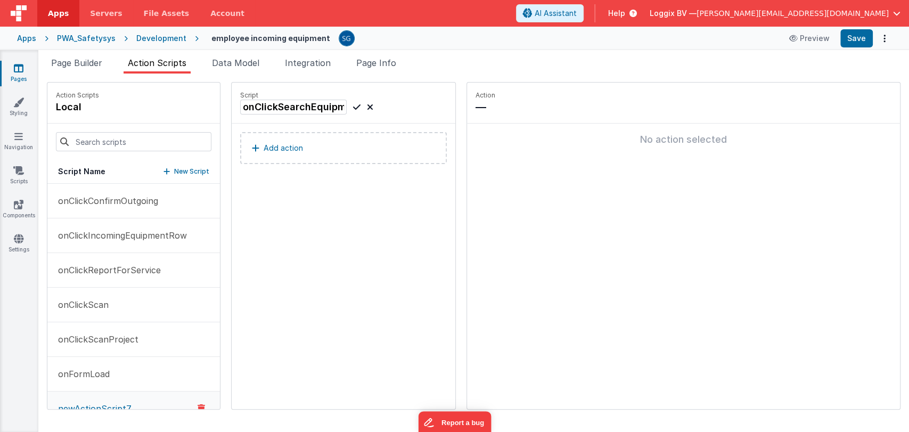
click at [353, 108] on icon at bounding box center [356, 107] width 7 height 13
click at [287, 149] on p "Add action" at bounding box center [283, 148] width 39 height 13
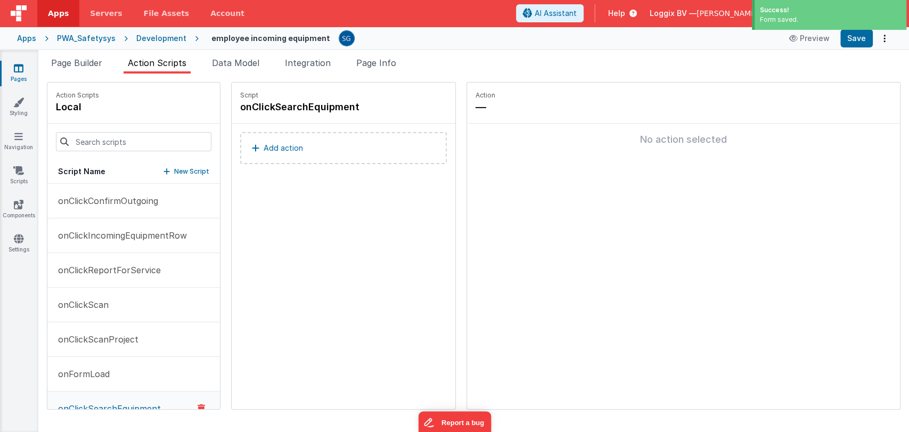
type input "deb"
click at [285, 145] on p "Add action" at bounding box center [283, 148] width 39 height 13
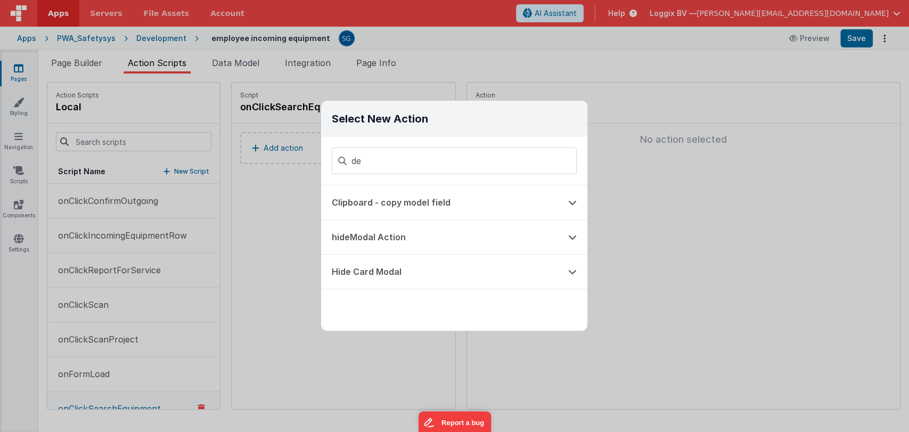
type input "d"
type input "s"
click at [381, 208] on button "Wait" at bounding box center [439, 201] width 236 height 34
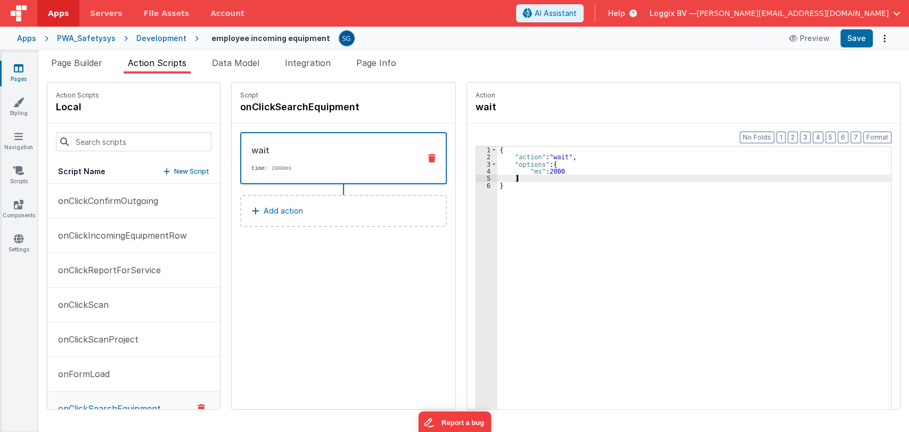
click at [537, 178] on div "{ "action" : "wait" , "options" : { "ms" : 2000 } }" at bounding box center [694, 301] width 395 height 310
click at [263, 219] on button "Add action" at bounding box center [343, 211] width 207 height 32
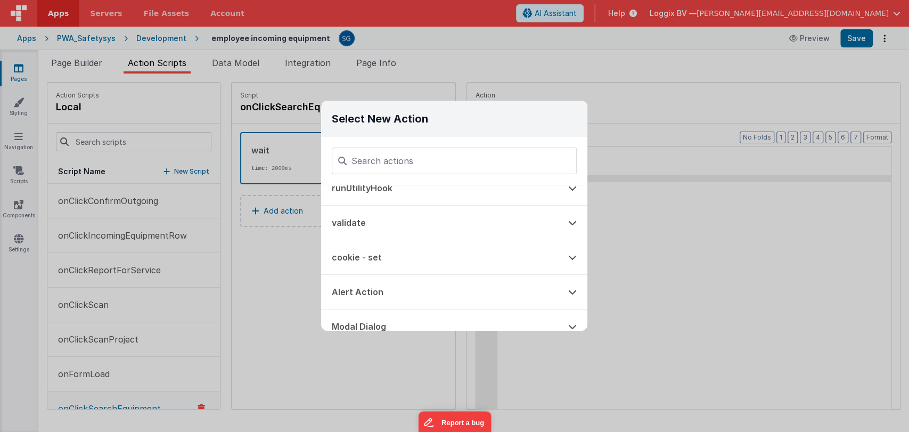
scroll to position [76, 0]
click at [265, 269] on div "Select New Action Function - Runs JavaScript Clipboard - copy model field runUt…" at bounding box center [454, 216] width 909 height 432
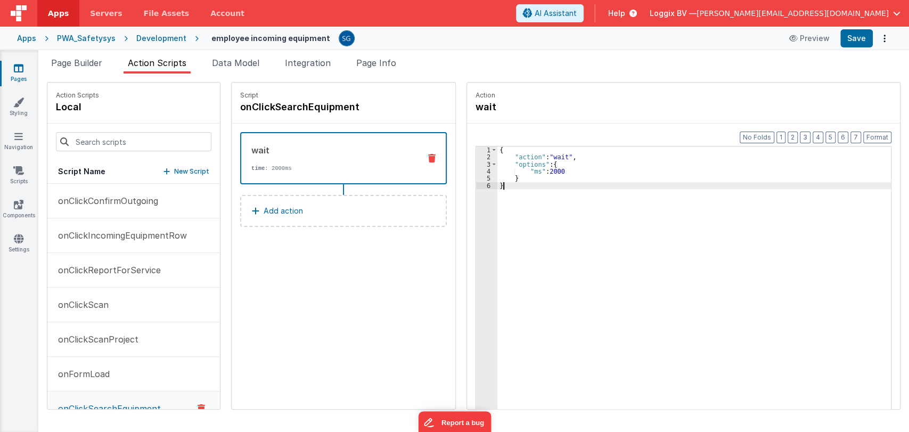
click at [528, 188] on div "{ "action" : "wait" , "options" : { "ms" : 2000 } }" at bounding box center [694, 301] width 395 height 310
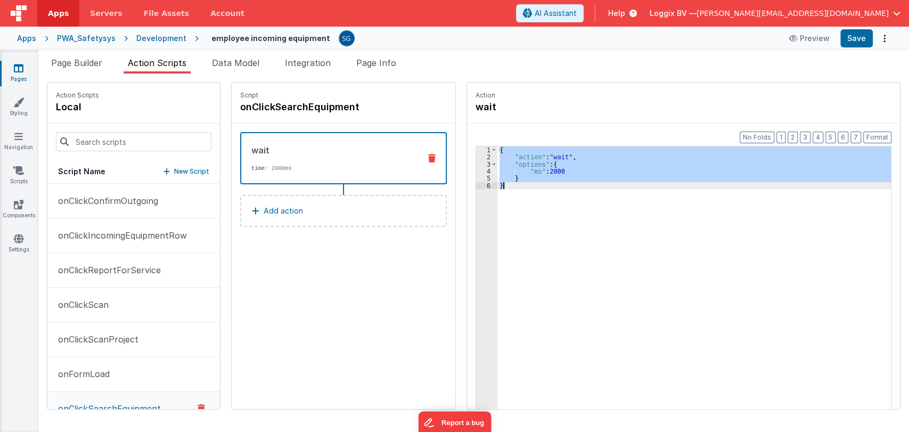
click at [532, 184] on div "{ "action" : "wait" , "options" : { "ms" : 2000 } }" at bounding box center [693, 294] width 393 height 296
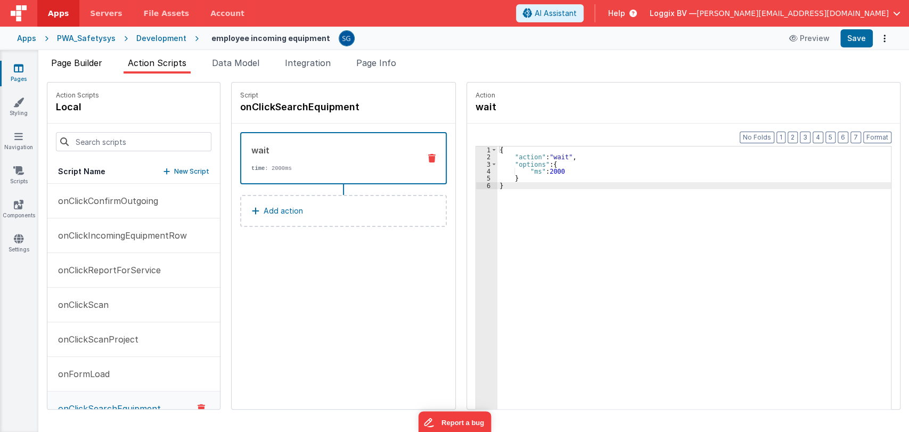
click at [73, 60] on span "Page Builder" at bounding box center [76, 63] width 51 height 11
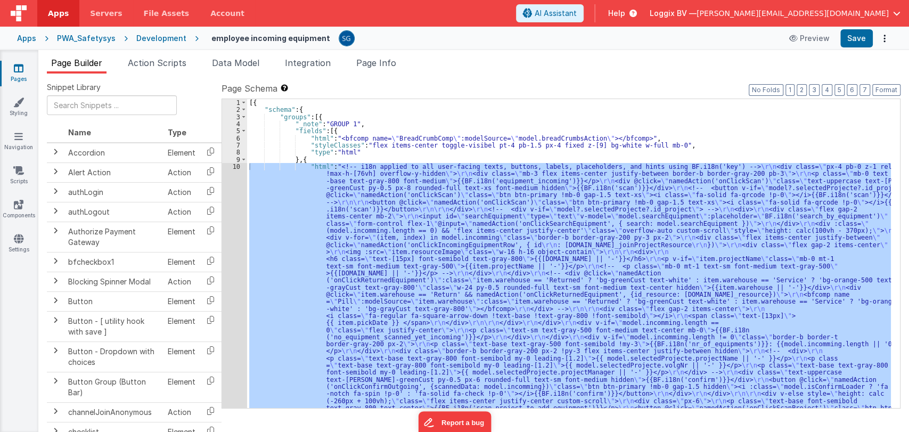
click at [235, 167] on div "10" at bounding box center [234, 291] width 25 height 256
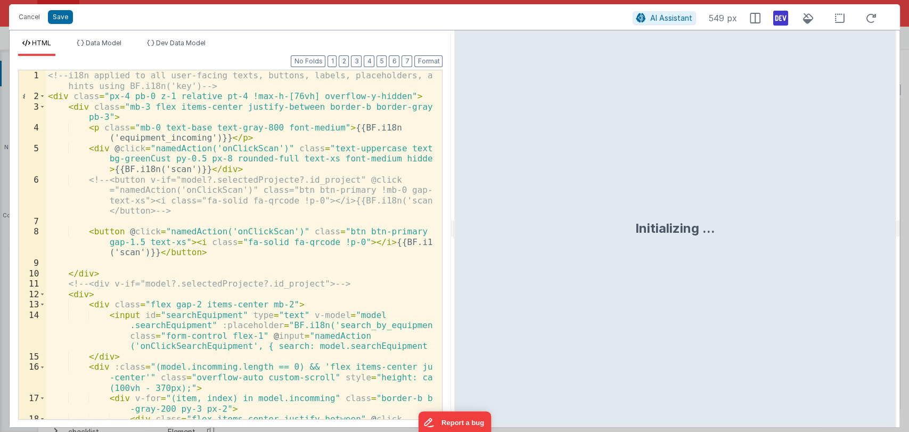
drag, startPoint x: 452, startPoint y: 225, endPoint x: 856, endPoint y: 146, distance: 411.9
click at [856, 146] on html "Cancel Save AI Assistant 549 px HTML Data Model Dev Data Model Format 7 6 5 4 3…" at bounding box center [454, 216] width 909 height 432
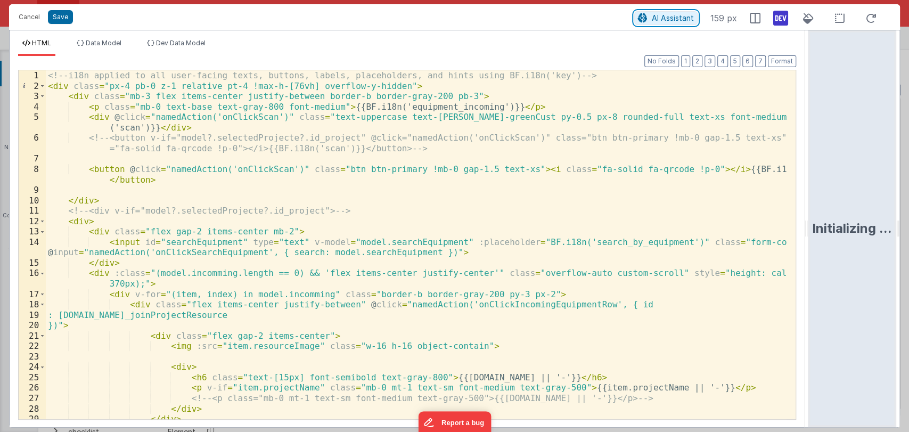
click at [675, 17] on span "AI Assistant" at bounding box center [673, 17] width 42 height 9
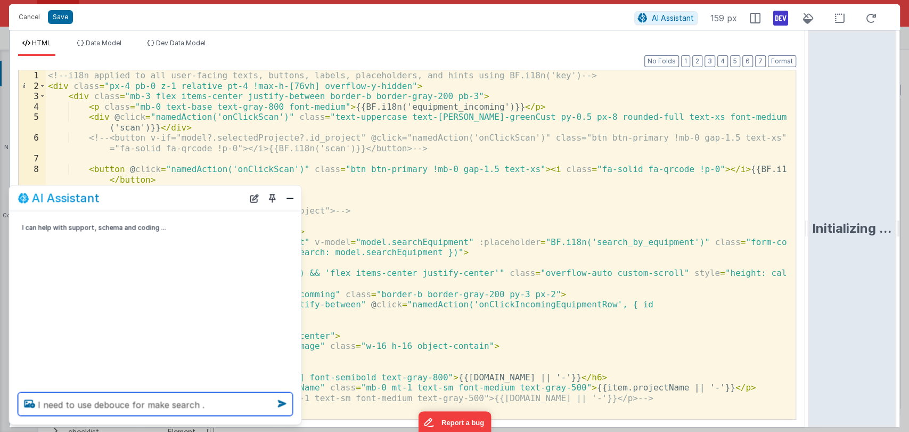
type textarea "I need to use debouce for make search ."
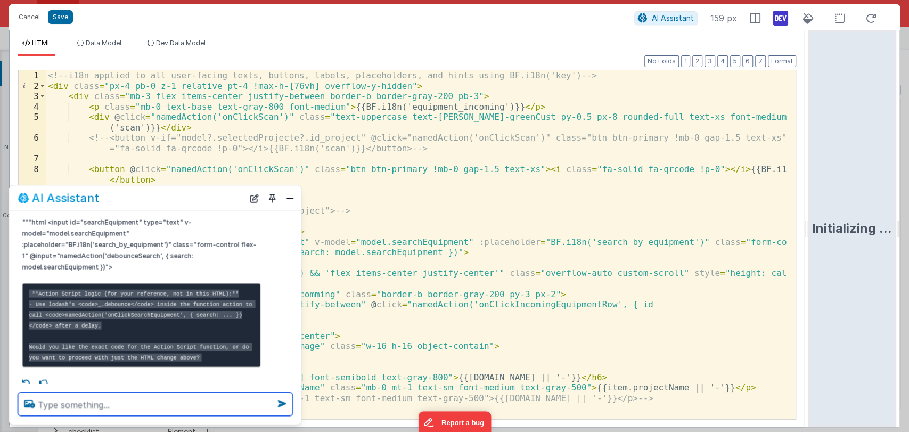
scroll to position [306, 0]
click at [133, 398] on textarea at bounding box center [155, 403] width 275 height 23
type textarea "g"
type textarea "yes exact the code for action script as well ."
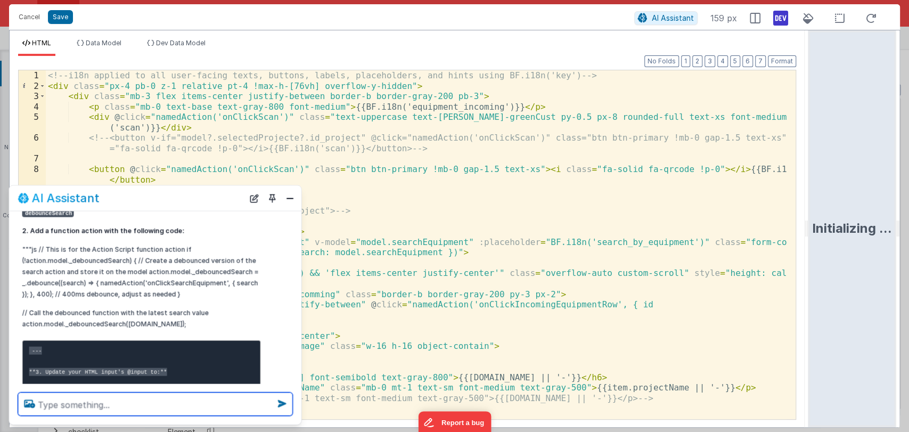
scroll to position [583, 0]
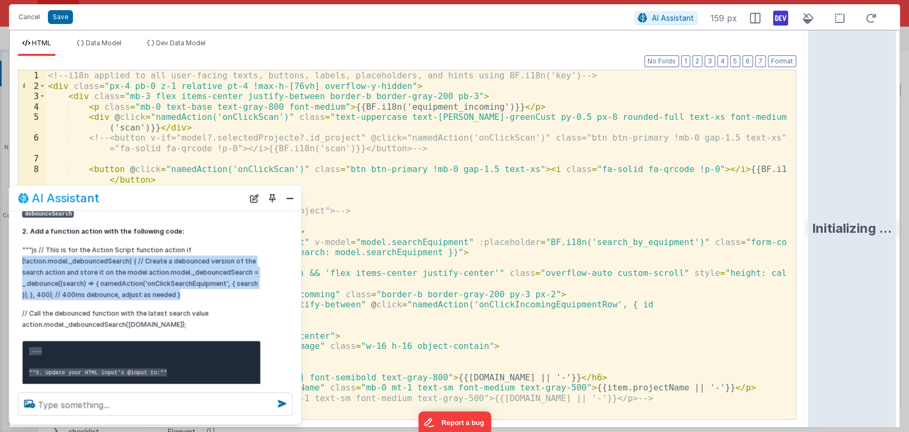
drag, startPoint x: 192, startPoint y: 292, endPoint x: 23, endPoint y: 256, distance: 173.0
click at [23, 256] on p """"js // This is for the Action Script function action if (!action.model._debou…" at bounding box center [141, 272] width 239 height 56
copy p "(!action.model._debouncedSearch) { // Create a debounced version of the search …"
click at [293, 196] on button "Close" at bounding box center [290, 198] width 14 height 15
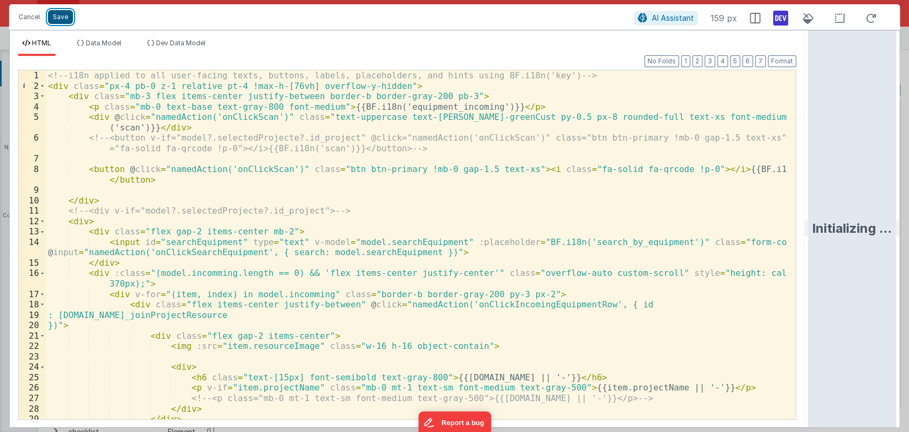
click at [62, 12] on button "Save" at bounding box center [60, 17] width 25 height 14
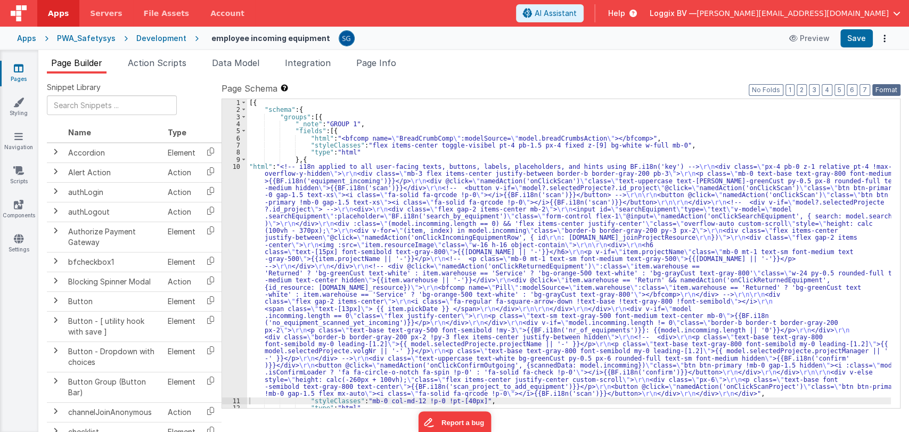
click at [881, 90] on button "Format" at bounding box center [886, 90] width 28 height 12
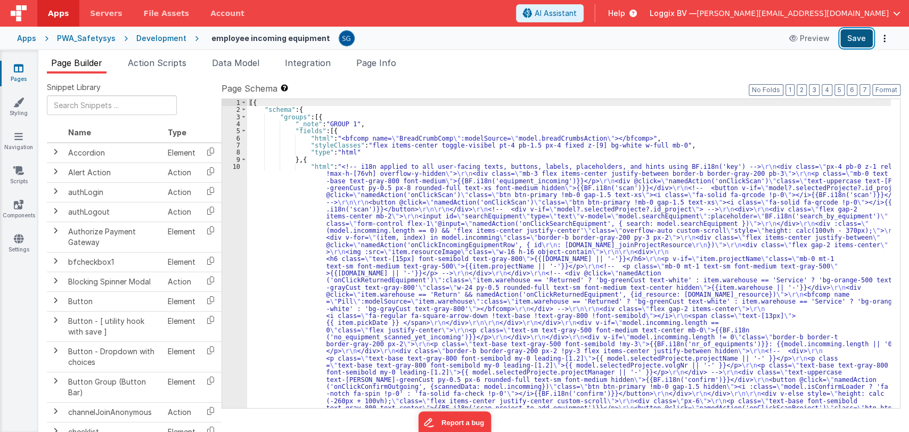
click at [852, 37] on button "Save" at bounding box center [856, 38] width 32 height 18
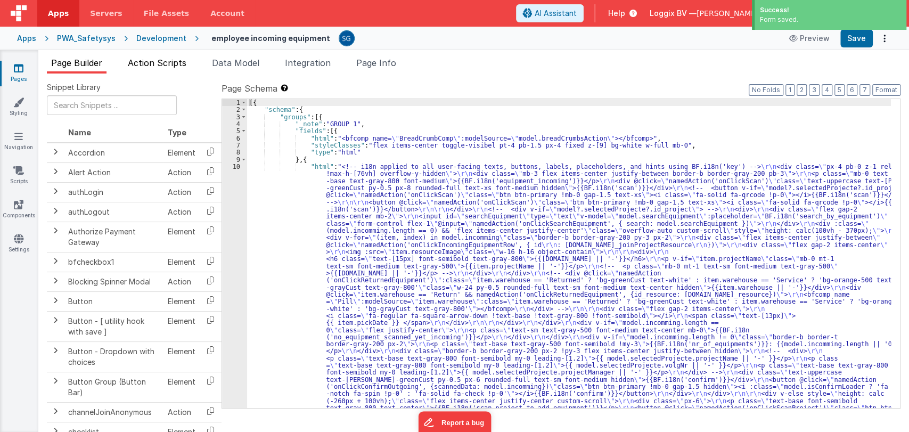
click at [174, 61] on span "Action Scripts" at bounding box center [157, 63] width 59 height 11
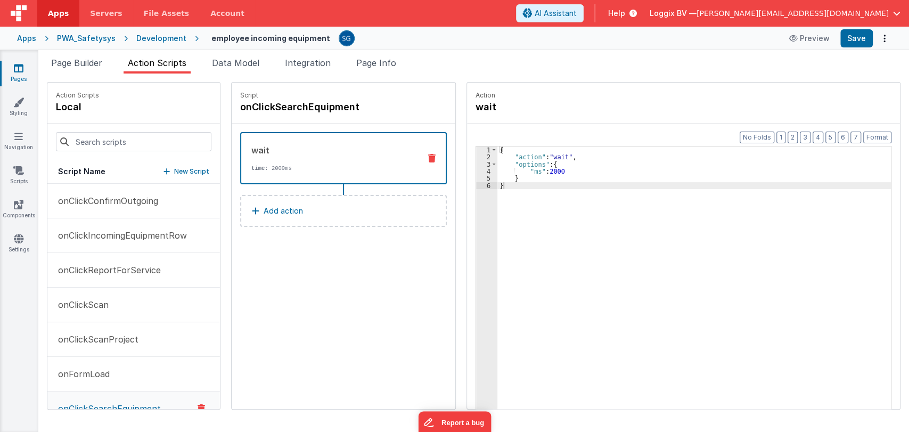
click at [542, 171] on div "{ "action" : "wait" , "options" : { "ms" : 2000 } }" at bounding box center [694, 301] width 395 height 310
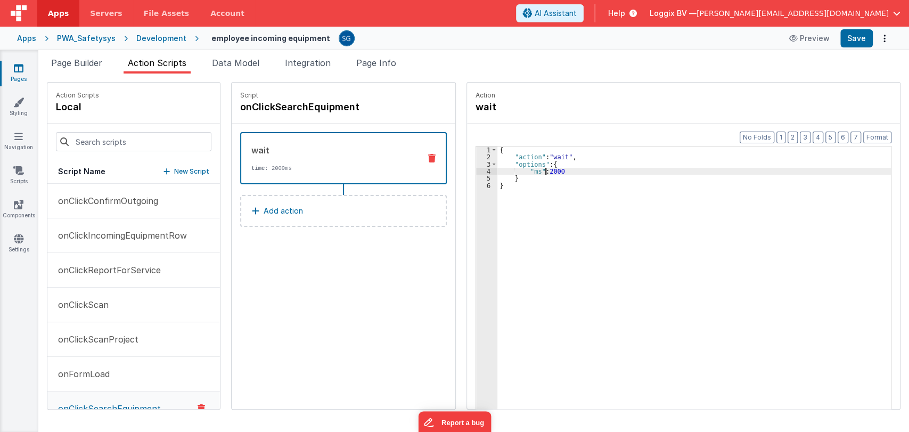
click at [519, 187] on div "{ "action" : "wait" , "options" : { "ms" : 2000 } }" at bounding box center [694, 301] width 395 height 310
click at [268, 209] on p "Add action" at bounding box center [283, 210] width 39 height 13
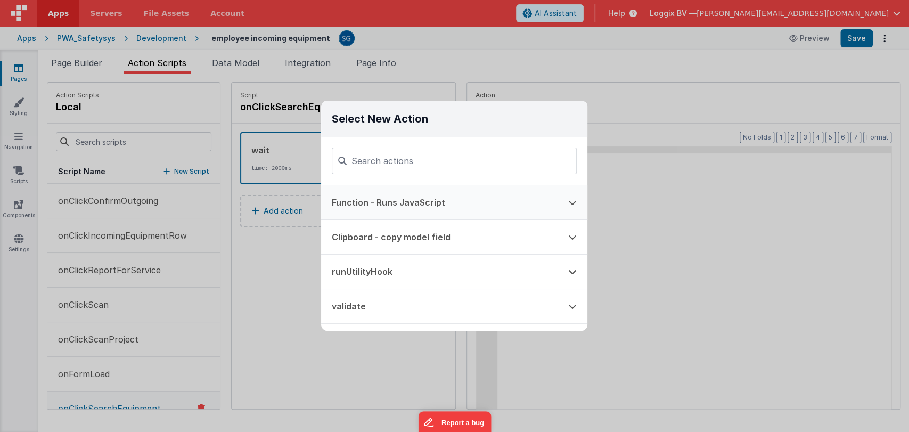
click at [379, 194] on button "Function - Runs JavaScript" at bounding box center [439, 202] width 236 height 34
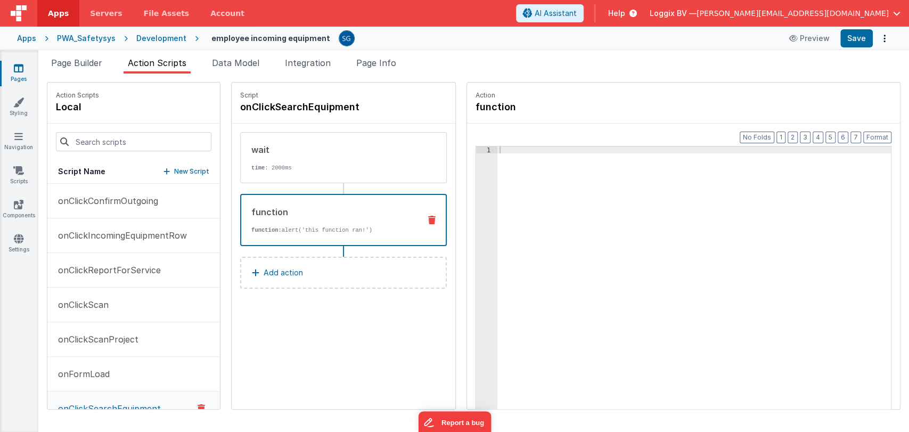
click at [360, 218] on div "function function: alert('this function ran!')" at bounding box center [326, 220] width 170 height 29
click at [515, 154] on div at bounding box center [694, 301] width 395 height 310
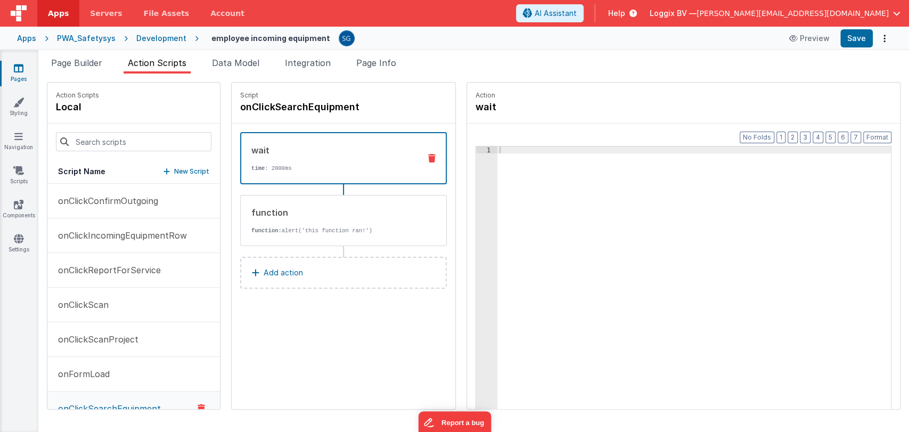
click at [329, 164] on p "time : 2000ms" at bounding box center [331, 168] width 160 height 9
click at [426, 216] on button at bounding box center [433, 220] width 28 height 9
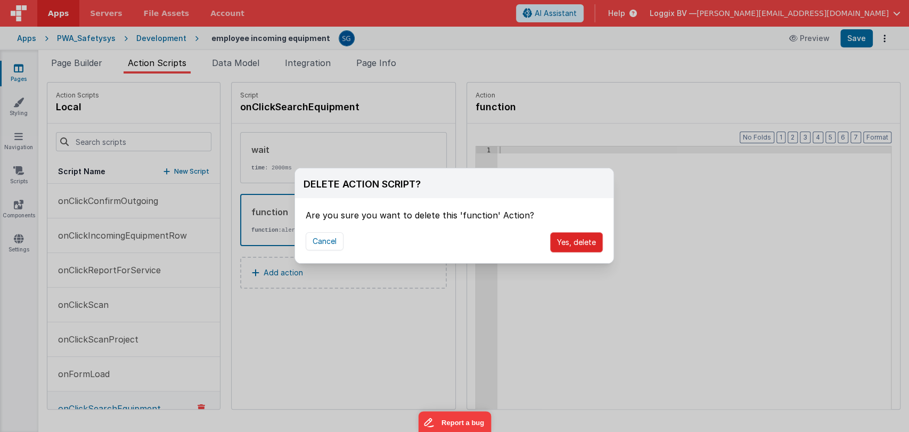
click at [570, 248] on button "Yes, delete" at bounding box center [576, 242] width 53 height 20
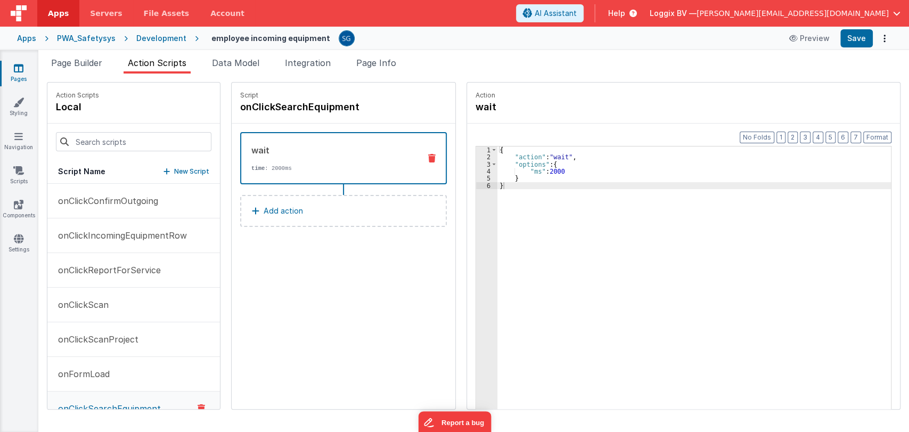
click at [431, 150] on div "wait time : 2000ms" at bounding box center [343, 158] width 207 height 52
click at [431, 157] on icon at bounding box center [431, 158] width 7 height 9
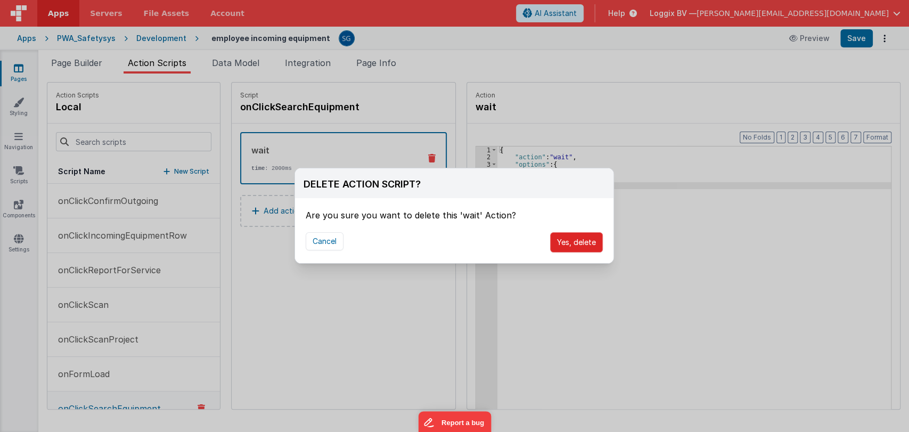
click at [560, 244] on button "Yes, delete" at bounding box center [576, 242] width 53 height 20
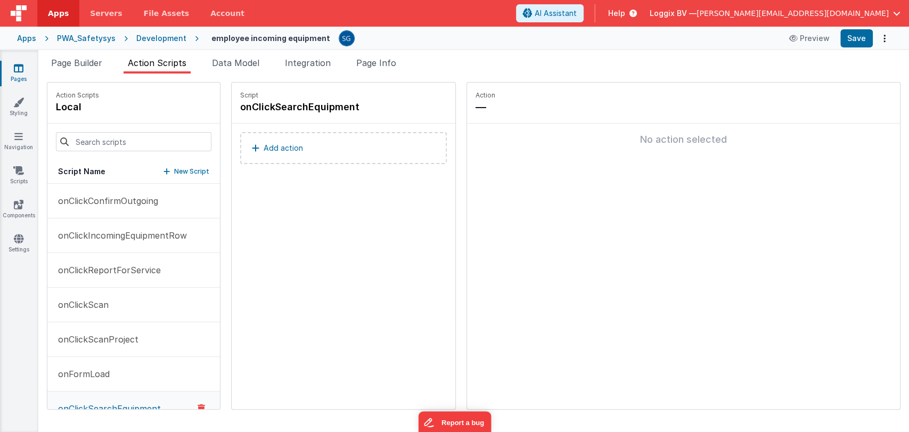
click at [300, 157] on button "Add action" at bounding box center [343, 148] width 207 height 32
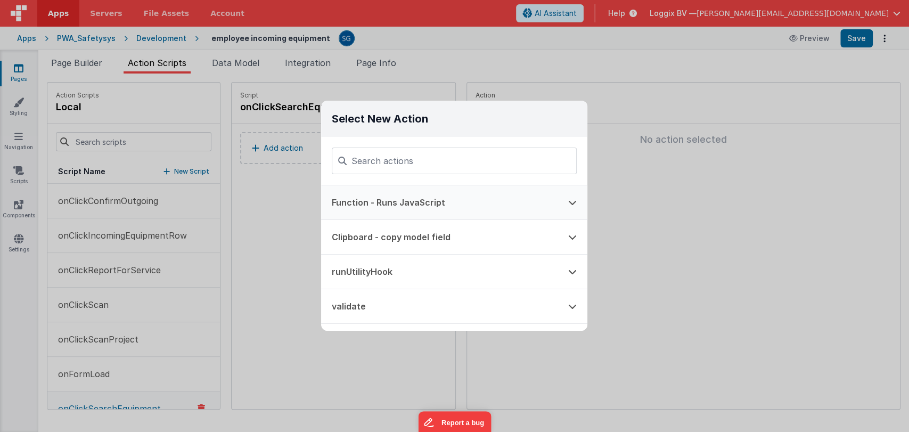
click at [388, 203] on button "Function - Runs JavaScript" at bounding box center [439, 202] width 236 height 34
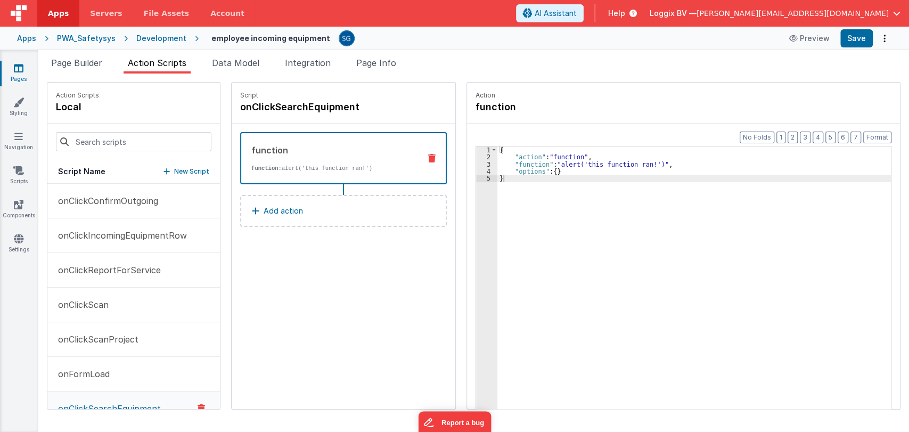
click at [502, 181] on div "{ "action" : "function" , "function" : "alert('this function ran!')" , "options…" at bounding box center [694, 301] width 395 height 310
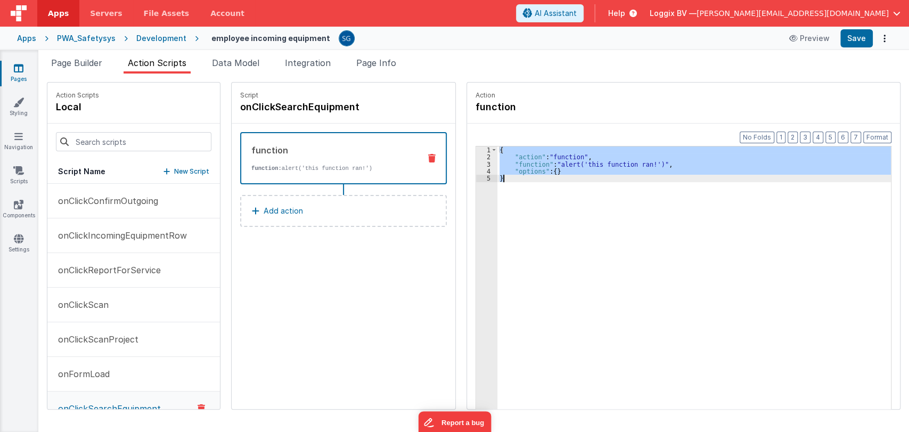
click at [529, 162] on div "{ "action" : "function" , "function" : "alert('this function ran!')" , "options…" at bounding box center [693, 294] width 393 height 296
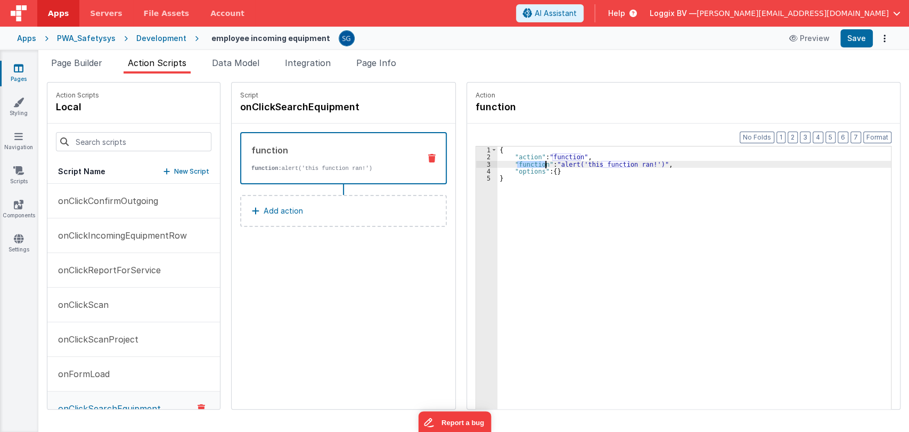
click at [529, 162] on div "{ "action" : "function" , "function" : "alert('this function ran!')" , "options…" at bounding box center [694, 301] width 395 height 310
click at [488, 161] on div "3" at bounding box center [486, 164] width 21 height 7
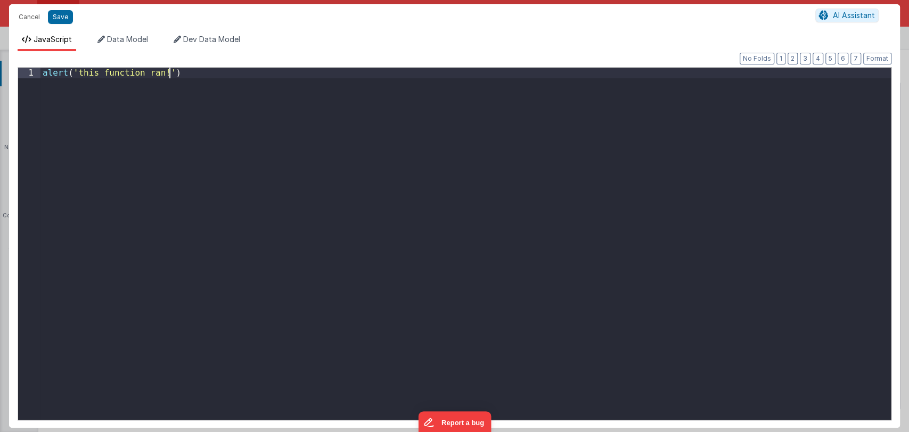
click at [488, 160] on div "alert ( 'this function ran!' )" at bounding box center [465, 254] width 850 height 373
click at [288, 81] on div "alert ( 'this function ran!' )" at bounding box center [465, 254] width 850 height 373
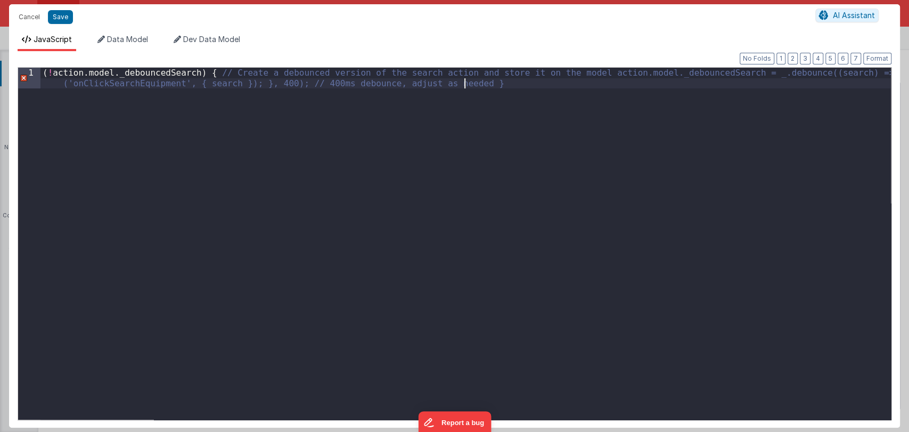
click at [223, 94] on div "( ! action . model . _debouncedSearch ) { // Create a debounced version of the …" at bounding box center [465, 264] width 850 height 393
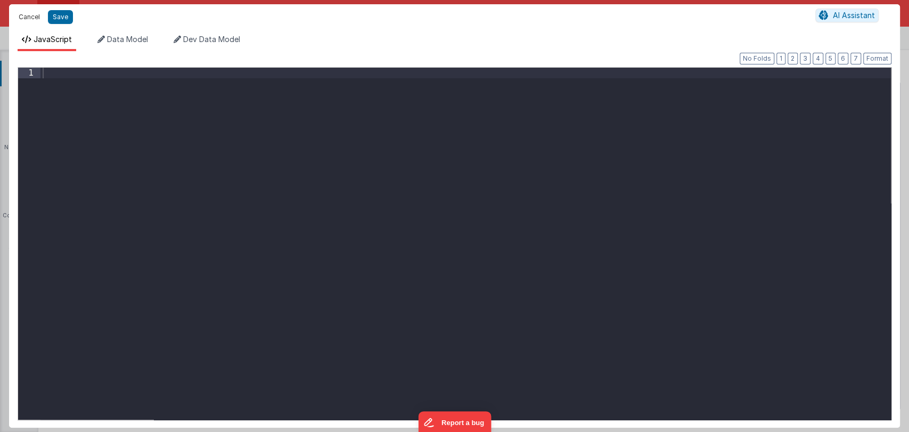
click at [40, 14] on button "Cancel" at bounding box center [29, 17] width 32 height 15
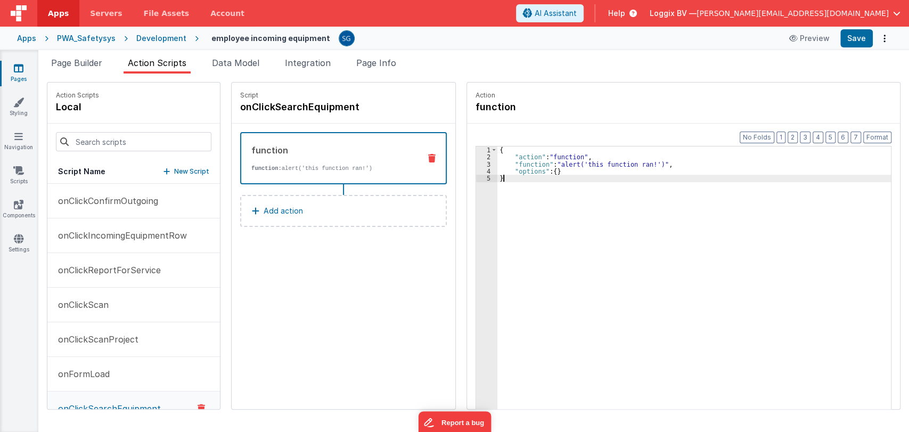
click at [536, 177] on div "{ "action" : "function" , "function" : "alert('this function ran!')" , "options…" at bounding box center [694, 301] width 395 height 310
click at [285, 204] on p "Add action" at bounding box center [283, 210] width 39 height 13
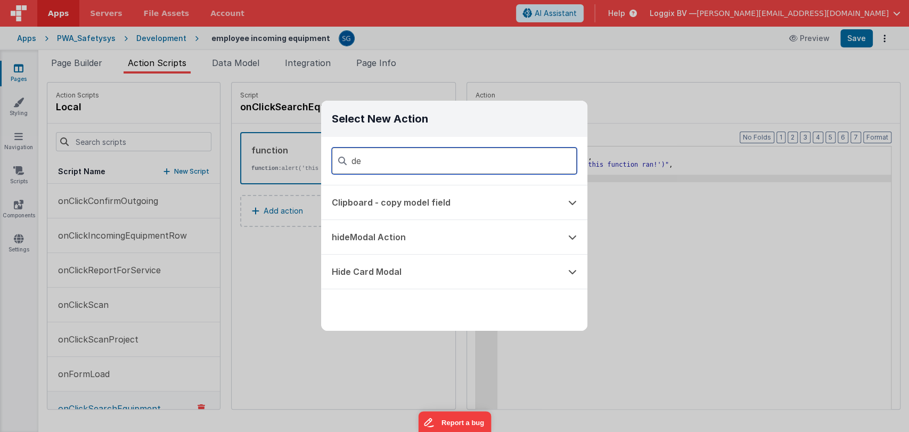
type input "d"
type input "deb"
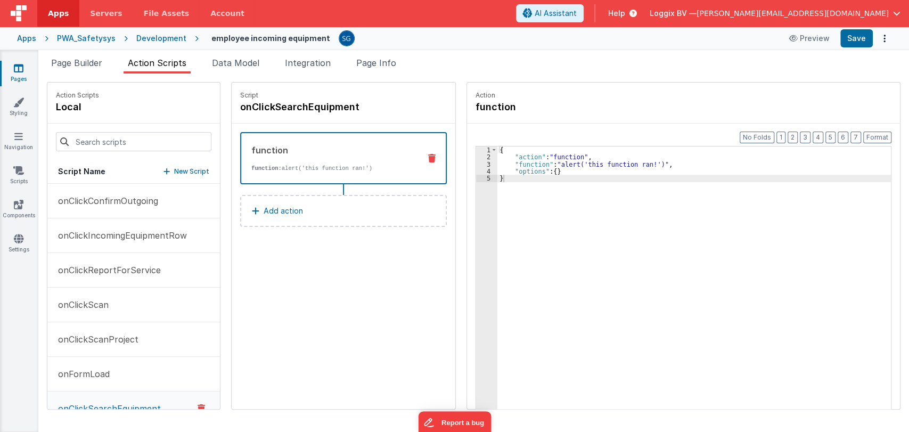
click at [280, 248] on div "Select New Action Function - Runs JavaScript Clipboard - copy model field runUt…" at bounding box center [454, 216] width 909 height 432
click at [581, 168] on div "{ "action" : "function" , "function" : "alert('this function ran!')" , "options…" at bounding box center [694, 301] width 395 height 310
click at [538, 177] on div "{ "action" : "function" , "function" : "alert('this function ran!')" , "options…" at bounding box center [694, 301] width 395 height 310
click at [304, 163] on div "function function: alert('this function ran!')" at bounding box center [326, 158] width 170 height 29
click at [294, 170] on p "function: alert('this function ran!')" at bounding box center [331, 168] width 160 height 9
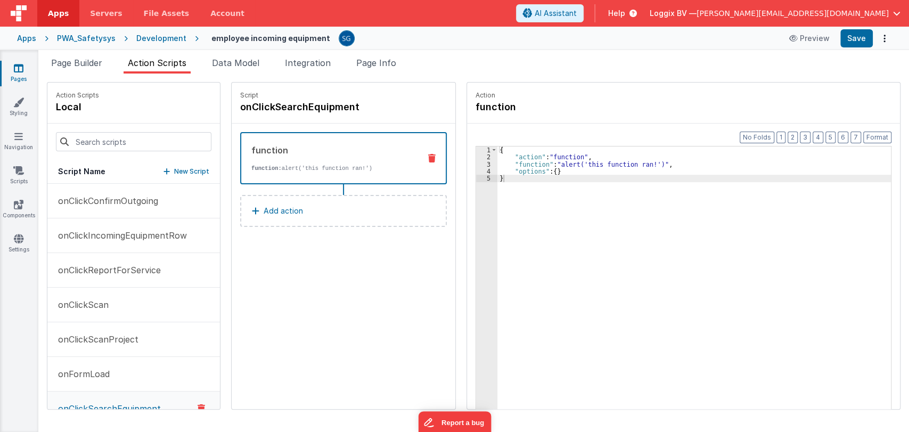
click at [430, 154] on icon at bounding box center [431, 158] width 7 height 9
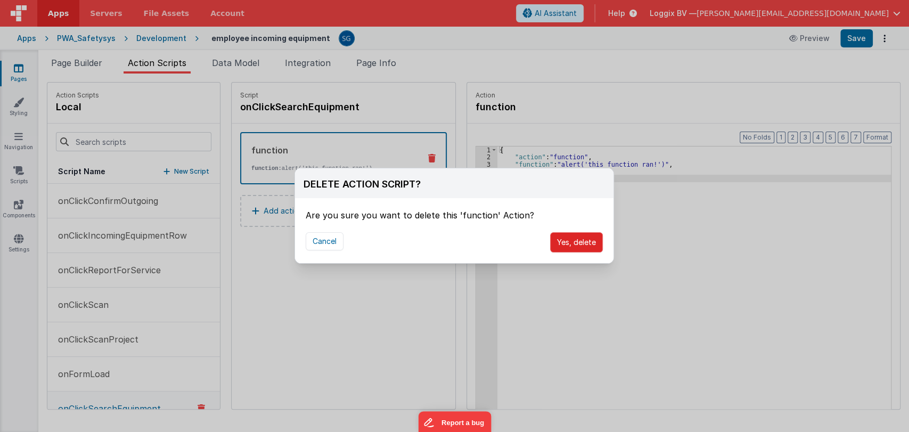
click at [559, 242] on button "Yes, delete" at bounding box center [576, 242] width 53 height 20
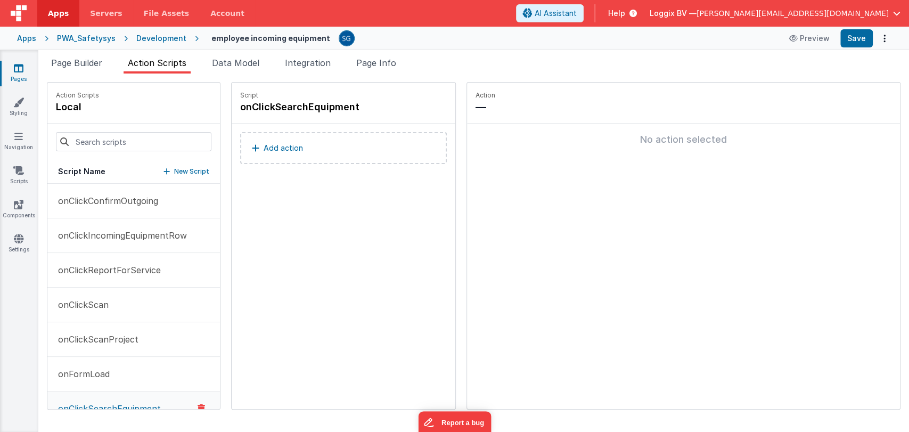
click at [247, 146] on button "Add action" at bounding box center [343, 148] width 207 height 32
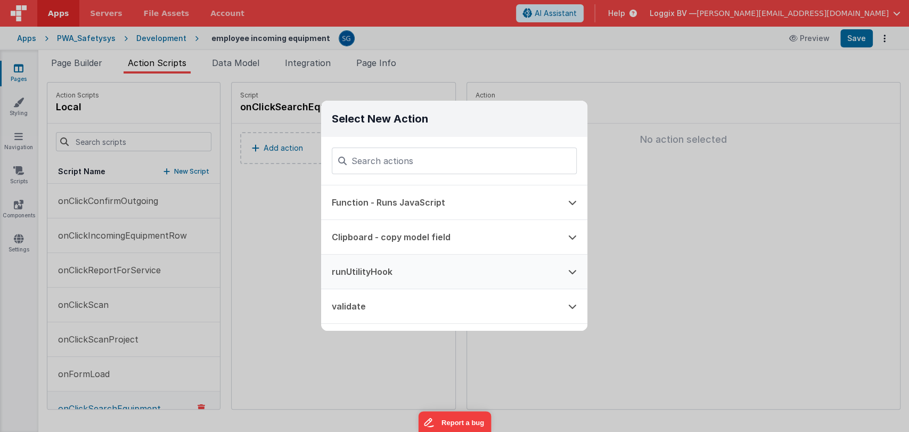
click at [364, 261] on button "runUtilityHook" at bounding box center [439, 272] width 236 height 34
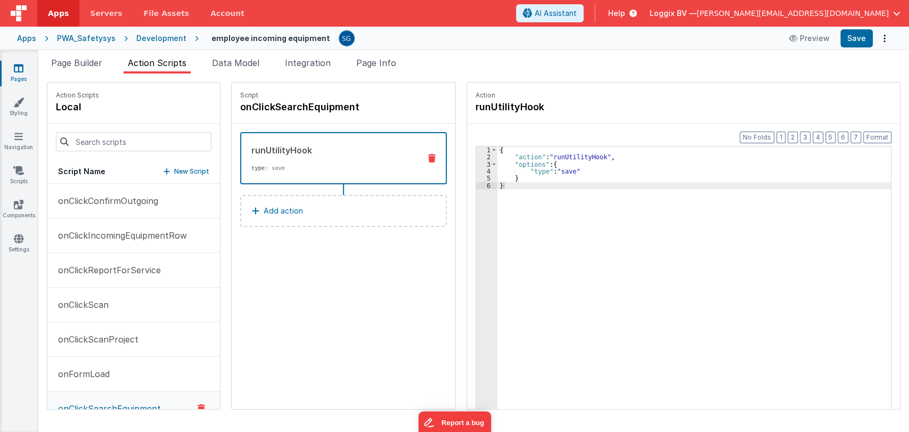
click at [564, 170] on div "{ "action" : "runUtilityHook" , "options" : { "type" : "save" } }" at bounding box center [694, 301] width 395 height 310
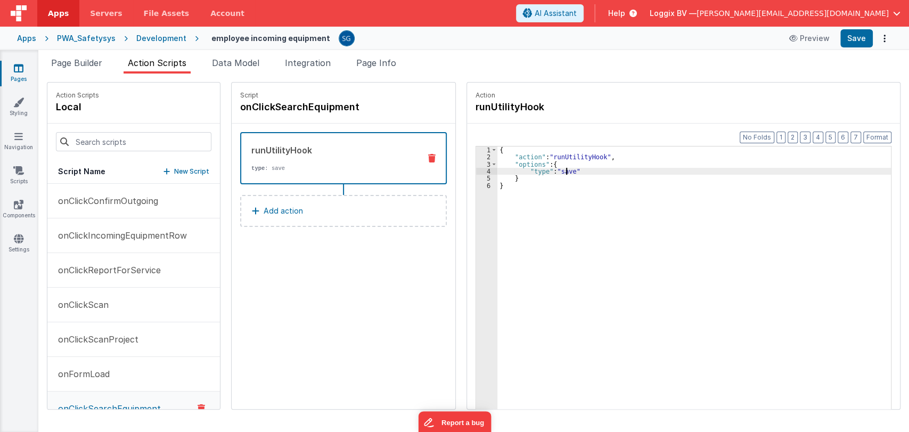
click at [564, 170] on div "{ "action" : "runUtilityHook" , "options" : { "type" : "save" } }" at bounding box center [694, 301] width 395 height 310
click at [571, 163] on div "{ "action" : "runUtilityHook" , "options" : { "type" : "search" } }" at bounding box center [694, 301] width 395 height 310
click at [852, 40] on button "Save" at bounding box center [856, 38] width 32 height 18
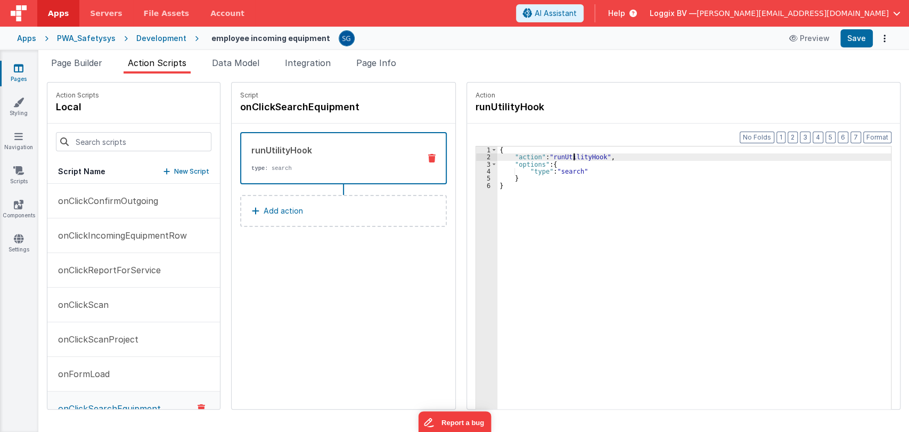
click at [570, 159] on div "{ "action" : "runUtilityHook" , "options" : { "type" : "search" } }" at bounding box center [694, 301] width 395 height 310
click at [560, 163] on div "{ "action" : "runUtilityHook" , "options" : { "type" : "search" } }" at bounding box center [694, 301] width 395 height 310
click at [87, 61] on span "Page Builder" at bounding box center [76, 63] width 51 height 11
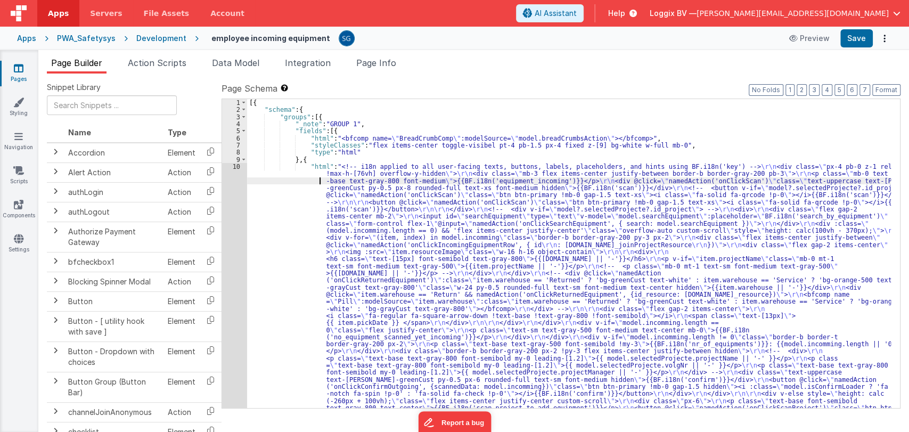
click at [290, 183] on div "[{ "schema" : { "groups" : [{ "_note" : "GROUP 1" , "fields" : [{ "html" : "<bf…" at bounding box center [569, 384] width 644 height 571
click at [238, 167] on div "10" at bounding box center [234, 291] width 25 height 256
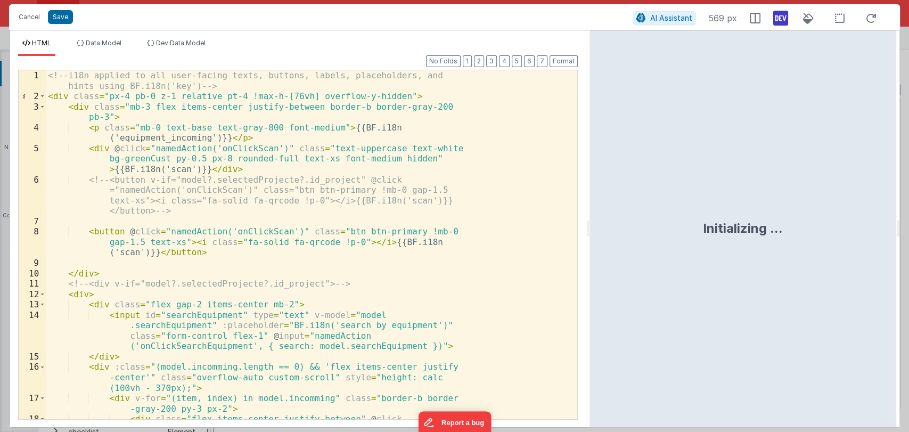
drag, startPoint x: 452, startPoint y: 229, endPoint x: 590, endPoint y: 244, distance: 138.7
click at [590, 244] on html "Cancel Save AI Assistant 569 px HTML Data Model Dev Data Model Format 7 6 5 4 3…" at bounding box center [454, 216] width 909 height 432
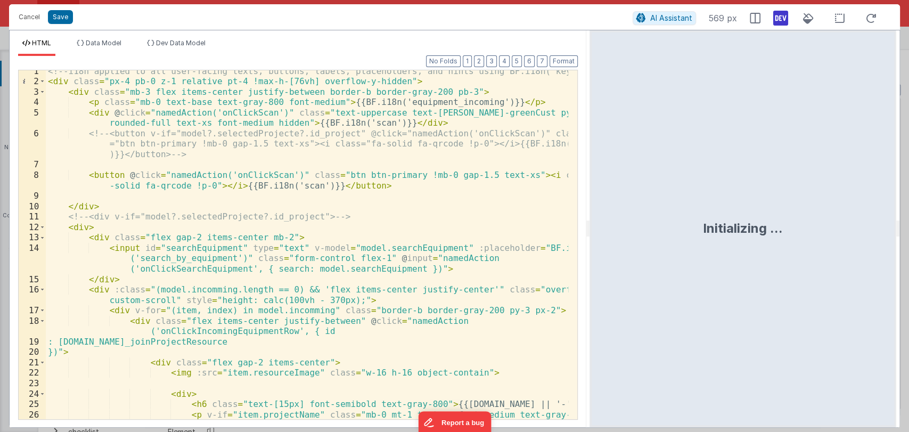
scroll to position [0, 0]
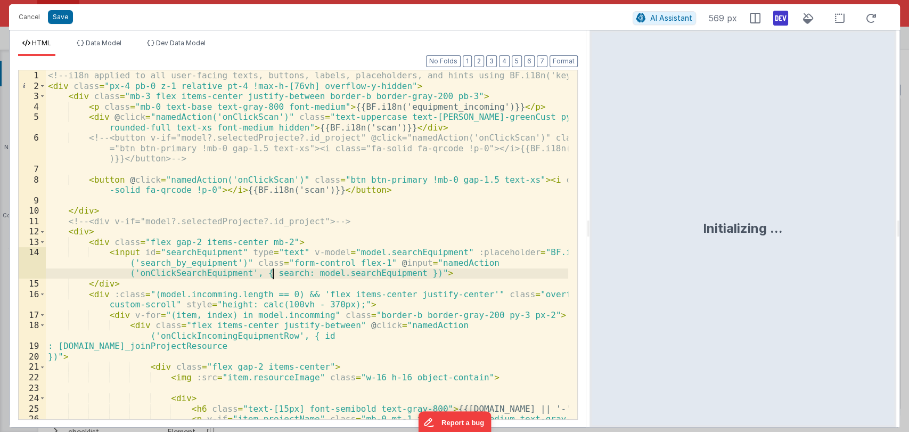
click at [273, 274] on div "<!-- i18n applied to all user-facing texts, buttons, labels, placeholders, and …" at bounding box center [307, 260] width 522 height 380
click at [30, 20] on button "Cancel" at bounding box center [29, 17] width 32 height 15
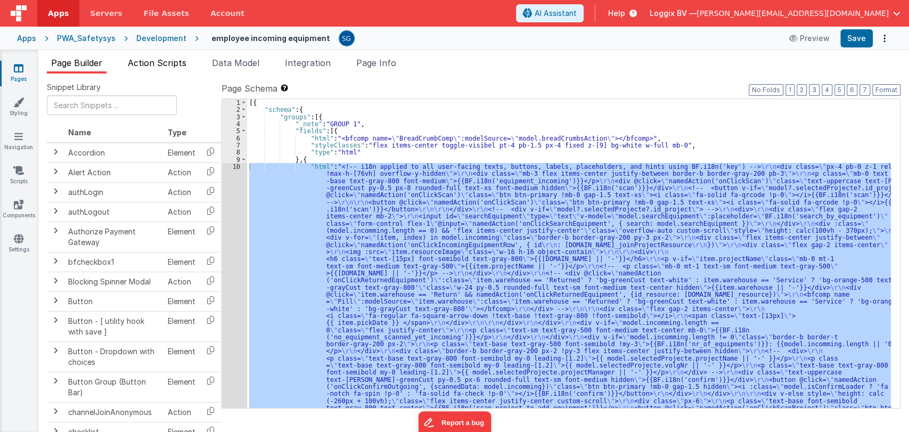
click at [159, 61] on span "Action Scripts" at bounding box center [157, 63] width 59 height 11
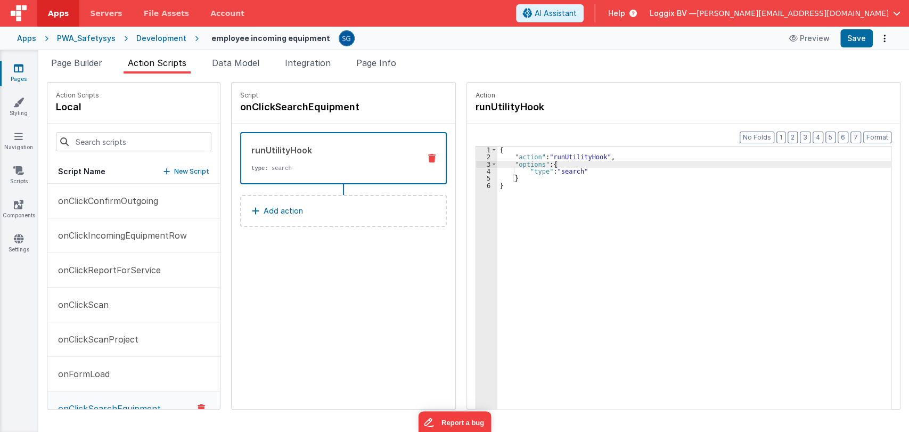
click at [567, 165] on div "{ "action" : "runUtilityHook" , "options" : { "type" : "search" } }" at bounding box center [694, 301] width 395 height 310
paste textarea
click at [655, 170] on div "{ "action" : "runUtilityHook" , "options" : { "search" : "action.options.search…" at bounding box center [694, 301] width 395 height 310
click at [852, 43] on button "Save" at bounding box center [856, 38] width 32 height 18
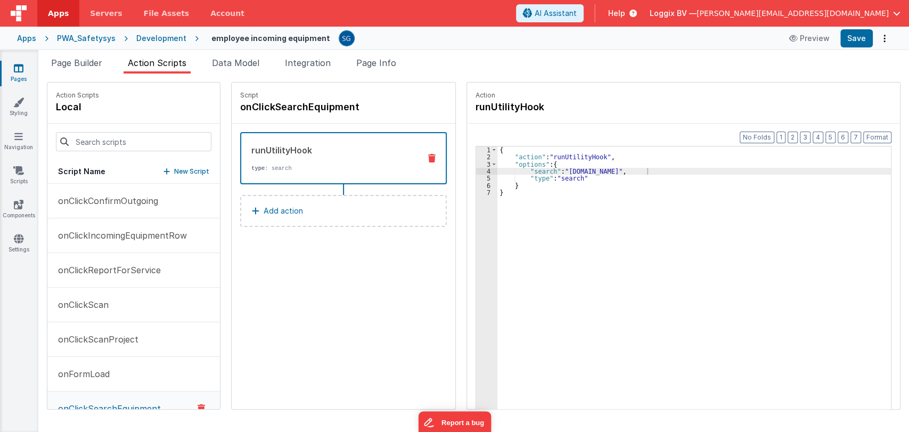
click at [553, 192] on div "{ "action" : "runUtilityHook" , "options" : { "search" : "action.options.search…" at bounding box center [694, 301] width 395 height 310
click at [578, 180] on div "{ "action" : "runUtilityHook" , "options" : { "search" : "action.options.search…" at bounding box center [694, 301] width 395 height 310
click at [625, 179] on div "{ "action" : "runUtilityHook" , "options" : { "search" : "action.options.search…" at bounding box center [694, 301] width 395 height 310
click at [14, 72] on icon at bounding box center [19, 68] width 10 height 11
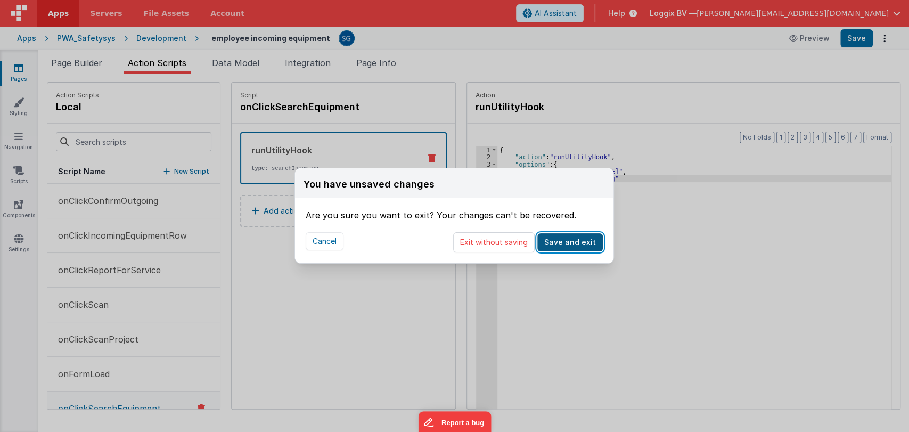
click at [561, 241] on button "Save and exit" at bounding box center [569, 242] width 65 height 18
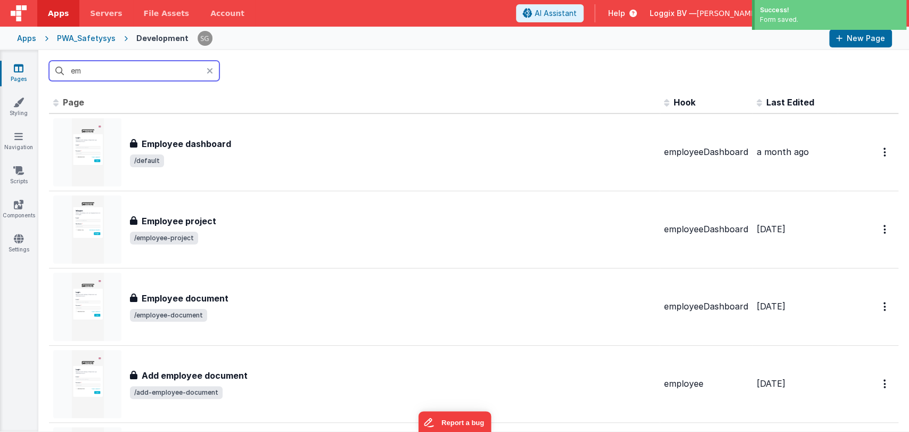
type input "e"
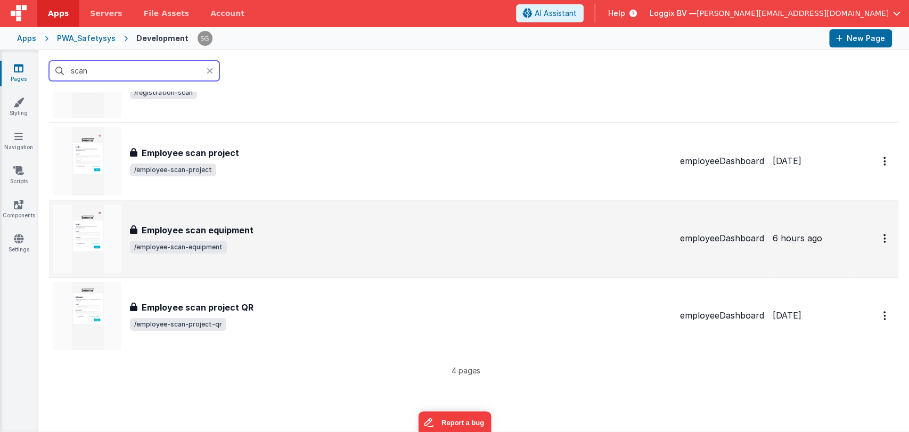
scroll to position [70, 0]
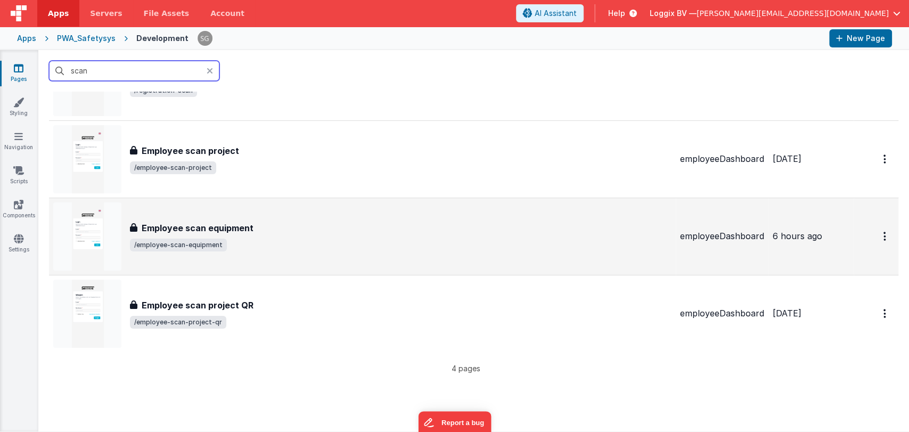
type input "scan"
click at [211, 224] on h3 "Employee scan equipment" at bounding box center [198, 228] width 112 height 13
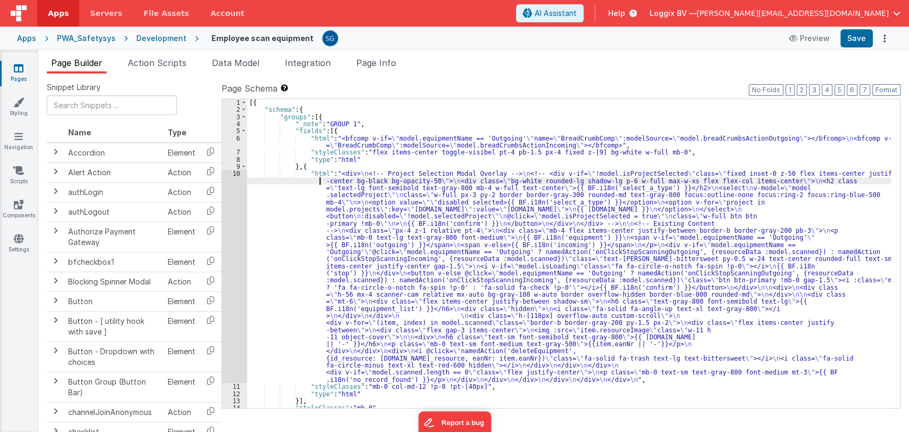
click at [271, 178] on div "[{ "schema" : { "groups" : [{ "_note" : "GROUP 1" , "fields" : [{ "html" : "<bf…" at bounding box center [569, 260] width 644 height 323
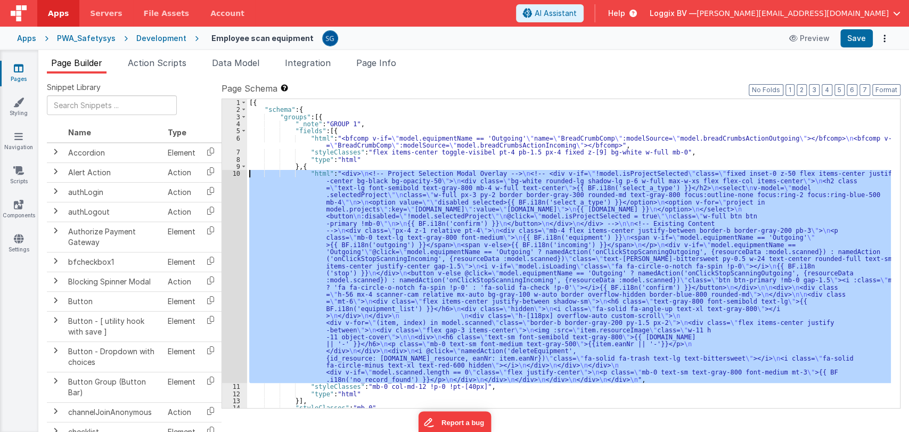
click at [236, 176] on div "10" at bounding box center [234, 276] width 25 height 213
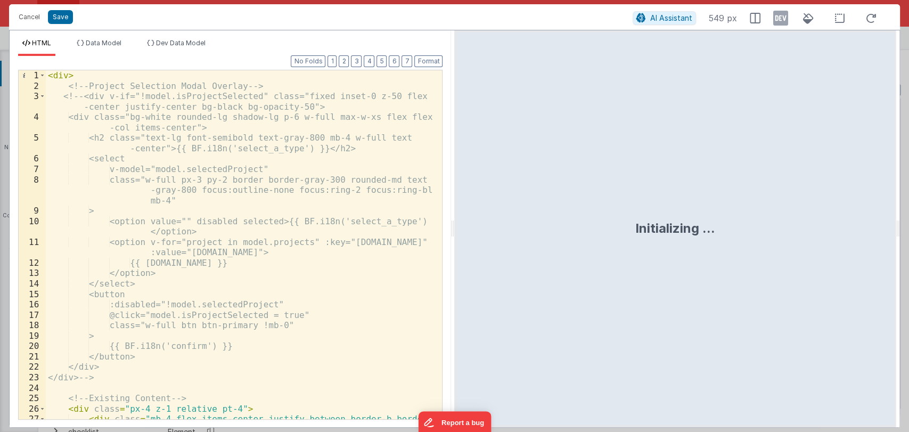
click at [450, 231] on div "Format 7 6 5 4 3 2 1 No Folds 1 2 3 4 5 6 7 8 9 10 11 12 13 14 15 16 17 18 19 2…" at bounding box center [230, 241] width 441 height 371
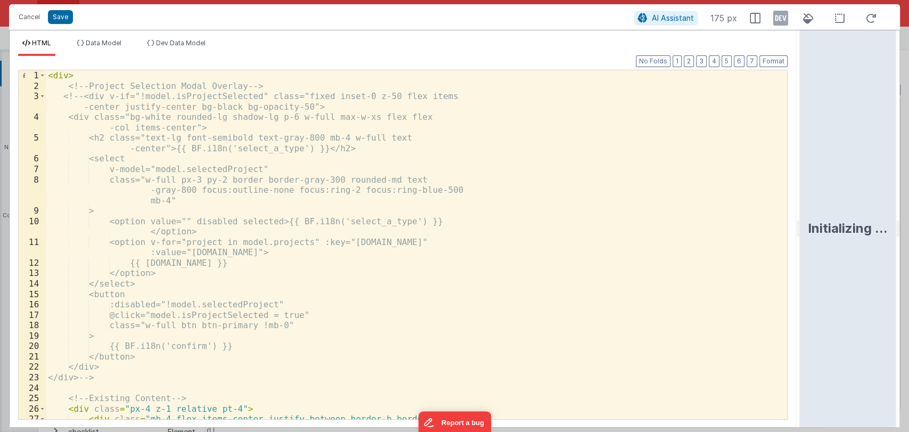
drag, startPoint x: 451, startPoint y: 229, endPoint x: 816, endPoint y: 191, distance: 367.3
click at [816, 191] on html "Cancel Save AI Assistant 175 px HTML Data Model Dev Data Model Format 7 6 5 4 3…" at bounding box center [454, 216] width 909 height 432
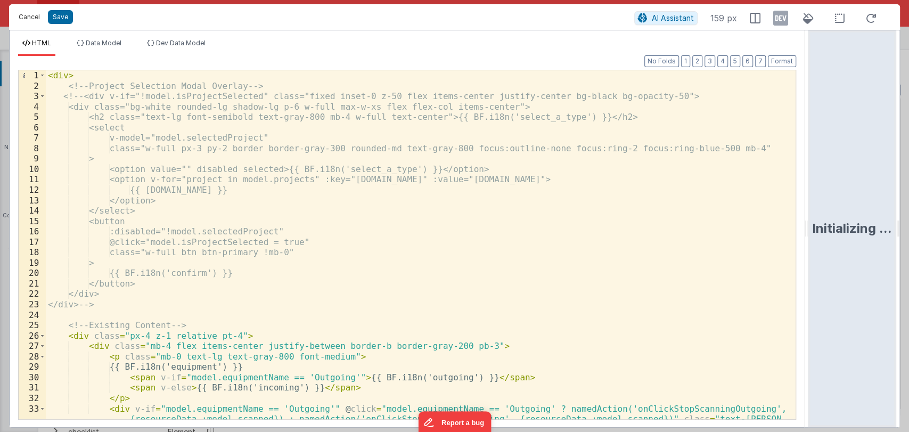
click at [26, 17] on button "Cancel" at bounding box center [29, 17] width 32 height 15
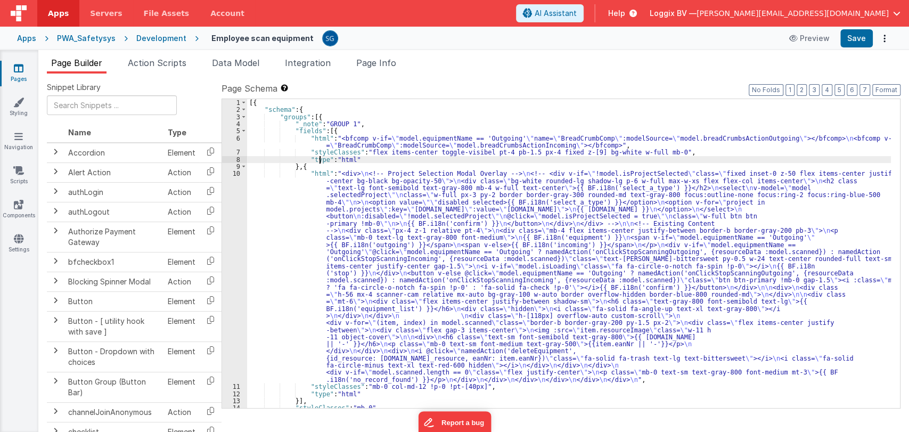
click at [321, 162] on div "[{ "schema" : { "groups" : [{ "_note" : "GROUP 1" , "fields" : [{ "html" : "<bf…" at bounding box center [569, 260] width 644 height 323
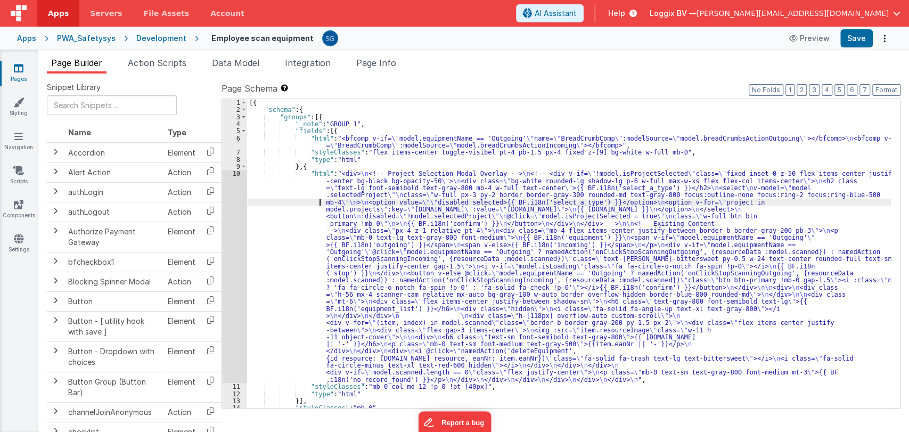
click at [297, 203] on div "[{ "schema" : { "groups" : [{ "_note" : "GROUP 1" , "fields" : [{ "html" : "<bf…" at bounding box center [569, 260] width 644 height 323
click at [233, 175] on div "10" at bounding box center [234, 276] width 25 height 213
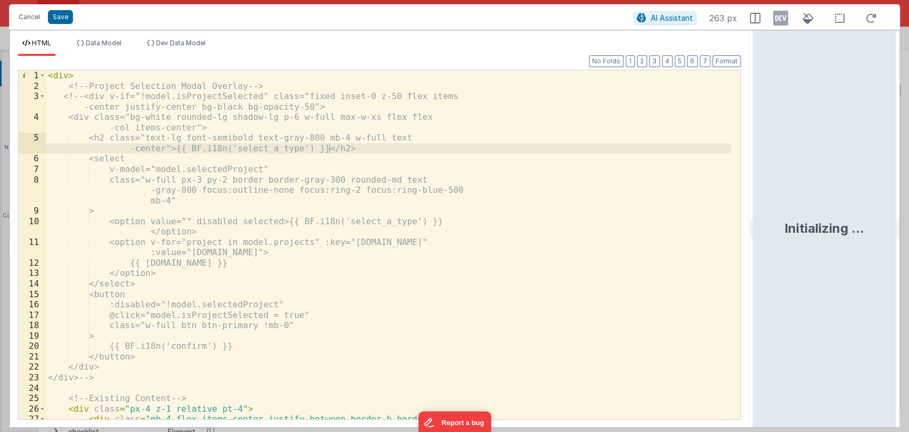
drag, startPoint x: 453, startPoint y: 228, endPoint x: 772, endPoint y: 226, distance: 319.5
click at [772, 226] on html "Cancel Save AI Assistant 263 px HTML Data Model Dev Data Model Format 7 6 5 4 3…" at bounding box center [454, 216] width 909 height 432
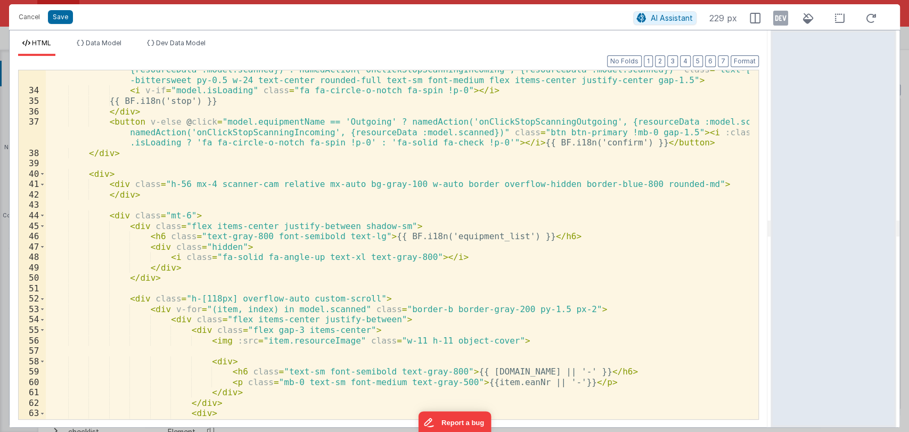
scroll to position [349, 0]
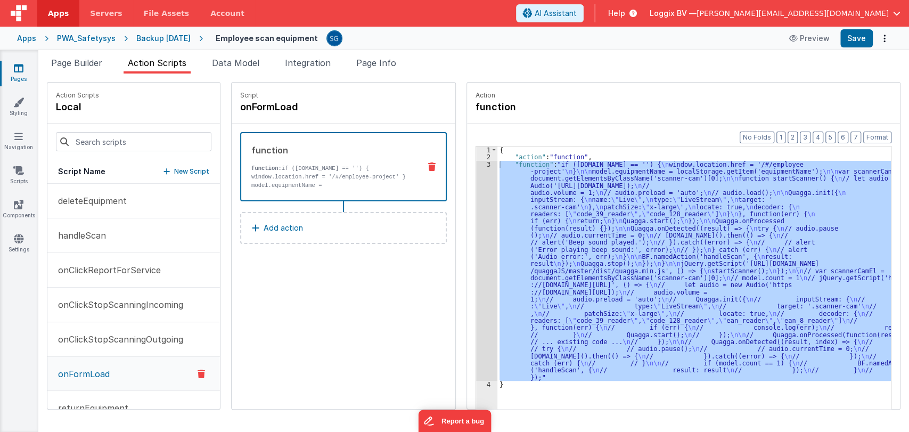
scroll to position [4, 0]
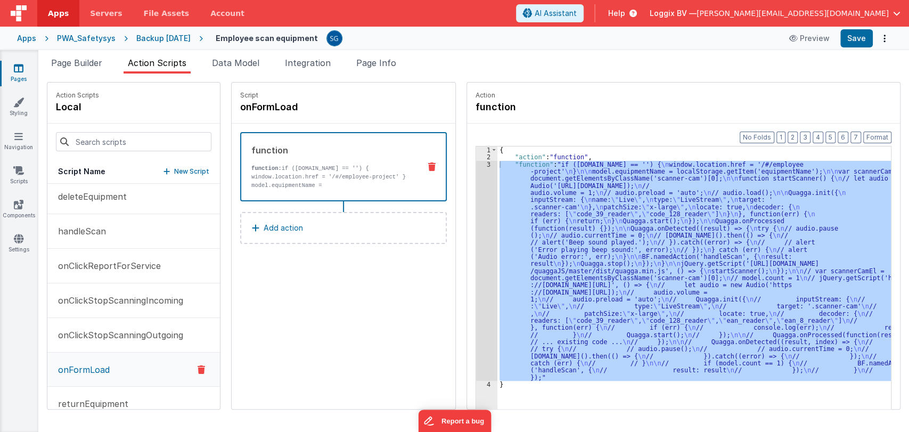
click at [14, 71] on icon at bounding box center [19, 68] width 10 height 11
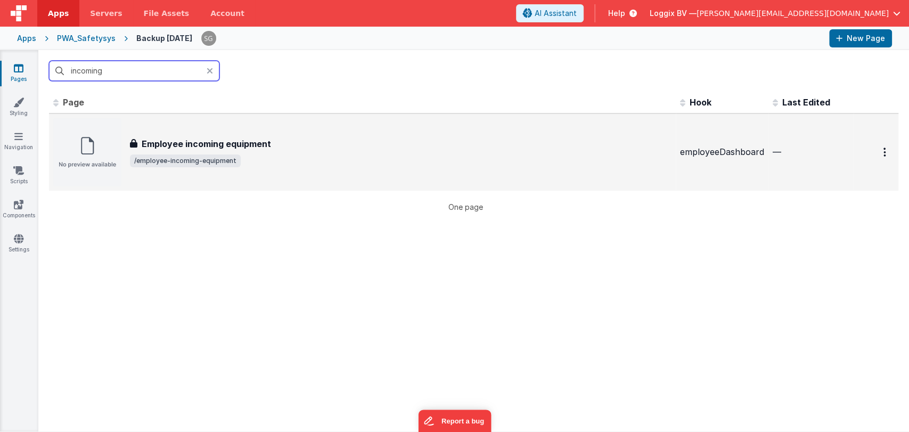
type input "incoming"
click at [165, 142] on h3 "Employee incoming equipment" at bounding box center [206, 143] width 129 height 13
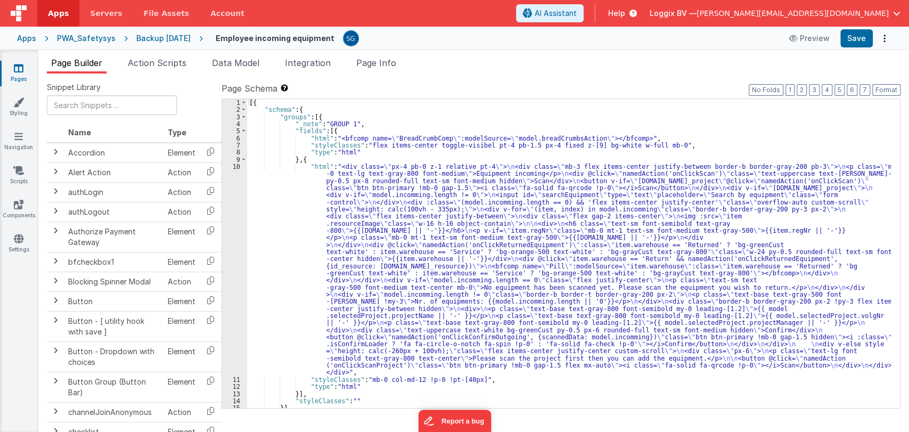
click at [311, 198] on div "[{ "schema" : { "groups" : [{ "_note" : "GROUP 1" , "fields" : [{ "html" : "<bf…" at bounding box center [569, 260] width 644 height 323
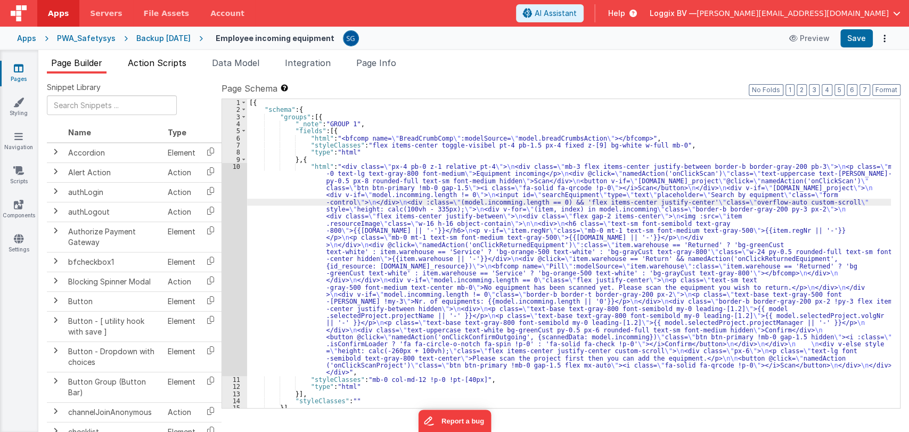
click at [164, 63] on span "Action Scripts" at bounding box center [157, 63] width 59 height 11
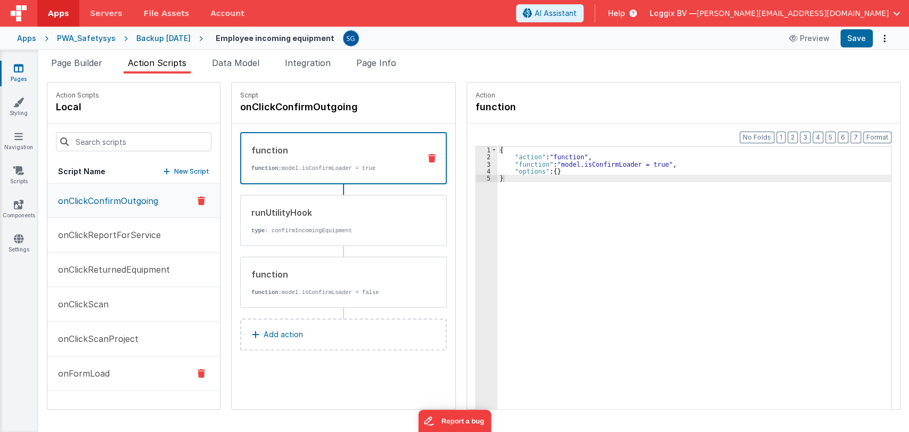
click at [86, 369] on p "onFormLoad" at bounding box center [81, 373] width 58 height 13
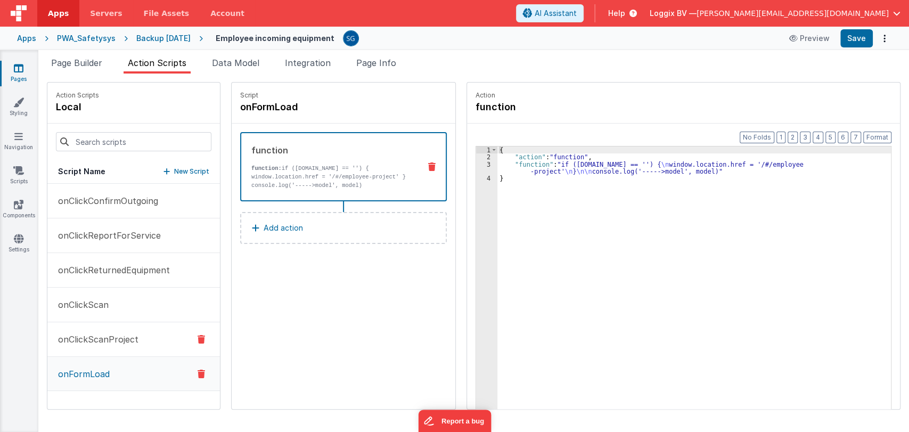
click at [101, 336] on p "onClickScanProject" at bounding box center [95, 339] width 87 height 13
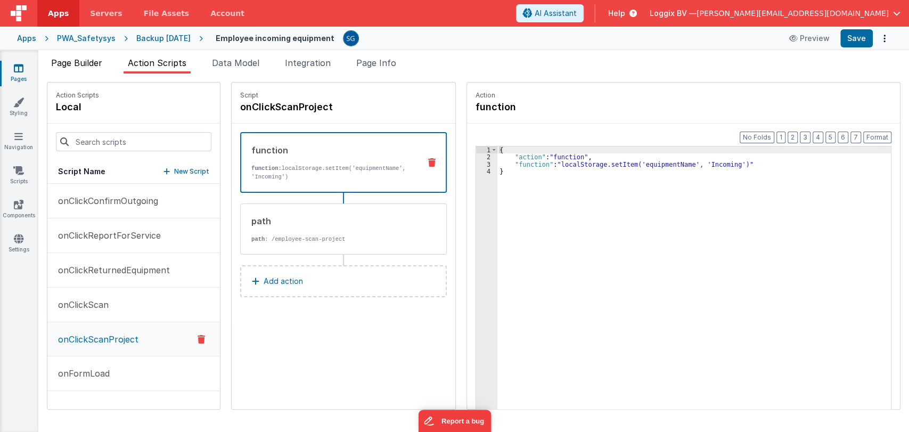
click at [52, 67] on span "Page Builder" at bounding box center [76, 63] width 51 height 11
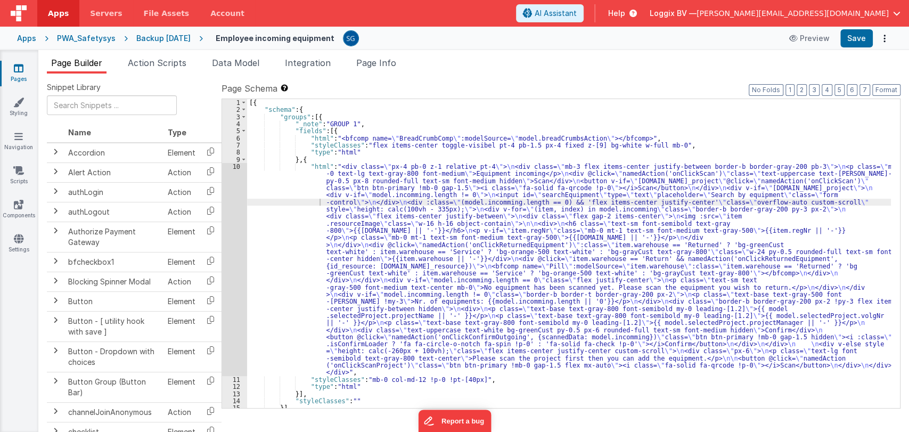
click at [229, 166] on div "10" at bounding box center [234, 269] width 25 height 213
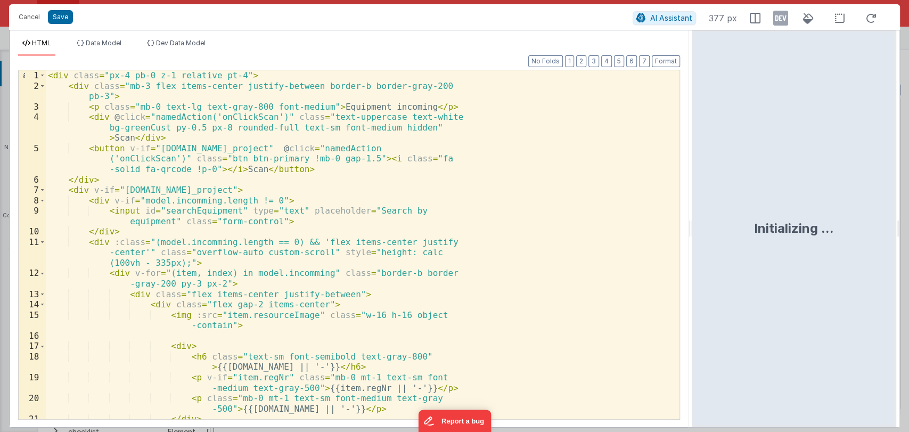
drag, startPoint x: 450, startPoint y: 225, endPoint x: 721, endPoint y: 218, distance: 271.1
click at [721, 218] on html "Cancel Save AI Assistant 377 px HTML Data Model Dev Data Model Format 7 6 5 4 3…" at bounding box center [454, 216] width 909 height 432
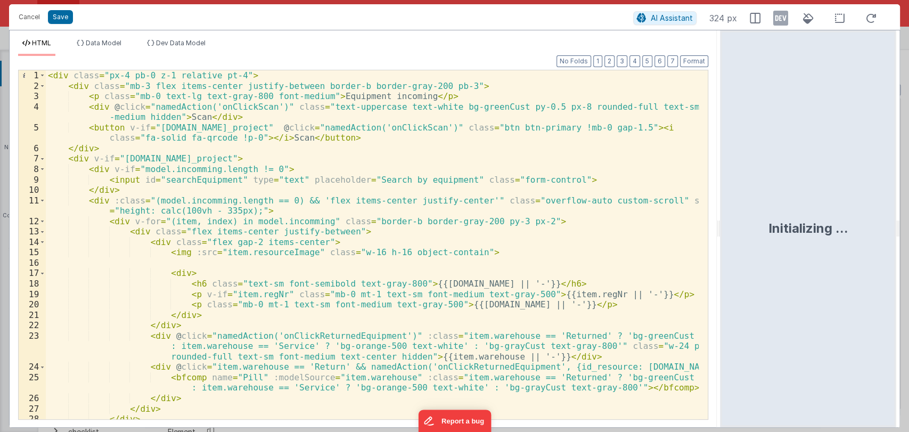
click at [174, 183] on div "< div class = "px-4 pb-0 z-1 relative pt-4" > < div class = "mb-3 flex items-ce…" at bounding box center [372, 255] width 653 height 370
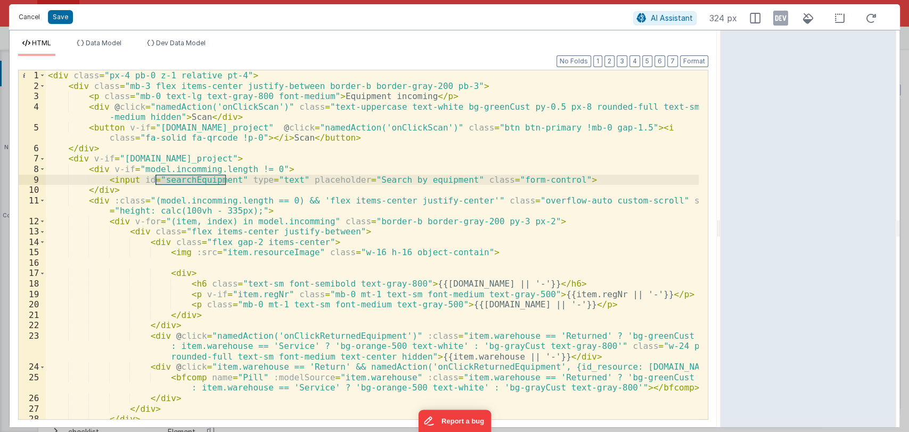
click at [21, 17] on button "Cancel" at bounding box center [29, 17] width 32 height 15
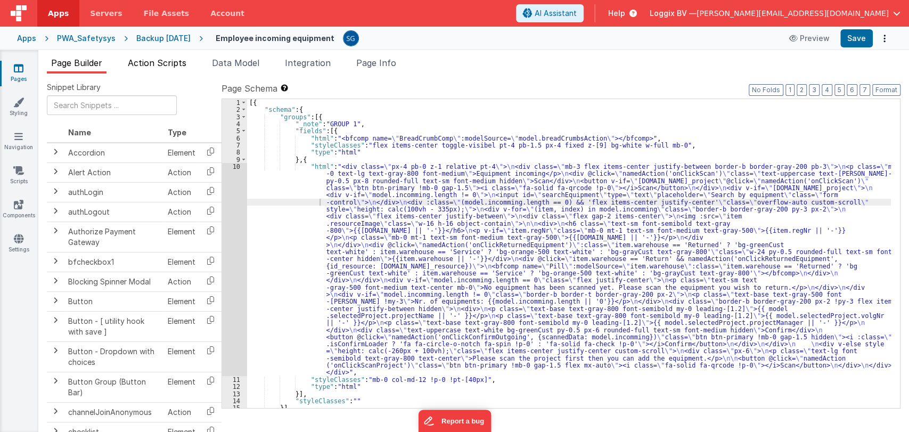
click at [171, 58] on span "Action Scripts" at bounding box center [157, 63] width 59 height 11
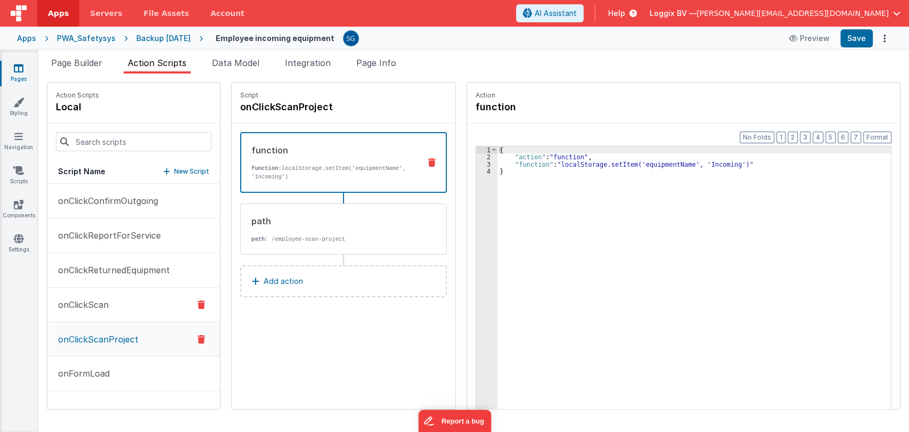
click at [92, 308] on p "onClickScan" at bounding box center [80, 304] width 57 height 13
click at [94, 341] on p "onClickScanProject" at bounding box center [95, 338] width 87 height 13
click at [95, 368] on p "onFormLoad" at bounding box center [81, 373] width 58 height 13
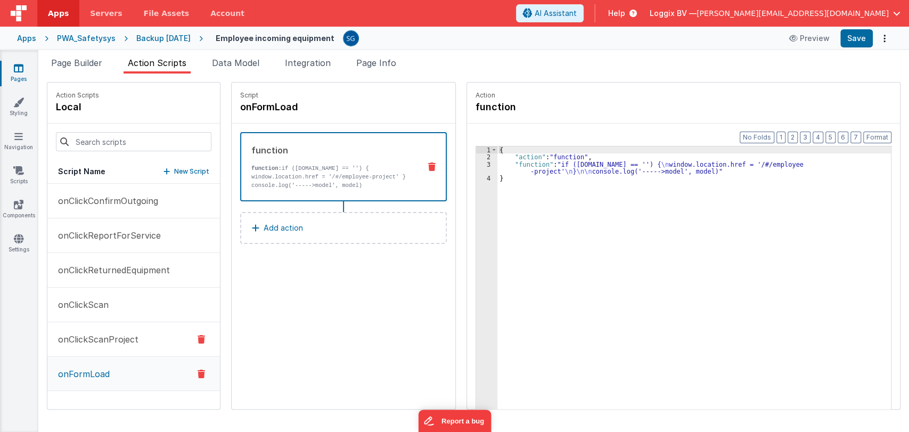
click at [92, 339] on p "onClickScanProject" at bounding box center [95, 339] width 87 height 13
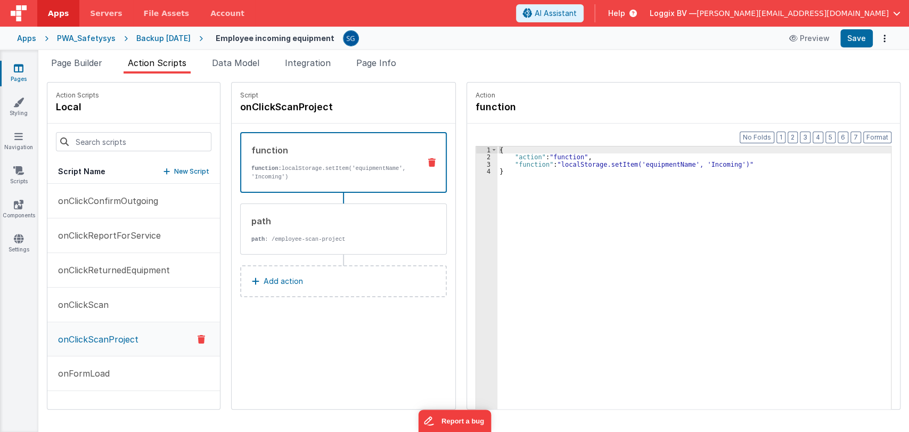
click at [19, 67] on icon at bounding box center [19, 68] width 10 height 11
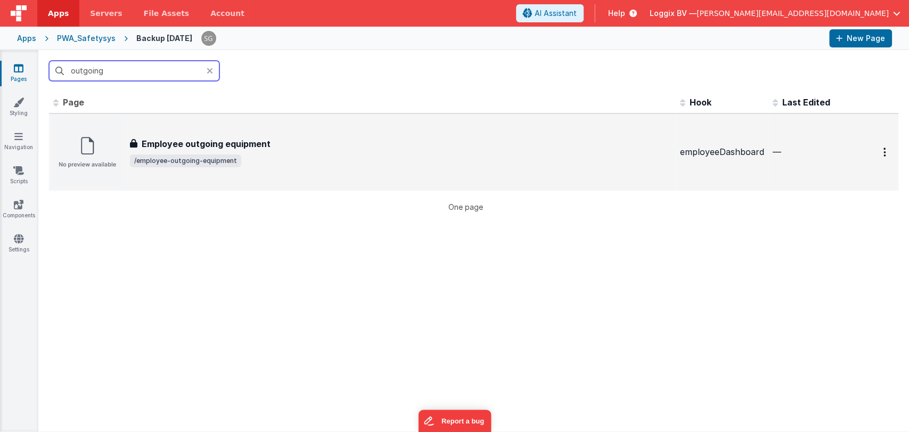
type input "outgoing"
click at [207, 148] on h3 "Employee outgoing equipment" at bounding box center [206, 143] width 129 height 13
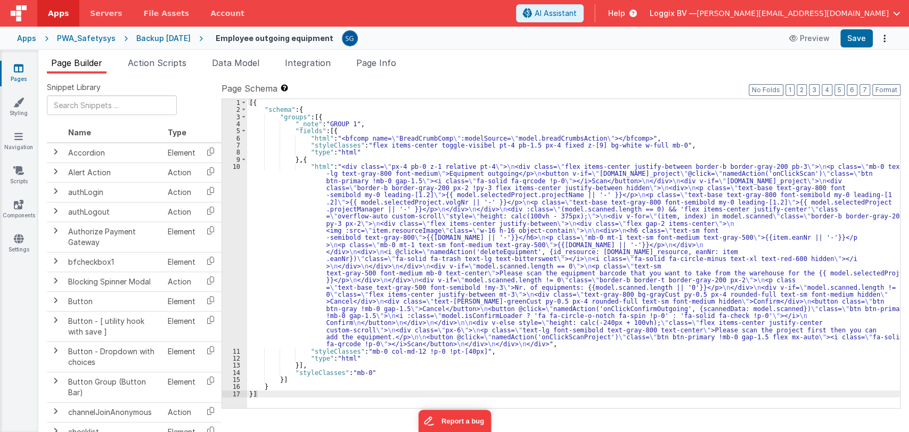
click at [271, 198] on div "[{ "schema" : { "groups" : [{ "_note" : "GROUP 1" , "fields" : [{ "html" : "<bf…" at bounding box center [573, 260] width 653 height 323
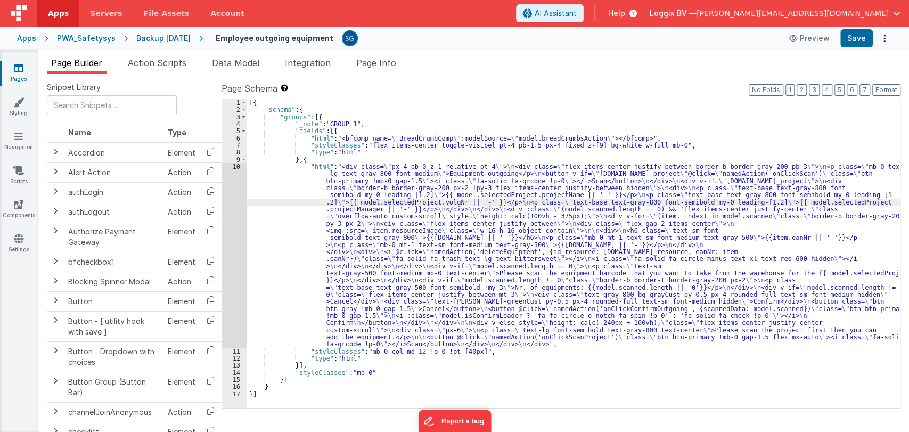
click at [234, 168] on div "10" at bounding box center [234, 255] width 25 height 185
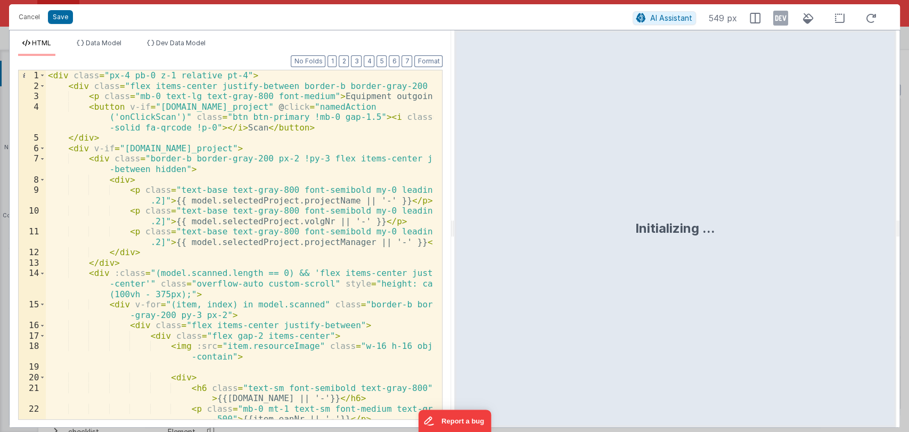
drag, startPoint x: 453, startPoint y: 226, endPoint x: 908, endPoint y: 209, distance: 455.1
click at [908, 209] on html "Cancel Save AI Assistant 549 px HTML Data Model Dev Data Model Format 7 6 5 4 3…" at bounding box center [454, 216] width 909 height 432
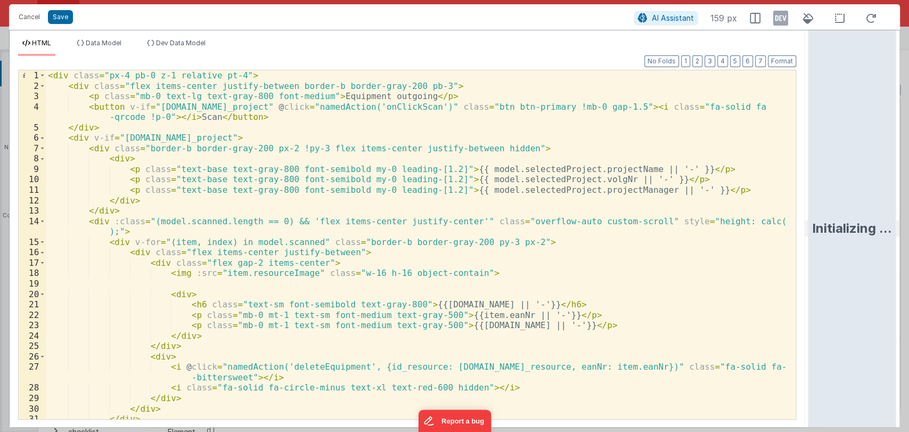
click at [551, 270] on div "< div class = "px-4 pb-0 z-1 relative pt-4" > < div class = "flex items-center …" at bounding box center [416, 255] width 741 height 370
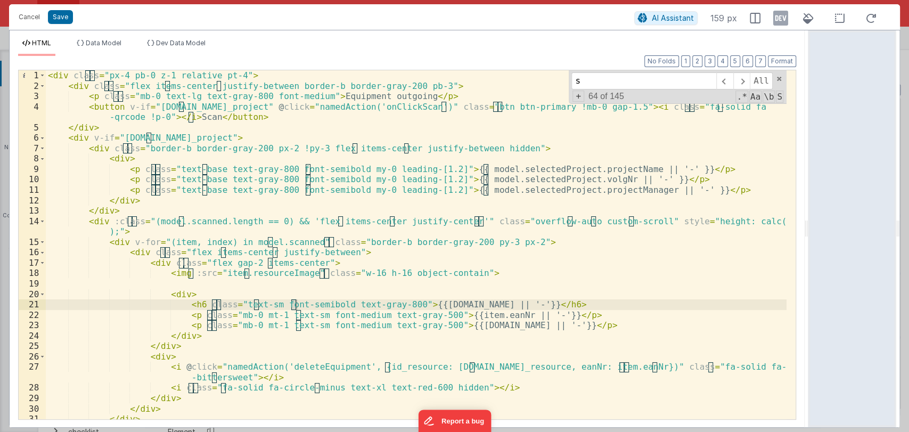
type input "s"
click at [672, 78] on input "s" at bounding box center [643, 80] width 145 height 17
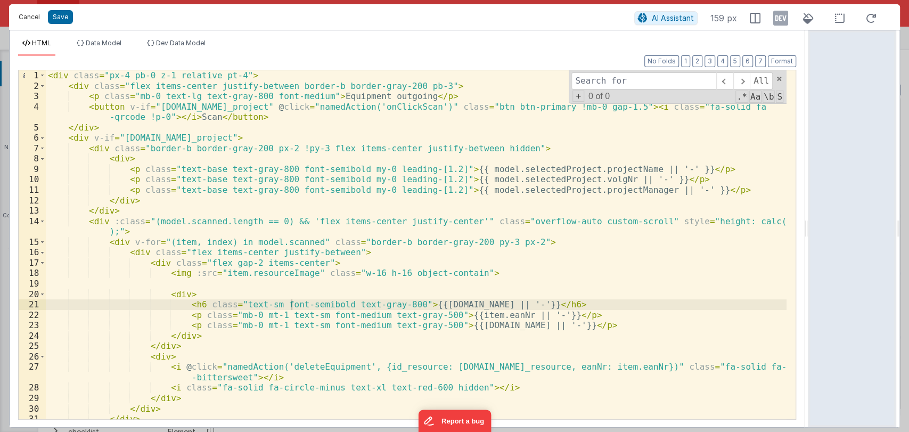
click at [26, 17] on button "Cancel" at bounding box center [29, 17] width 32 height 15
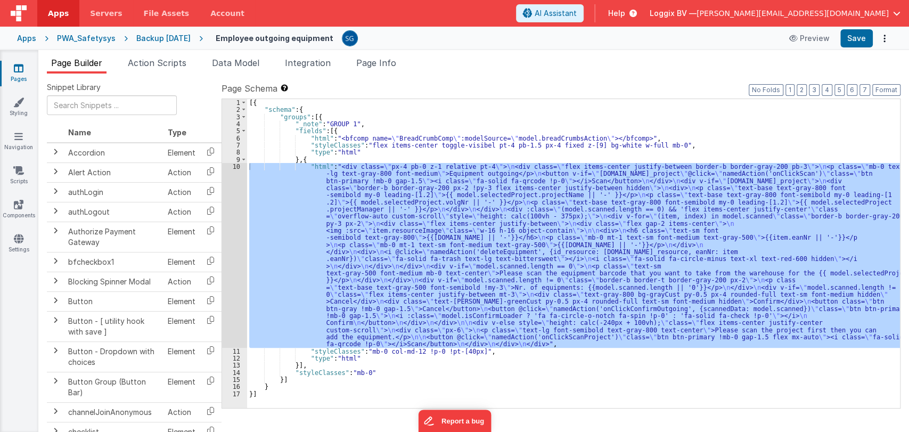
click at [18, 69] on icon at bounding box center [19, 68] width 10 height 11
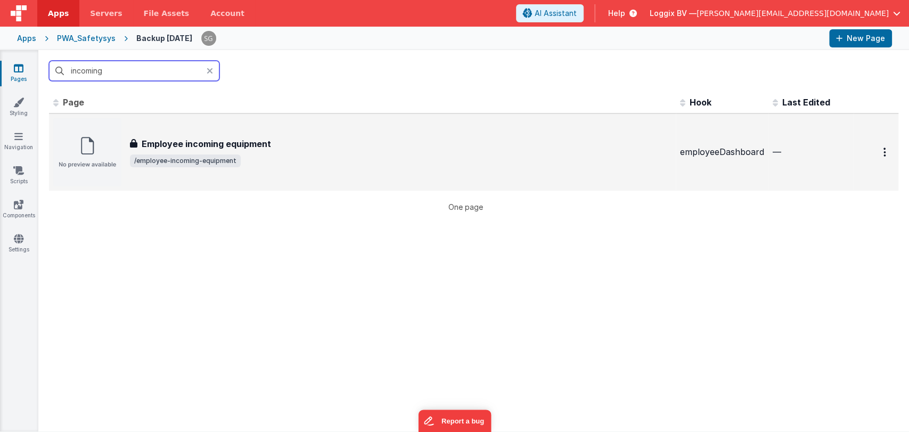
type input "incoming"
click at [179, 137] on h3 "Employee incoming equipment" at bounding box center [206, 143] width 129 height 13
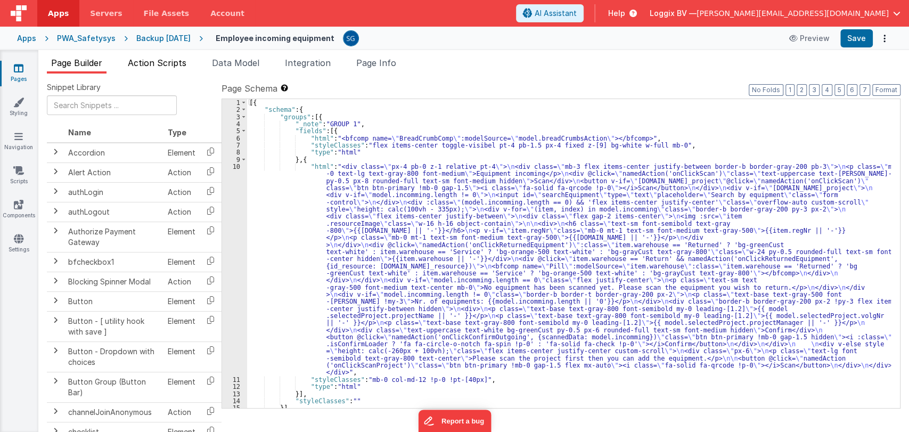
click at [167, 61] on span "Action Scripts" at bounding box center [157, 63] width 59 height 11
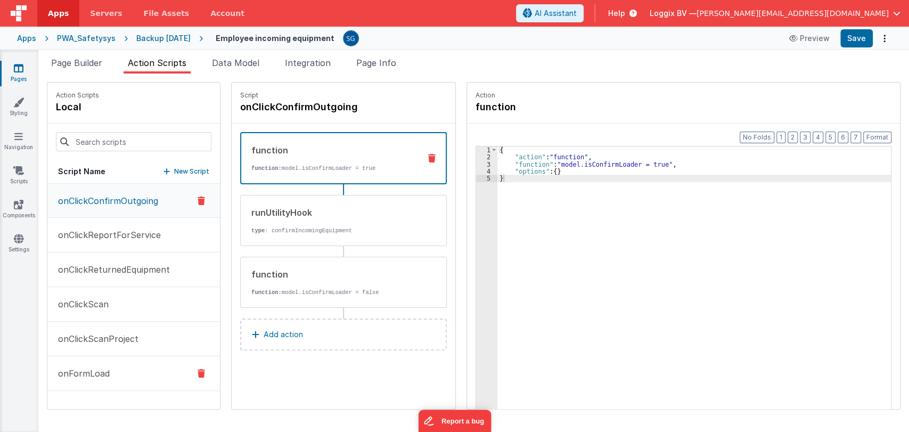
click at [85, 370] on p "onFormLoad" at bounding box center [81, 373] width 58 height 13
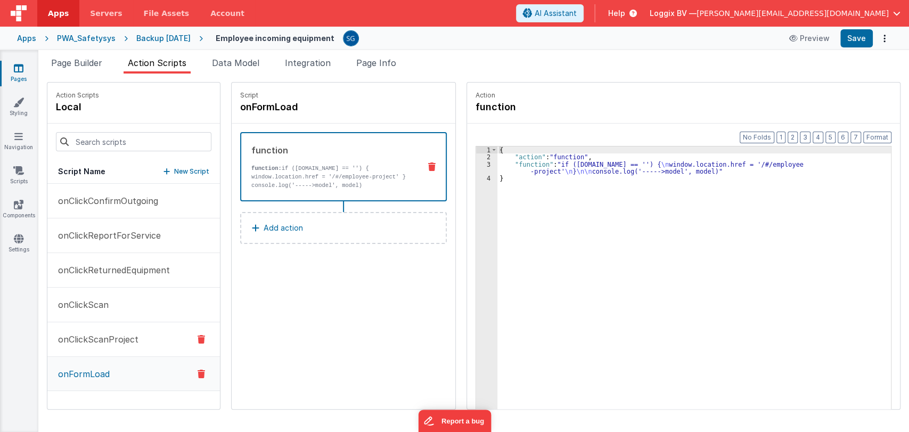
click at [129, 338] on p "onClickScanProject" at bounding box center [95, 339] width 87 height 13
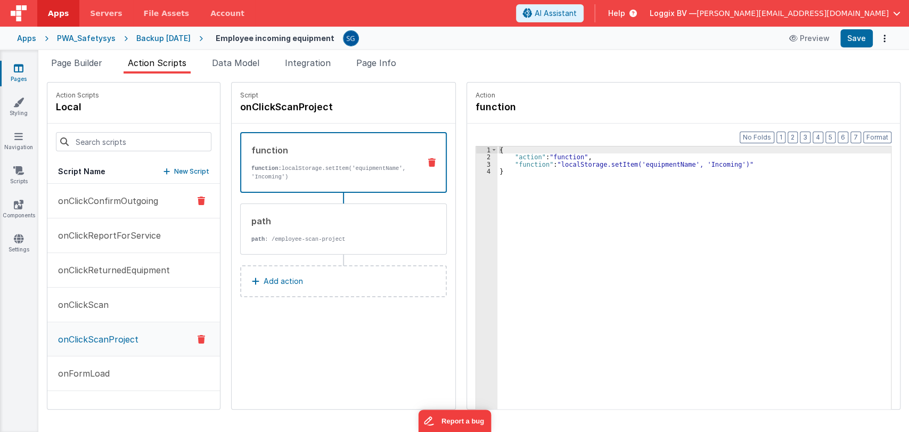
click at [103, 197] on p "onClickConfirmOutgoing" at bounding box center [105, 200] width 106 height 13
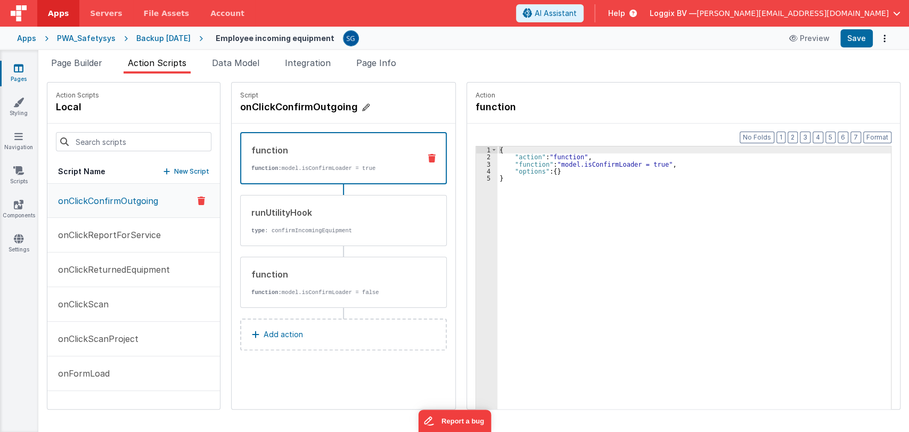
click at [279, 110] on h4 "onClickConfirmOutgoing" at bounding box center [320, 107] width 160 height 15
click at [279, 110] on input "onClickConfirmOutgoing" at bounding box center [293, 107] width 106 height 15
click at [289, 175] on div "function function: model.isConfirmLoader = true" at bounding box center [343, 158] width 207 height 52
click at [542, 191] on div "{ "action" : "function" , "function" : "model.isConfirmLoader = true" , "option…" at bounding box center [699, 301] width 404 height 310
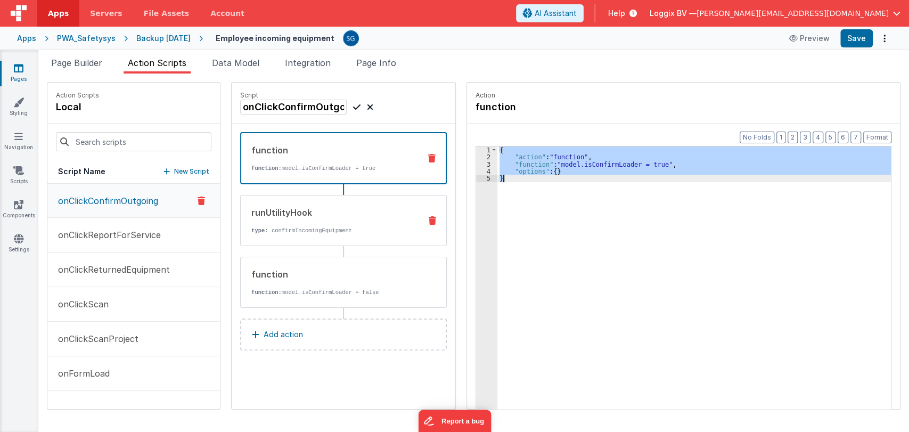
click at [322, 214] on div "runUtilityHook" at bounding box center [331, 212] width 161 height 13
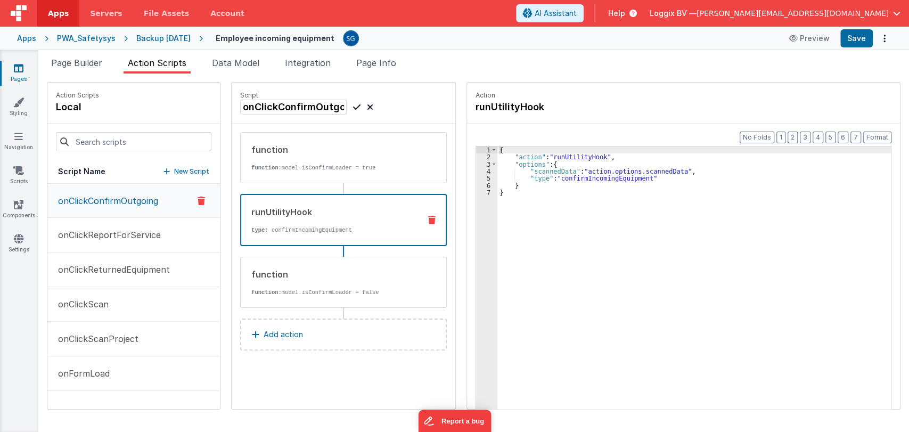
click at [503, 203] on div "{ "action" : "runUtilityHook" , "options" : { "scannedData" : "action.options.s…" at bounding box center [699, 301] width 404 height 310
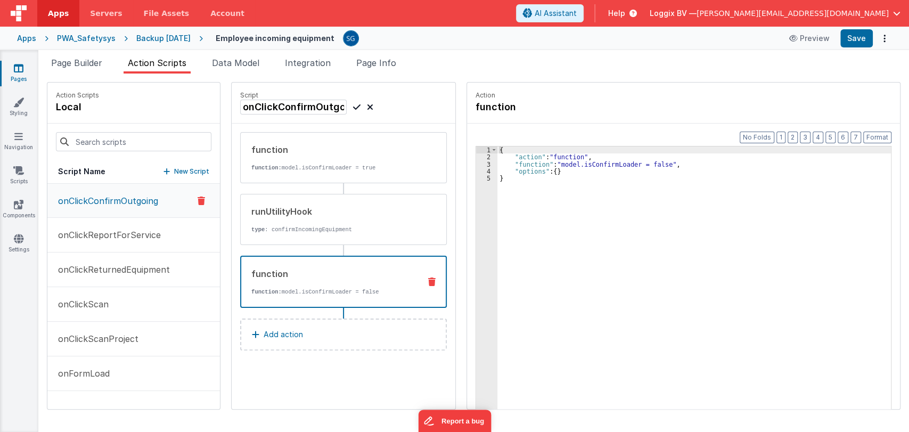
click at [311, 278] on div "function" at bounding box center [331, 273] width 160 height 13
click at [516, 175] on div "{ "action" : "function" , "function" : "model.isConfirmLoader = false" , "optio…" at bounding box center [699, 301] width 404 height 310
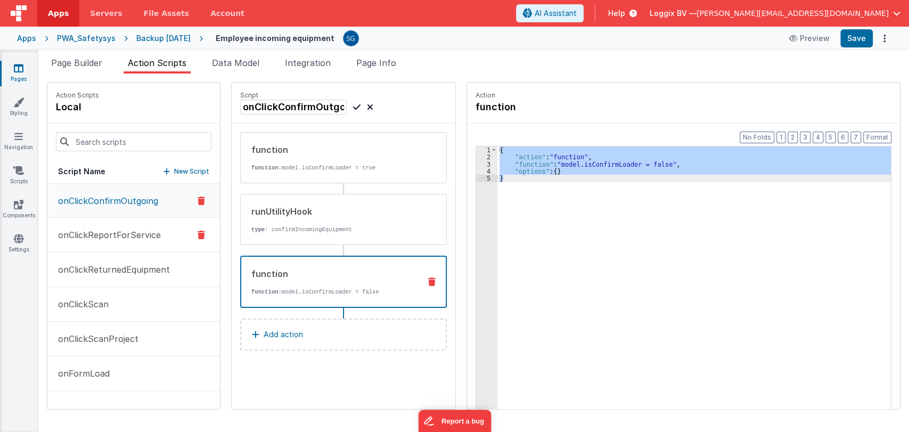
click at [113, 228] on p "onClickReportForService" at bounding box center [106, 234] width 109 height 13
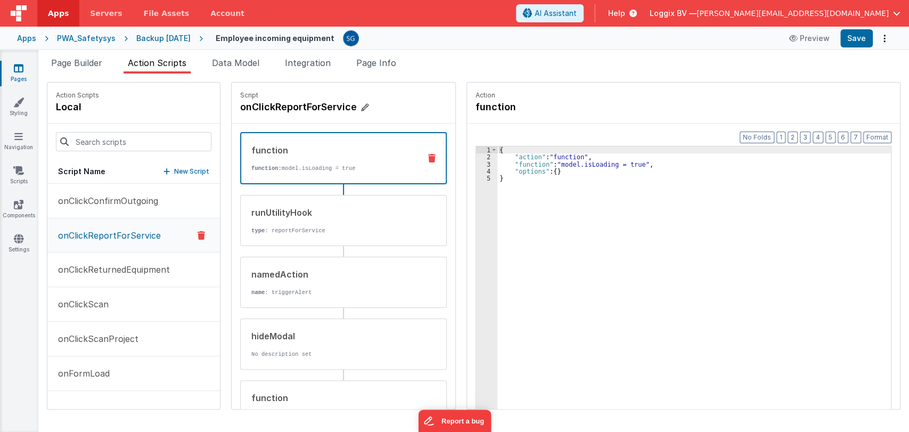
click at [273, 112] on h4 "onClickReportForService" at bounding box center [320, 107] width 160 height 15
click at [286, 109] on input "onClickReportForService" at bounding box center [293, 107] width 106 height 15
click at [366, 176] on div "function function: model.isLoading = true" at bounding box center [343, 158] width 207 height 52
click at [542, 181] on div "{ "action" : "function" , "function" : "model.isLoading = true" , "options" : {…" at bounding box center [699, 301] width 404 height 310
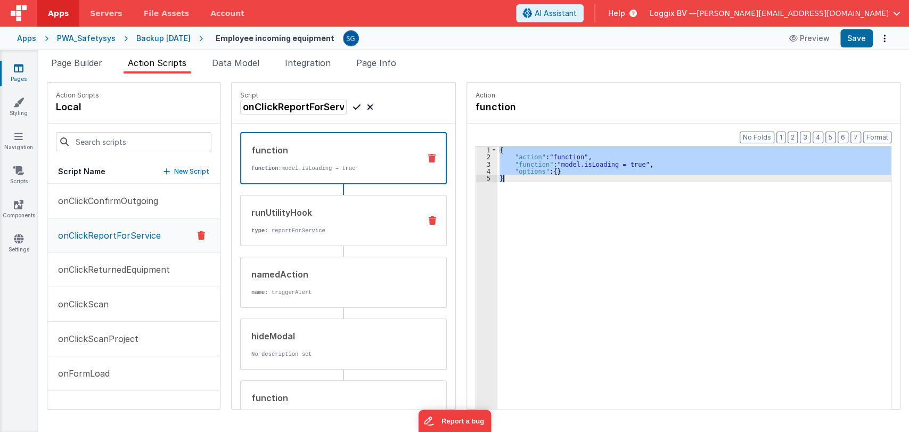
click at [291, 226] on p "type : reportForService" at bounding box center [331, 230] width 161 height 9
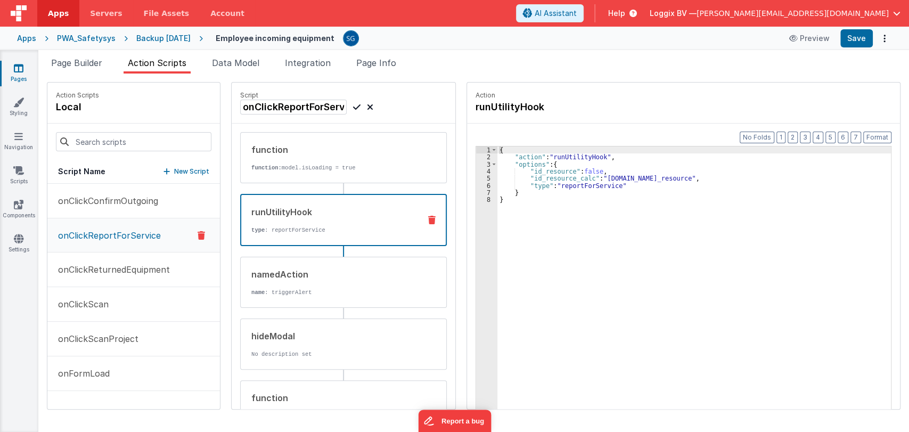
click at [506, 204] on div "{ "action" : "runUtilityHook" , "options" : { "id_resource" : false , "id_resou…" at bounding box center [699, 301] width 404 height 310
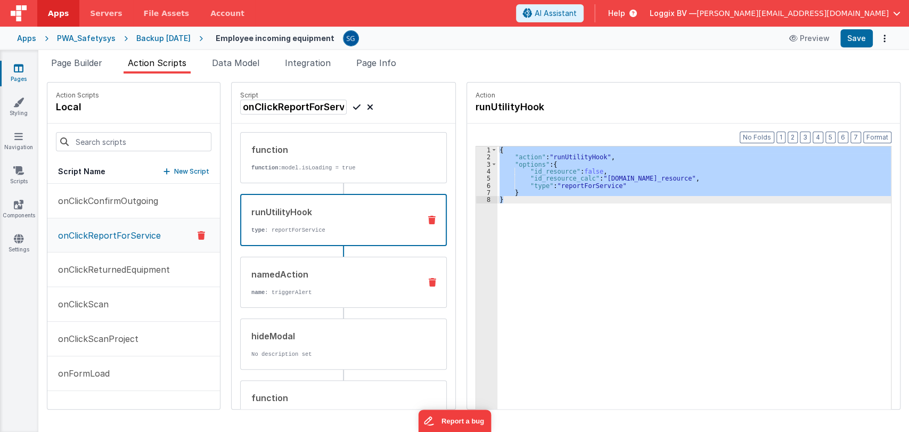
click at [277, 277] on div "namedAction" at bounding box center [331, 274] width 161 height 13
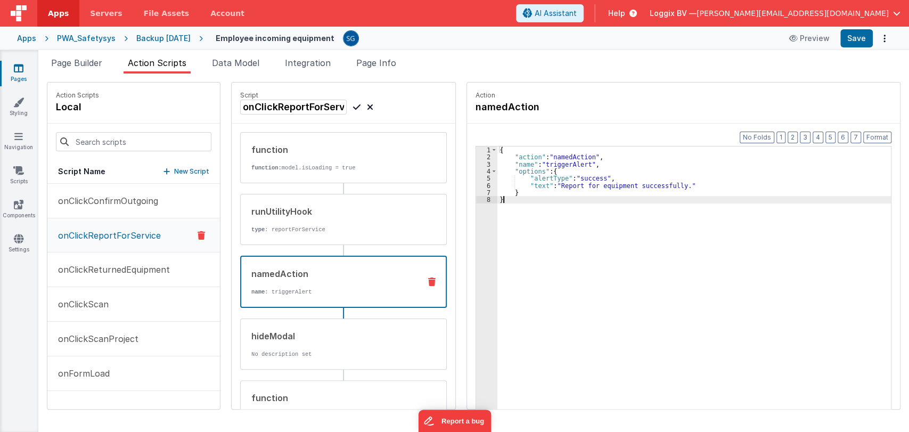
click at [577, 202] on div "{ "action" : "namedAction" , "name" : "triggerAlert" , "options" : { "alertType…" at bounding box center [699, 301] width 404 height 310
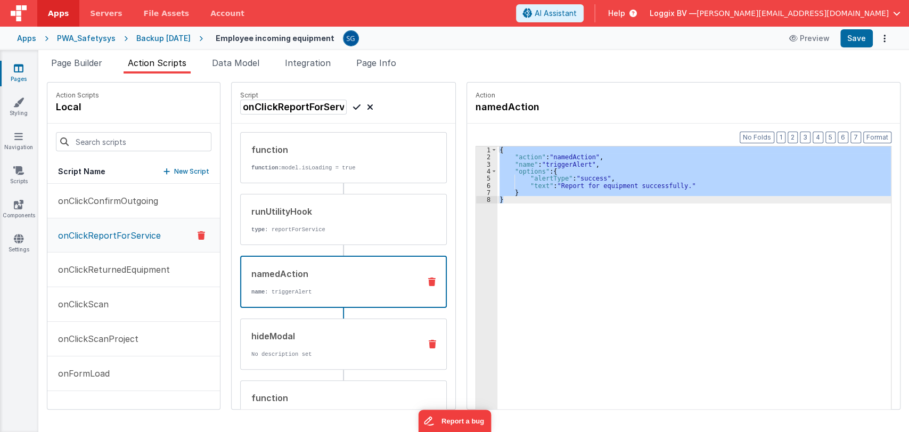
click at [271, 345] on div "hideModal No description set" at bounding box center [326, 344] width 171 height 29
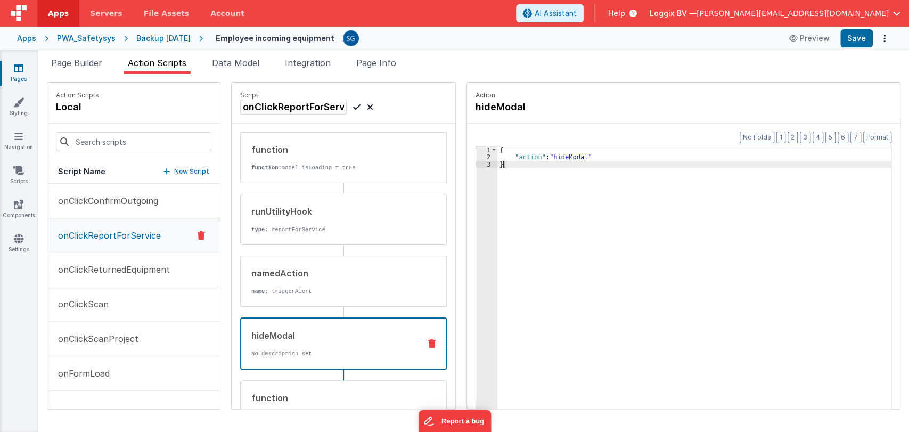
click at [562, 192] on div "{ "action" : "hideModal" }" at bounding box center [699, 301] width 404 height 310
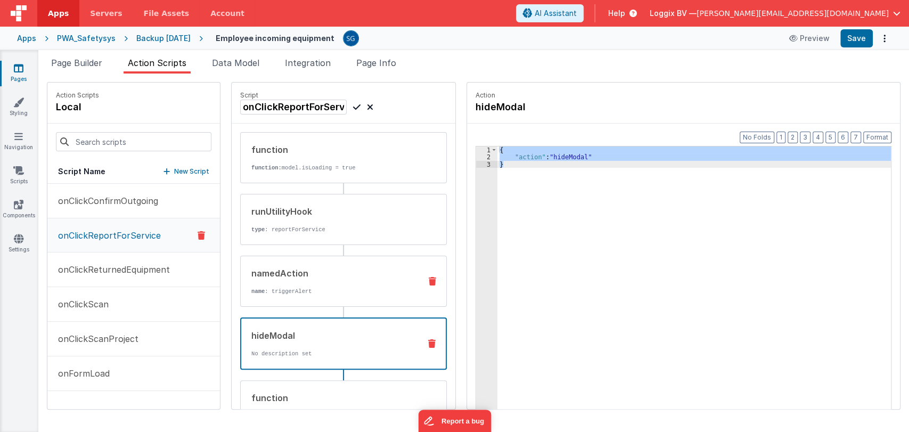
scroll to position [83, 0]
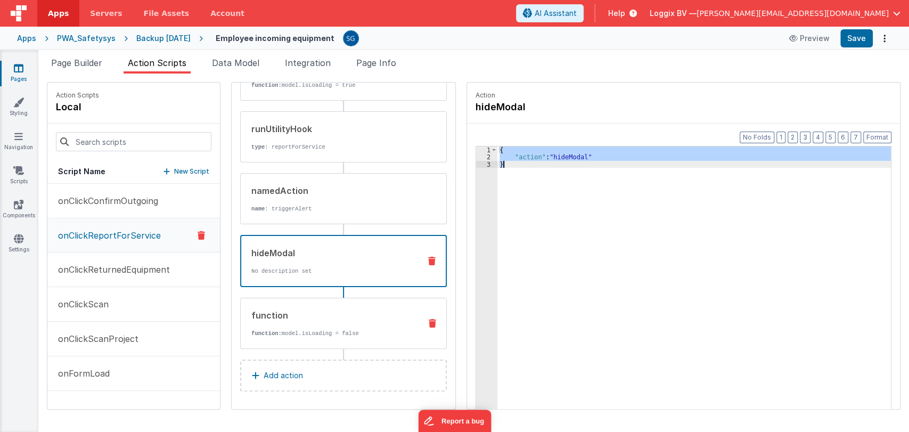
click at [315, 323] on div "function function: model.isLoading = false" at bounding box center [326, 323] width 171 height 29
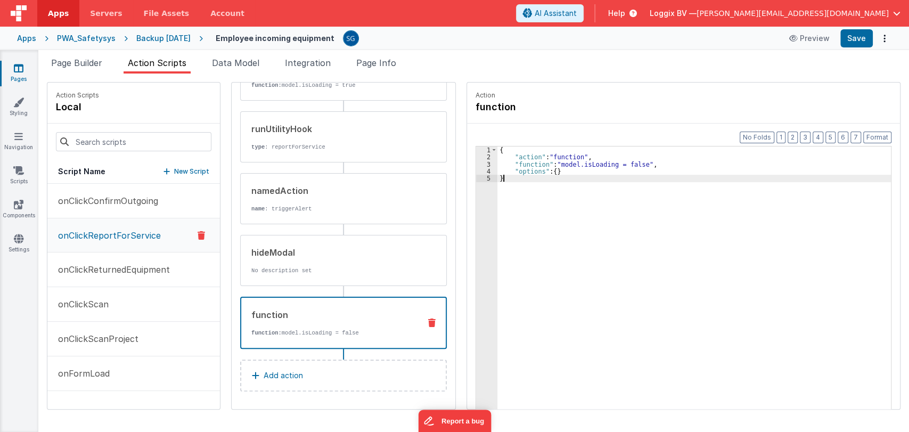
click at [520, 181] on div "{ "action" : "function" , "function" : "model.isLoading = false" , "options" : …" at bounding box center [699, 301] width 404 height 310
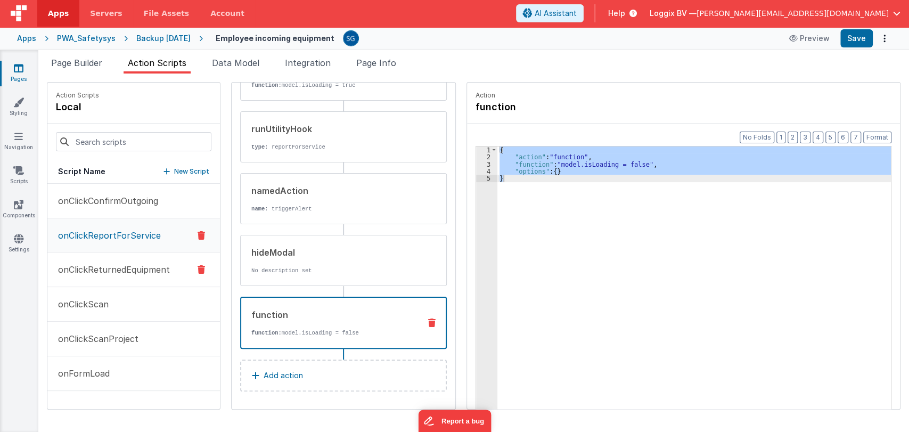
click at [95, 265] on p "onClickReturnedEquipment" at bounding box center [111, 269] width 118 height 13
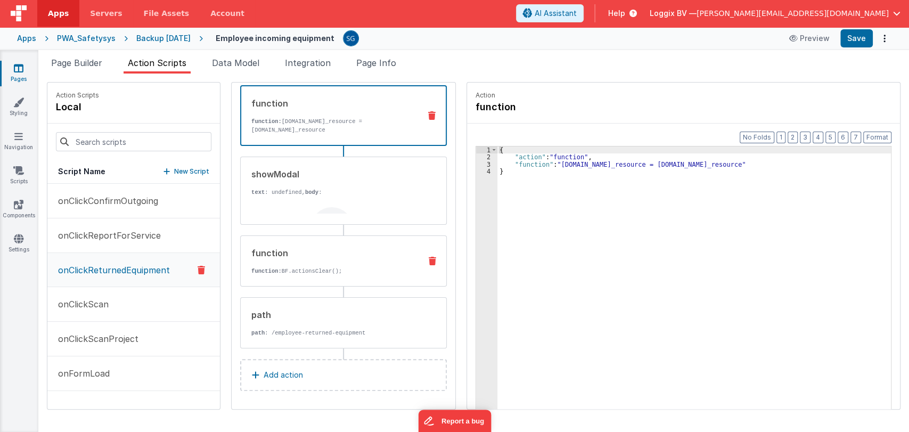
scroll to position [0, 0]
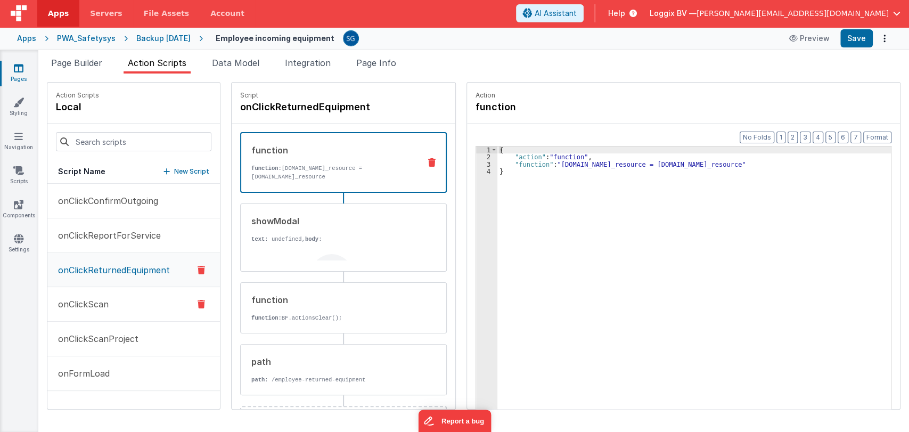
click at [97, 291] on button "onClickScan" at bounding box center [133, 304] width 173 height 35
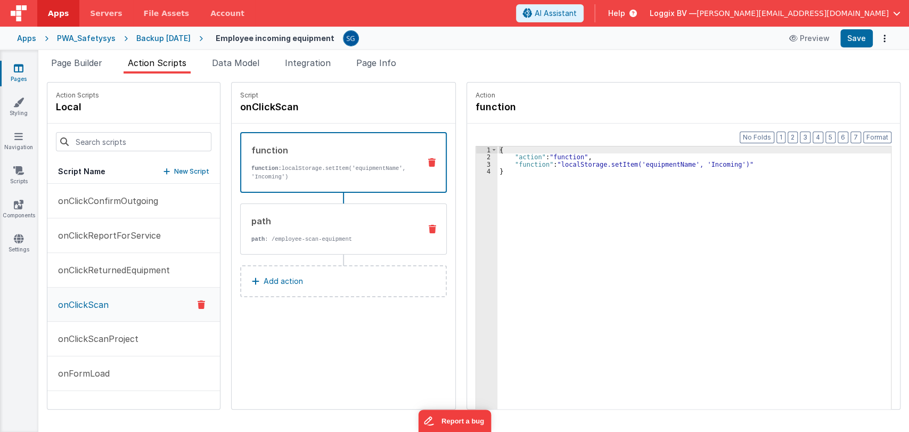
click at [337, 233] on div "path path : /employee-scan-equipment" at bounding box center [326, 229] width 171 height 29
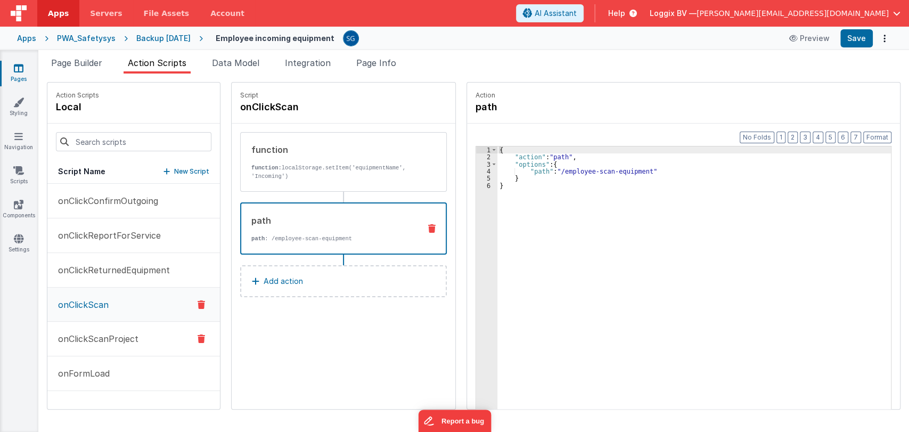
click at [96, 346] on button "onClickScanProject" at bounding box center [133, 339] width 173 height 35
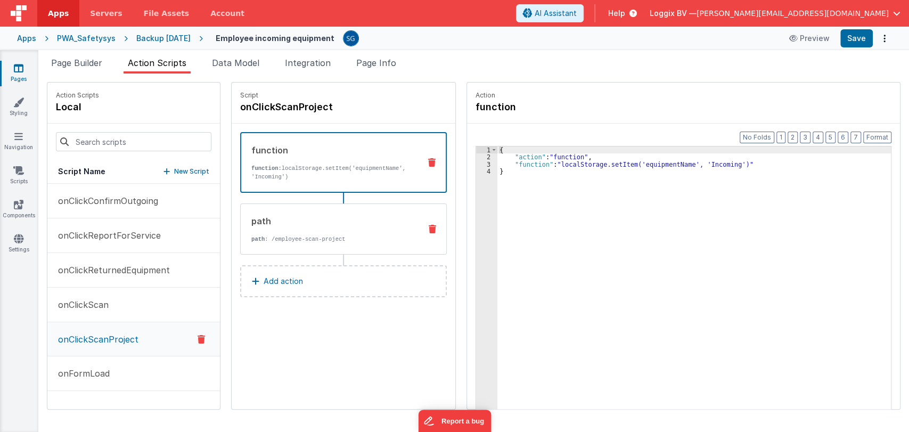
click at [338, 217] on div "path" at bounding box center [331, 221] width 161 height 13
click at [328, 159] on div "function function: localStorage.setItem('equipmentName', 'Incoming')" at bounding box center [326, 162] width 170 height 37
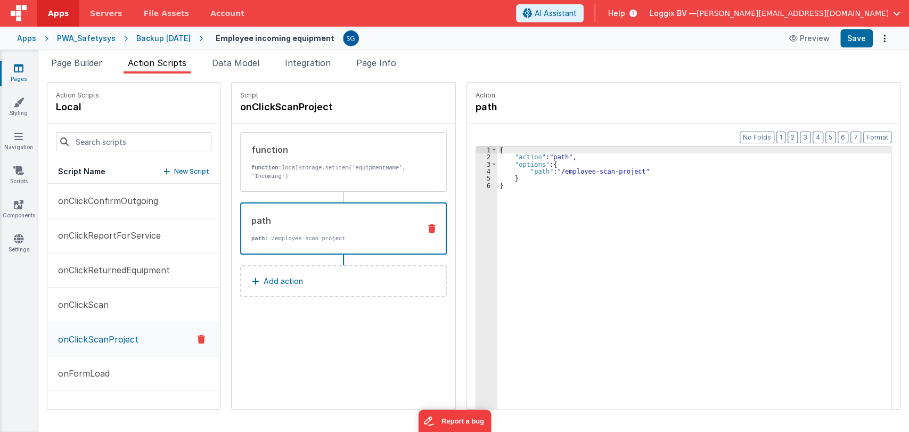
click at [301, 236] on p "path : /employee-scan-project" at bounding box center [331, 238] width 160 height 9
click at [268, 111] on h4 "onClickScanProject" at bounding box center [320, 107] width 160 height 15
click at [268, 111] on input "onClickScanProject" at bounding box center [293, 107] width 106 height 15
click at [284, 162] on div "function function: localStorage.setItem('equipmentName', 'Incoming')" at bounding box center [326, 161] width 171 height 37
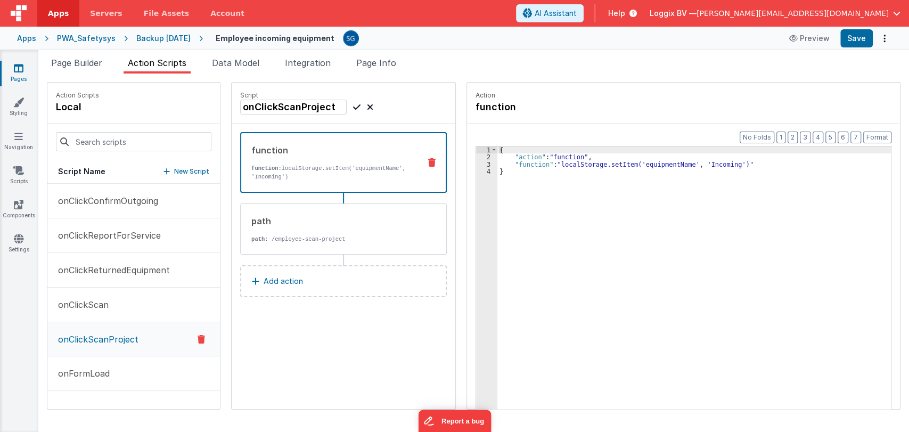
click at [523, 188] on div "{ "action" : "function" , "function" : "localStorage.setItem('equipmentName', '…" at bounding box center [699, 301] width 404 height 310
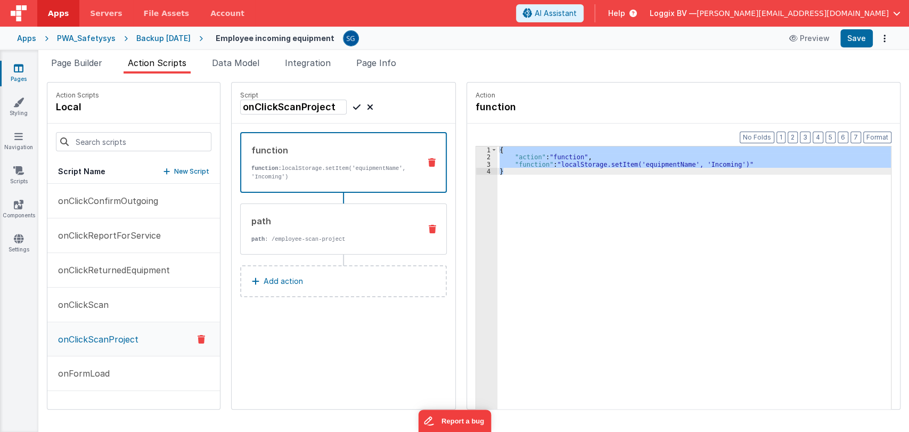
click at [284, 222] on div "path" at bounding box center [331, 221] width 161 height 13
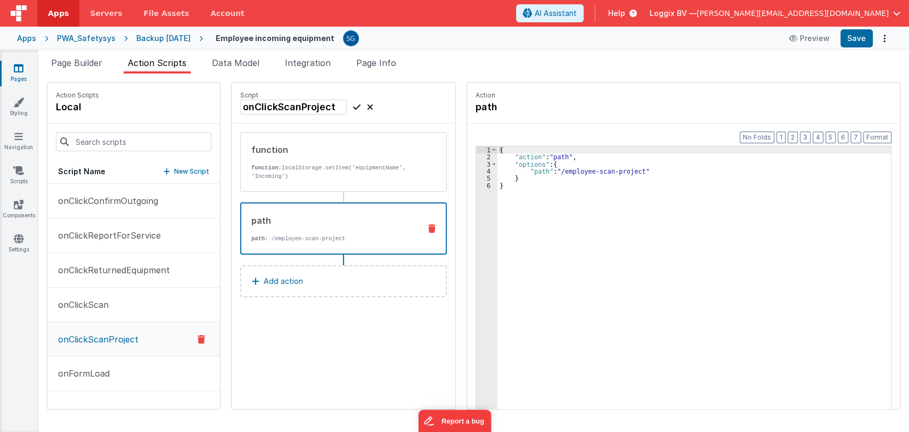
click at [637, 214] on div "{ "action" : "path" , "options" : { "path" : "/employee-scan-project" } }" at bounding box center [699, 301] width 404 height 310
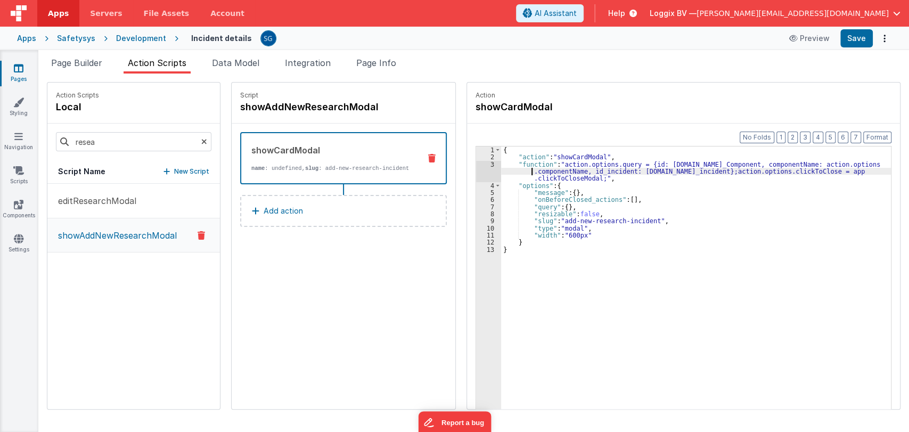
click at [512, 171] on div "{ "action" : "showCardModal" , "function" : "action.options.query = {id: [DOMAI…" at bounding box center [697, 301] width 392 height 310
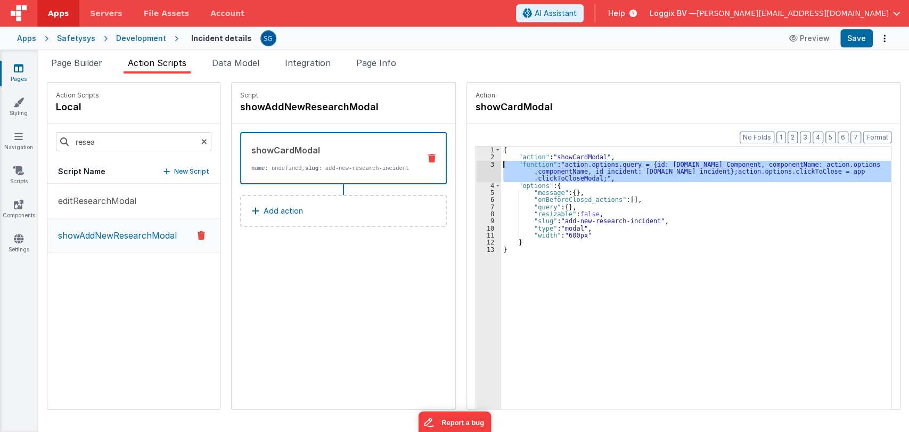
click at [481, 163] on div "3" at bounding box center [488, 171] width 25 height 21
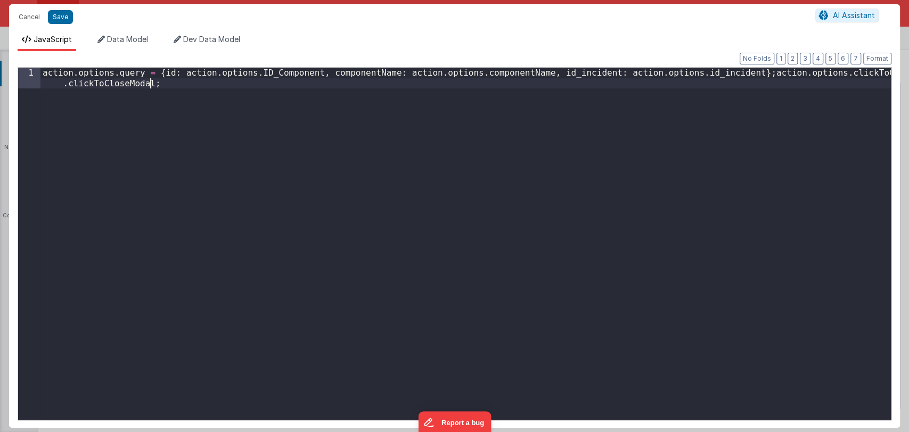
click at [481, 163] on div "action . options . query = { id : action . options . ID_Component , componentNa…" at bounding box center [465, 264] width 850 height 393
click at [37, 17] on button "Cancel" at bounding box center [29, 17] width 32 height 15
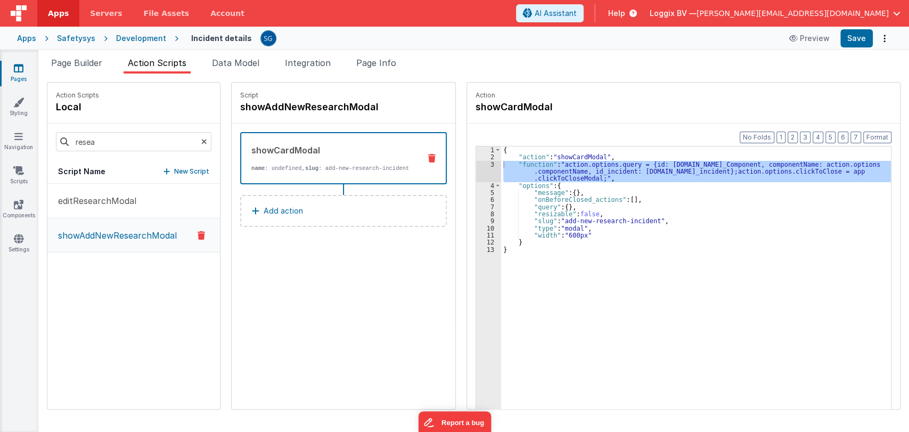
click at [514, 253] on div "{ "action" : "showCardModal" , "function" : "action.options.query = {id: [DOMAI…" at bounding box center [697, 301] width 392 height 310
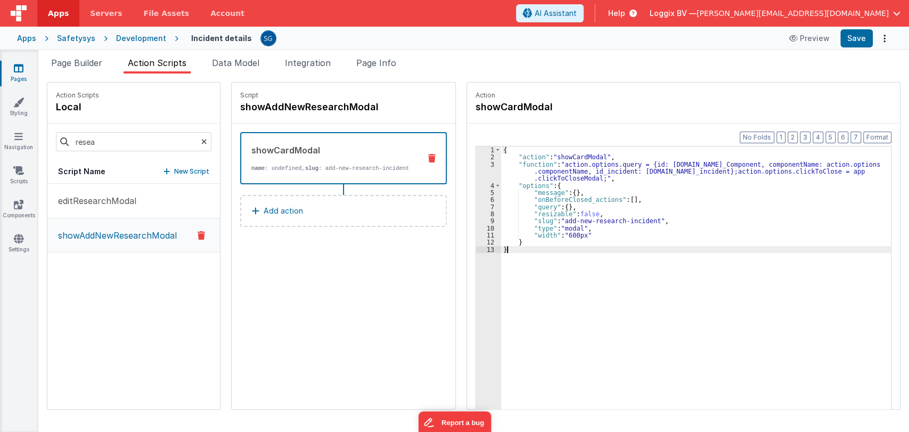
click at [21, 73] on link "Pages" at bounding box center [18, 73] width 38 height 21
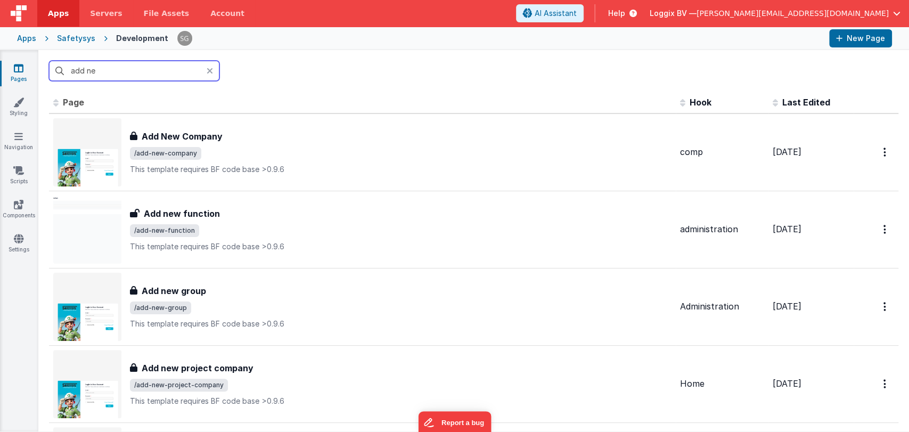
type input "add"
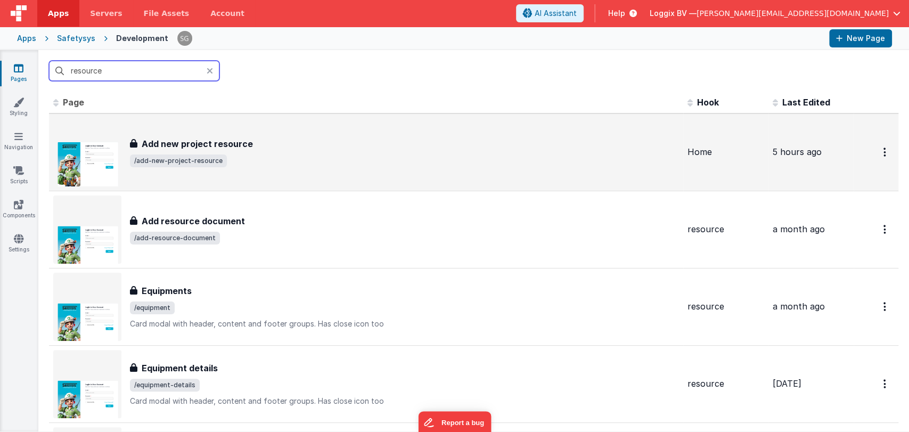
type input "resource"
click at [274, 155] on span "/add-new-project-resource" at bounding box center [404, 160] width 549 height 13
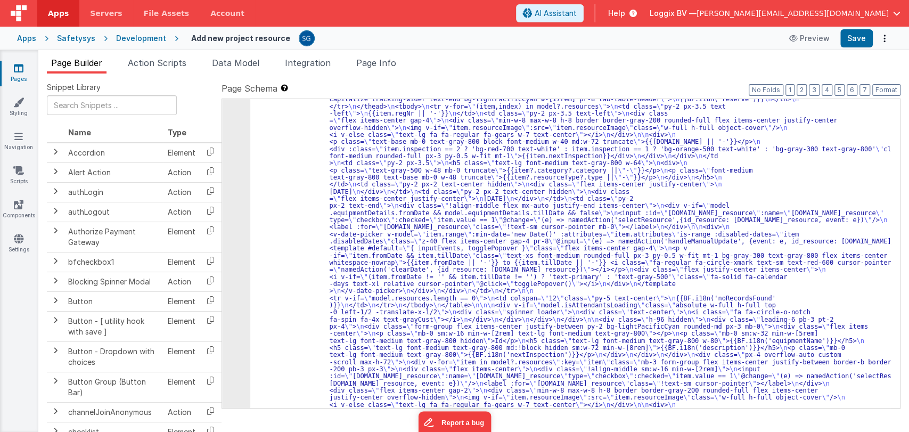
scroll to position [1814, 0]
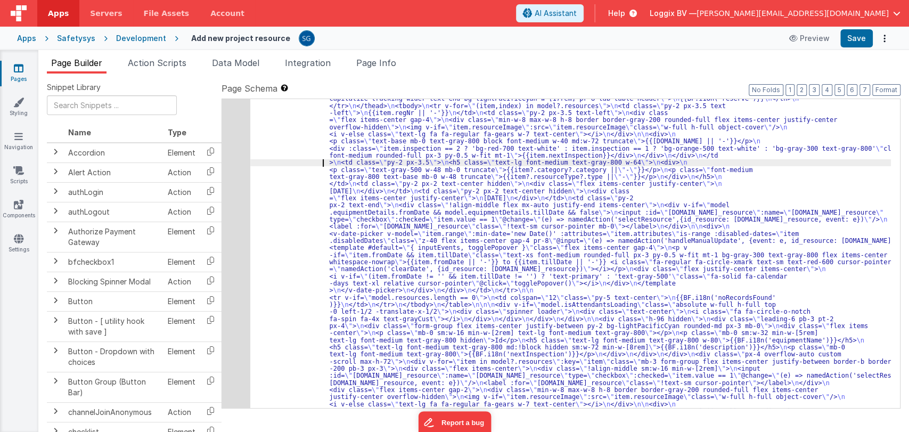
click at [248, 152] on div "221" at bounding box center [236, 255] width 28 height 462
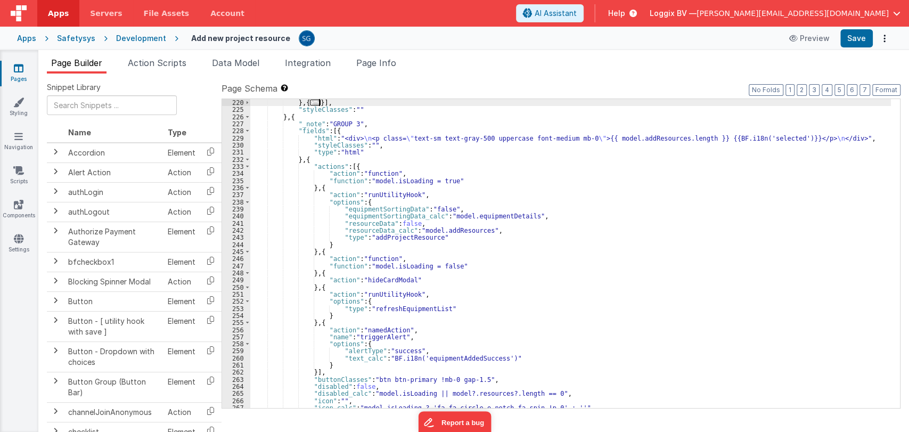
click at [318, 101] on span "..." at bounding box center [315, 103] width 11 height 6
click at [315, 102] on span "..." at bounding box center [315, 103] width 11 height 6
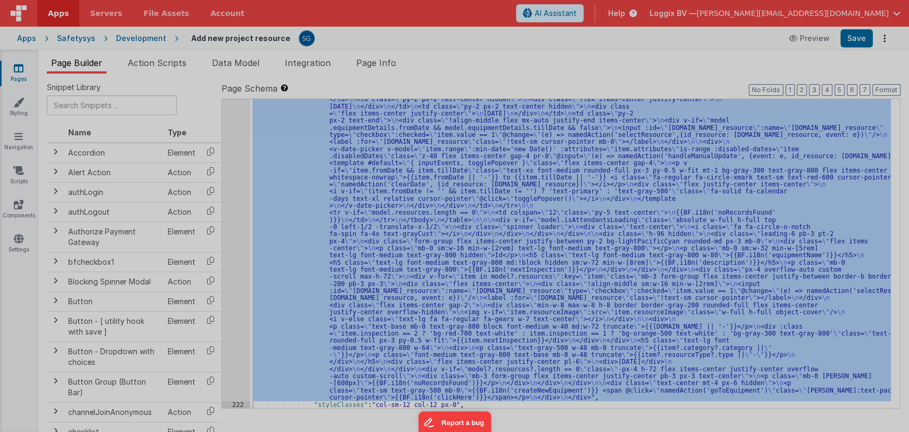
click at [241, 159] on div "< div :class = "model.isAttendantsLoading && 'disabled-section'" class = "overf…" at bounding box center [242, 286] width 382 height 453
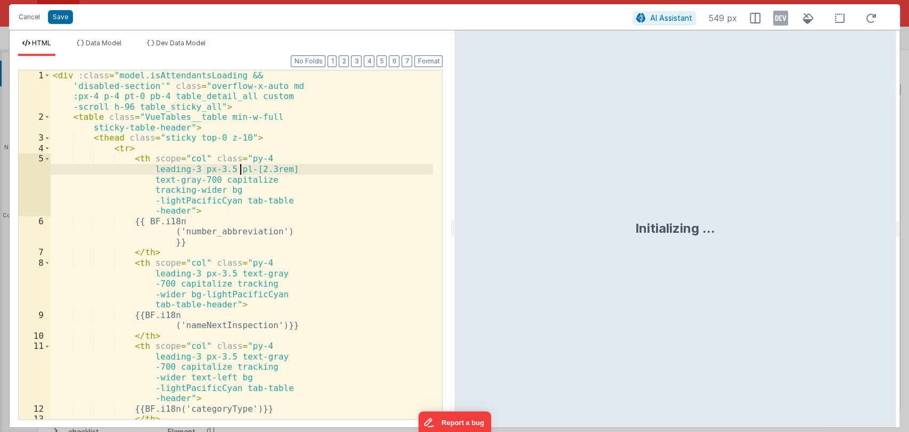
scroll to position [1899, 0]
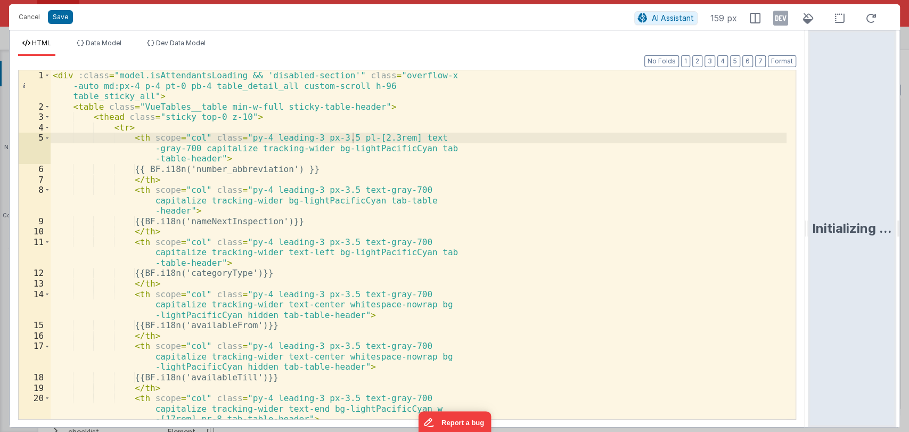
drag, startPoint x: 453, startPoint y: 233, endPoint x: 827, endPoint y: 185, distance: 378.0
click at [827, 185] on html "Cancel Save AI Assistant 159 px HTML Data Model Dev Data Model Format 7 6 5 4 3…" at bounding box center [454, 216] width 909 height 432
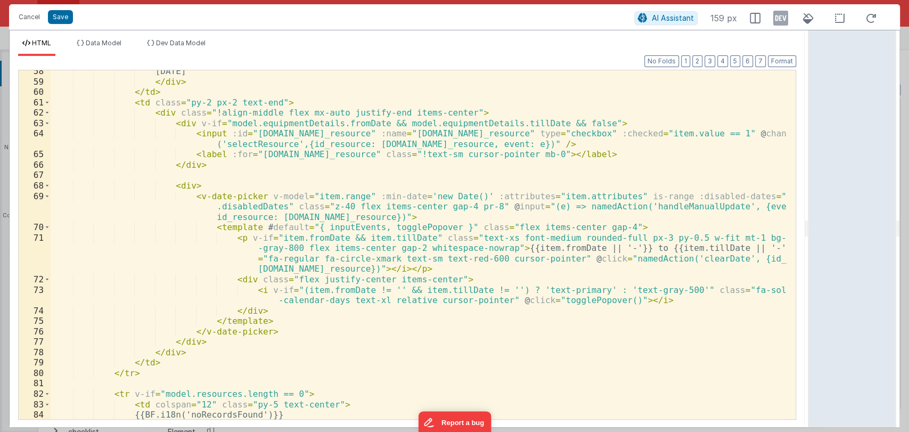
scroll to position [641, 0]
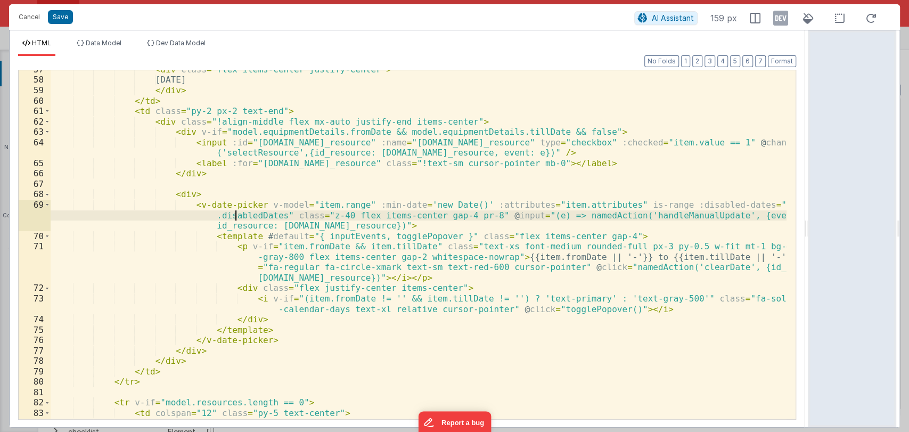
click at [236, 216] on div "< div class = "flex items-center justify-center" > [DATE] </ div > </ td > < td…" at bounding box center [419, 249] width 736 height 370
click at [82, 42] on icon at bounding box center [80, 43] width 7 height 6
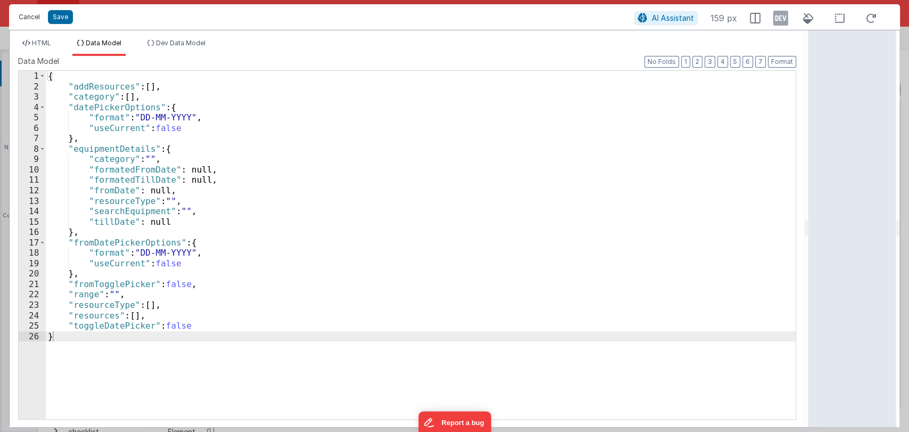
click at [27, 15] on button "Cancel" at bounding box center [29, 17] width 32 height 15
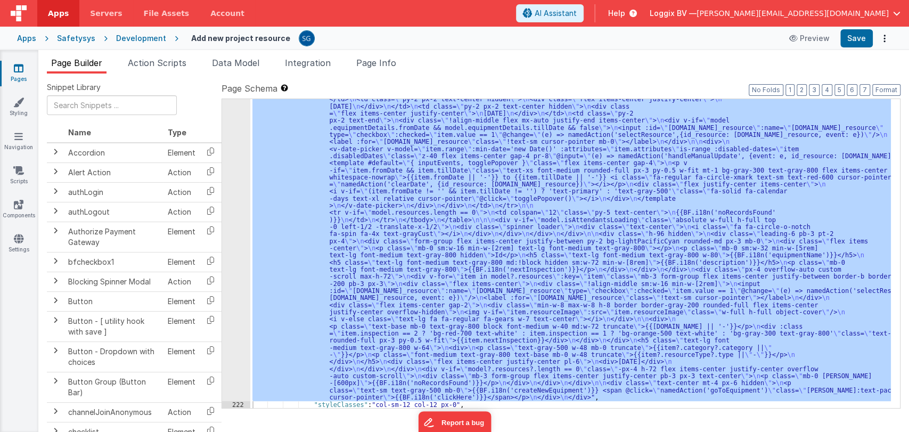
click at [164, 54] on div "Page Builder Action Scripts Data Model Integration Page Info Snippet Library Na…" at bounding box center [473, 241] width 871 height 382
click at [159, 56] on li "Action Scripts" at bounding box center [157, 64] width 67 height 17
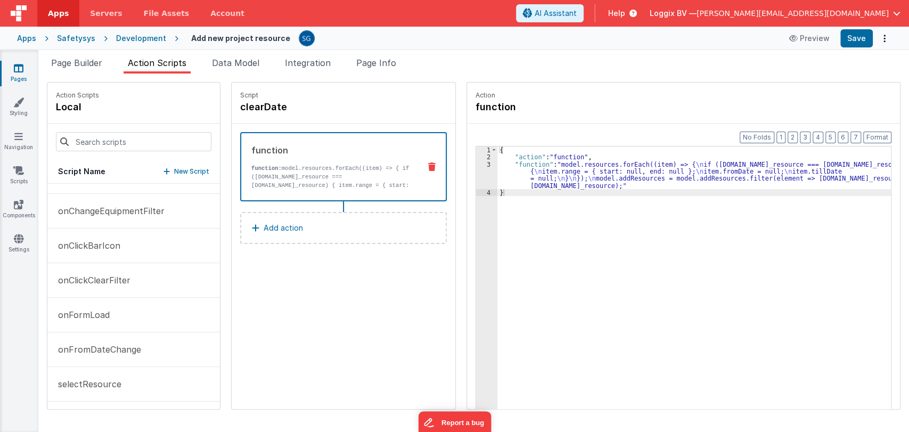
scroll to position [0, 0]
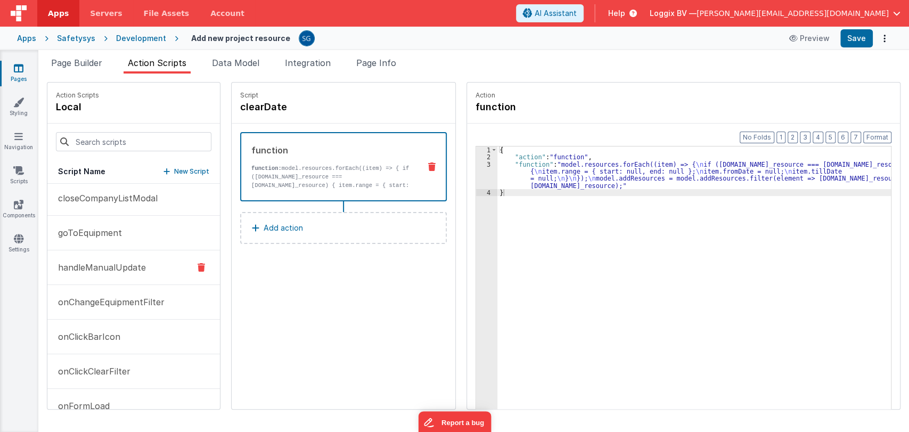
click at [107, 275] on button "handleManualUpdate" at bounding box center [133, 267] width 173 height 35
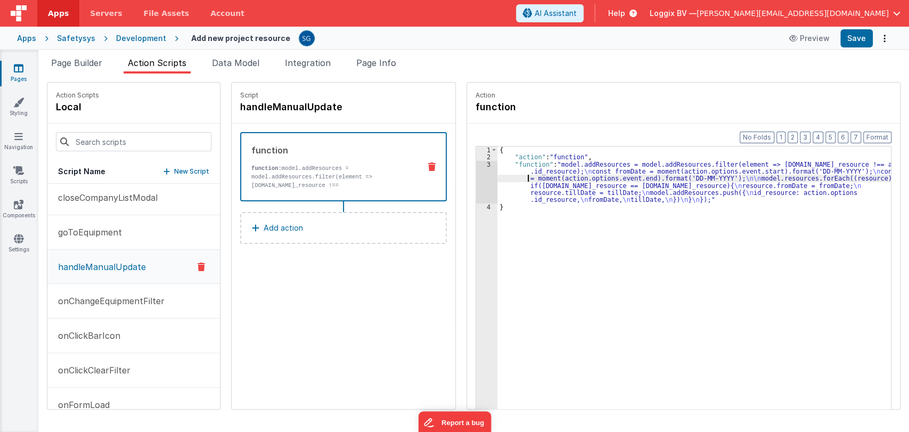
click at [497, 180] on div "{ "action" : "function" , "function" : "model.addResources = model.addResources…" at bounding box center [699, 301] width 404 height 310
click at [476, 163] on div "3" at bounding box center [486, 182] width 21 height 43
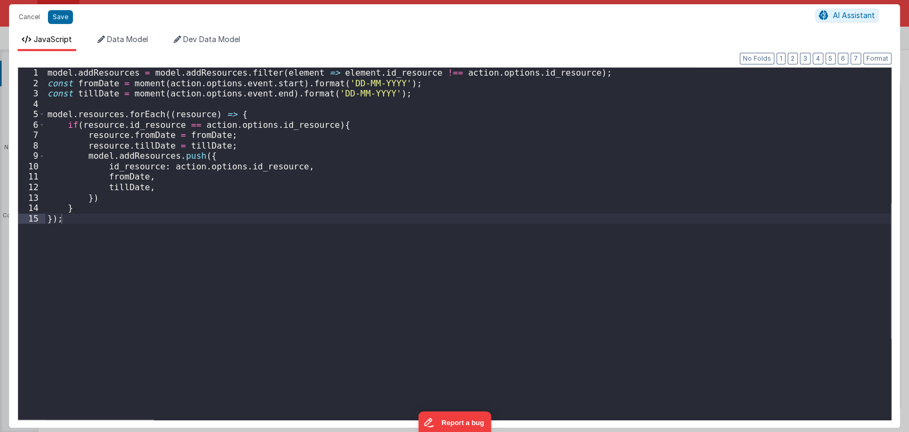
click at [475, 163] on div "Cancel Save AI Assistant JavaScript Data Model Dev Data Model Format 7 6 5 4 3 …" at bounding box center [454, 216] width 909 height 432
click at [415, 166] on div "model . addResources = model . addResources . filter ( element => element . id_…" at bounding box center [468, 254] width 846 height 373
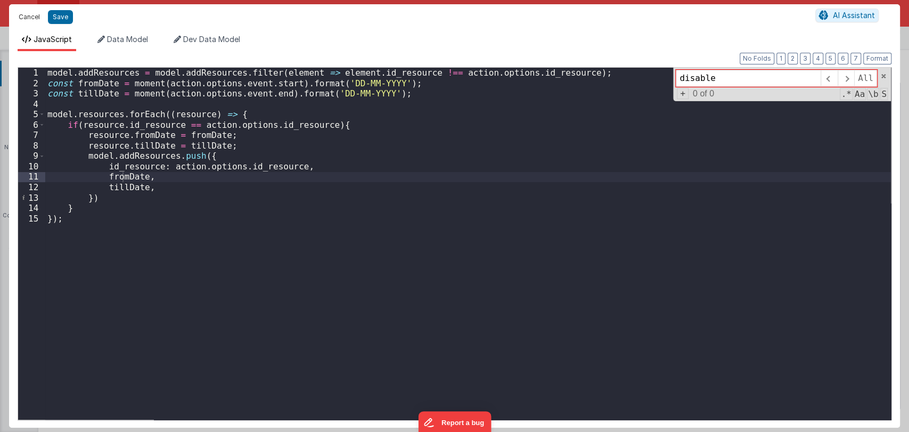
type input "disable"
click at [21, 14] on button "Cancel" at bounding box center [29, 17] width 32 height 15
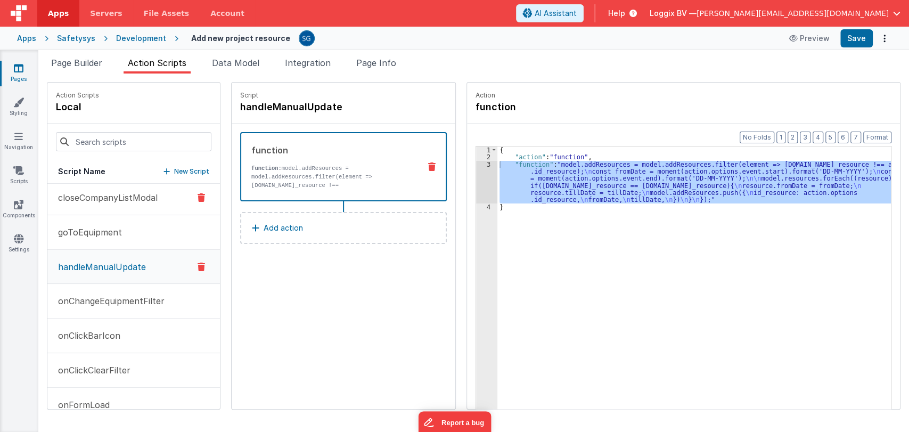
click at [92, 192] on p "closeCompanyListModal" at bounding box center [105, 197] width 106 height 13
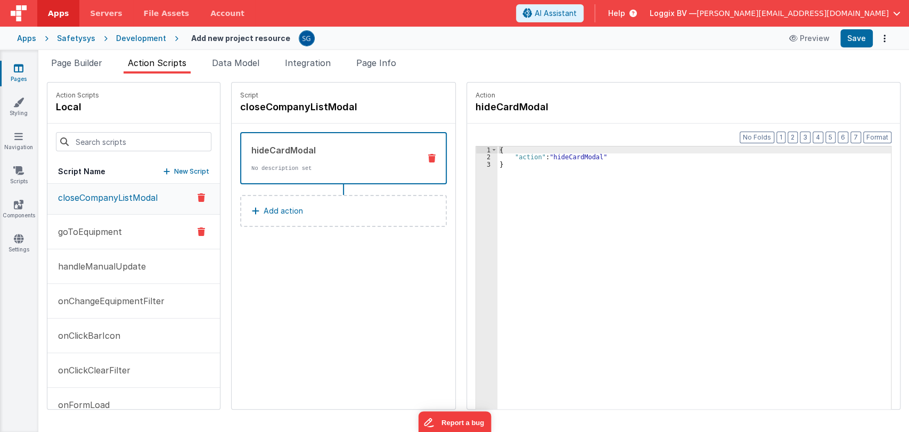
click at [94, 228] on p "goToEquipment" at bounding box center [87, 231] width 70 height 13
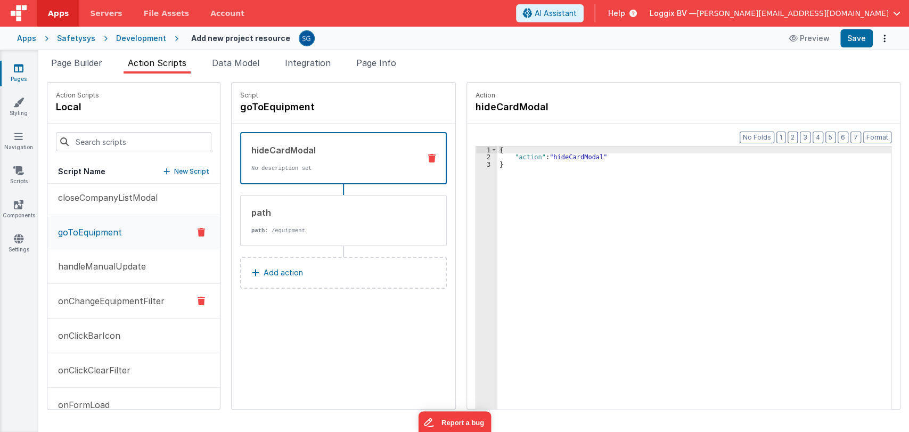
click at [99, 302] on p "onChangeEquipmentFilter" at bounding box center [108, 300] width 113 height 13
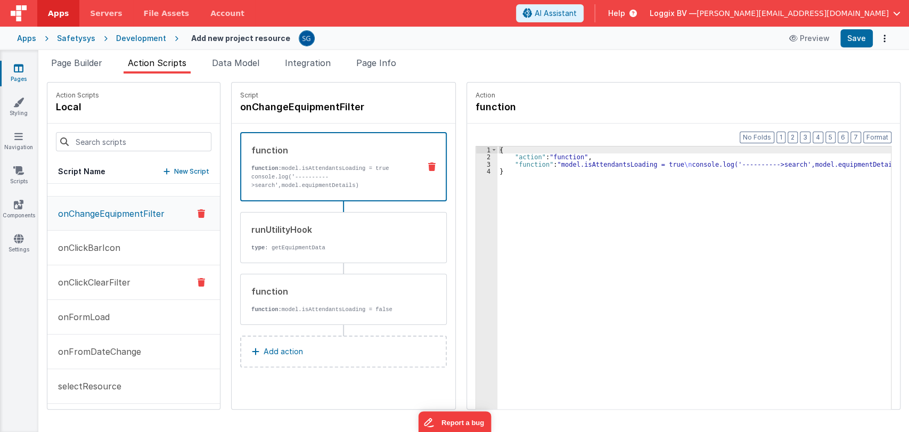
scroll to position [128, 0]
click at [85, 313] on p "onFormLoad" at bounding box center [81, 314] width 58 height 13
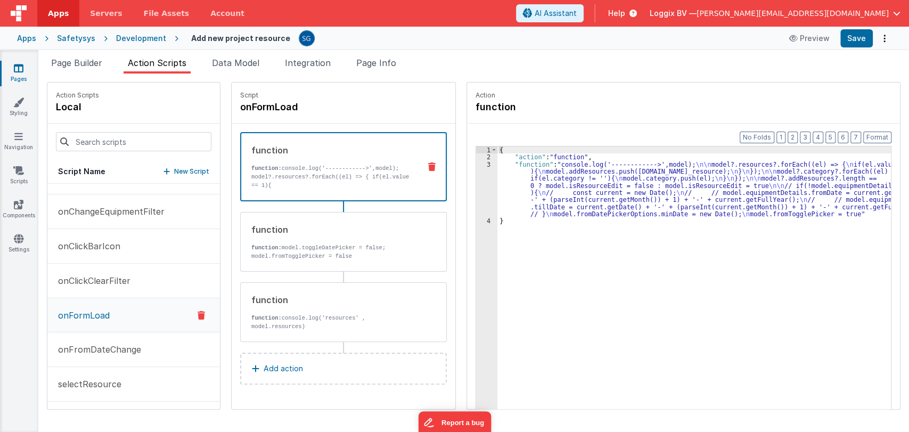
click at [497, 178] on div "{ "action" : "function" , "function" : "console.log('------------>',model); \n\…" at bounding box center [699, 301] width 404 height 310
click at [476, 163] on div "3" at bounding box center [486, 189] width 21 height 57
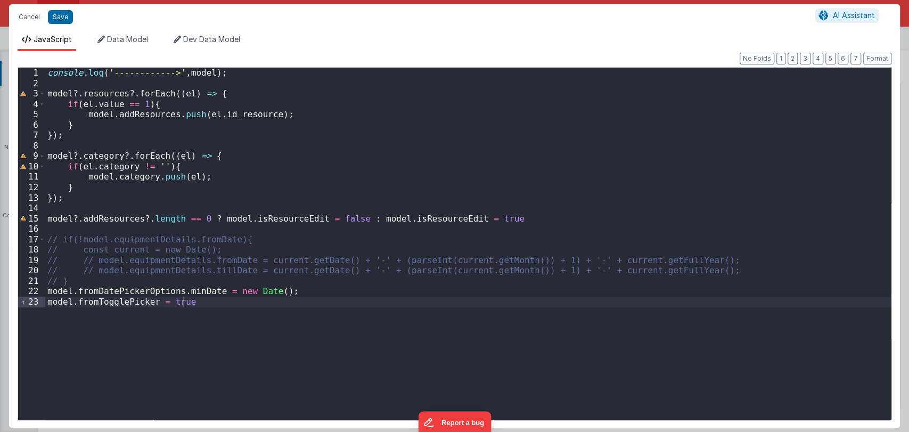
click at [316, 163] on div "console . log ( '------------>' , model ) ; model ?. resources ?. forEach (( el…" at bounding box center [468, 254] width 846 height 373
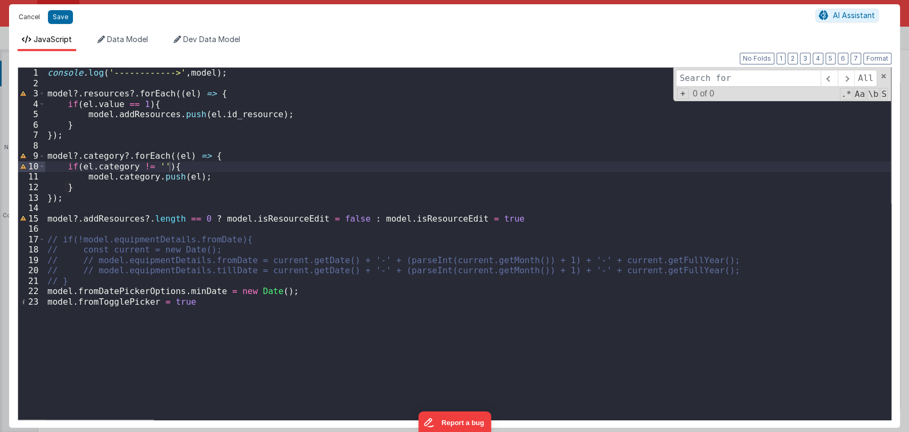
click at [30, 18] on button "Cancel" at bounding box center [29, 17] width 32 height 15
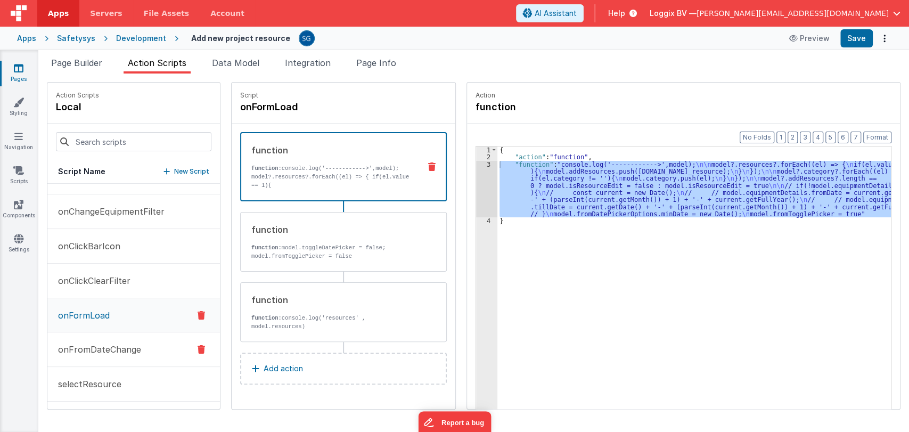
click at [95, 352] on p "onFromDateChange" at bounding box center [96, 349] width 89 height 13
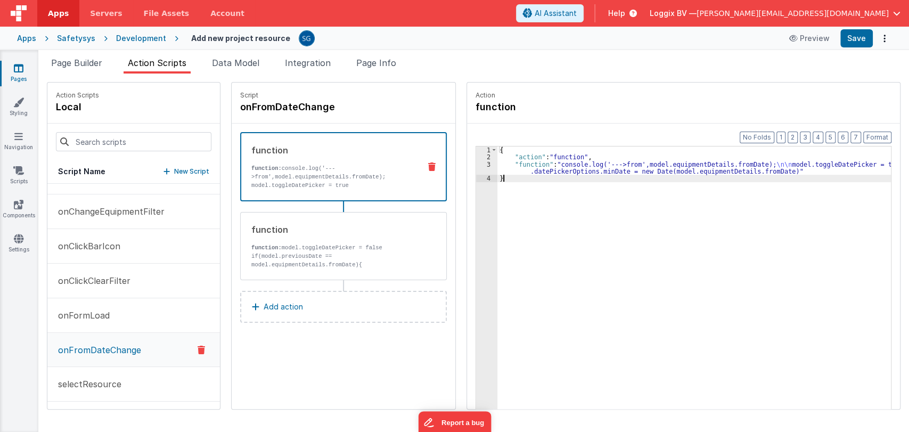
click at [507, 194] on div "{ "action" : "function" , "function" : "console.log('--->from',model.equipmentD…" at bounding box center [699, 301] width 404 height 310
type input "disable"
click at [270, 260] on p "if(model.previousDate == model.equipmentDetails.fromDate){ BF.actionsClear(); }…" at bounding box center [331, 277] width 161 height 51
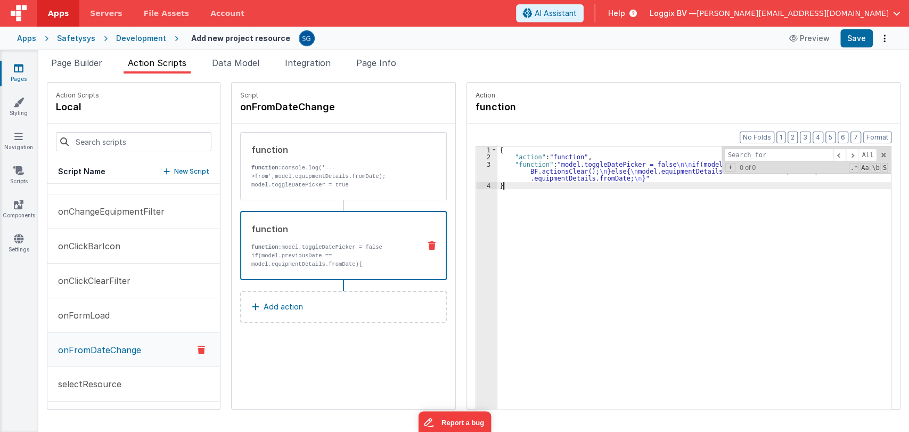
click at [559, 265] on div "{ "action" : "function" , "function" : "model.toggleDatePicker = false \n\n if(…" at bounding box center [699, 301] width 404 height 310
paste input "disable"
type input "disable"
click at [106, 378] on p "selectResource" at bounding box center [87, 384] width 70 height 13
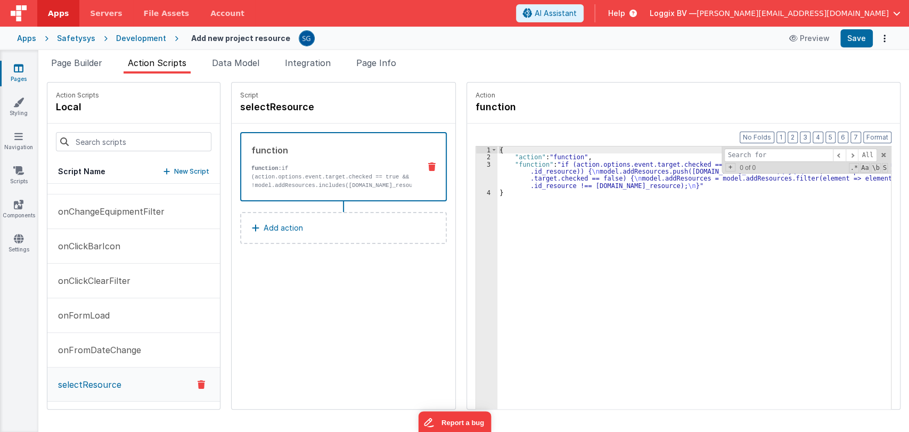
click at [565, 224] on div "{ "action" : "function" , "function" : "if (action.options.event.target.checked…" at bounding box center [699, 301] width 404 height 310
paste input "disable"
type input "disable"
click at [360, 169] on p "function: if (action.options.event.target.checked == true && !model.addResource…" at bounding box center [331, 189] width 160 height 51
click at [80, 63] on span "Page Builder" at bounding box center [76, 63] width 51 height 11
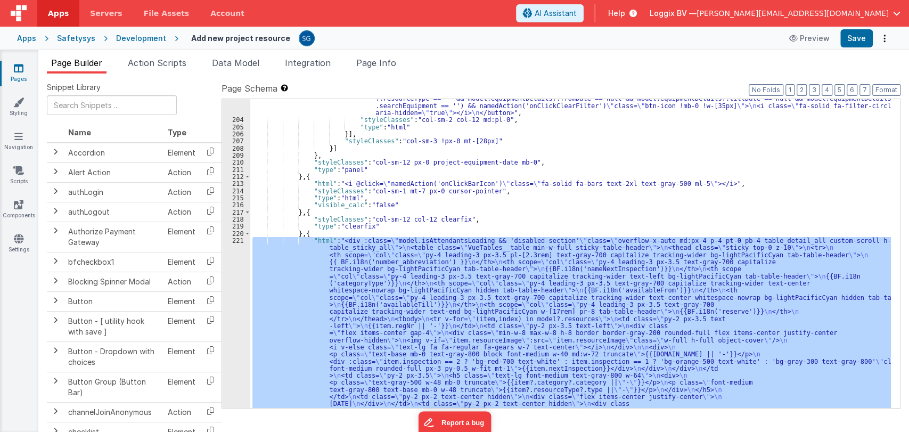
scroll to position [1602, 0]
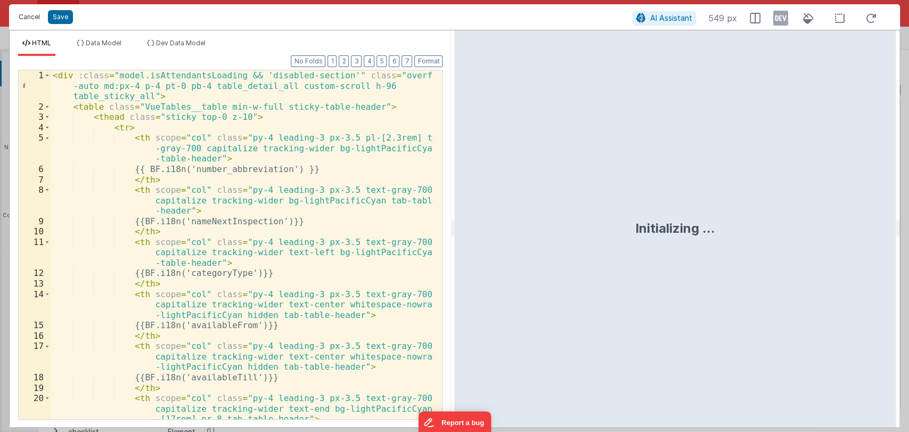
click at [31, 22] on button "Cancel" at bounding box center [29, 17] width 32 height 15
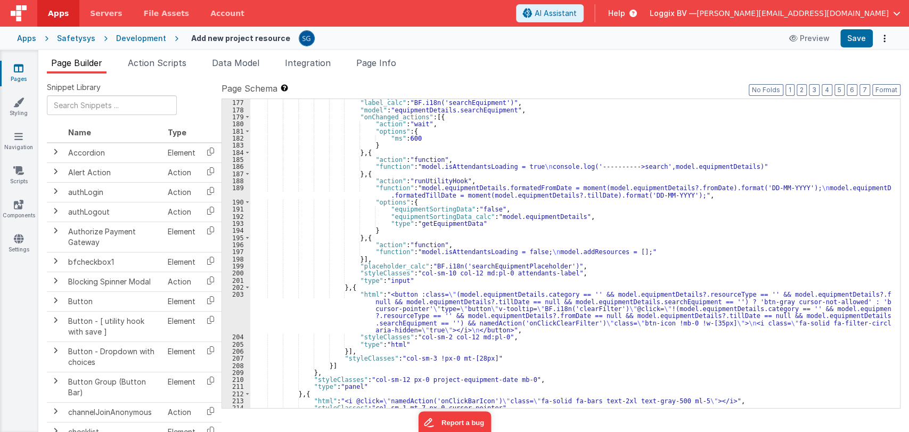
scroll to position [1384, 0]
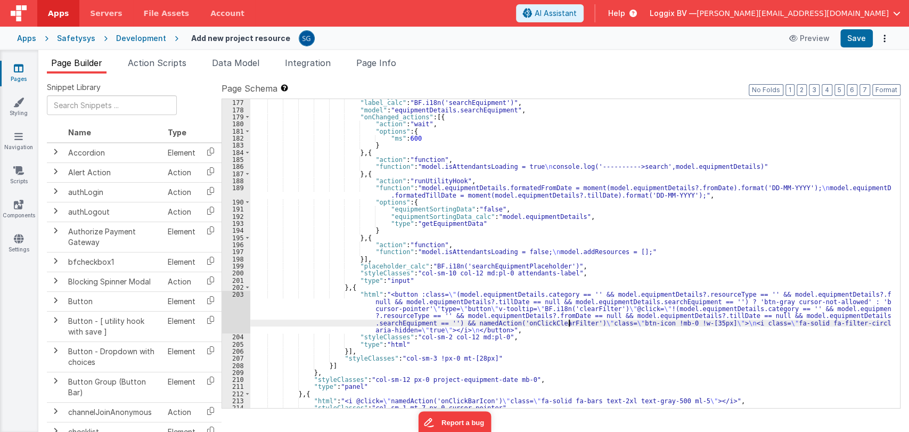
click at [567, 326] on div ""inputType" : "text" , "label_calc" : "BF.i18n('searchEquipment')" , "model" : …" at bounding box center [570, 253] width 641 height 323
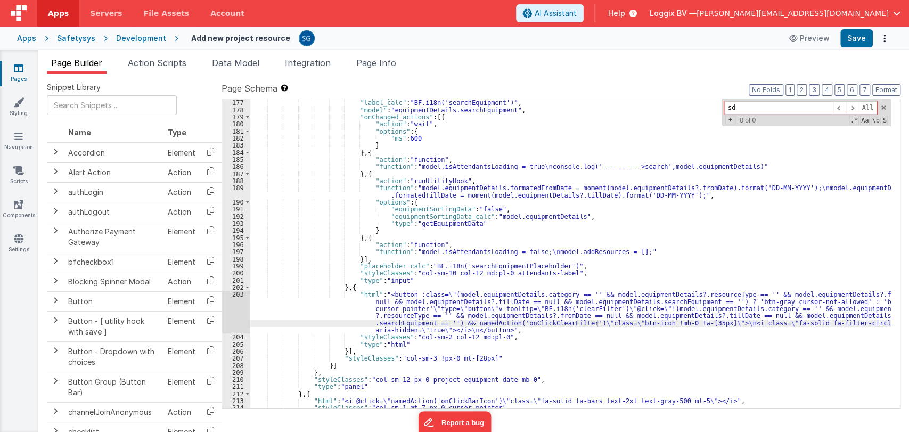
type input "s"
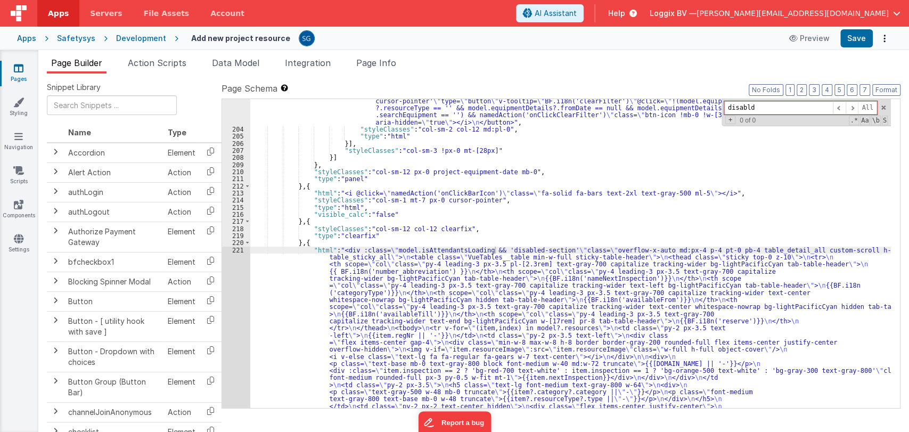
type input "disabl"
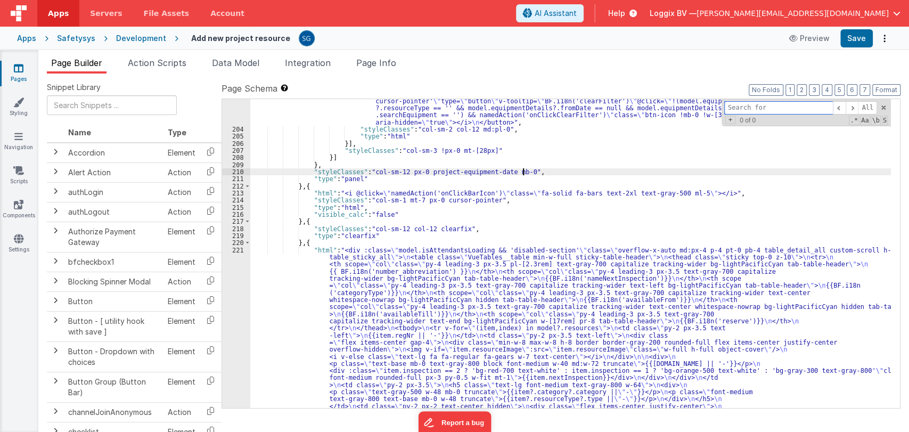
paste input "disabledDates"
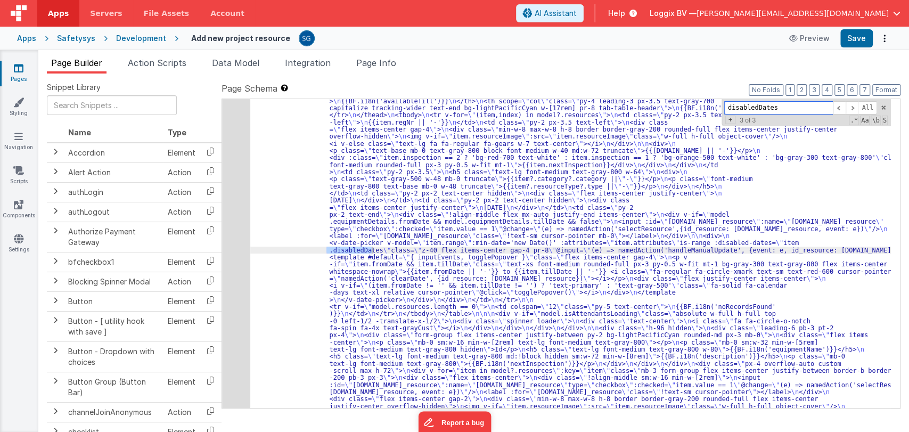
scroll to position [1805, 0]
type input "disabledDates"
click at [839, 111] on span at bounding box center [839, 107] width 13 height 13
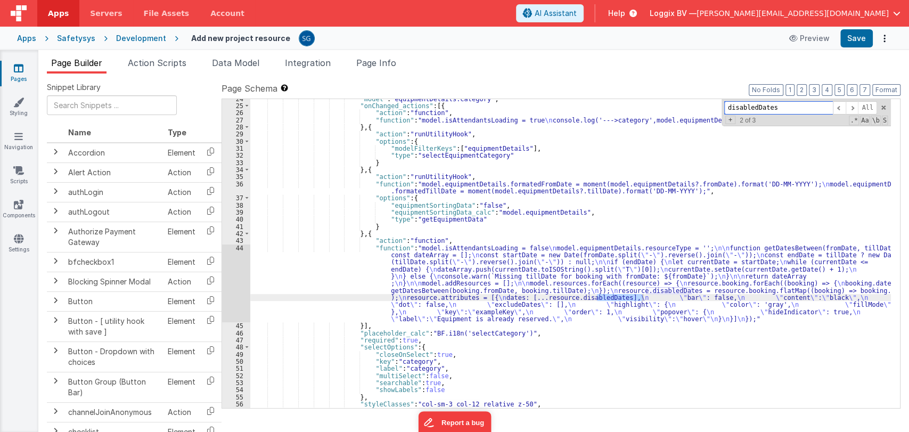
scroll to position [185, 0]
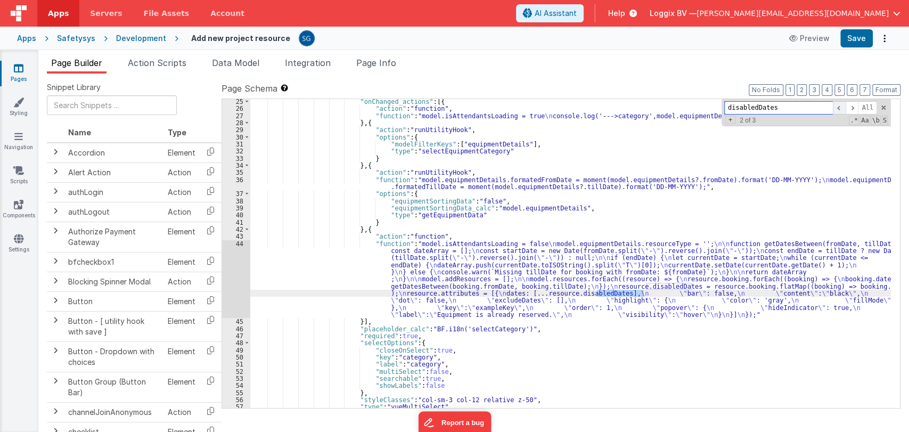
click at [842, 105] on span at bounding box center [839, 107] width 13 height 13
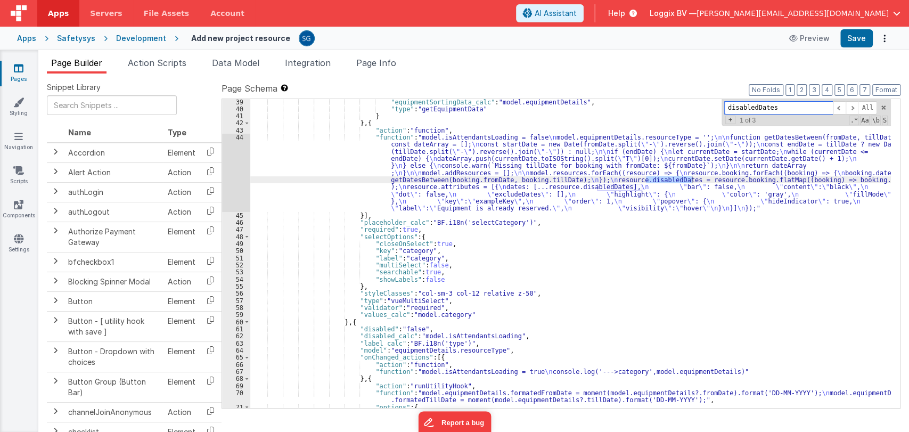
scroll to position [251, 0]
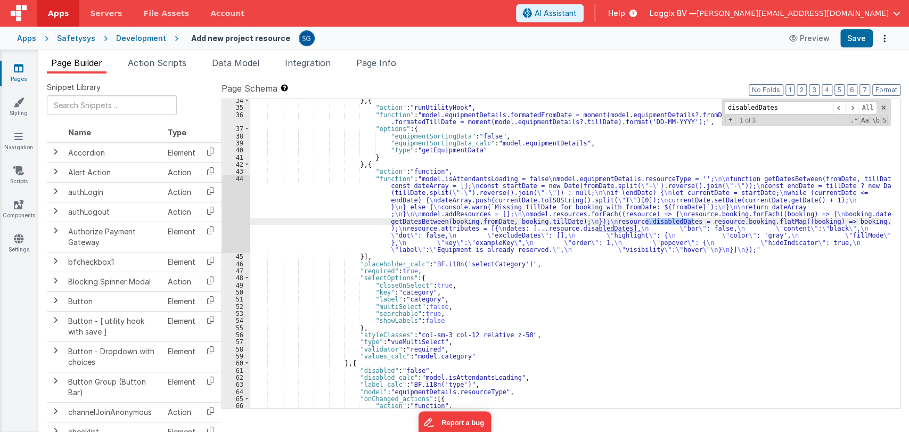
click at [298, 206] on div "} , { "action" : "runUtilityHook" , "function" : "model.equipmentDetails.format…" at bounding box center [570, 258] width 641 height 323
click at [239, 178] on div "44" at bounding box center [236, 214] width 28 height 78
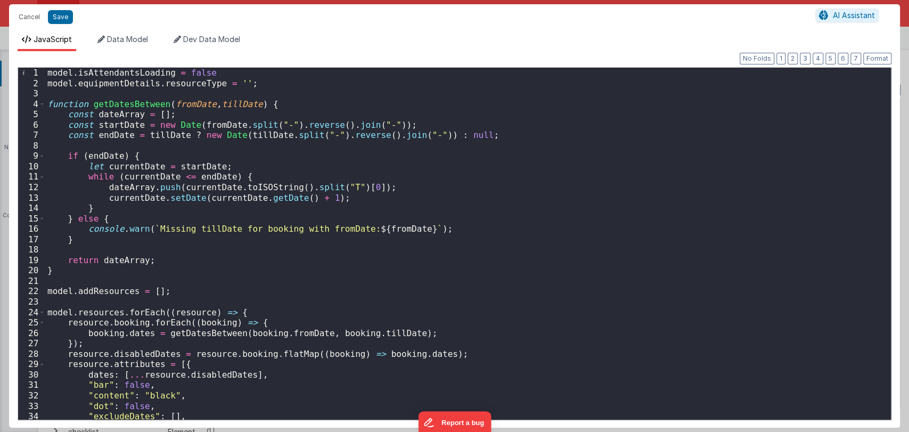
scroll to position [0, 0]
click at [279, 174] on div "model . isAttendantsLoading = false model . equipmentDetails . resourceType = '…" at bounding box center [463, 254] width 837 height 373
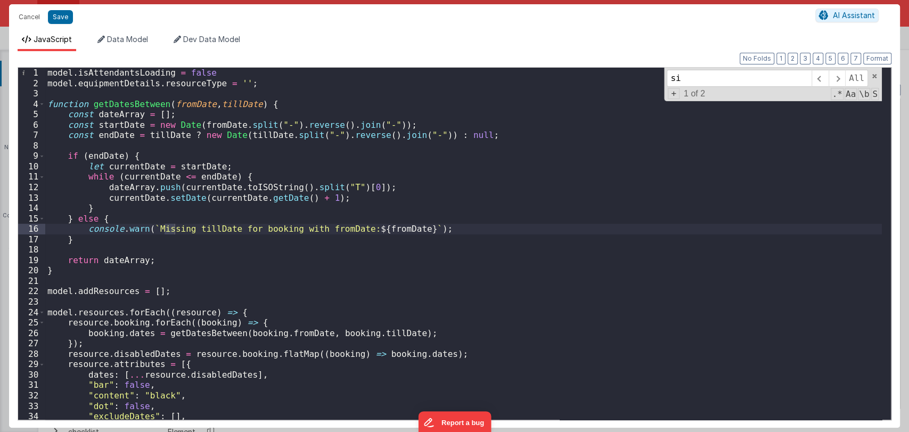
type input "s"
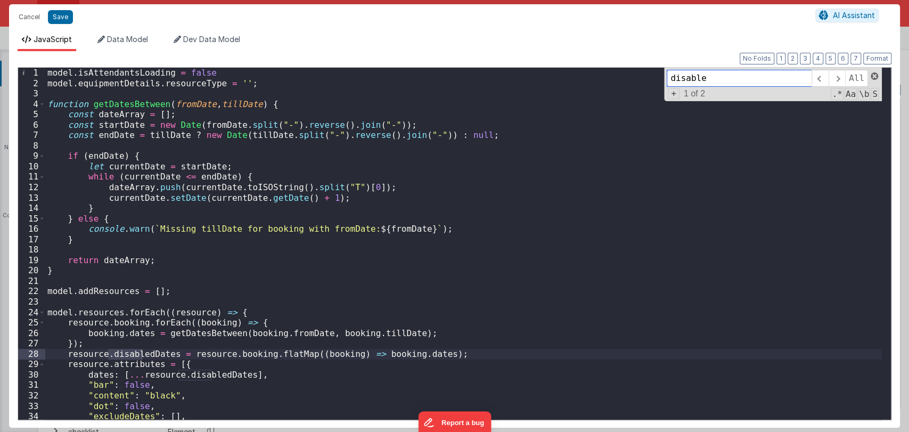
click at [873, 76] on span at bounding box center [874, 75] width 7 height 7
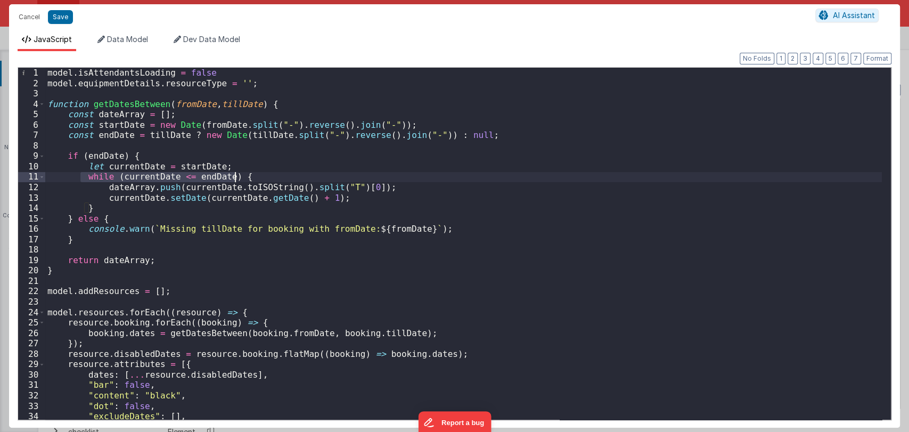
drag, startPoint x: 79, startPoint y: 174, endPoint x: 239, endPoint y: 180, distance: 159.8
click at [239, 180] on div "model . isAttendantsLoading = false model . equipmentDetails . resourceType = '…" at bounding box center [463, 254] width 837 height 373
click at [283, 357] on div "model . isAttendantsLoading = false model . equipmentDetails . resourceType = '…" at bounding box center [463, 254] width 837 height 373
type input "flatMap"
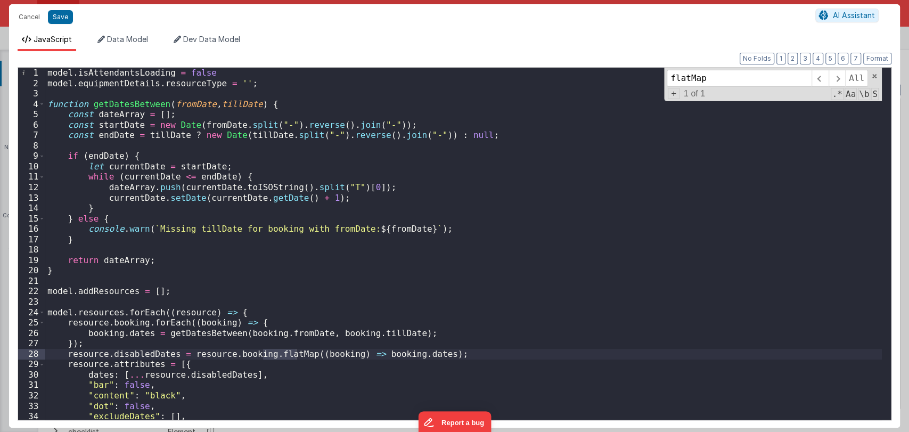
click at [291, 297] on div "model . isAttendantsLoading = false model . equipmentDetails . resourceType = '…" at bounding box center [463, 254] width 837 height 373
click at [873, 77] on span at bounding box center [874, 75] width 7 height 7
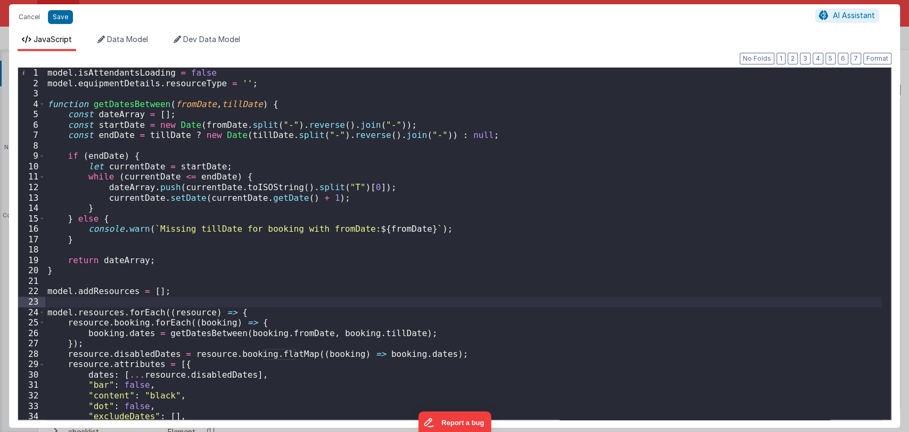
click at [428, 230] on div "model . isAttendantsLoading = false model . equipmentDetails . resourceType = '…" at bounding box center [463, 254] width 837 height 373
click at [31, 18] on button "Cancel" at bounding box center [29, 17] width 32 height 15
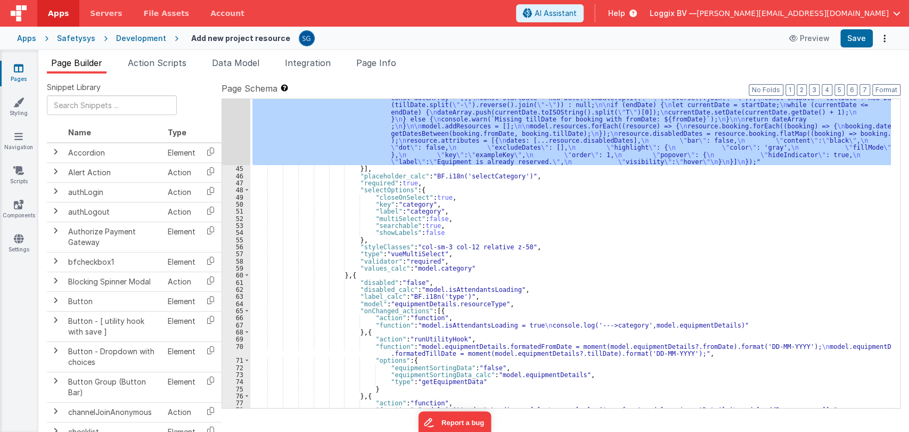
scroll to position [339, 0]
click at [371, 352] on div ""function" : "model.isAttendantsLoading = false \n model.equipmentDetails.resou…" at bounding box center [570, 284] width 641 height 394
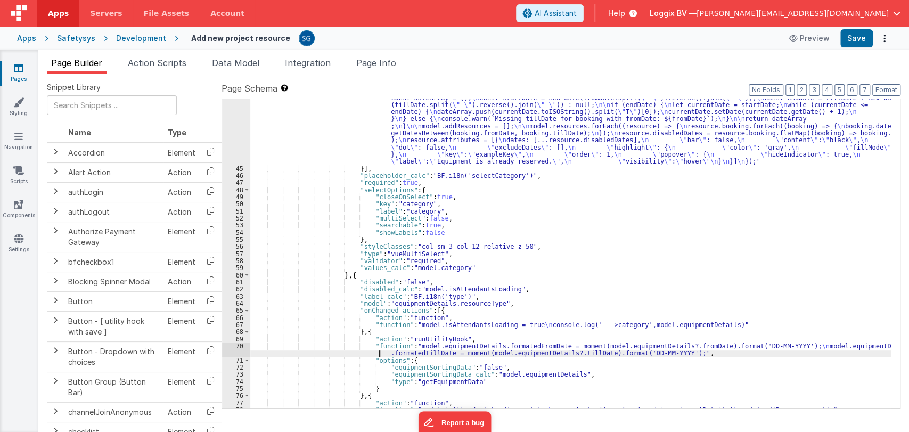
click at [240, 347] on div "70" at bounding box center [236, 349] width 28 height 14
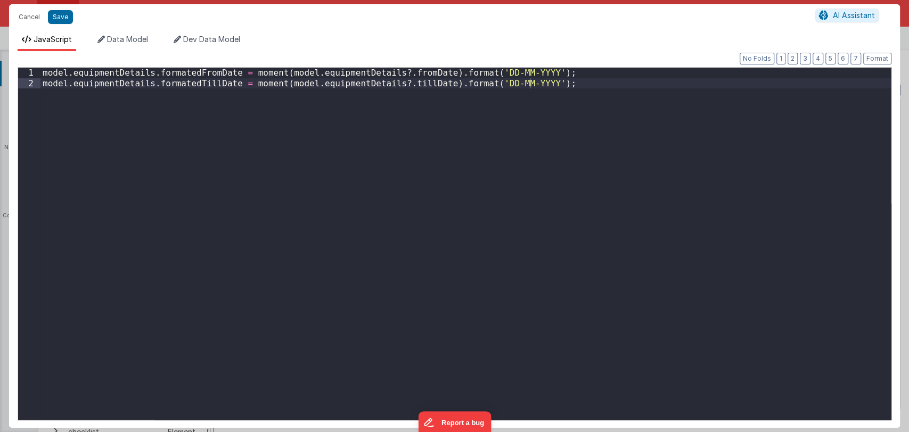
click at [240, 347] on div "Cancel Save AI Assistant JavaScript Data Model Dev Data Model Format 7 6 5 4 3 …" at bounding box center [454, 216] width 909 height 432
click at [536, 83] on div "model . equipmentDetails . formatedFromDate = moment ( model . equipmentDetails…" at bounding box center [465, 254] width 850 height 373
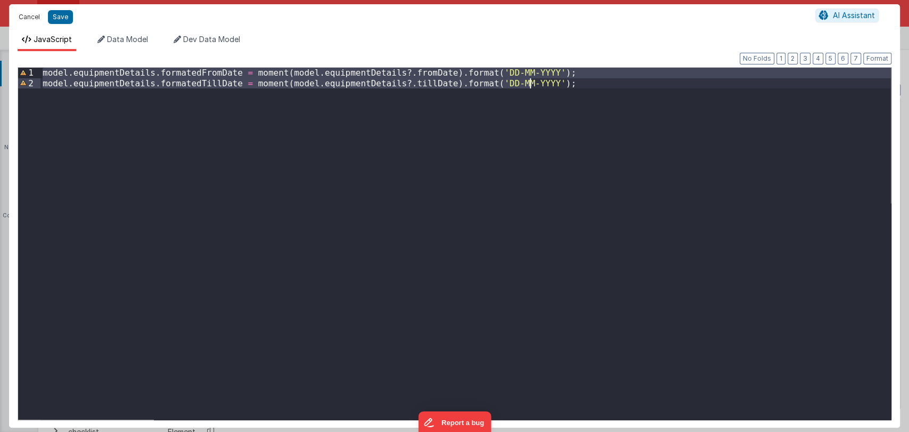
click at [24, 18] on button "Cancel" at bounding box center [29, 17] width 32 height 15
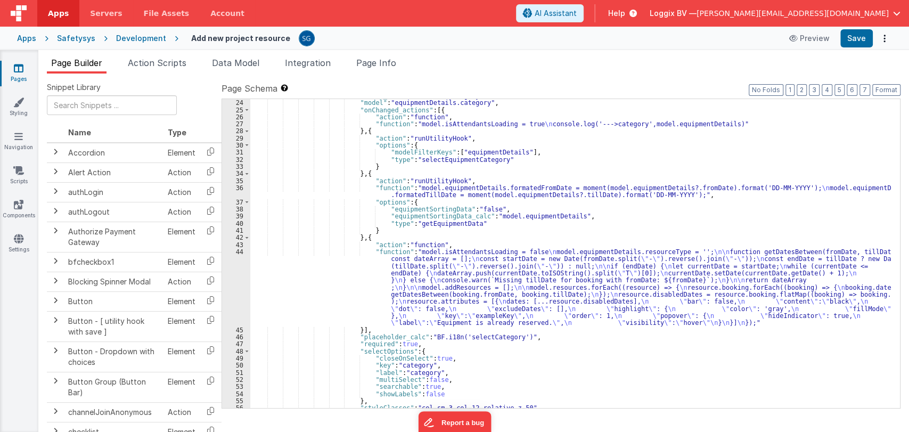
scroll to position [172, 0]
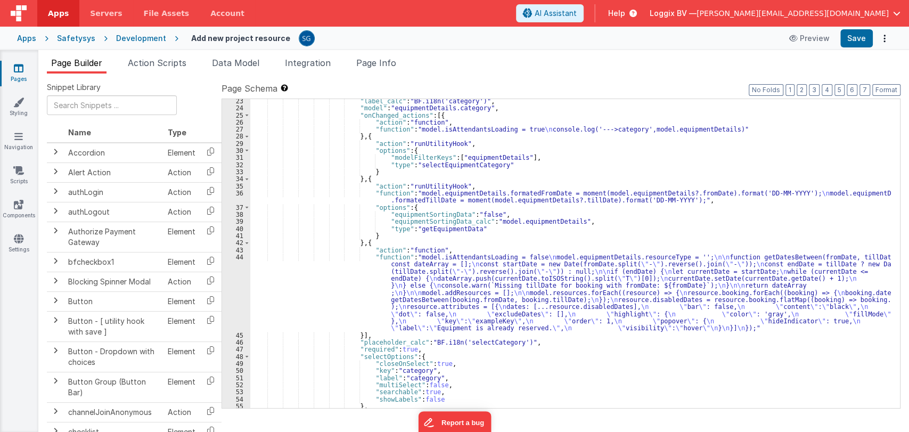
click at [359, 200] on div ""label_calc" : "BF.i18n('category')" , "model" : "equipmentDetails.category" , …" at bounding box center [570, 258] width 641 height 323
click at [581, 352] on div ""label_calc" : "BF.i18n('category')" , "model" : "equipmentDetails.category" , …" at bounding box center [570, 258] width 641 height 323
click at [316, 282] on div ""label_calc" : "BF.i18n('category')" , "model" : "equipmentDetails.category" , …" at bounding box center [570, 258] width 641 height 323
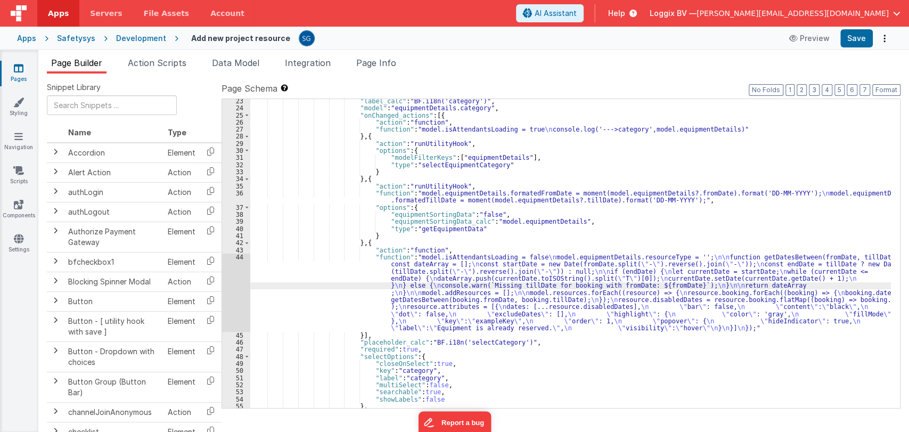
click at [241, 258] on div "44" at bounding box center [236, 292] width 28 height 78
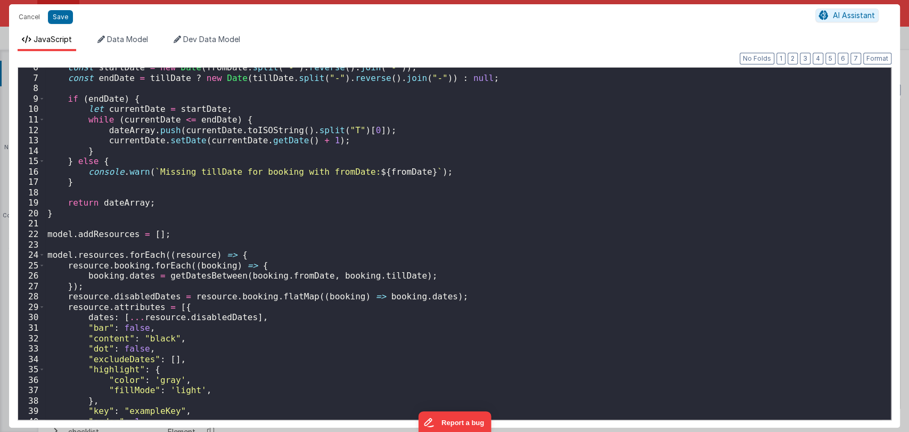
scroll to position [0, 0]
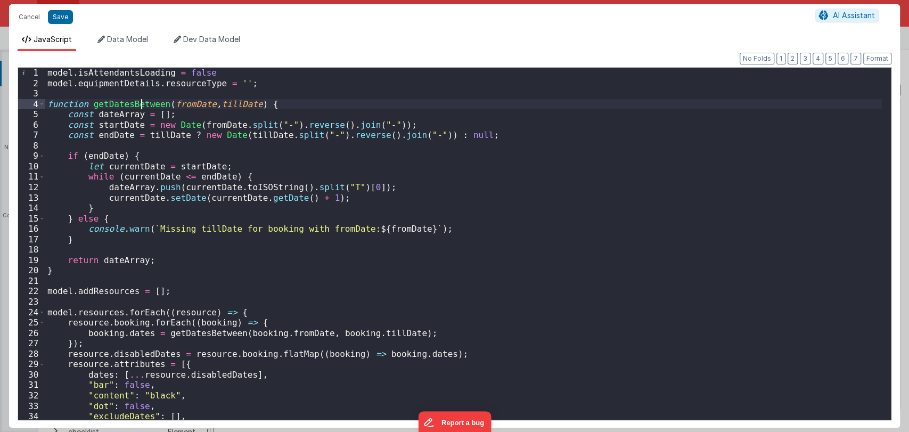
click at [141, 104] on div "model . isAttendantsLoading = false model . equipmentDetails . resourceType = '…" at bounding box center [463, 254] width 837 height 373
click at [29, 14] on button "Cancel" at bounding box center [29, 17] width 32 height 15
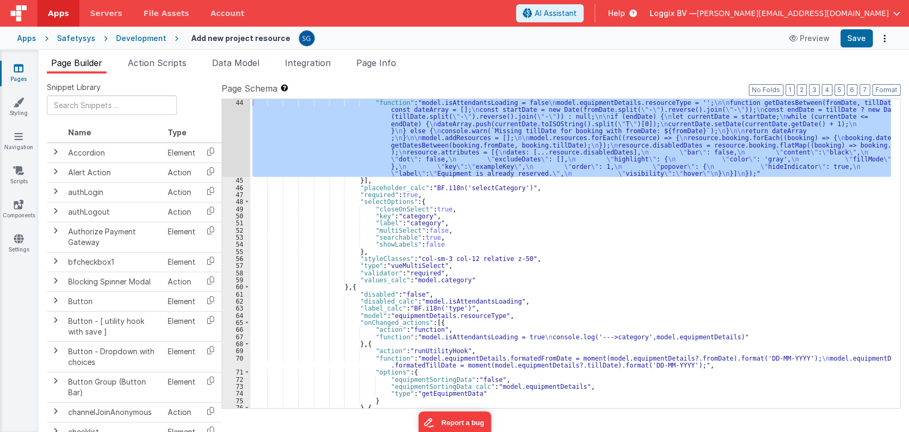
scroll to position [367, 0]
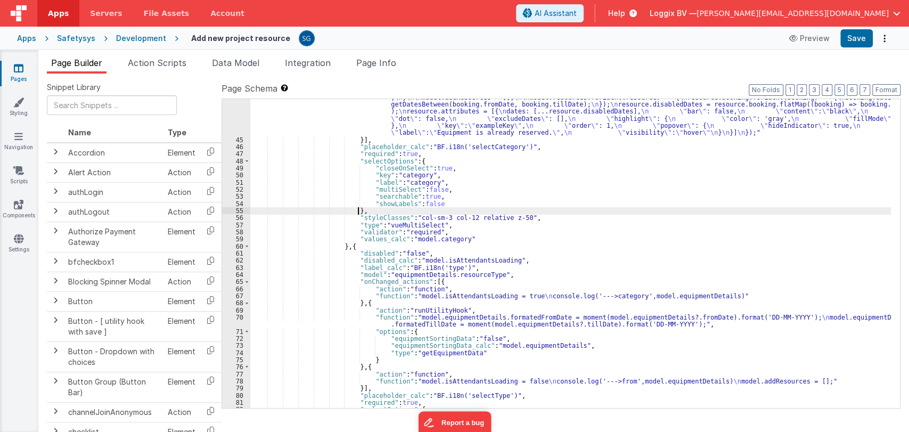
click at [618, 210] on div ""function" : "model.isAttendantsLoading = false \n model.equipmentDetails.resou…" at bounding box center [570, 255] width 641 height 394
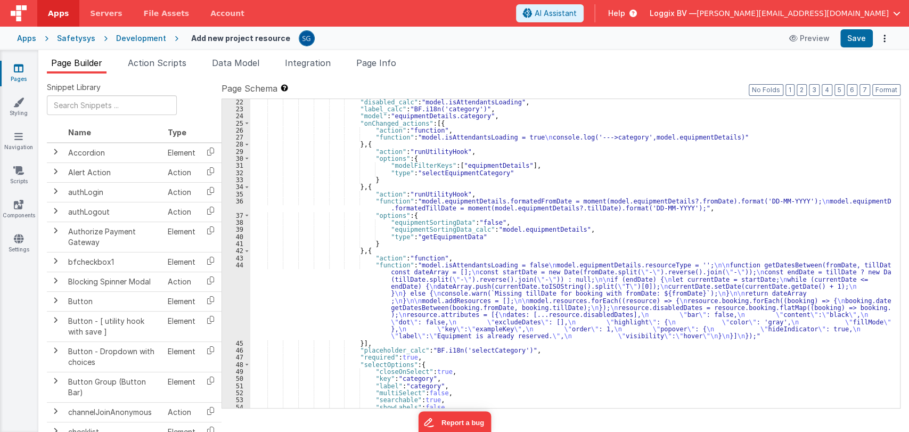
scroll to position [164, 0]
click at [347, 288] on div ""disabled_calc" : "model.isAttendantsLoading" , "label_calc" : "BF.i18n('catego…" at bounding box center [570, 260] width 641 height 323
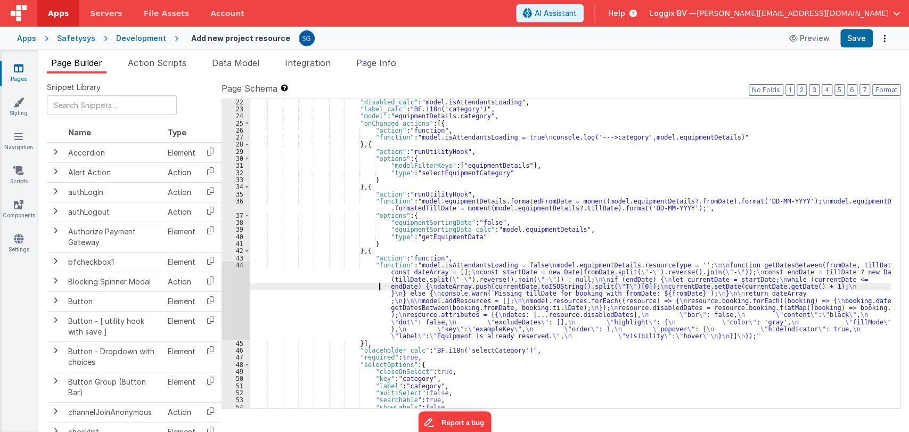
click at [238, 264] on div "44" at bounding box center [236, 300] width 28 height 78
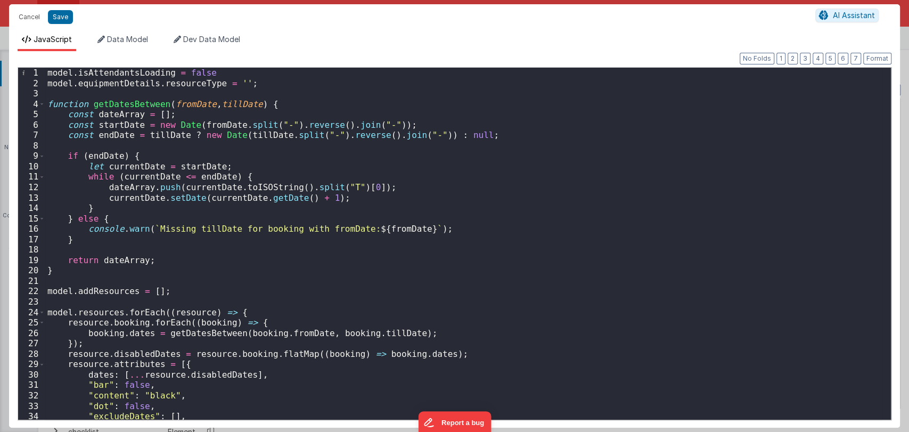
scroll to position [0, 0]
click at [42, 104] on span at bounding box center [42, 104] width 6 height 11
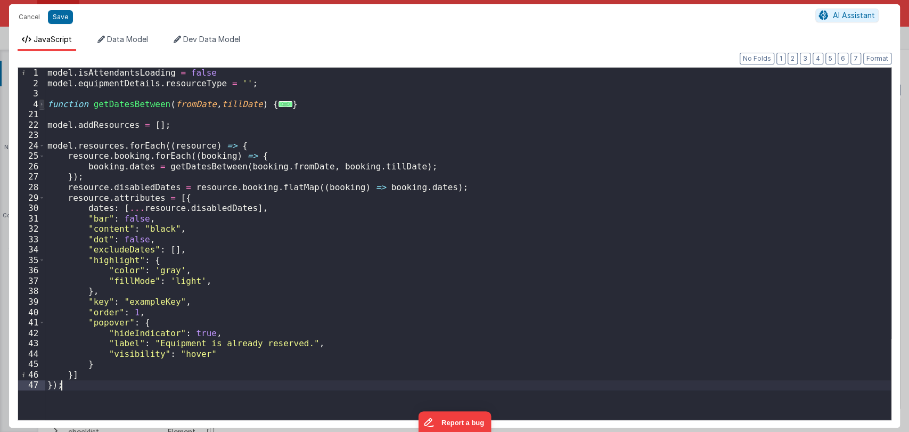
click at [42, 103] on span at bounding box center [42, 104] width 6 height 11
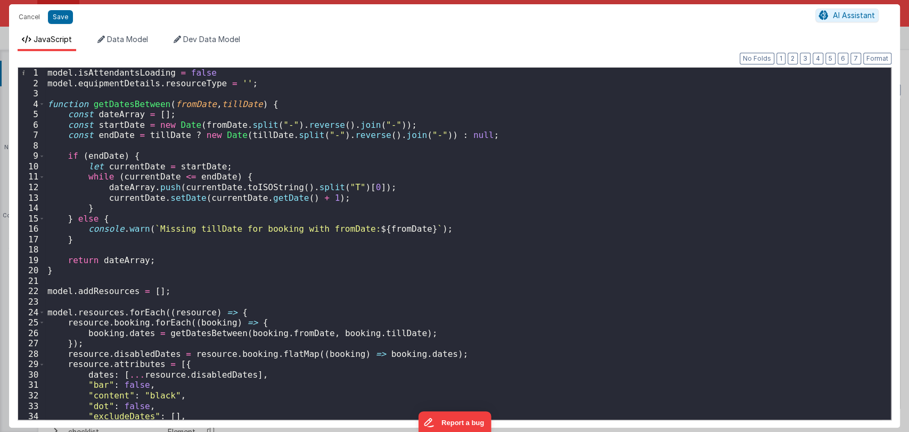
click at [344, 200] on div "model . isAttendantsLoading = false model . equipmentDetails . resourceType = '…" at bounding box center [463, 254] width 837 height 373
click at [383, 204] on div "model . isAttendantsLoading = false model . equipmentDetails . resourceType = '…" at bounding box center [463, 254] width 837 height 373
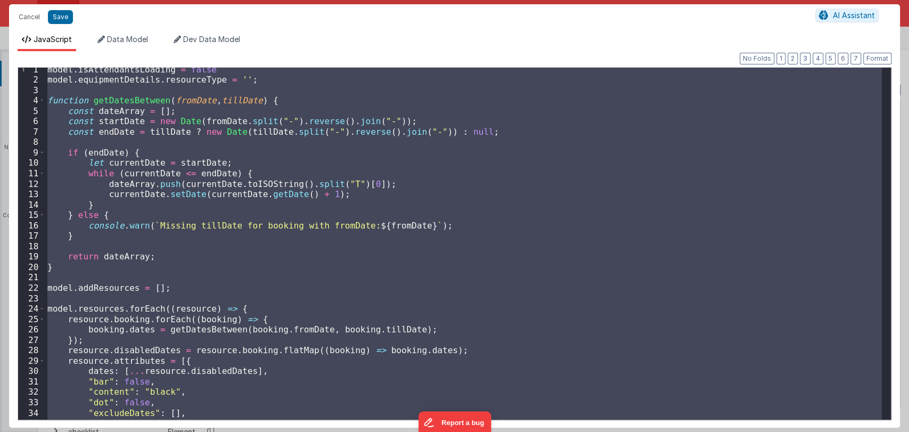
scroll to position [137, 0]
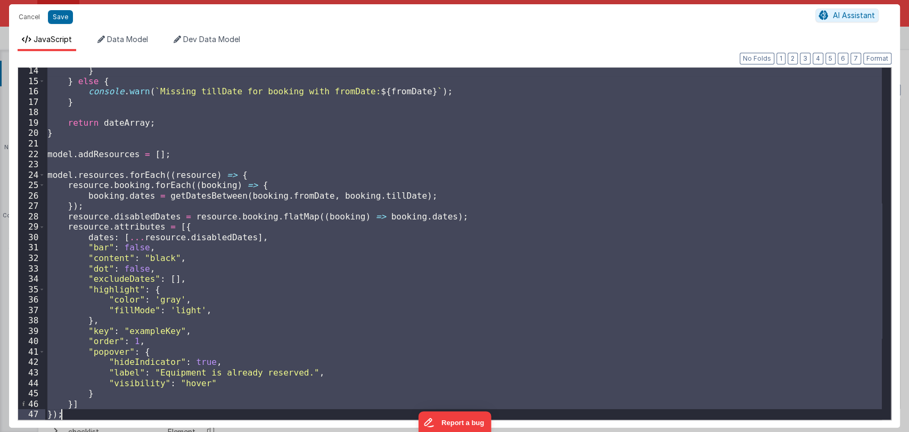
click at [253, 291] on div "} } else { console . warn ( ` Missing tillDate for booking with fromDate: ${ fr…" at bounding box center [463, 244] width 837 height 352
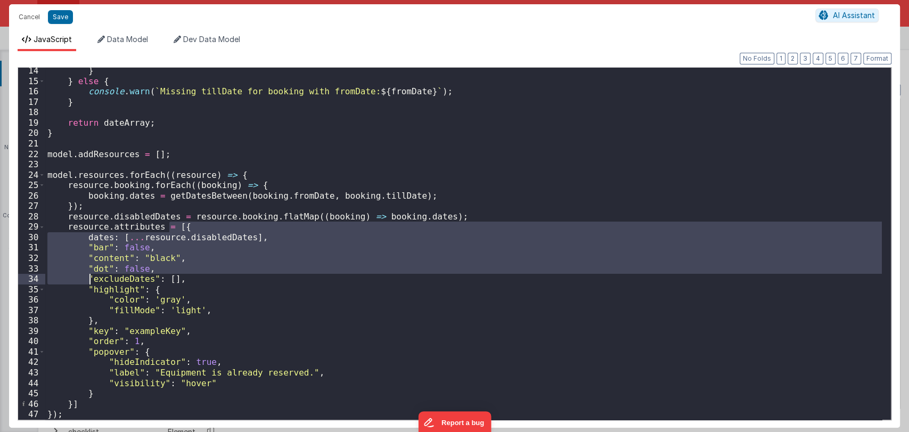
drag, startPoint x: 168, startPoint y: 226, endPoint x: 82, endPoint y: 269, distance: 96.4
click at [82, 269] on div "} } else { console . warn ( ` Missing tillDate for booking with fromDate: ${ fr…" at bounding box center [463, 251] width 837 height 373
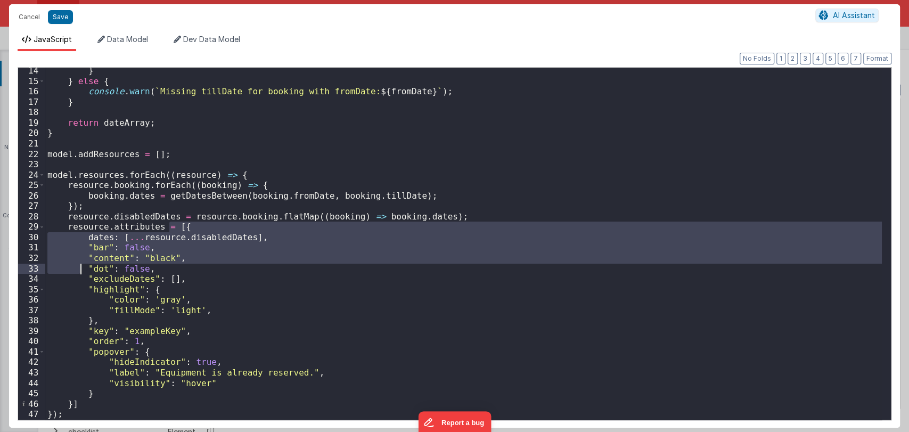
click at [79, 243] on div "} } else { console . warn ( ` Missing tillDate for booking with fromDate: ${ fr…" at bounding box center [463, 244] width 837 height 352
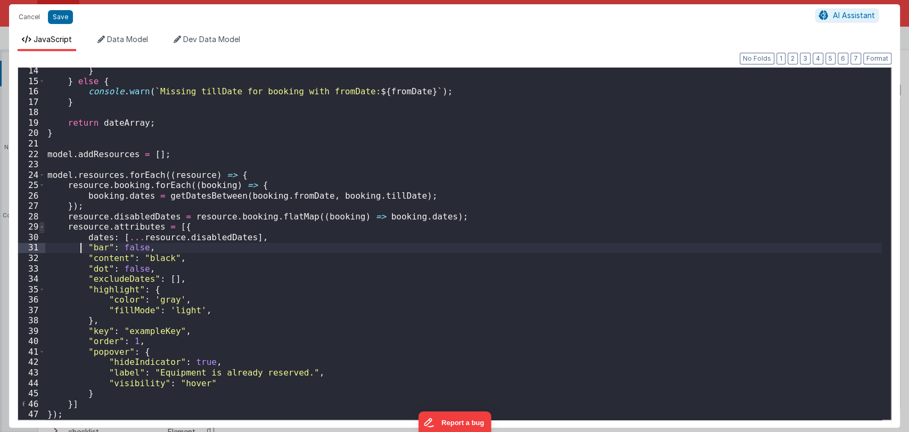
click at [42, 227] on span at bounding box center [42, 227] width 6 height 11
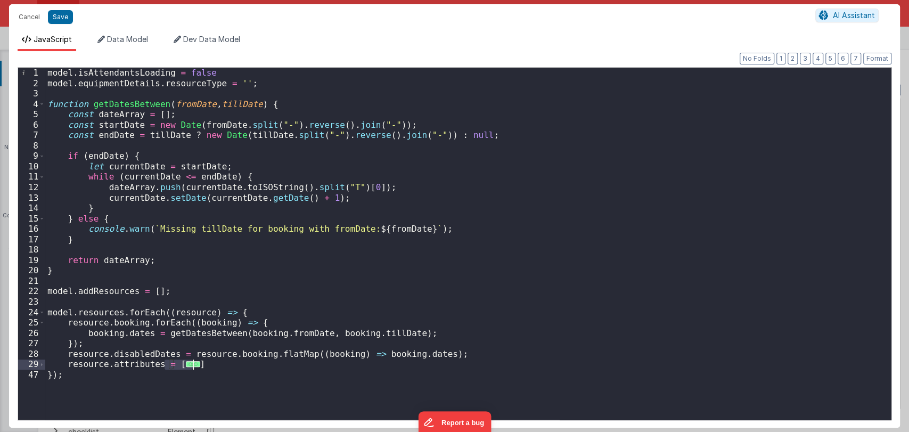
drag, startPoint x: 166, startPoint y: 366, endPoint x: 196, endPoint y: 364, distance: 30.4
click at [196, 364] on div "model . isAttendantsLoading = false model . equipmentDetails . resourceType = '…" at bounding box center [468, 254] width 846 height 373
click at [178, 363] on div "model . isAttendantsLoading = false model . equipmentDetails . resourceType = '…" at bounding box center [468, 244] width 846 height 352
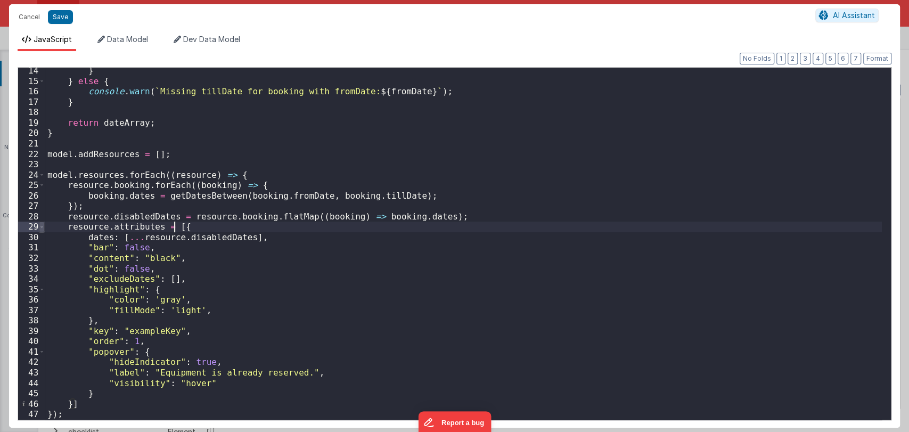
click at [40, 225] on span at bounding box center [42, 227] width 6 height 11
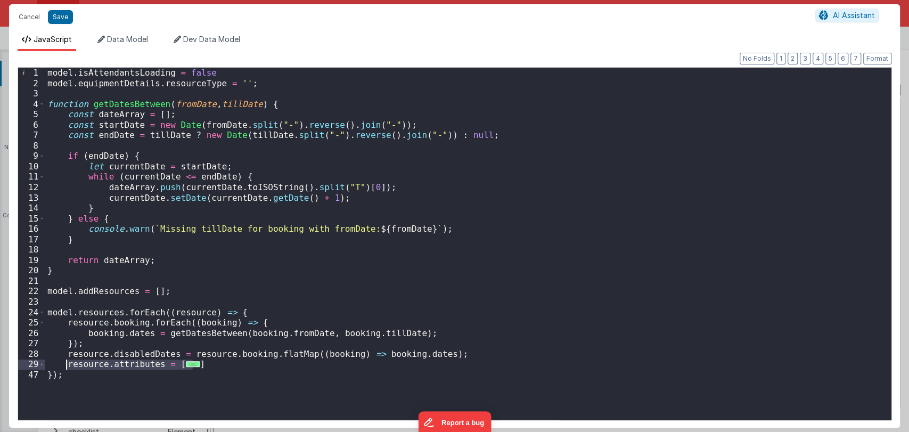
drag, startPoint x: 203, startPoint y: 364, endPoint x: 64, endPoint y: 363, distance: 139.5
click at [64, 363] on div "model . isAttendantsLoading = false model . equipmentDetails . resourceType = '…" at bounding box center [468, 254] width 846 height 373
click at [34, 17] on button "Cancel" at bounding box center [29, 17] width 32 height 15
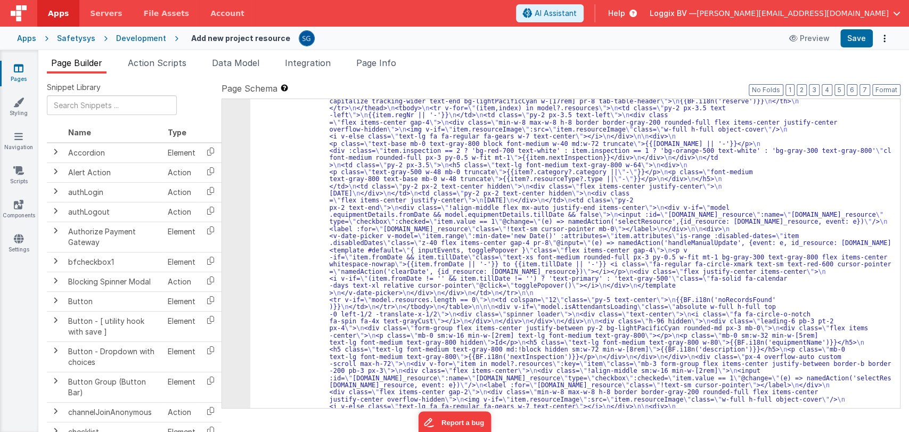
scroll to position [1812, 0]
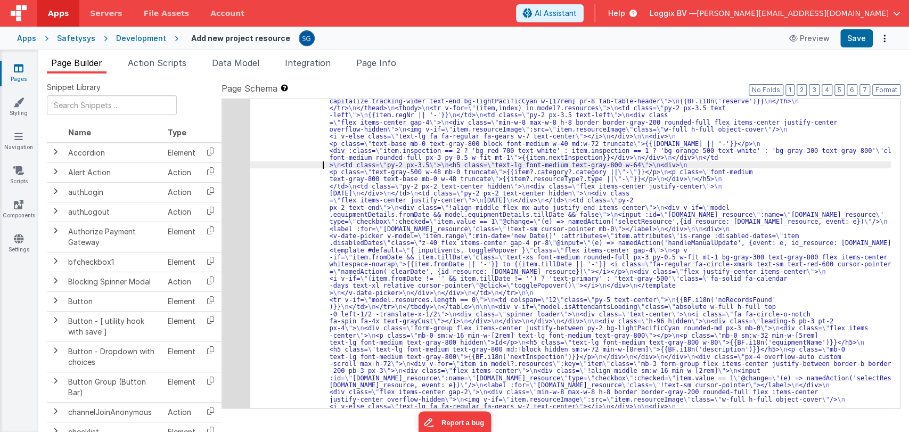
click at [239, 155] on div "221" at bounding box center [236, 258] width 28 height 462
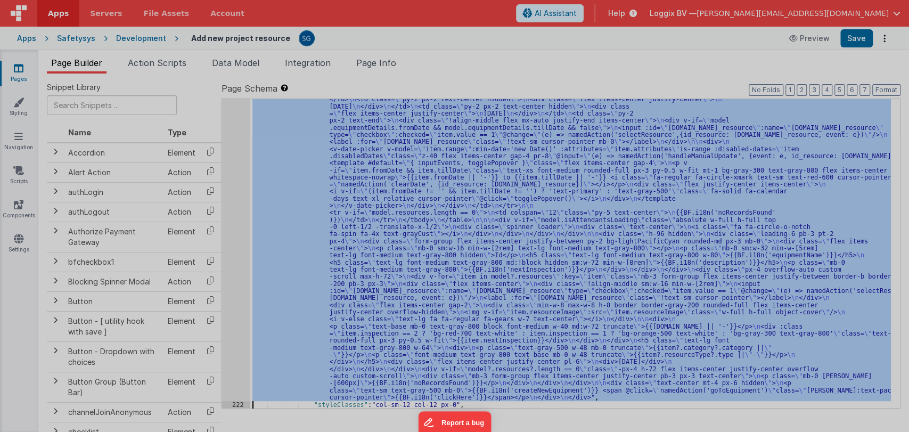
scroll to position [1899, 0]
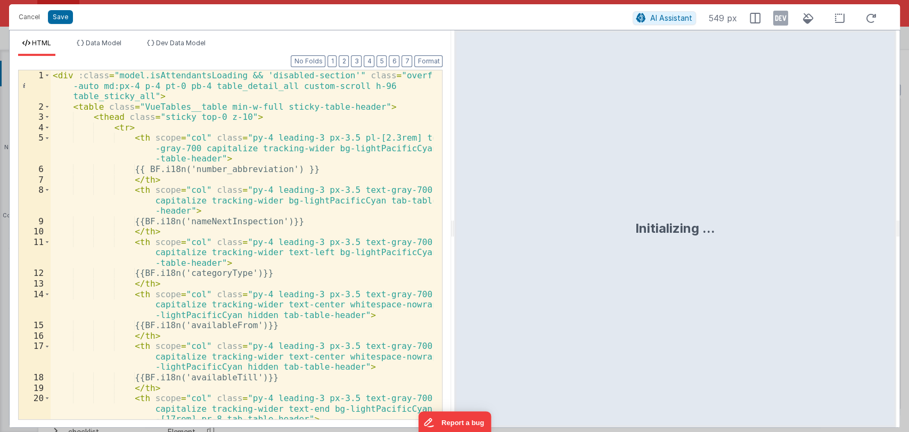
drag, startPoint x: 453, startPoint y: 225, endPoint x: 793, endPoint y: 241, distance: 340.6
click at [793, 241] on html "Cancel Save AI Assistant 549 px HTML Data Model Dev Data Model Format 7 6 5 4 3…" at bounding box center [454, 216] width 909 height 432
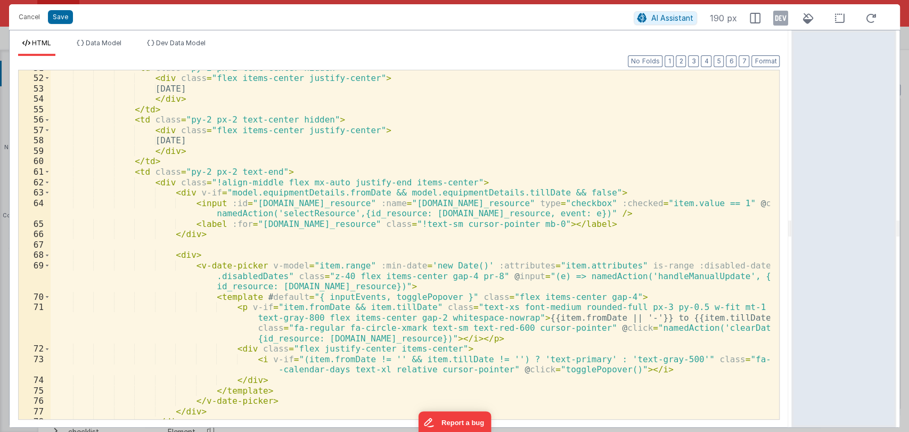
scroll to position [580, 0]
click at [24, 17] on button "Cancel" at bounding box center [29, 17] width 32 height 15
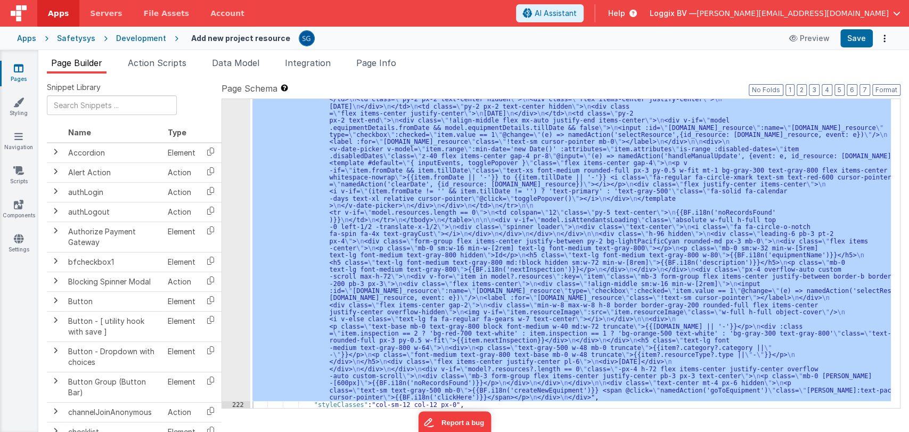
click at [22, 67] on icon at bounding box center [19, 68] width 10 height 11
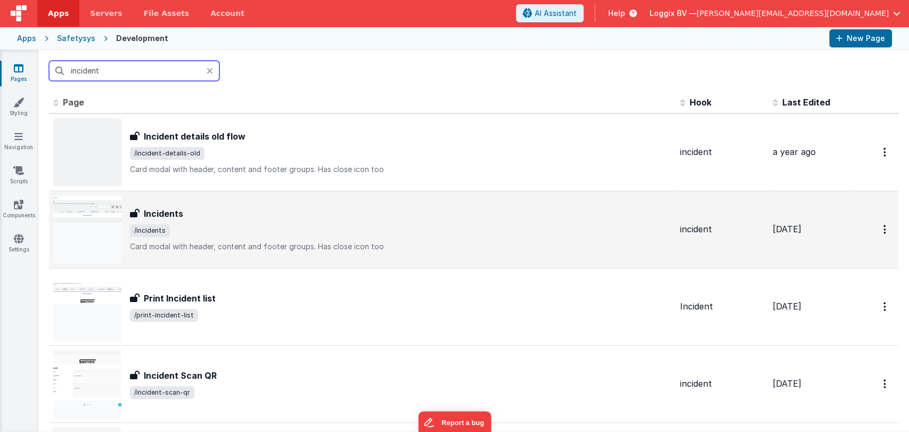
type input "incident"
click at [194, 204] on div "Incidents Incidents /incidents Card modal with header, content and footer group…" at bounding box center [362, 229] width 618 height 68
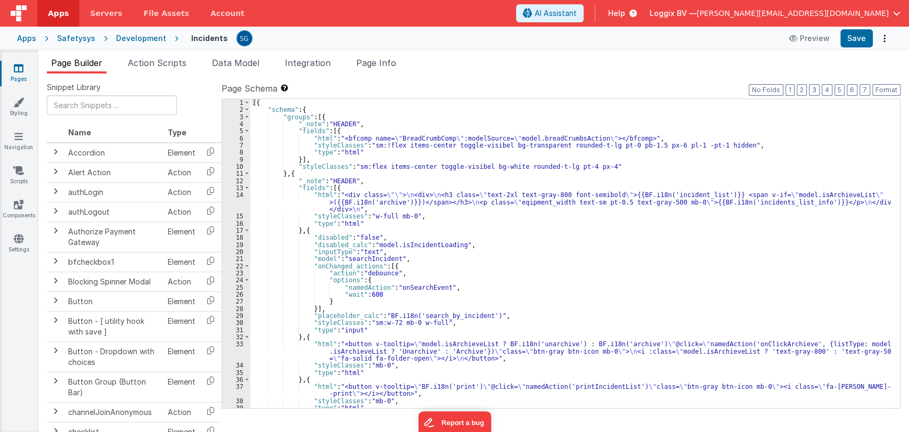
click at [456, 260] on div "[{ "schema" : { "groups" : [{ "_note" : "HEADER" , "fields" : [{ "html" : "<bfc…" at bounding box center [570, 260] width 641 height 323
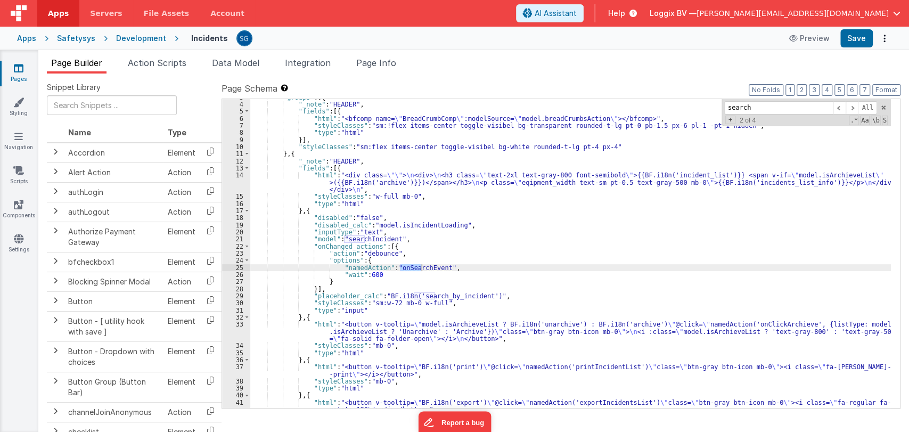
scroll to position [20, 0]
type input "search"
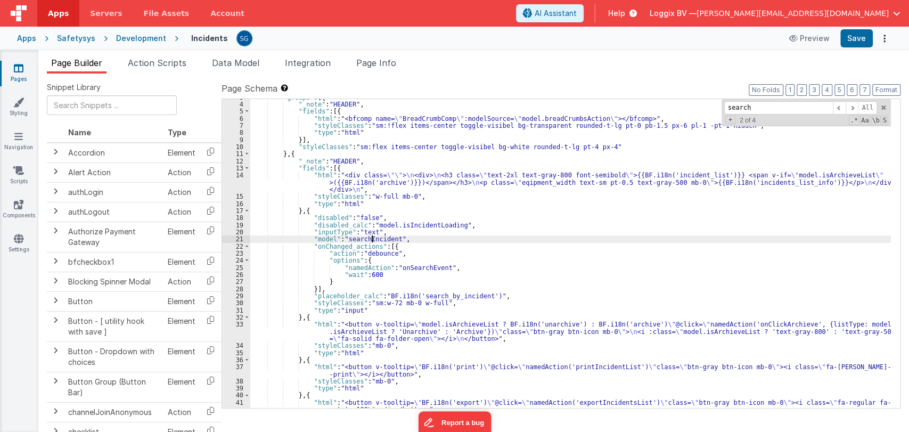
click at [372, 236] on div ""groups" : [{ "_note" : "HEADER" , "fields" : [{ "html" : "<bfcomp name= \" Bre…" at bounding box center [570, 259] width 641 height 330
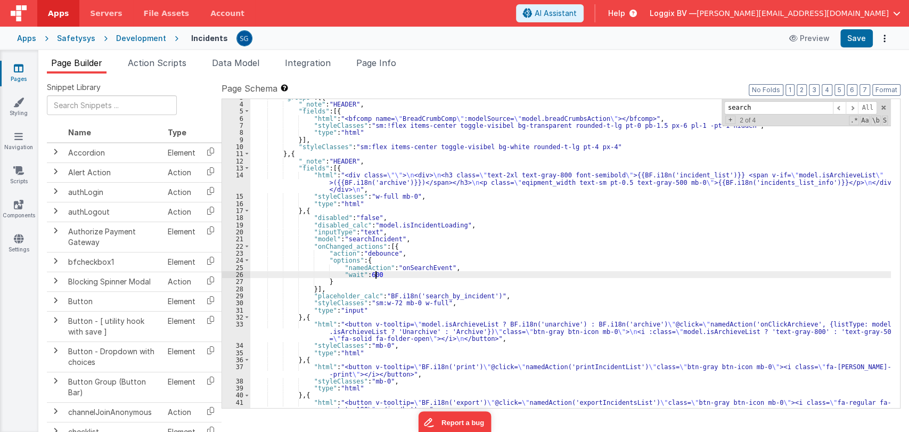
click at [395, 275] on div ""groups" : [{ "_note" : "HEADER" , "fields" : [{ "html" : "<bfcomp name= \" Bre…" at bounding box center [570, 259] width 641 height 330
click at [146, 62] on span "Action Scripts" at bounding box center [157, 63] width 59 height 11
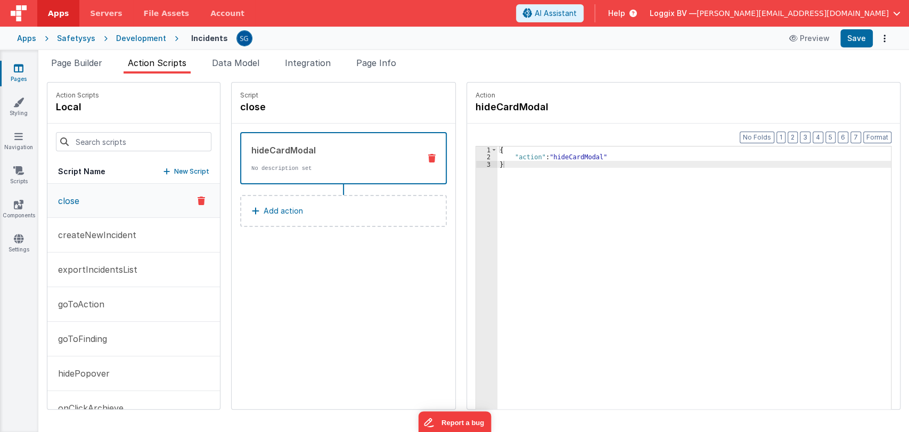
click at [264, 211] on p "Add action" at bounding box center [283, 210] width 39 height 13
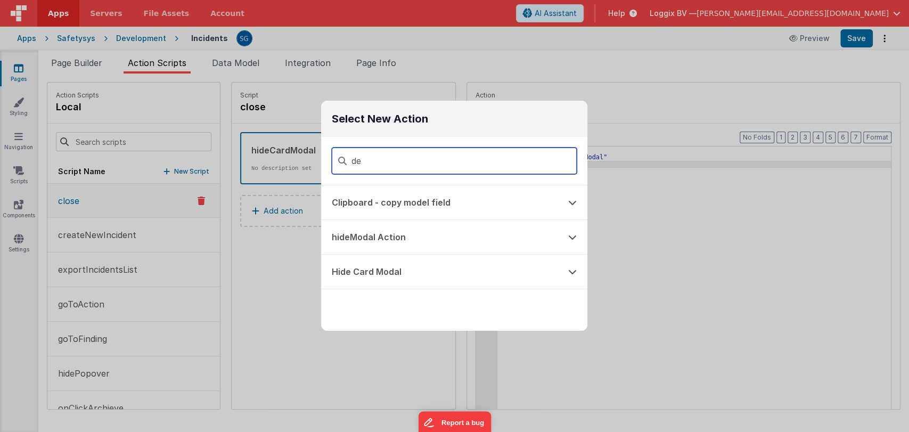
type input "d"
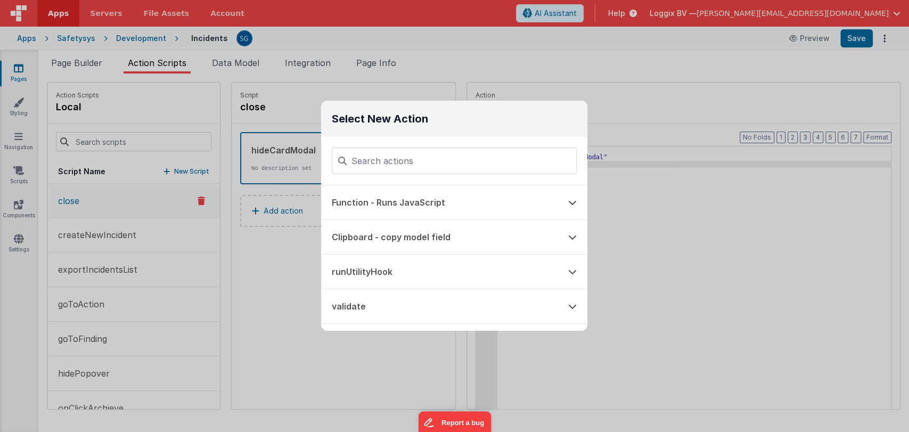
click at [289, 273] on div "Select New Action Function - Runs JavaScript Clipboard - copy model field runUt…" at bounding box center [454, 216] width 909 height 432
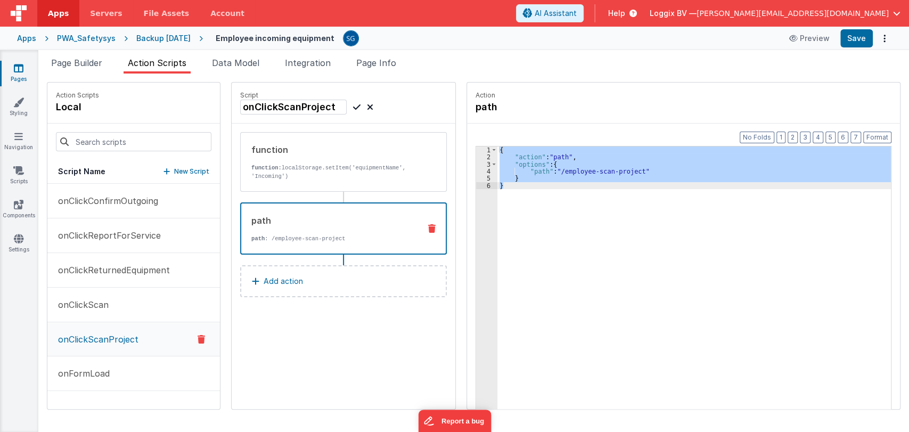
click at [529, 213] on div "{ "action" : "path" , "options" : { "path" : "/employee-scan-project" } }" at bounding box center [693, 294] width 393 height 296
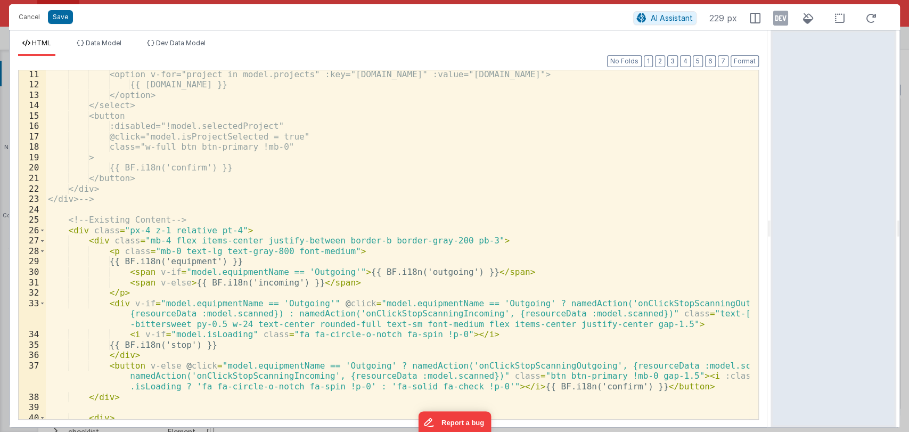
scroll to position [40, 0]
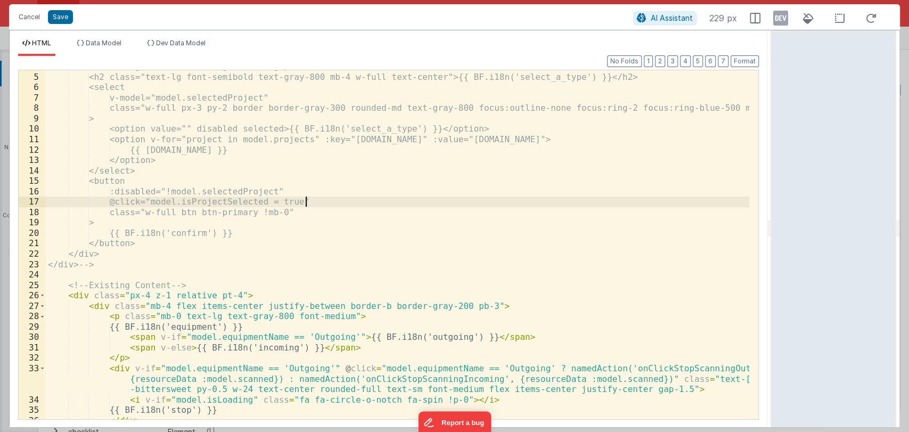
click at [329, 202] on div "<div class="bg-white rounded-lg shadow-lg p-6 w-full max-w-xs flex flex-col ite…" at bounding box center [397, 246] width 703 height 370
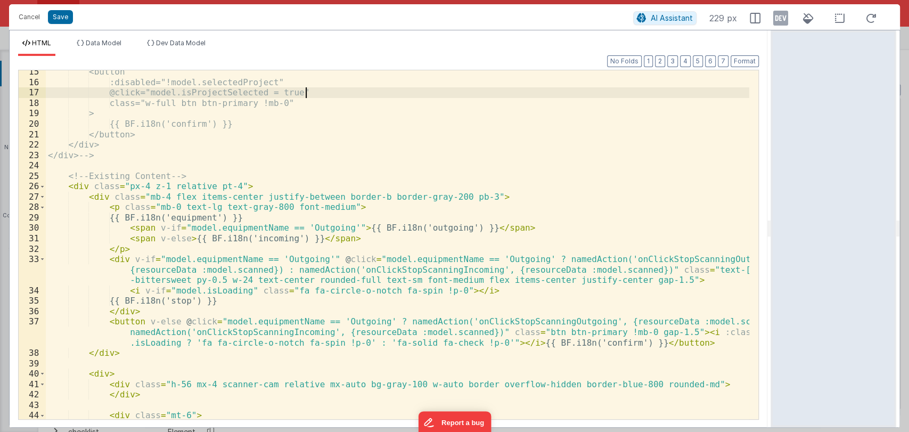
scroll to position [149, 0]
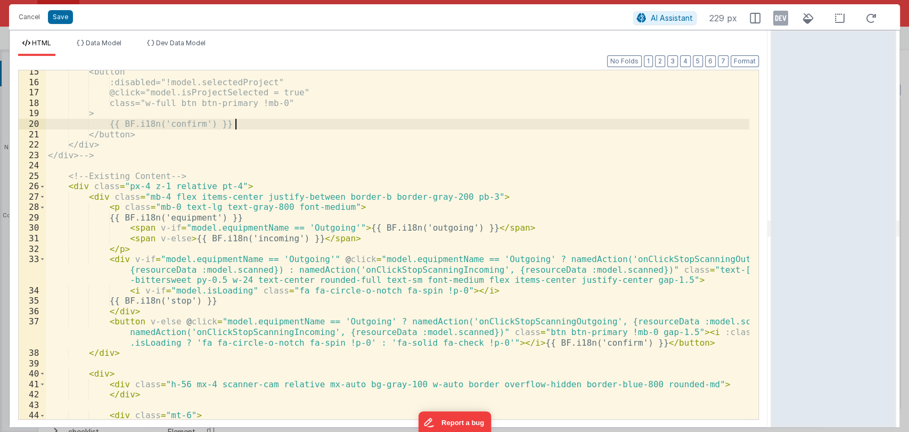
click at [264, 126] on div "<button :disabled="!model.selectedProject" @click="model.isProjectSelected = tr…" at bounding box center [397, 252] width 703 height 370
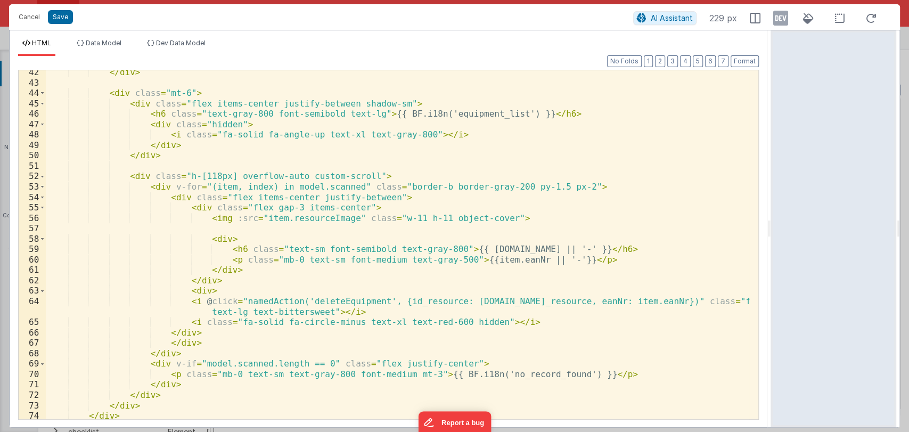
scroll to position [505, 0]
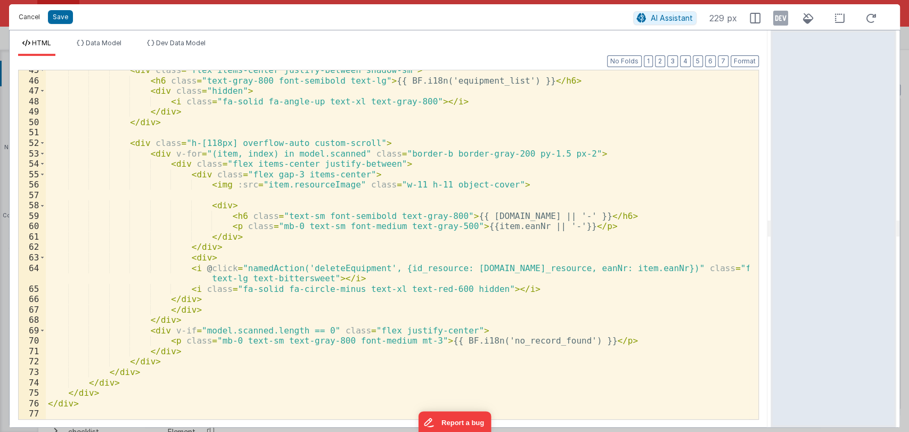
click at [26, 15] on button "Cancel" at bounding box center [29, 17] width 32 height 15
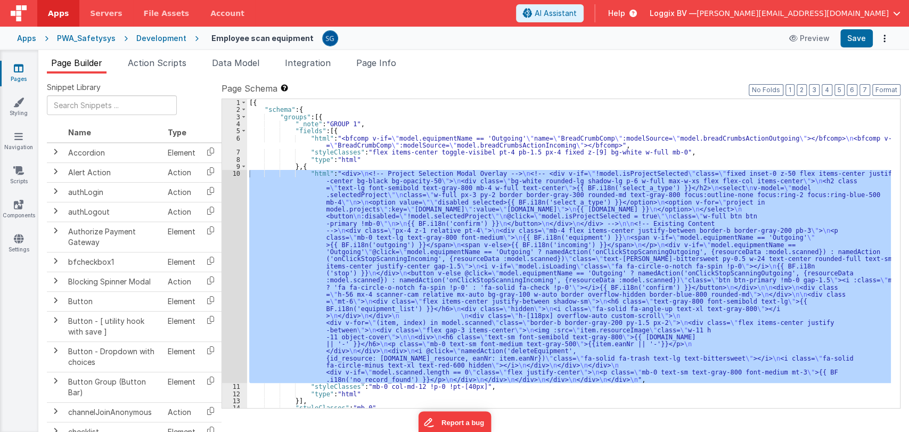
click at [15, 75] on link "Pages" at bounding box center [18, 73] width 38 height 21
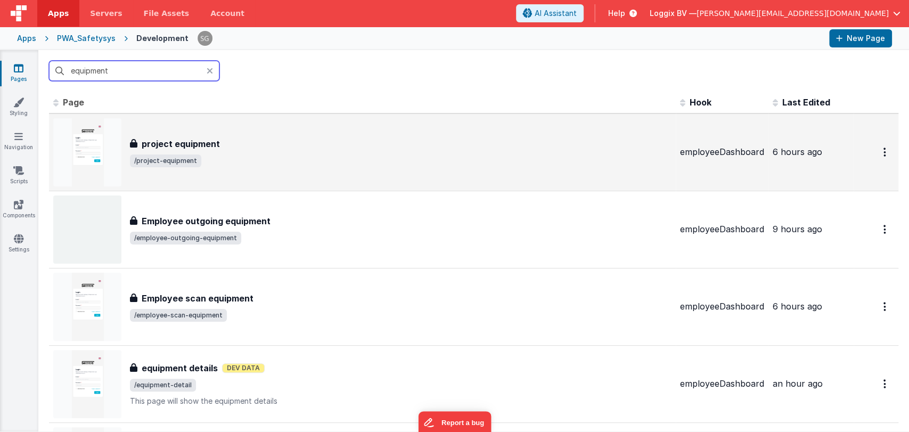
type input "equipment"
drag, startPoint x: 233, startPoint y: 167, endPoint x: 216, endPoint y: 162, distance: 17.7
click at [216, 162] on div "project equipment project equipment /project-equipment" at bounding box center [362, 152] width 618 height 68
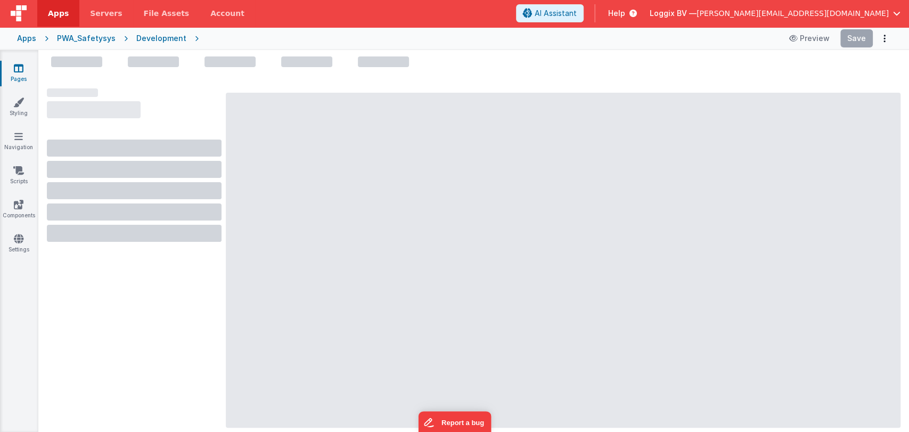
click at [157, 150] on div at bounding box center [134, 171] width 175 height 141
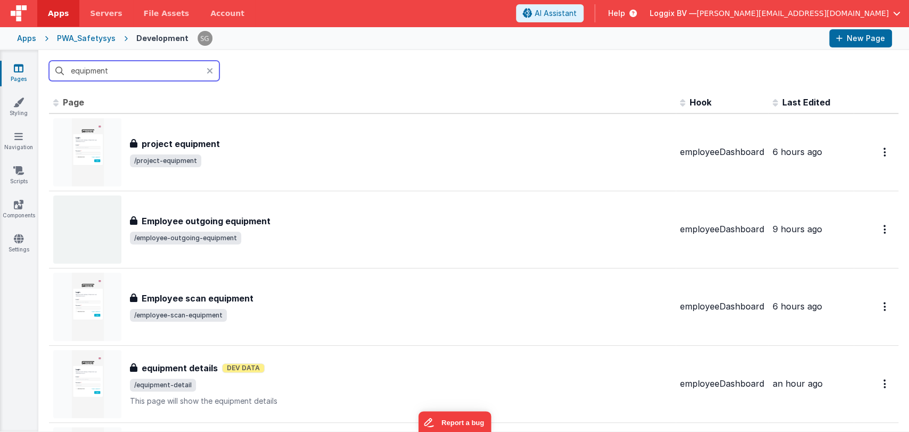
click at [145, 74] on input "equipment" at bounding box center [134, 71] width 170 height 20
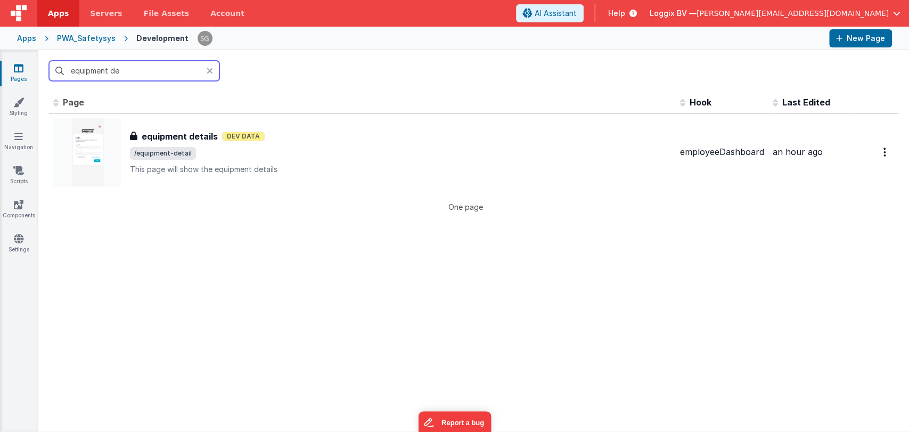
click at [145, 65] on input "equipment de" at bounding box center [134, 71] width 170 height 20
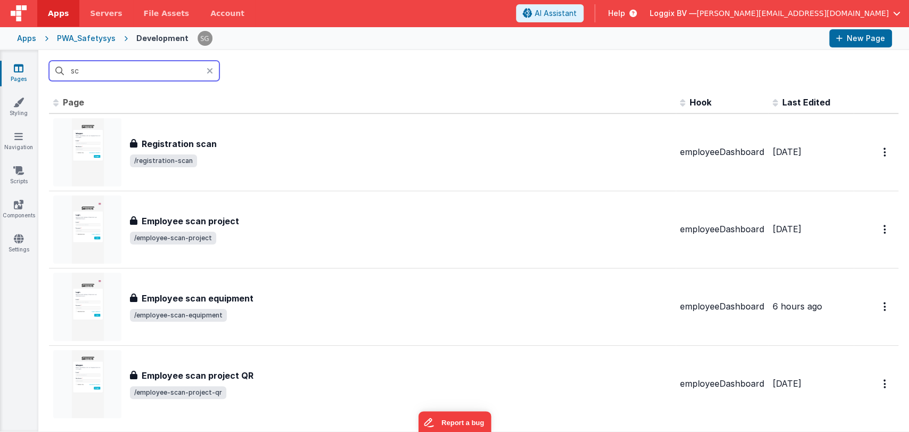
type input "s"
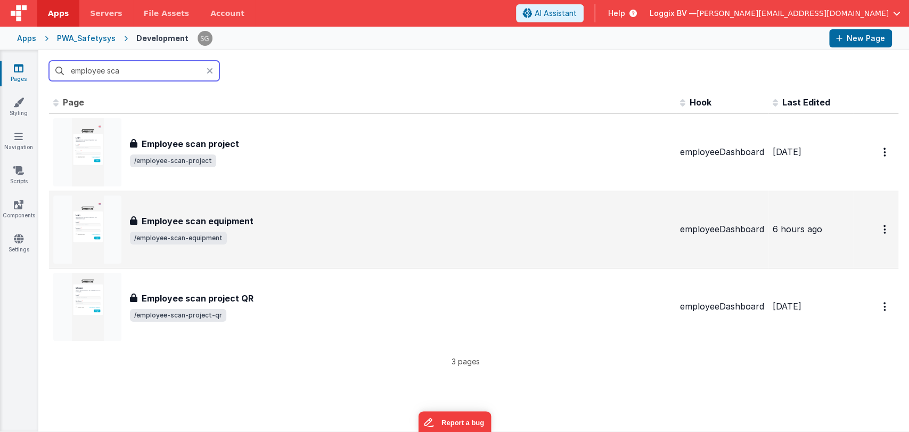
type input "employee sca"
click at [231, 210] on div "Employee scan equipment Employee scan equipment /employee-scan-equipment" at bounding box center [362, 229] width 618 height 68
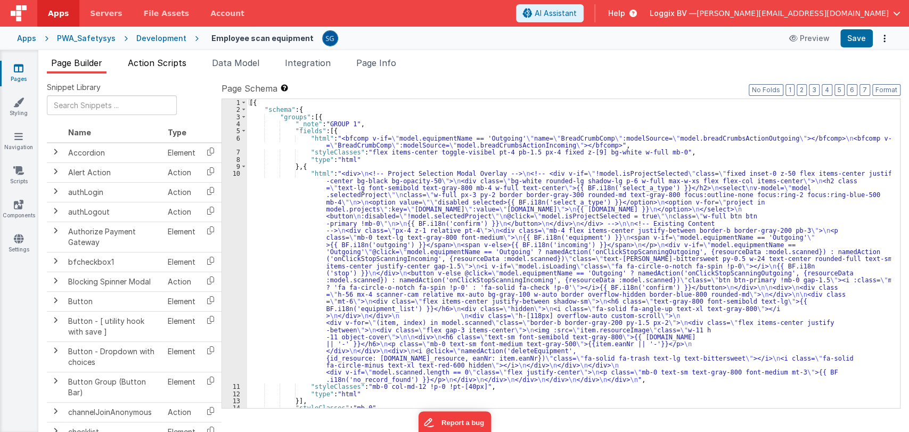
click at [163, 61] on span "Action Scripts" at bounding box center [157, 63] width 59 height 11
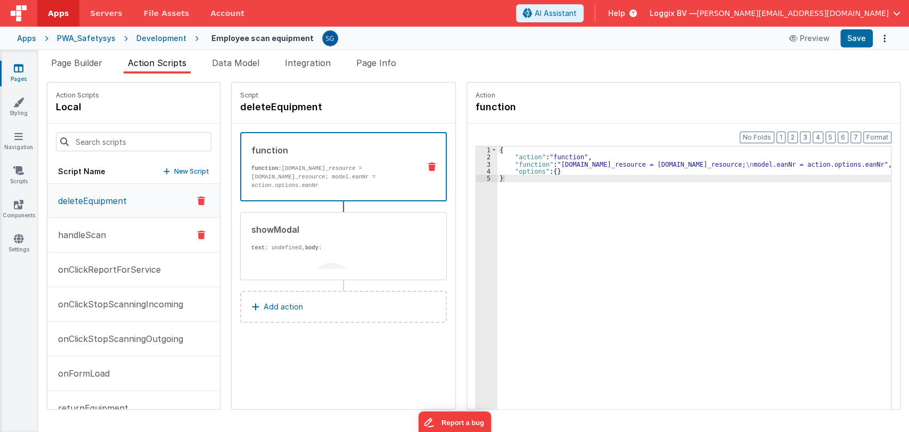
click at [105, 232] on p "handleScan" at bounding box center [79, 234] width 54 height 13
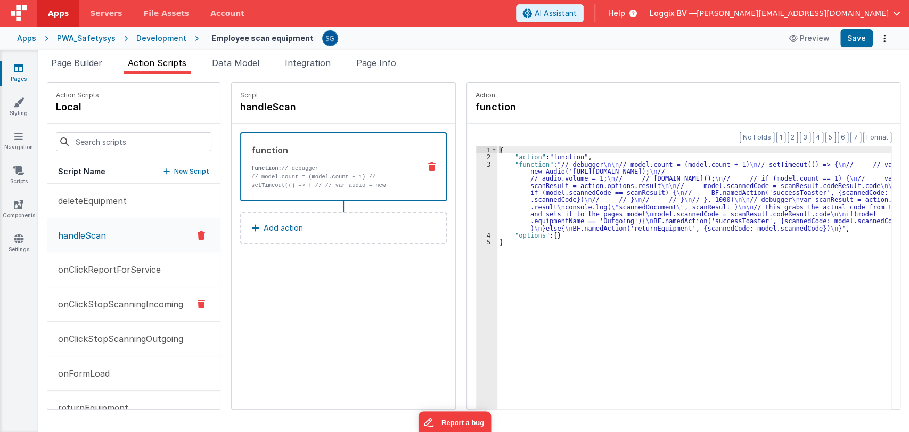
scroll to position [59, 0]
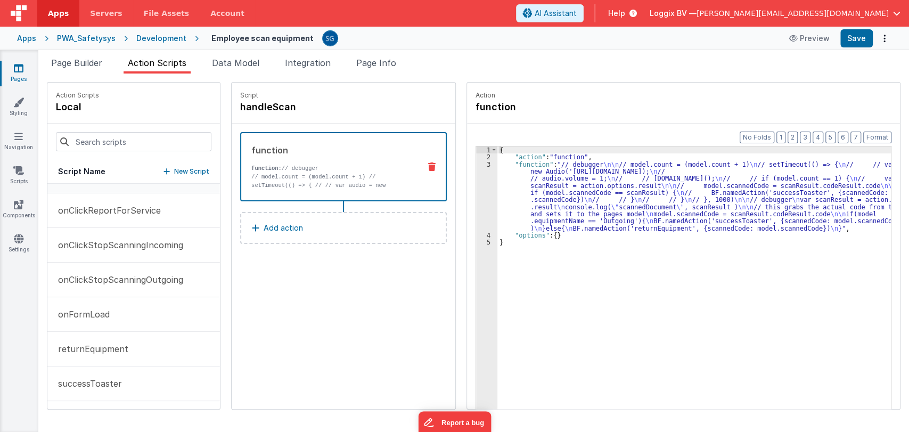
click at [505, 207] on div "{ "action" : "function" , "function" : "// debugger \n\n // model.count = (mode…" at bounding box center [696, 301] width 399 height 310
click at [484, 166] on div "3" at bounding box center [486, 196] width 21 height 71
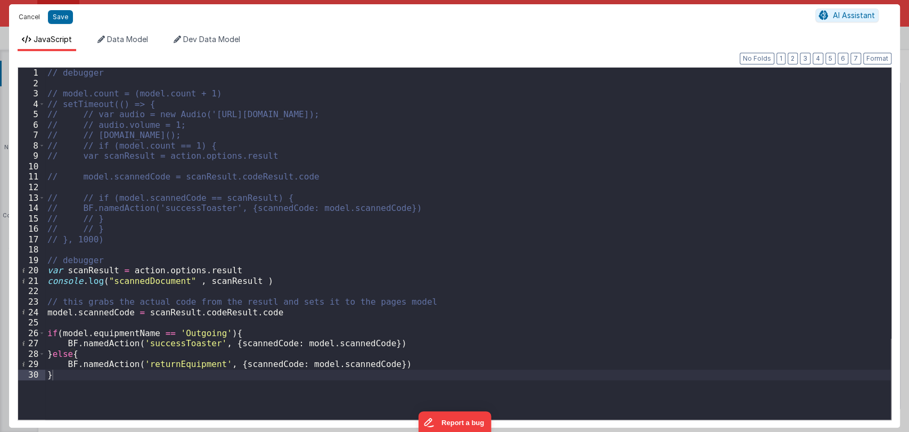
click at [32, 15] on button "Cancel" at bounding box center [29, 17] width 32 height 15
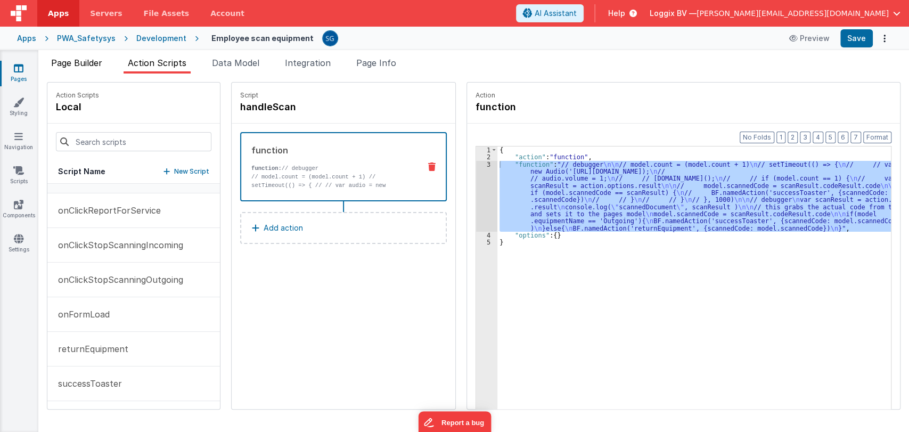
click at [76, 67] on span "Page Builder" at bounding box center [76, 63] width 51 height 11
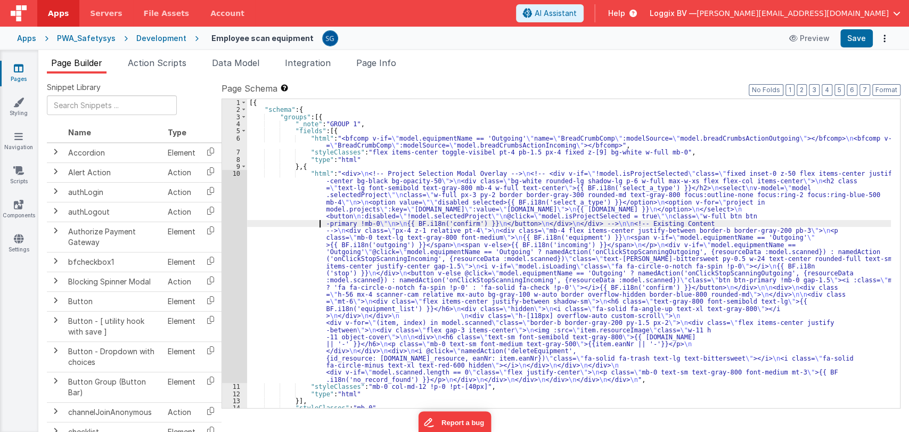
click at [278, 220] on div "[{ "schema" : { "groups" : [{ "_note" : "GROUP 1" , "fields" : [{ "html" : "<bf…" at bounding box center [569, 260] width 644 height 323
click at [263, 197] on div "[{ "schema" : { "groups" : [{ "_note" : "GROUP 1" , "fields" : [{ "html" : "<bf…" at bounding box center [569, 260] width 644 height 323
click at [237, 174] on div "10" at bounding box center [234, 276] width 25 height 213
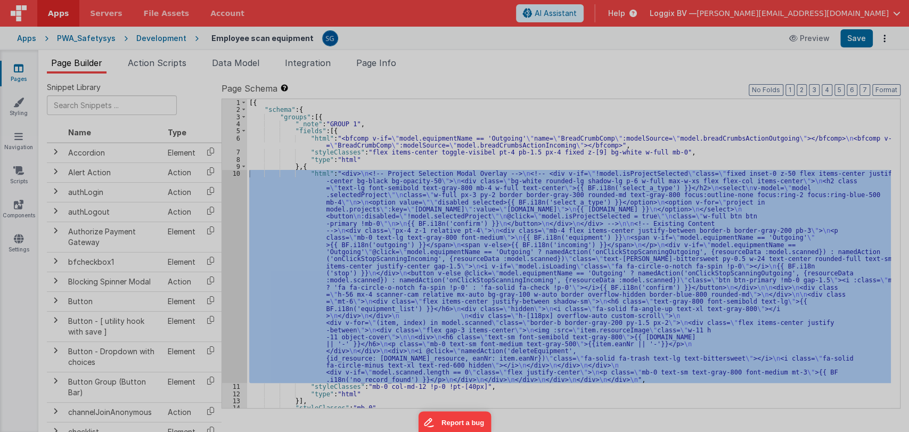
click at [237, 174] on div at bounding box center [454, 216] width 909 height 432
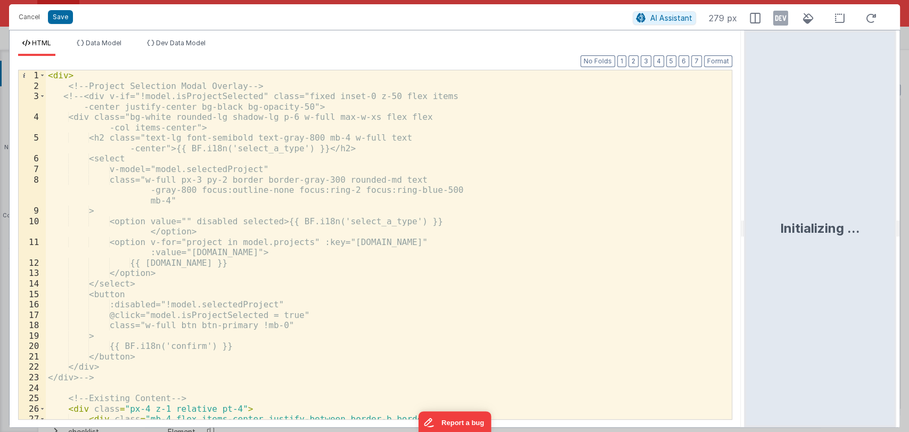
drag, startPoint x: 452, startPoint y: 231, endPoint x: 781, endPoint y: 186, distance: 331.6
click at [781, 186] on html "Cancel Save AI Assistant 279 px HTML Data Model Dev Data Model Format 7 6 5 4 3…" at bounding box center [454, 216] width 909 height 432
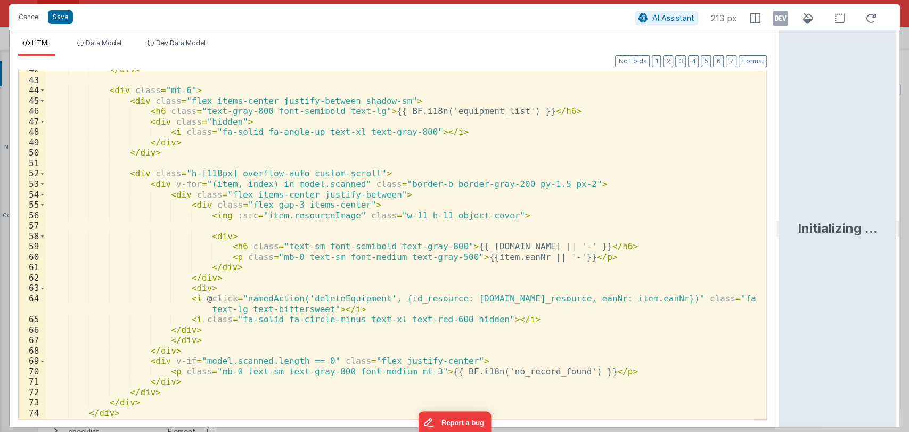
scroll to position [465, 0]
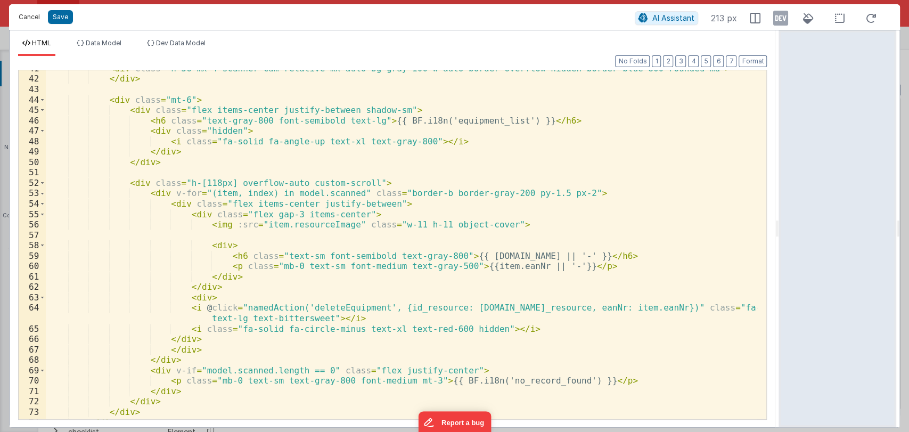
click at [29, 14] on button "Cancel" at bounding box center [29, 17] width 32 height 15
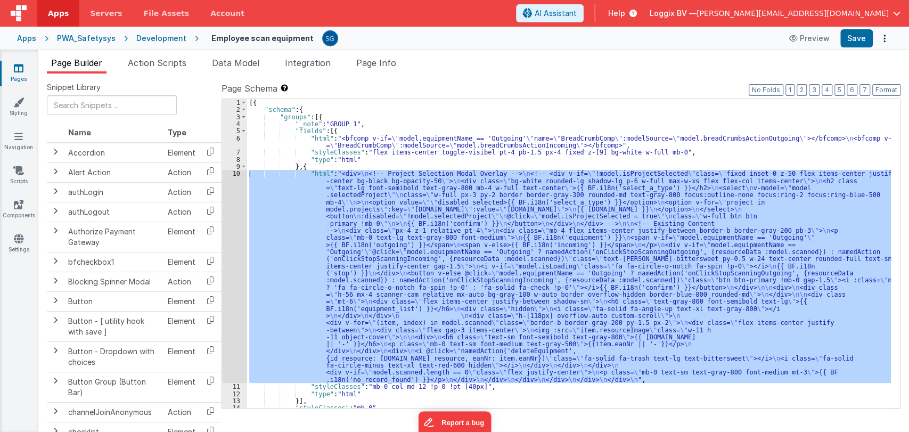
click at [21, 68] on icon at bounding box center [19, 68] width 10 height 11
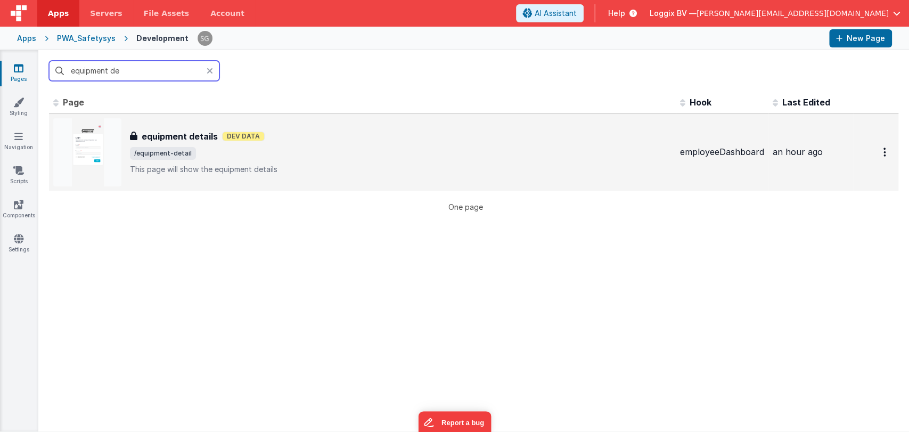
type input "equipment de"
click at [176, 136] on h3 "equipment details" at bounding box center [180, 136] width 76 height 13
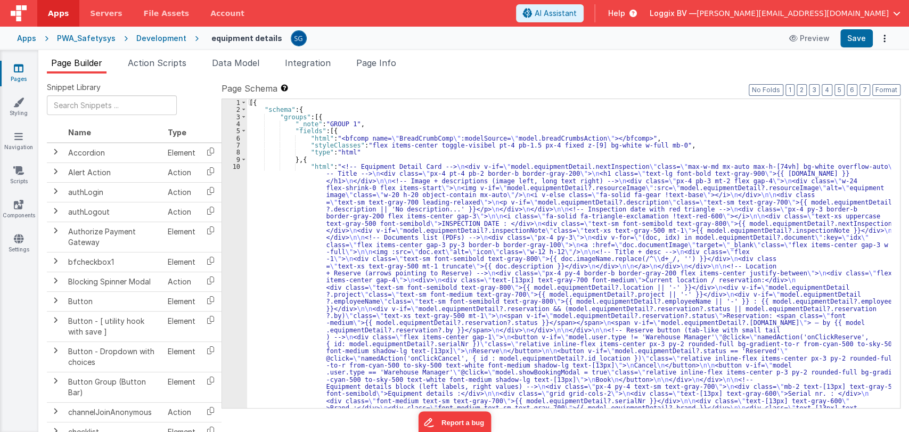
click at [168, 55] on div "Page Builder Action Scripts Data Model Integration Page Info Snippet Library Na…" at bounding box center [473, 241] width 871 height 382
click at [168, 59] on span "Action Scripts" at bounding box center [157, 63] width 59 height 11
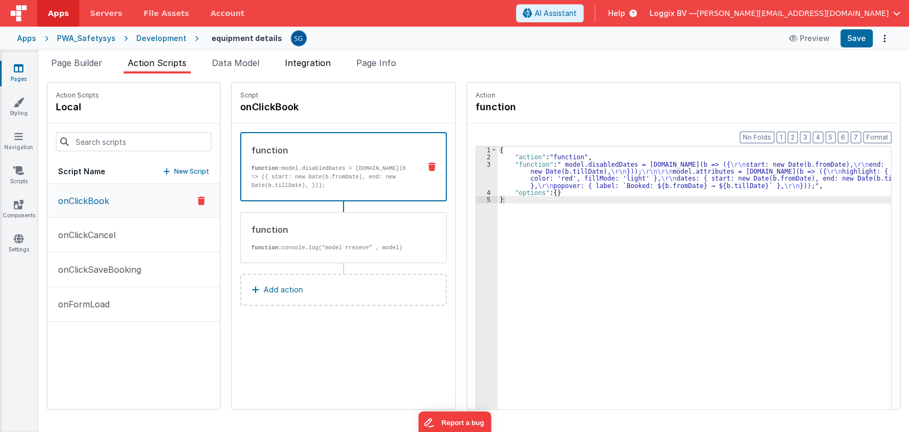
click at [316, 62] on span "Integration" at bounding box center [308, 63] width 46 height 11
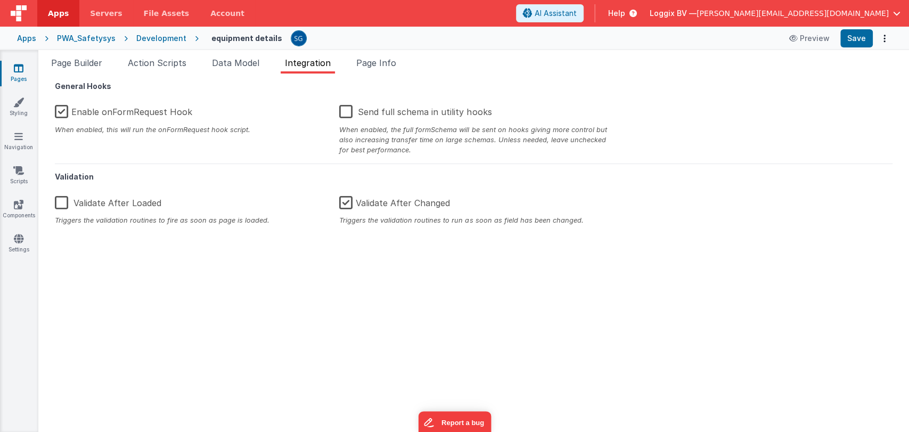
click at [10, 69] on link "Pages" at bounding box center [18, 73] width 38 height 21
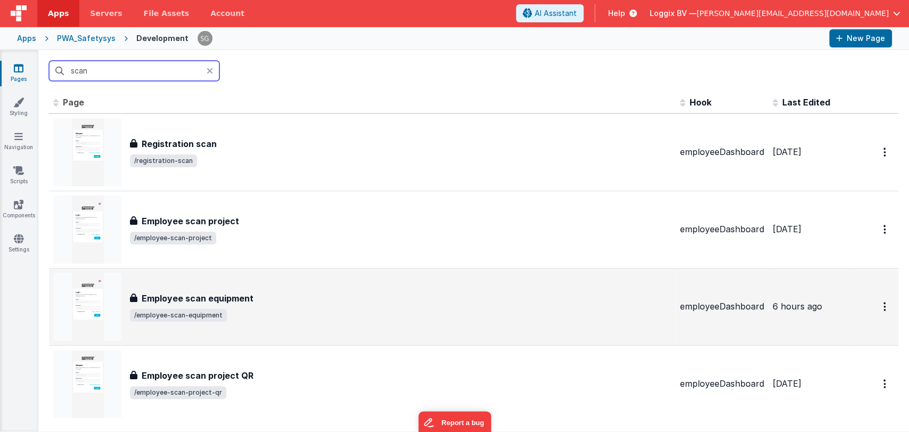
type input "scan"
click at [232, 294] on h3 "Employee scan equipment" at bounding box center [198, 298] width 112 height 13
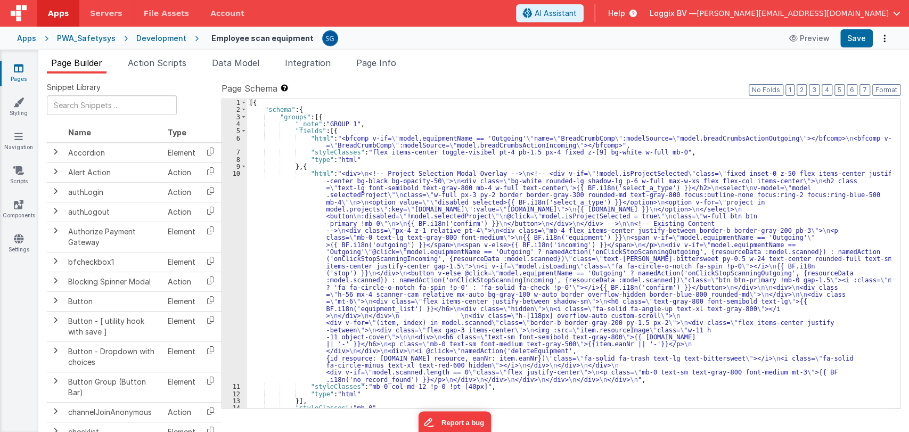
click at [272, 183] on div "[{ "schema" : { "groups" : [{ "_note" : "GROUP 1" , "fields" : [{ "html" : "<bf…" at bounding box center [569, 260] width 644 height 323
click at [237, 171] on div "10" at bounding box center [234, 276] width 25 height 213
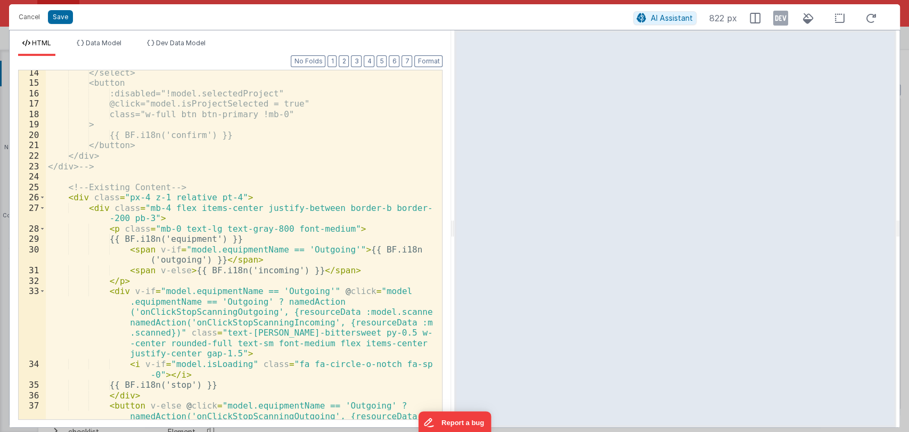
scroll to position [216, 0]
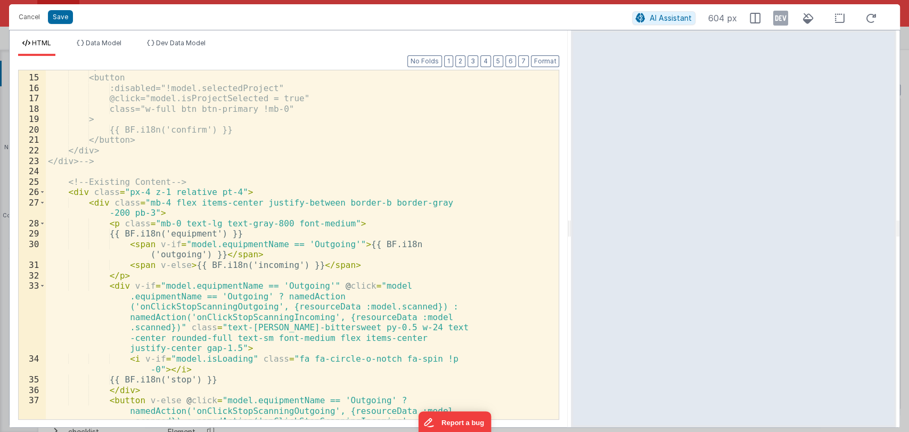
drag, startPoint x: 454, startPoint y: 228, endPoint x: 645, endPoint y: 234, distance: 191.3
click at [645, 234] on html "Cancel Save AI Assistant 604 px HTML Data Model Dev Data Model Format 7 6 5 4 3…" at bounding box center [454, 216] width 909 height 432
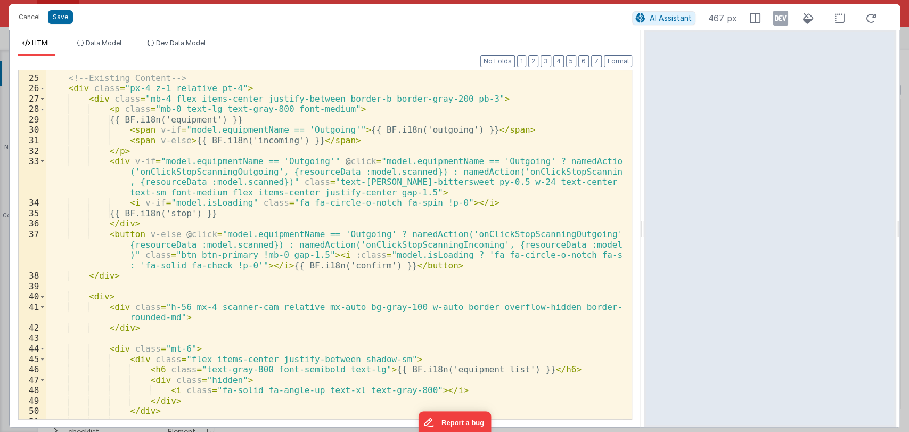
scroll to position [268, 0]
click at [17, 20] on button "Cancel" at bounding box center [29, 17] width 32 height 15
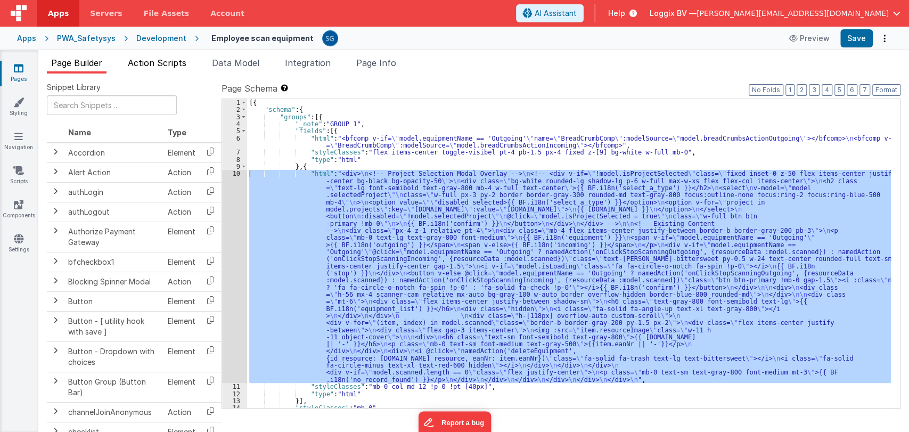
drag, startPoint x: 150, startPoint y: 64, endPoint x: 144, endPoint y: 61, distance: 6.2
click at [144, 61] on span "Action Scripts" at bounding box center [157, 63] width 59 height 11
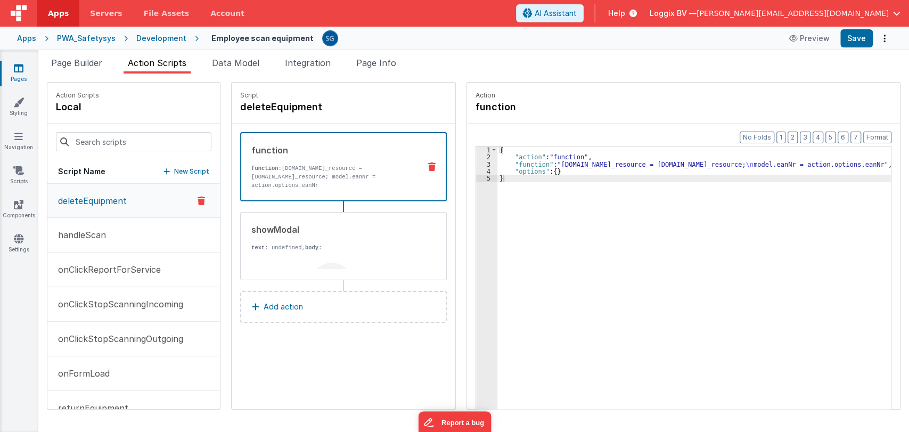
click at [144, 61] on span "Action Scripts" at bounding box center [157, 63] width 59 height 11
click at [78, 235] on p "handleScan" at bounding box center [79, 234] width 54 height 13
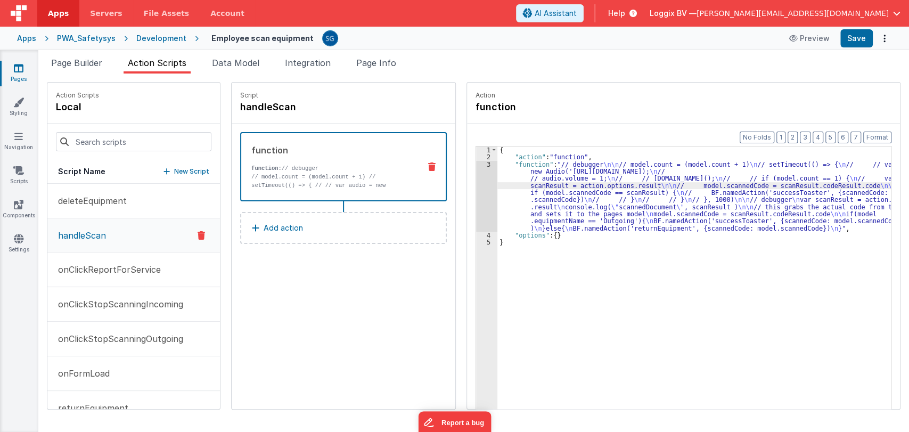
drag, startPoint x: 494, startPoint y: 188, endPoint x: 484, endPoint y: 163, distance: 27.0
click at [484, 163] on div "3" at bounding box center [486, 196] width 21 height 71
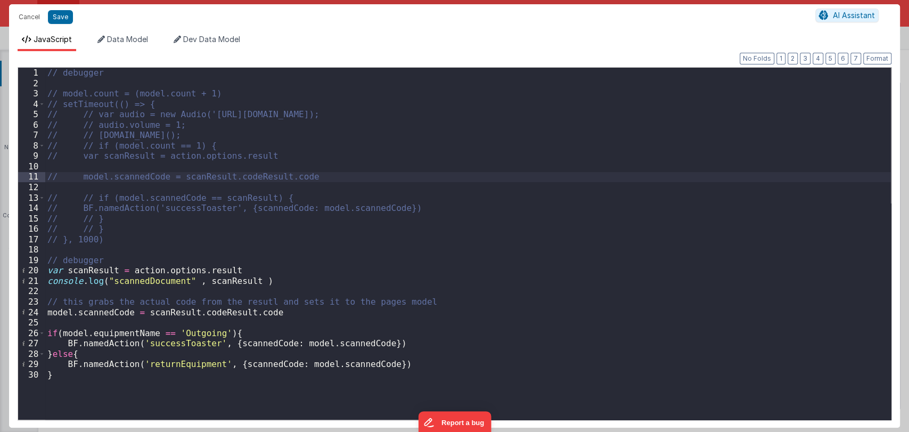
click at [179, 364] on div "// debugger // model.count = (model.count + 1) // setTimeout(() => { // // var …" at bounding box center [468, 254] width 846 height 373
click at [24, 17] on button "Cancel" at bounding box center [29, 17] width 32 height 15
click at [24, 17] on div "Cancel Save AI Assistant" at bounding box center [454, 17] width 891 height 26
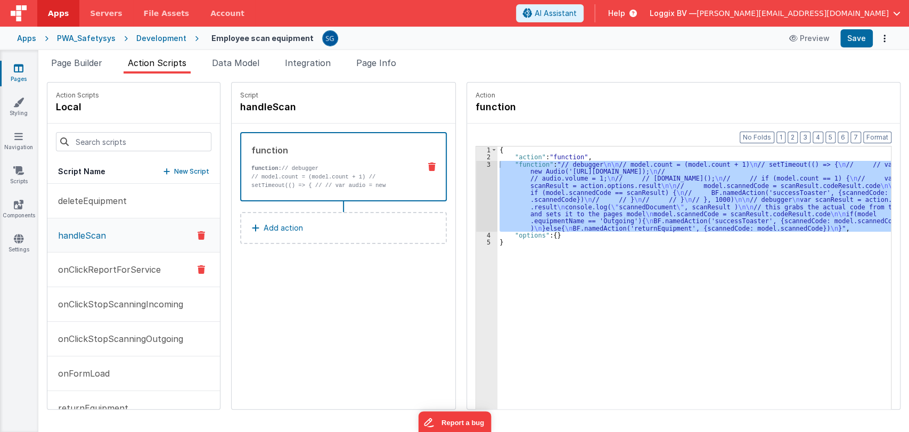
scroll to position [59, 0]
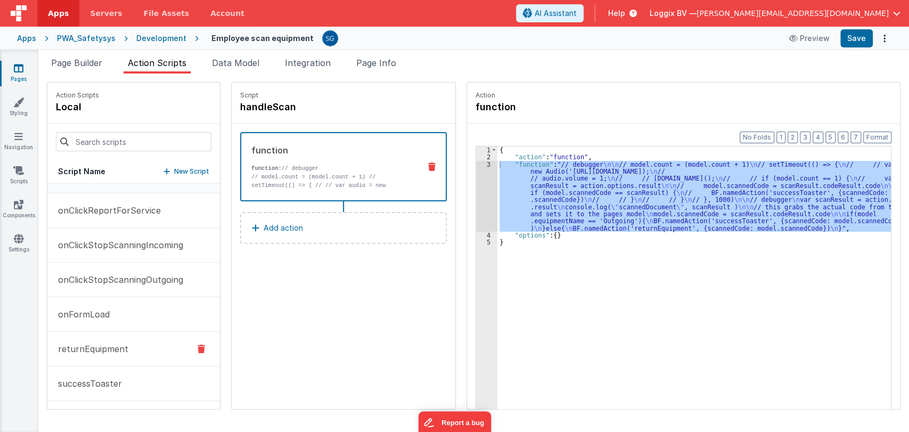
click at [92, 348] on p "returnEquipment" at bounding box center [90, 348] width 77 height 13
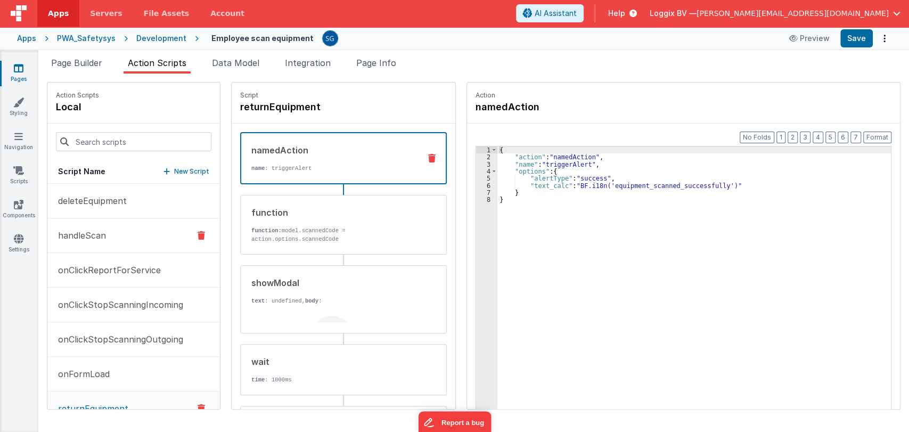
scroll to position [0, 0]
click at [77, 226] on button "handleScan" at bounding box center [133, 235] width 173 height 35
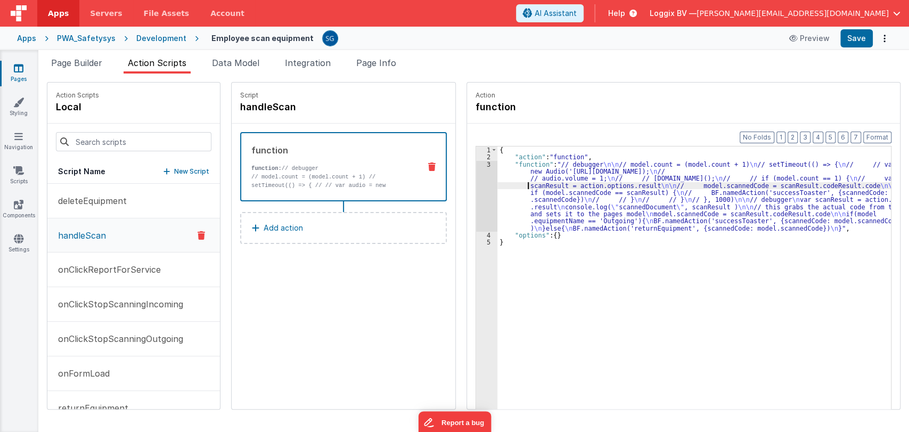
click at [502, 182] on div "{ "action" : "function" , "function" : "// debugger \n\n // model.count = (mode…" at bounding box center [696, 301] width 399 height 310
click at [482, 161] on div "3" at bounding box center [486, 196] width 21 height 71
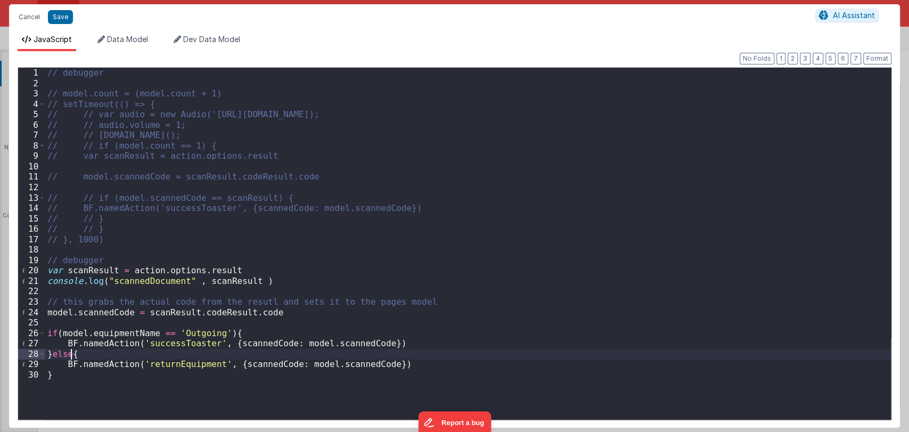
click at [69, 352] on div "// debugger // model.count = (model.count + 1) // setTimeout(() => { // // var …" at bounding box center [468, 254] width 846 height 373
click at [31, 14] on button "Cancel" at bounding box center [29, 17] width 32 height 15
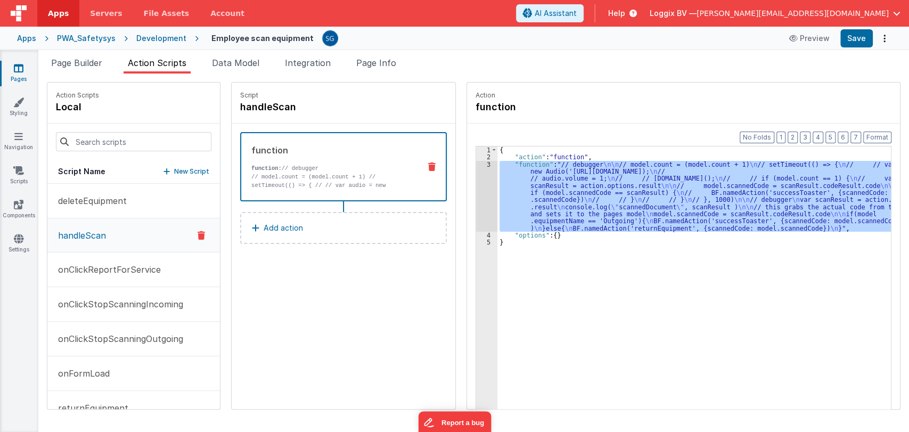
click at [483, 163] on div "3" at bounding box center [486, 196] width 21 height 71
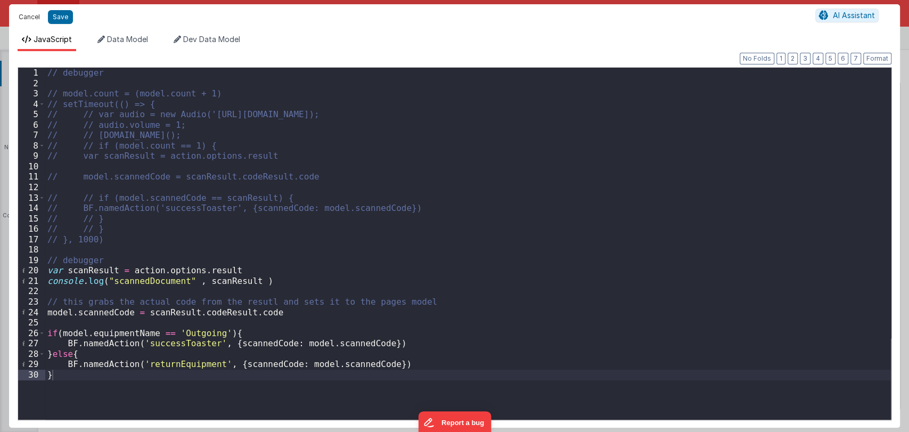
click at [33, 14] on button "Cancel" at bounding box center [29, 17] width 32 height 15
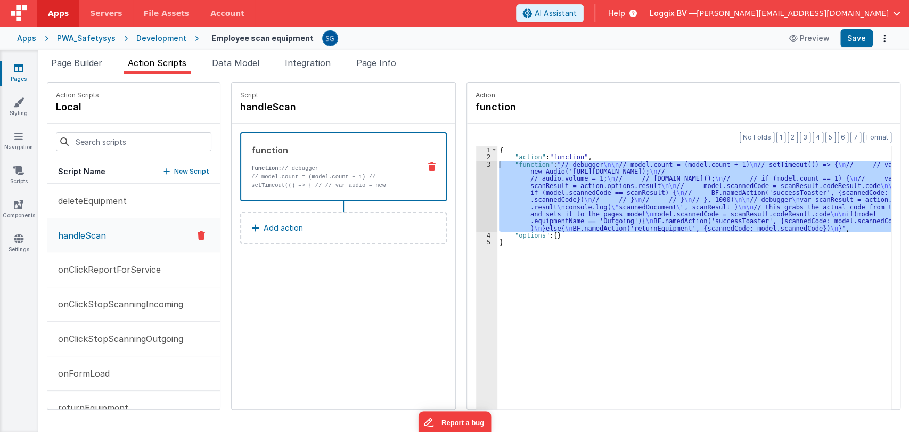
click at [20, 69] on icon at bounding box center [19, 68] width 10 height 11
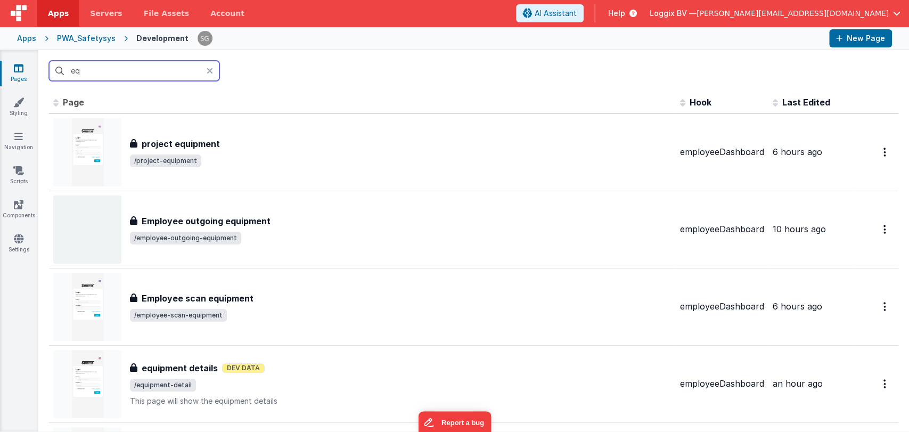
type input "e"
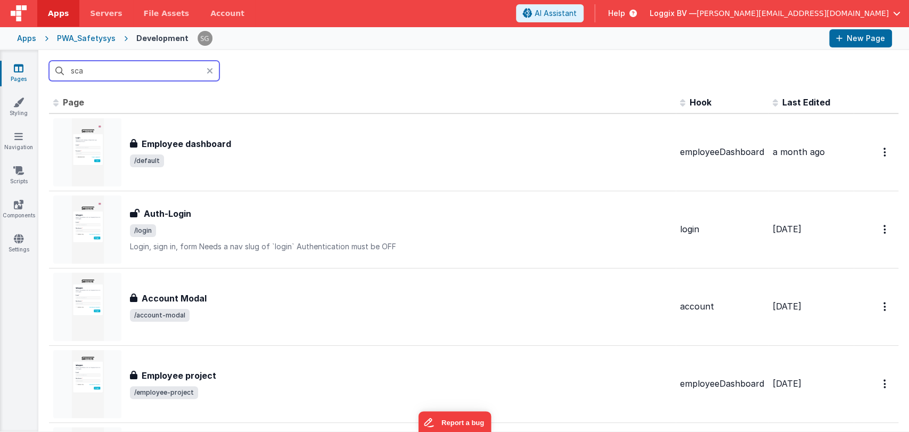
type input "scan"
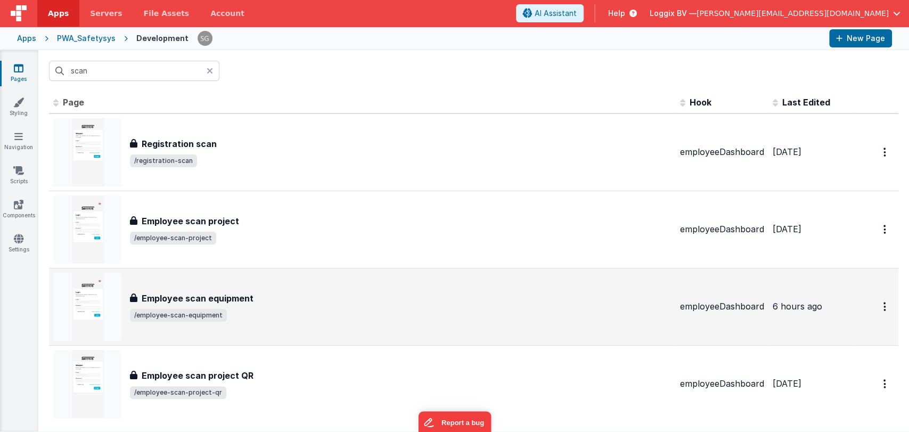
click at [236, 292] on h3 "Employee scan equipment" at bounding box center [198, 298] width 112 height 13
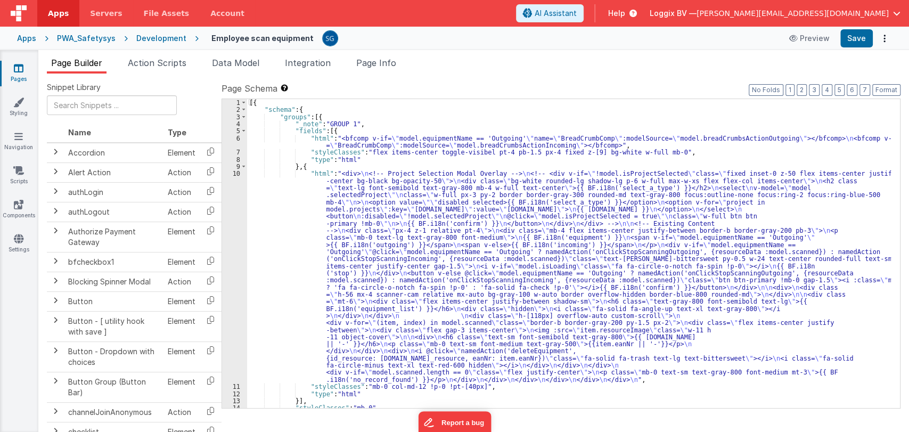
click at [22, 70] on icon at bounding box center [19, 68] width 10 height 11
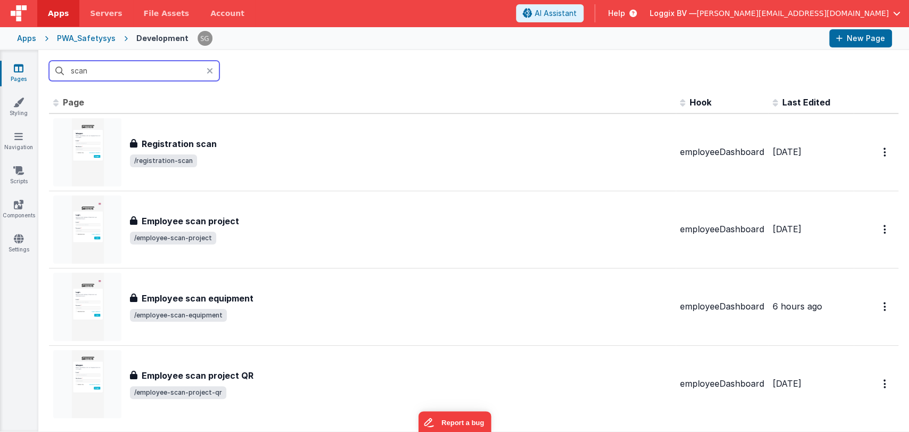
click at [114, 67] on input "scan" at bounding box center [134, 71] width 170 height 20
type input "s"
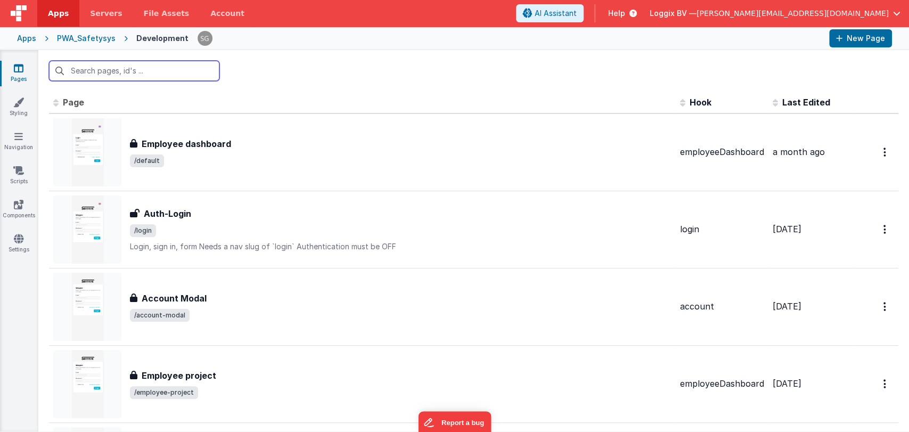
click at [109, 75] on input "text" at bounding box center [134, 71] width 170 height 20
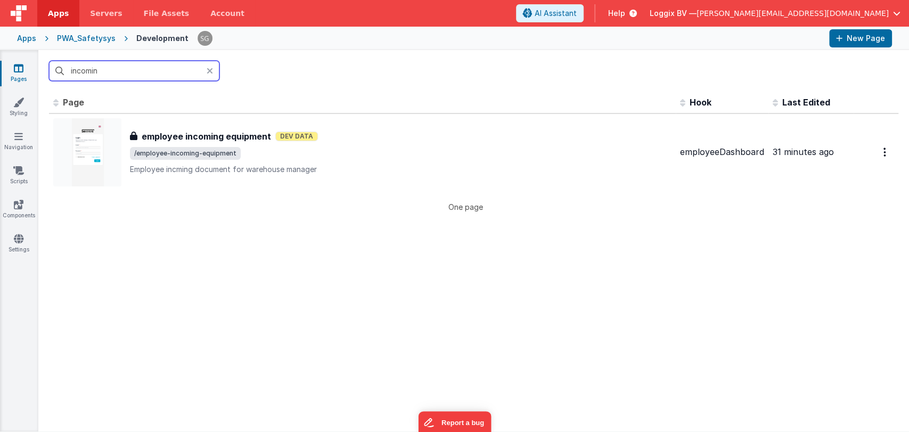
type input "incoming"
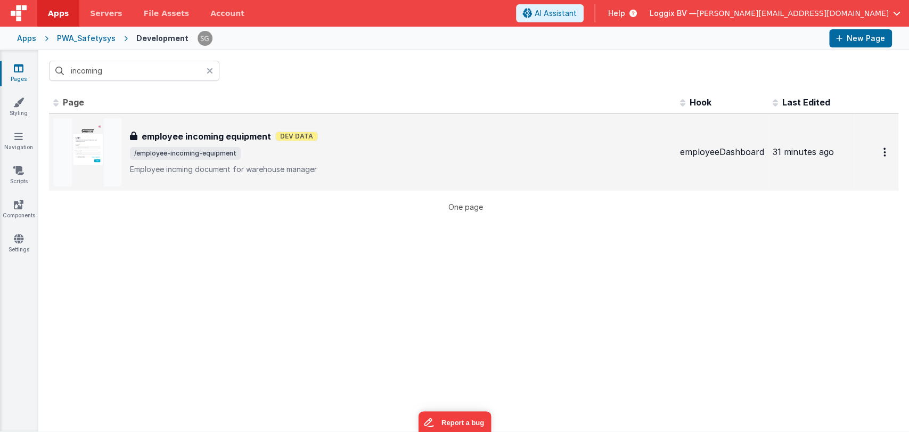
click at [228, 135] on h3 "employee incoming equipment" at bounding box center [206, 136] width 129 height 13
